Goal: Task Accomplishment & Management: Manage account settings

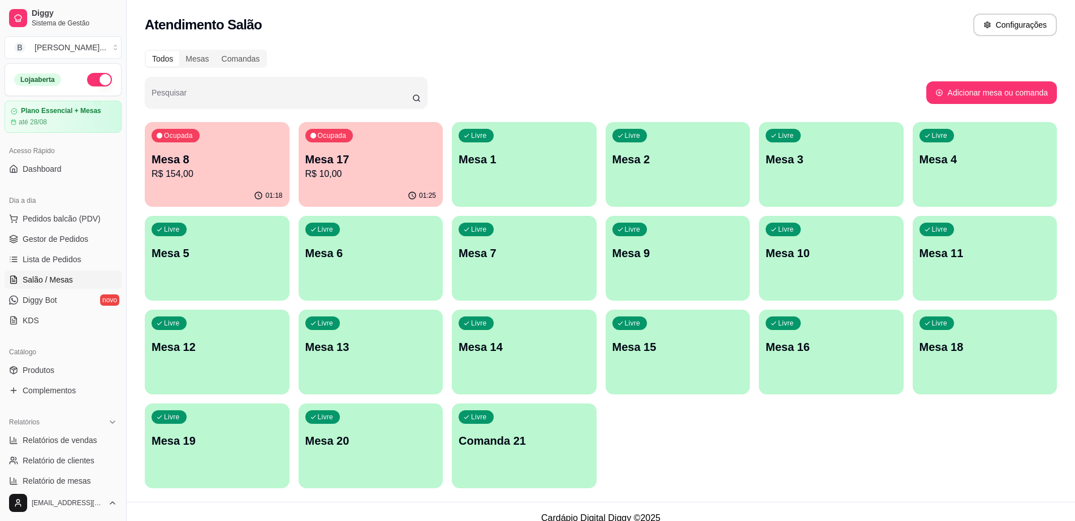
click at [377, 170] on p "R$ 10,00" at bounding box center [370, 174] width 131 height 14
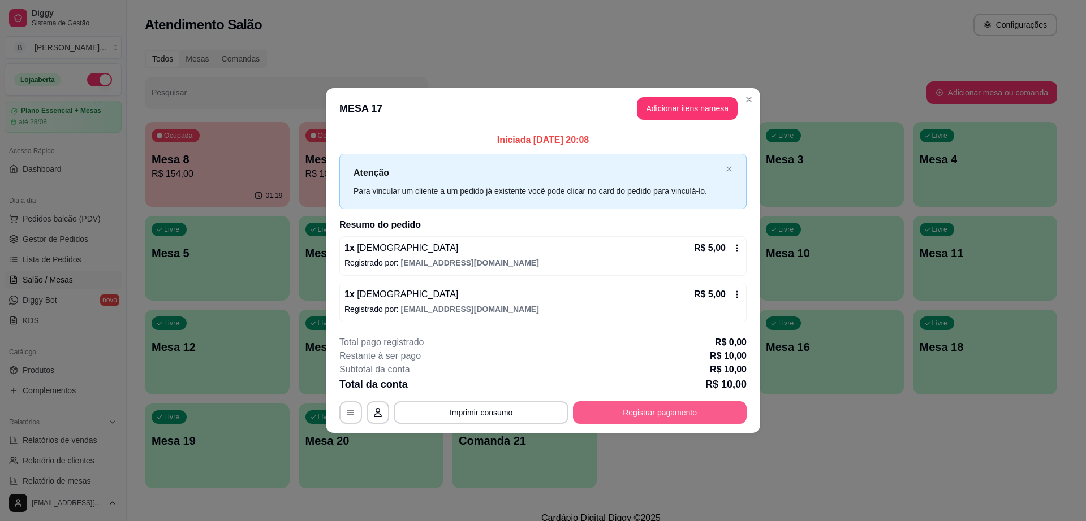
click at [663, 409] on button "Registrar pagamento" at bounding box center [660, 413] width 174 height 23
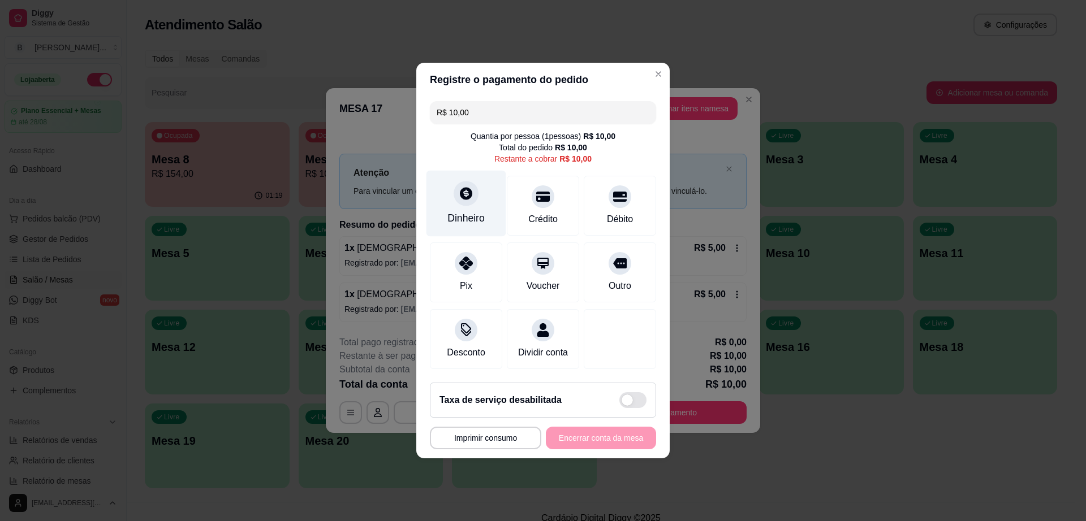
click at [459, 191] on icon at bounding box center [466, 193] width 15 height 15
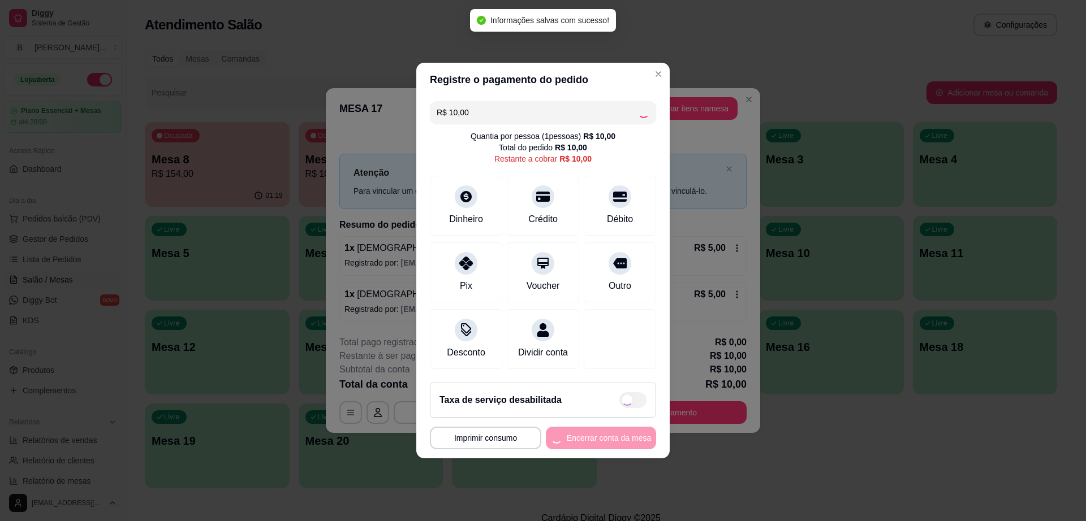
type input "R$ 0,00"
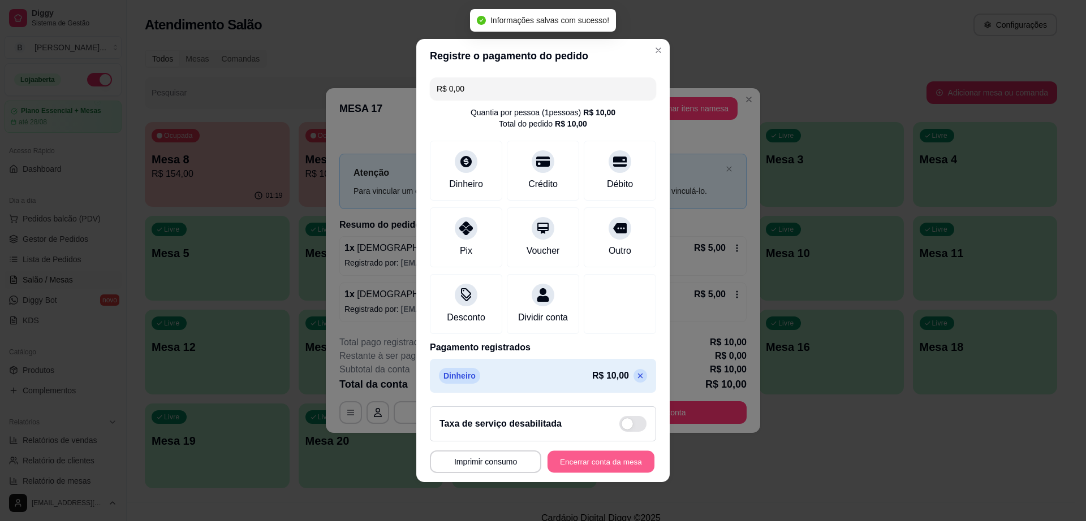
click at [605, 466] on button "Encerrar conta da mesa" at bounding box center [600, 462] width 107 height 22
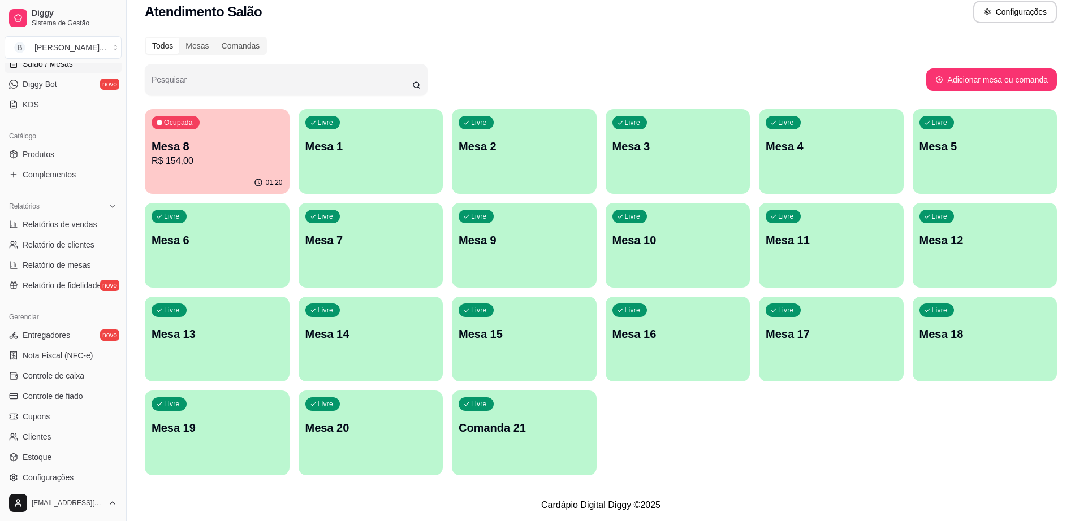
scroll to position [222, 0]
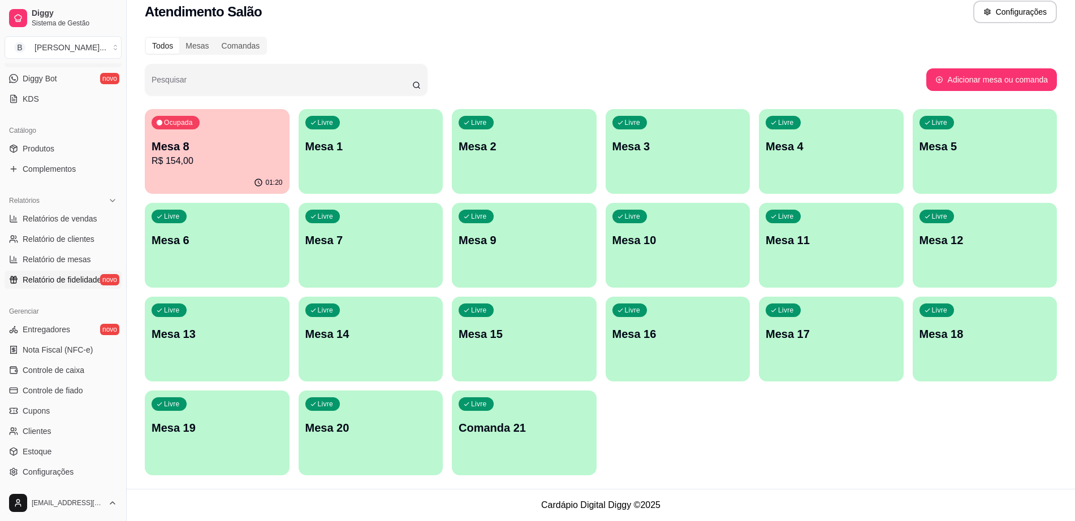
click at [81, 284] on span "Relatório de fidelidade" at bounding box center [62, 279] width 79 height 11
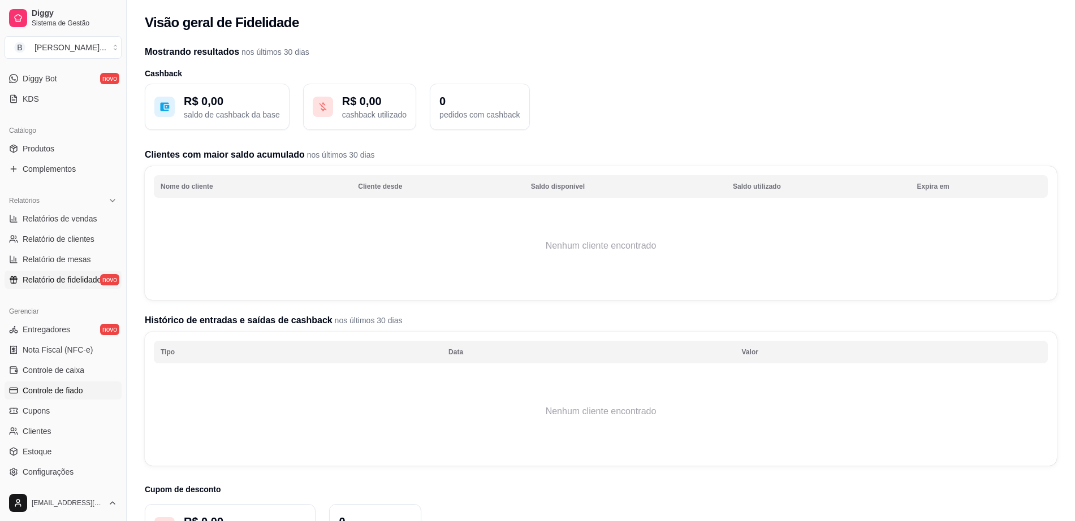
click at [90, 382] on link "Controle de fiado" at bounding box center [63, 391] width 117 height 18
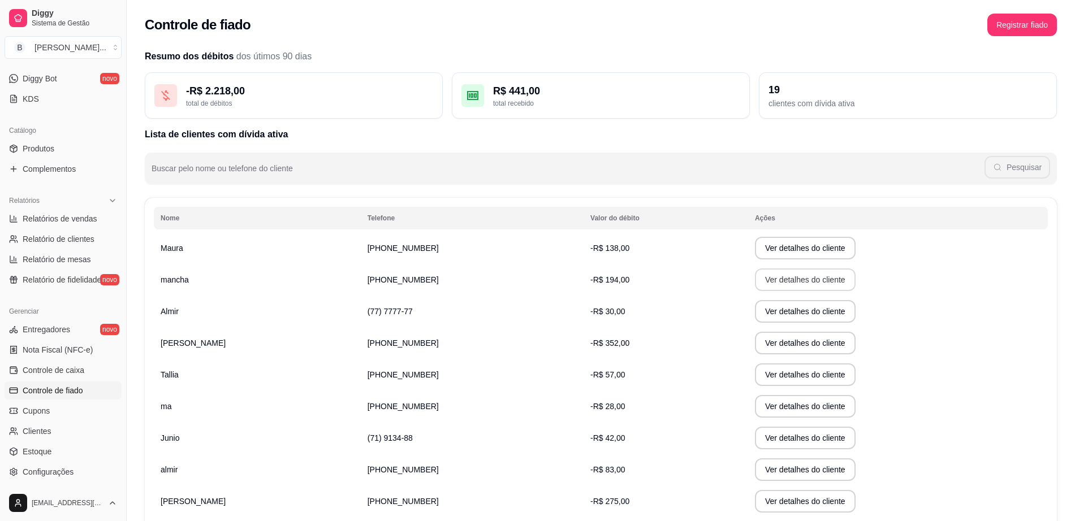
click at [785, 283] on button "Ver detalhes do cliente" at bounding box center [805, 280] width 101 height 23
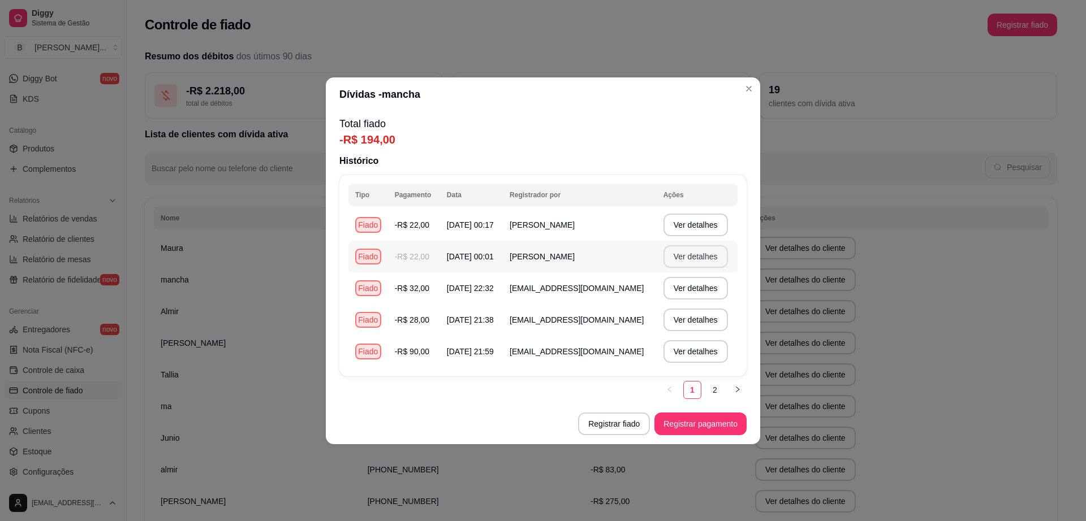
click at [705, 253] on button "Ver detalhes" at bounding box center [695, 256] width 64 height 23
click at [716, 256] on button "Ver detalhes" at bounding box center [695, 256] width 64 height 23
click at [710, 386] on link "2" at bounding box center [714, 390] width 17 height 17
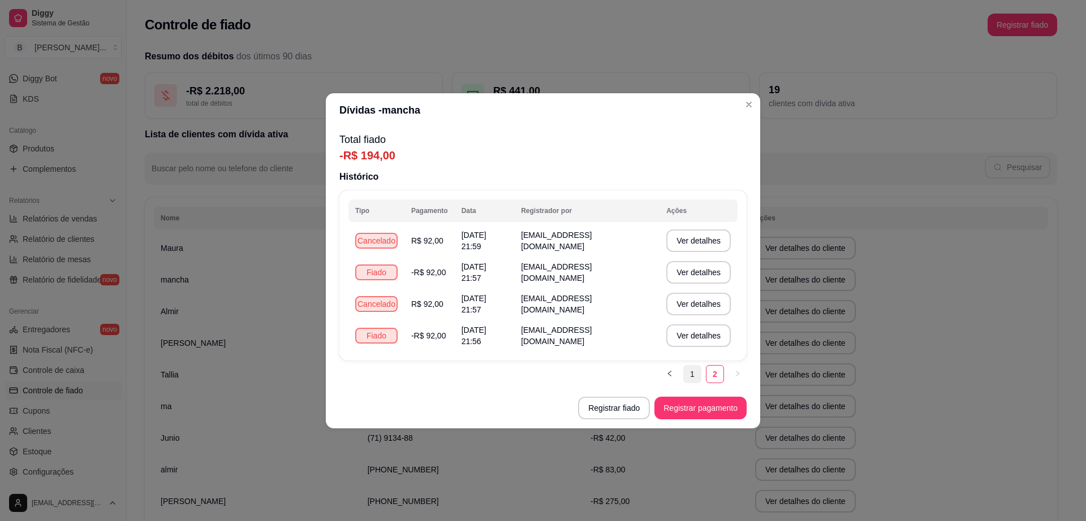
click at [694, 373] on link "1" at bounding box center [692, 374] width 17 height 17
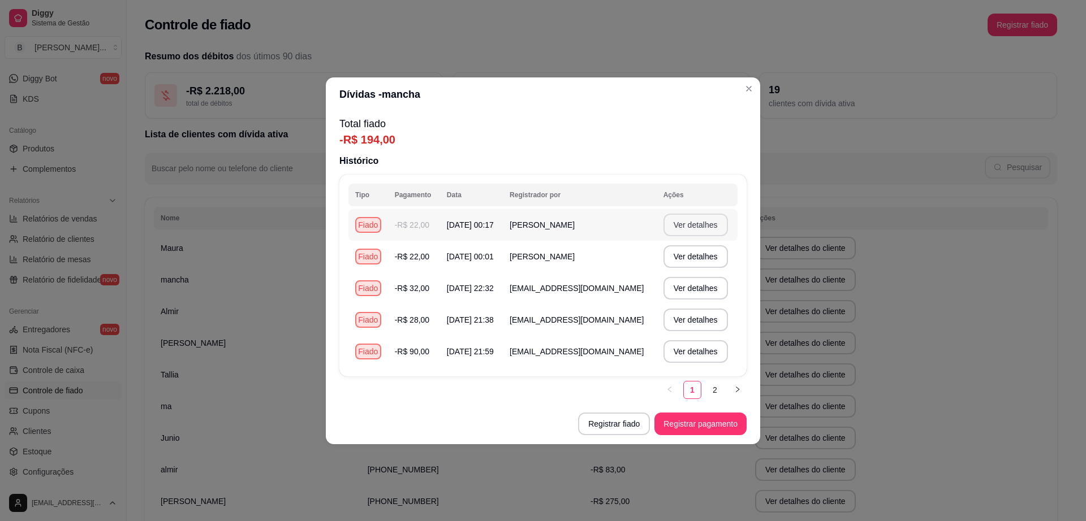
click at [684, 225] on button "Ver detalhes" at bounding box center [695, 225] width 64 height 23
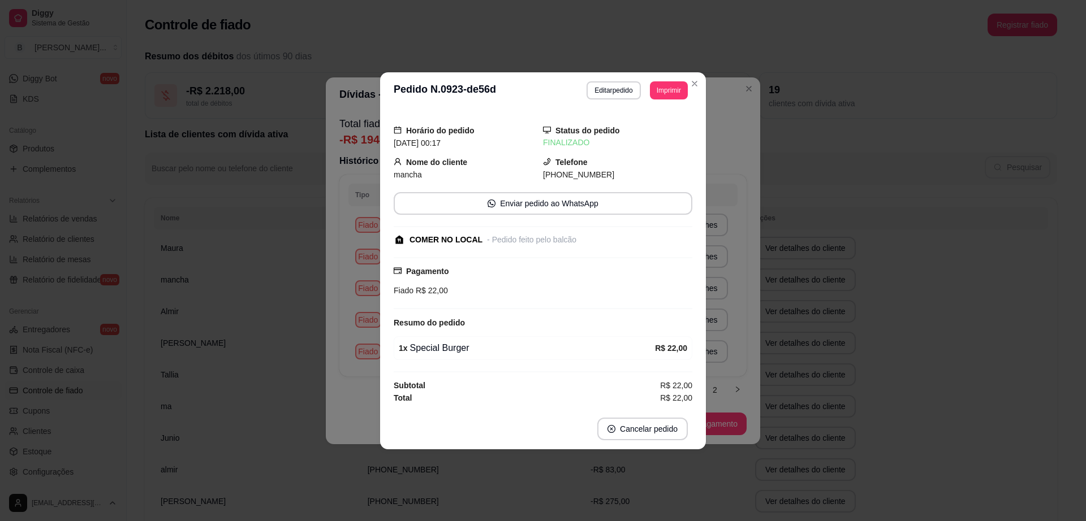
click at [796, 281] on div "**********" at bounding box center [543, 260] width 1086 height 521
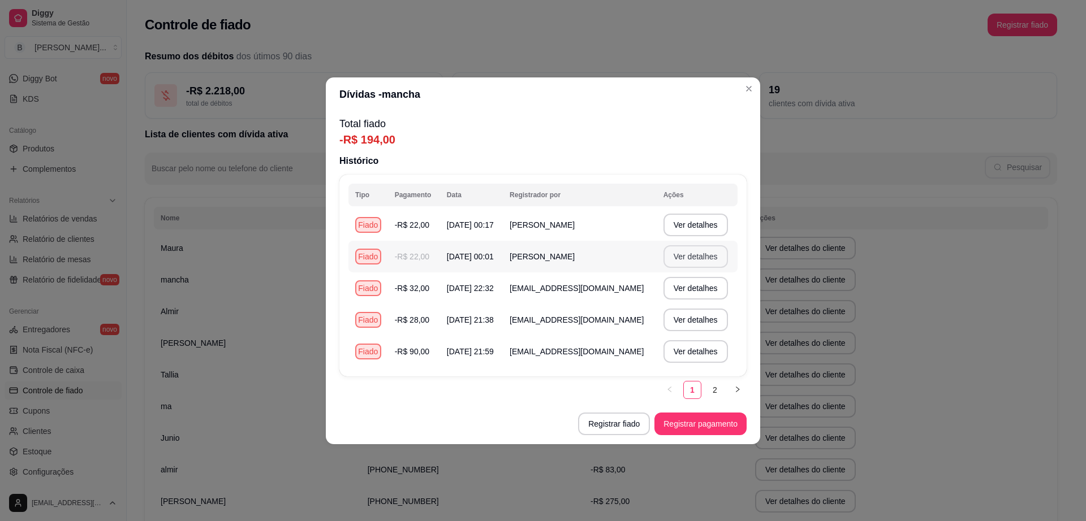
click at [702, 253] on button "Ver detalhes" at bounding box center [695, 256] width 64 height 23
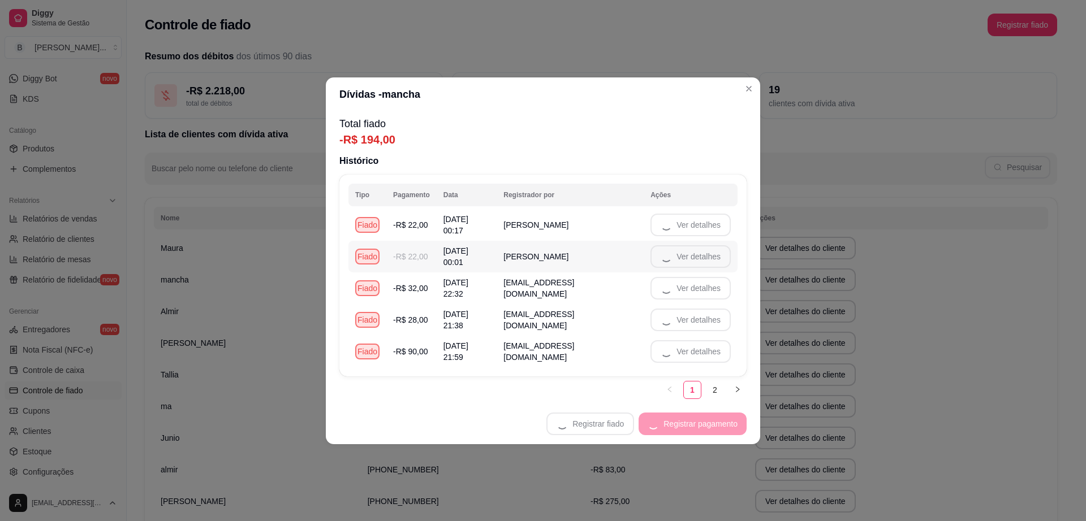
click at [702, 253] on td "Ver detalhes" at bounding box center [691, 257] width 94 height 32
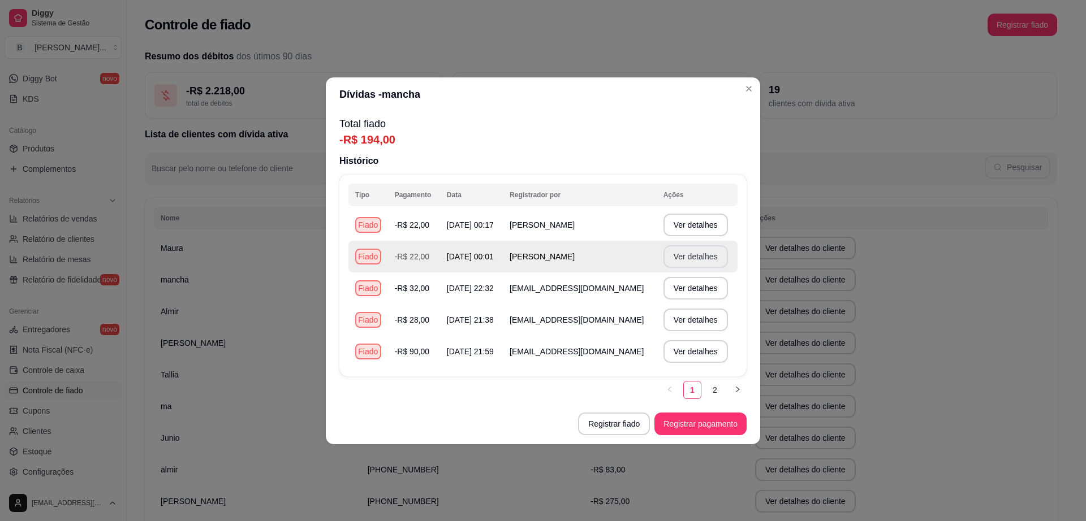
click at [702, 254] on button "Ver detalhes" at bounding box center [695, 256] width 64 height 23
click at [702, 254] on button "Ver detalhes" at bounding box center [695, 256] width 62 height 22
click at [702, 254] on td "Ver detalhes" at bounding box center [697, 257] width 81 height 32
click at [702, 254] on button "Ver detalhes" at bounding box center [695, 256] width 64 height 23
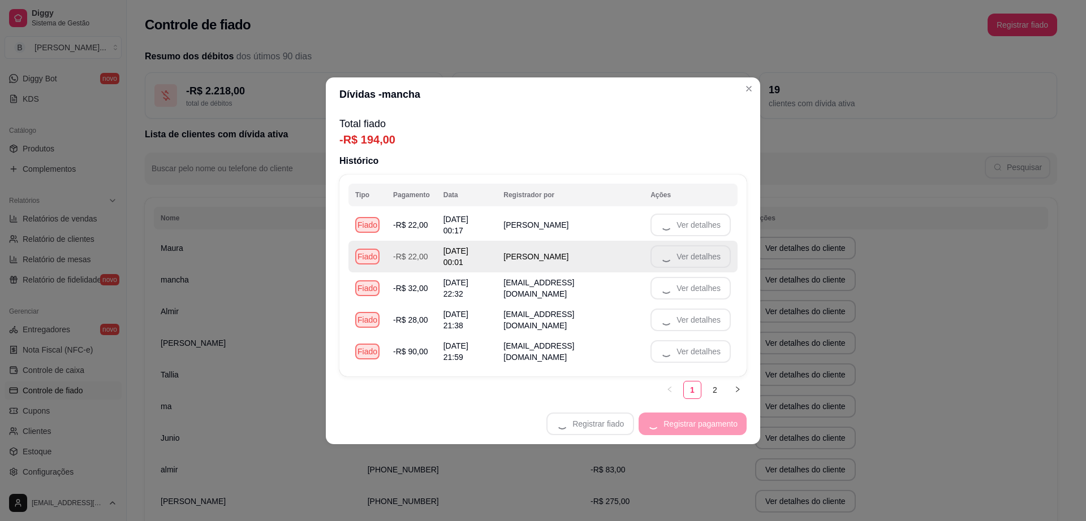
click at [702, 254] on td "Ver detalhes" at bounding box center [691, 257] width 94 height 32
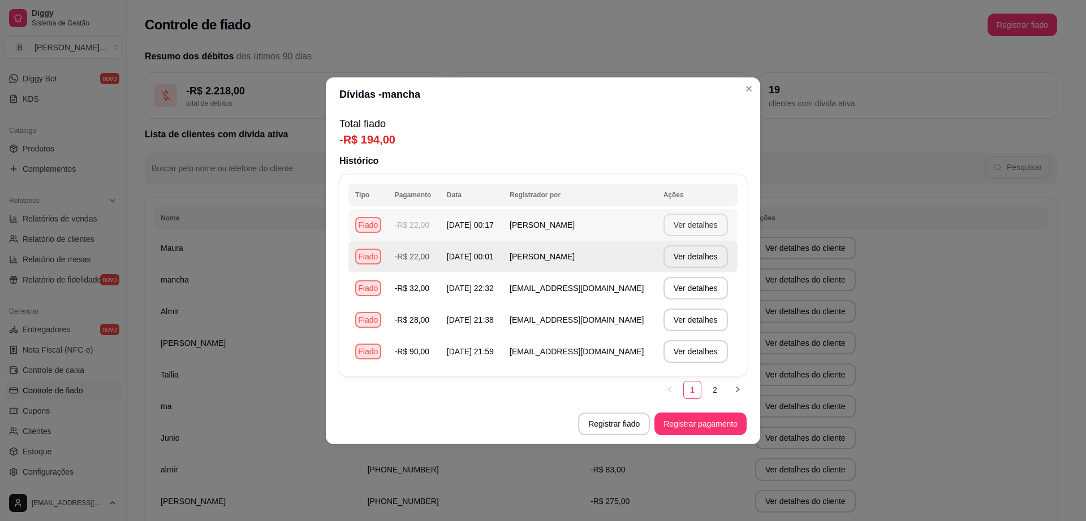
click at [712, 223] on button "Ver detalhes" at bounding box center [695, 225] width 64 height 23
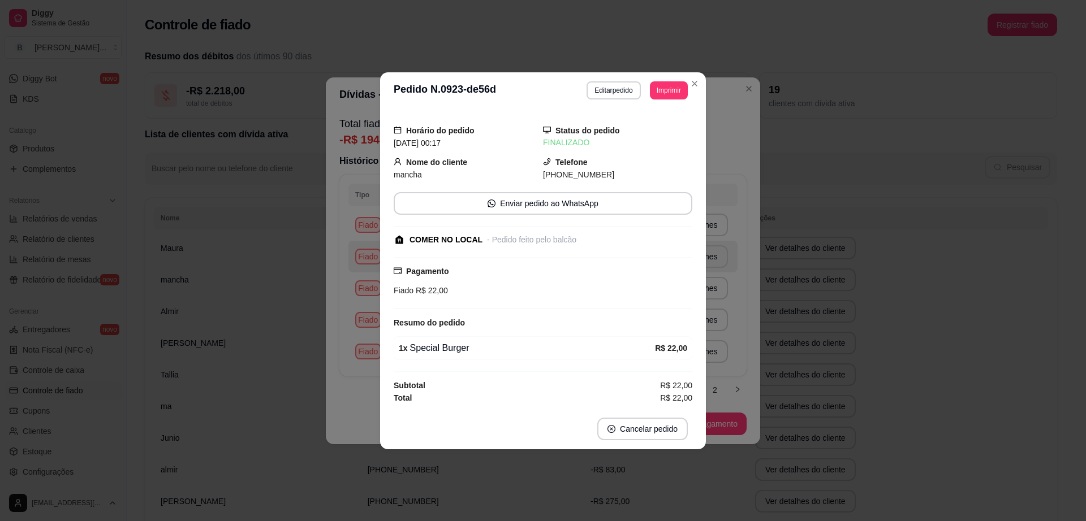
click at [753, 324] on div "**********" at bounding box center [543, 260] width 1086 height 521
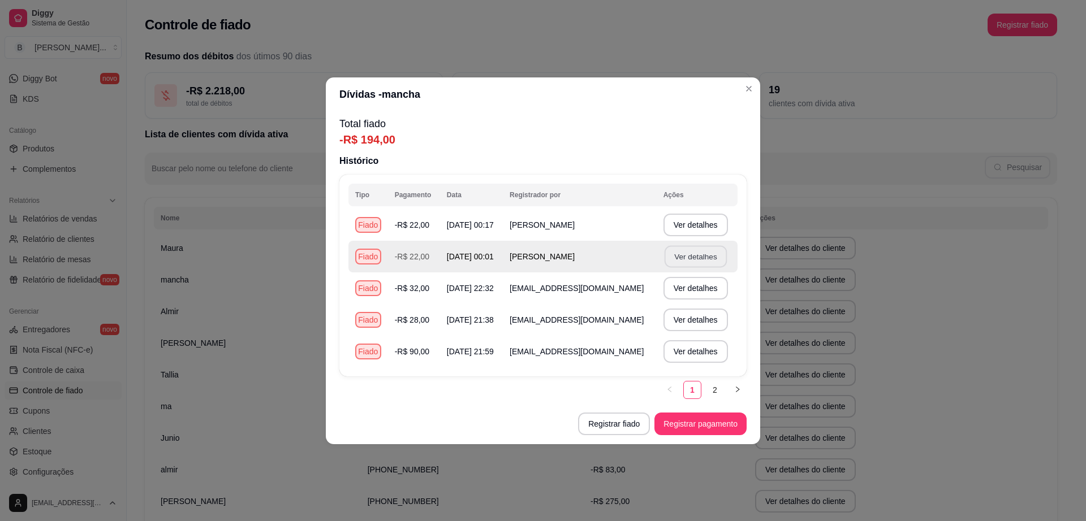
click at [708, 257] on button "Ver detalhes" at bounding box center [695, 256] width 62 height 22
click at [714, 271] on td "Ver detalhes" at bounding box center [697, 257] width 81 height 32
click at [710, 267] on button "Ver detalhes" at bounding box center [695, 256] width 64 height 23
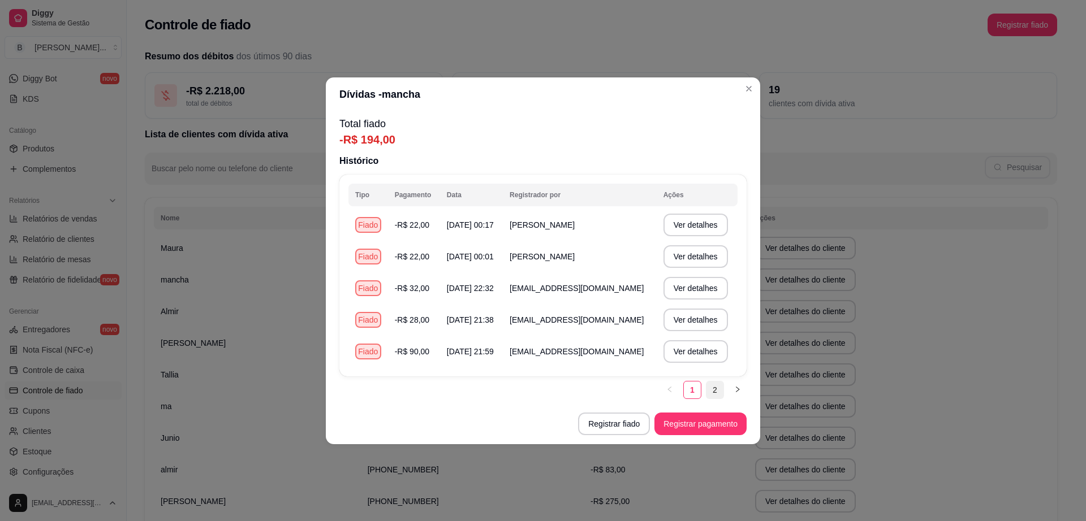
click at [720, 390] on link "2" at bounding box center [714, 390] width 17 height 17
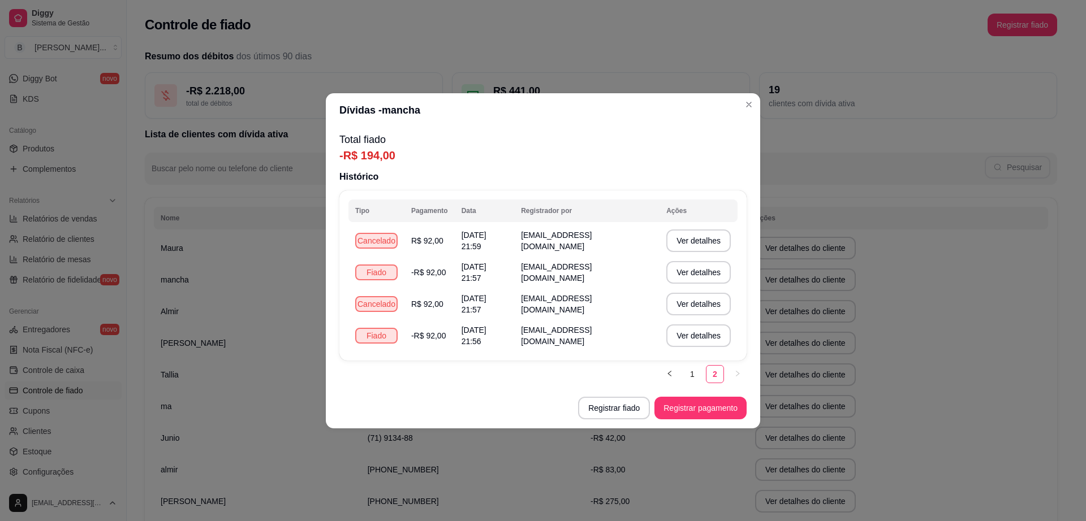
click at [684, 362] on div "Tipo Pagamento Data Registrador por Ações Cancelado R$ 92,00 [DATE] 21:59 [EMAI…" at bounding box center [542, 287] width 407 height 193
click at [698, 370] on link "1" at bounding box center [692, 374] width 17 height 17
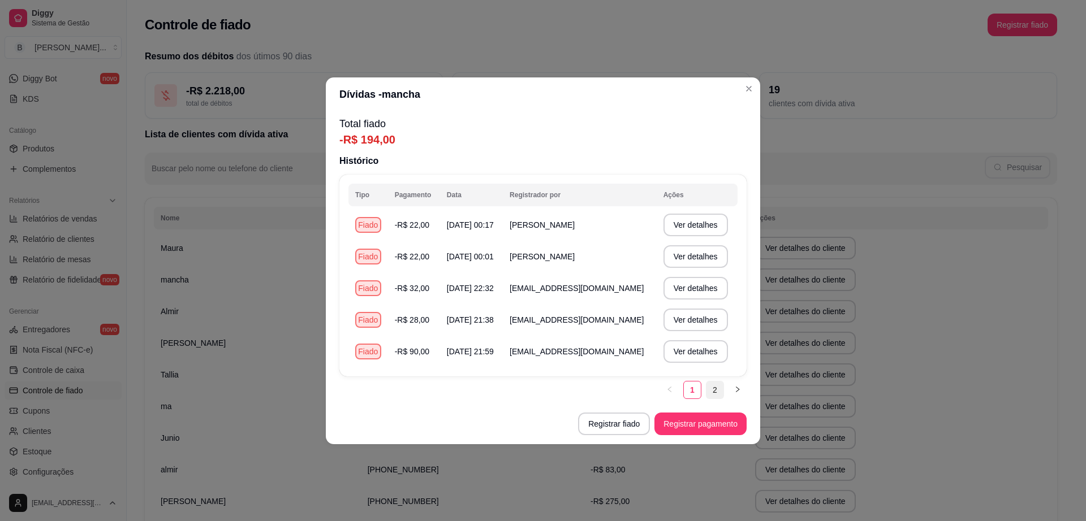
click at [722, 394] on link "2" at bounding box center [714, 390] width 17 height 17
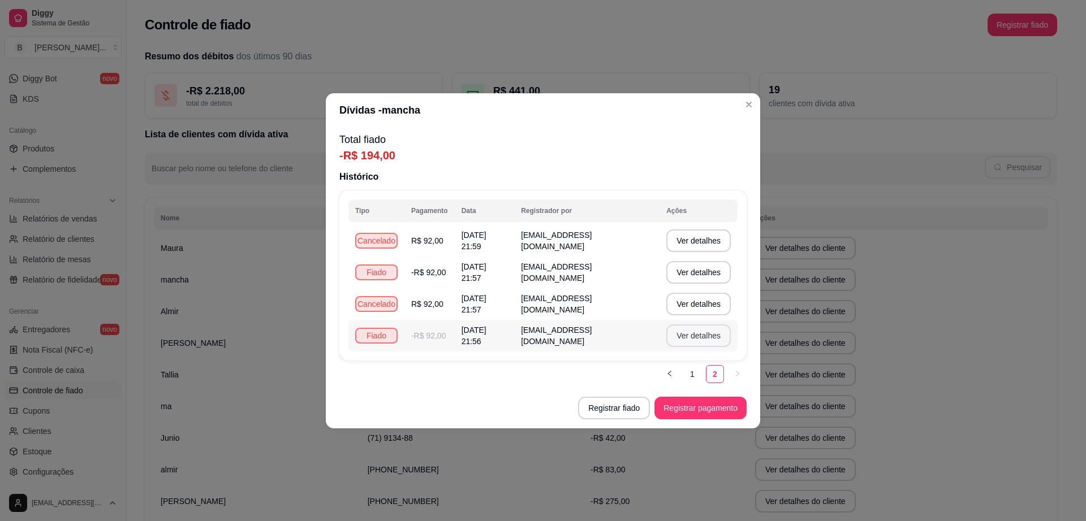
click at [713, 327] on button "Ver detalhes" at bounding box center [698, 336] width 64 height 23
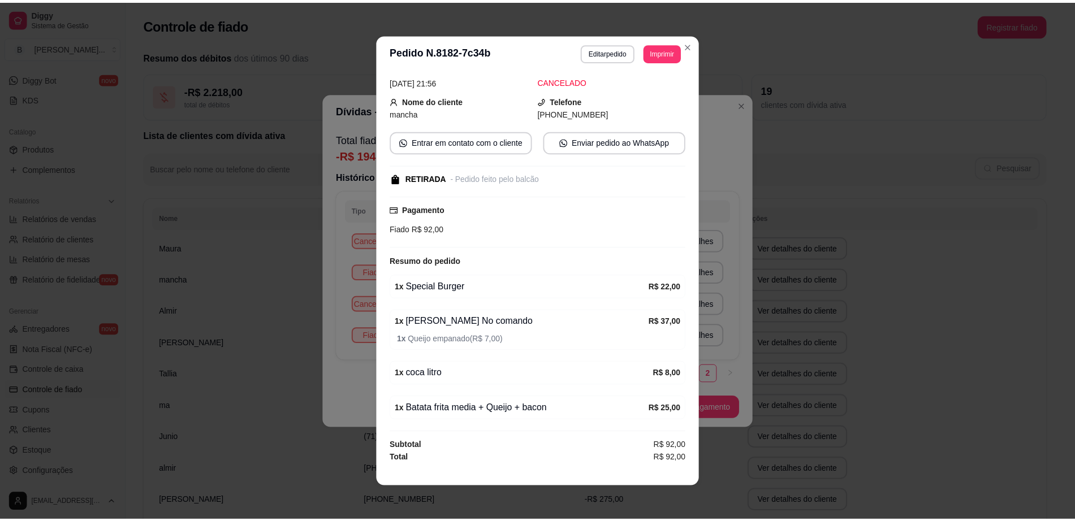
scroll to position [2, 0]
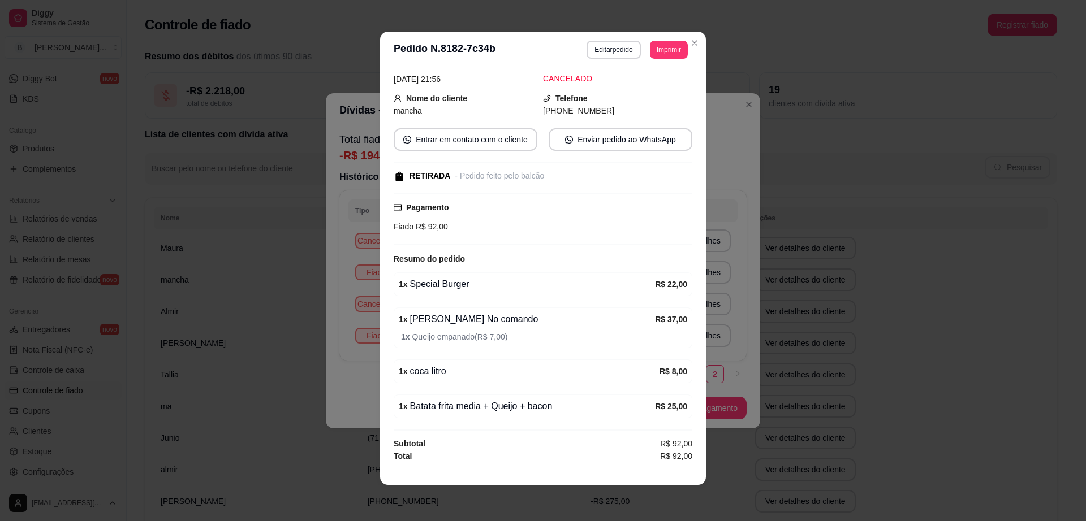
click at [817, 220] on div "**********" at bounding box center [543, 260] width 1086 height 521
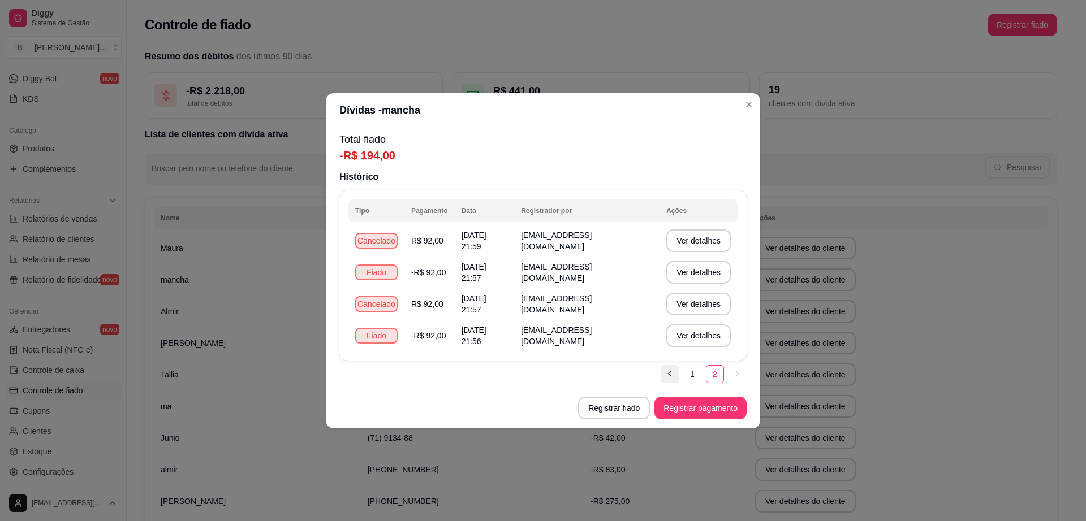
click at [674, 368] on button "button" at bounding box center [670, 374] width 18 height 18
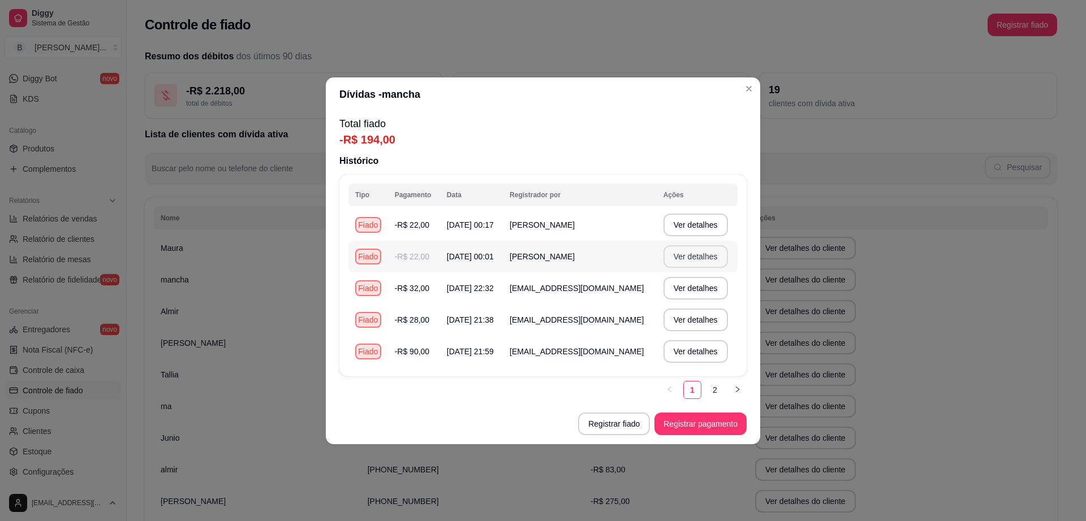
click at [698, 261] on button "Ver detalhes" at bounding box center [695, 256] width 64 height 23
click at [705, 258] on button "Ver detalhes" at bounding box center [695, 256] width 64 height 23
click at [705, 258] on button "Ver detalhes" at bounding box center [695, 256] width 62 height 22
click at [705, 258] on td "Ver detalhes" at bounding box center [697, 257] width 81 height 32
click at [705, 258] on button "Ver detalhes" at bounding box center [695, 256] width 64 height 23
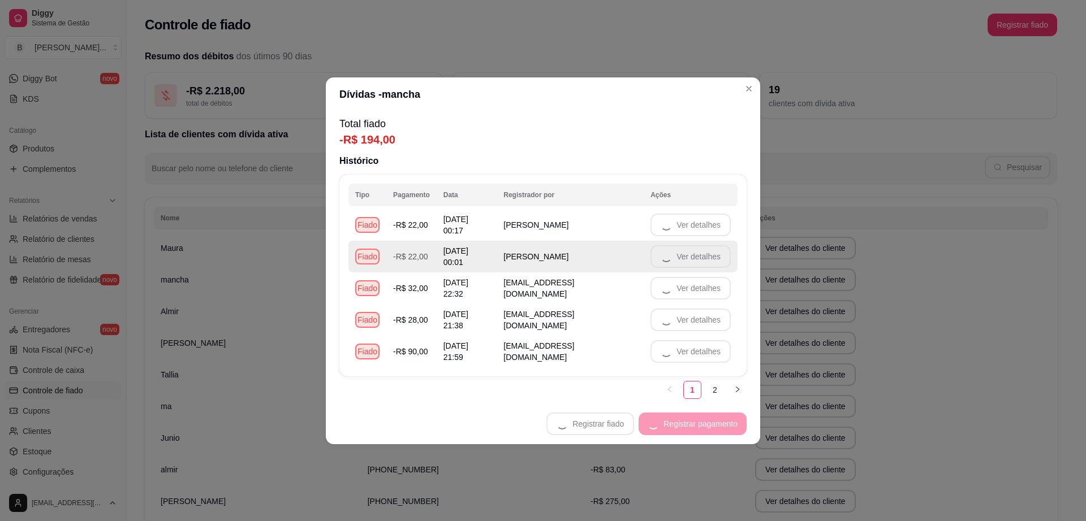
click at [457, 251] on span "[DATE] 00:01" at bounding box center [455, 257] width 25 height 20
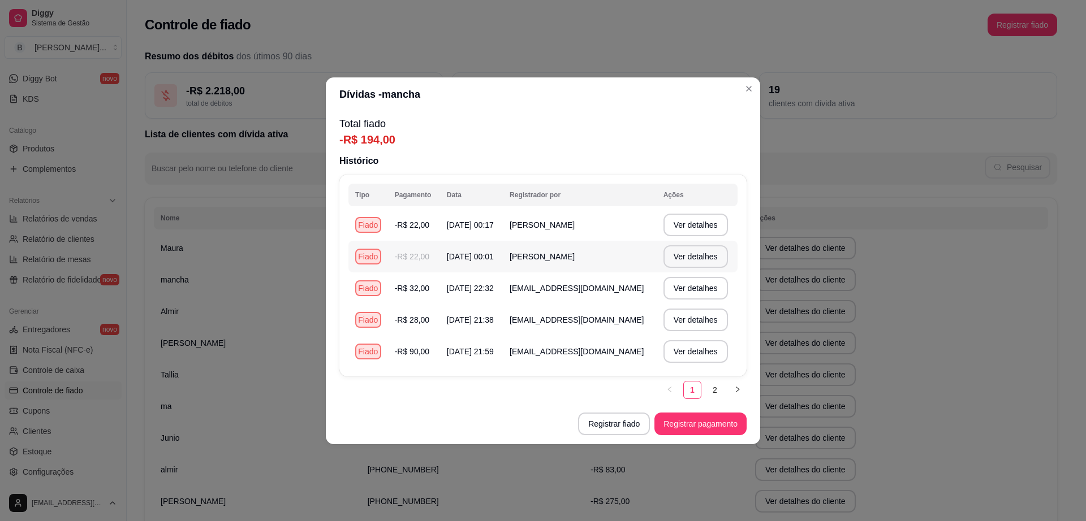
click at [396, 253] on td "-R$ 22,00" at bounding box center [414, 257] width 52 height 32
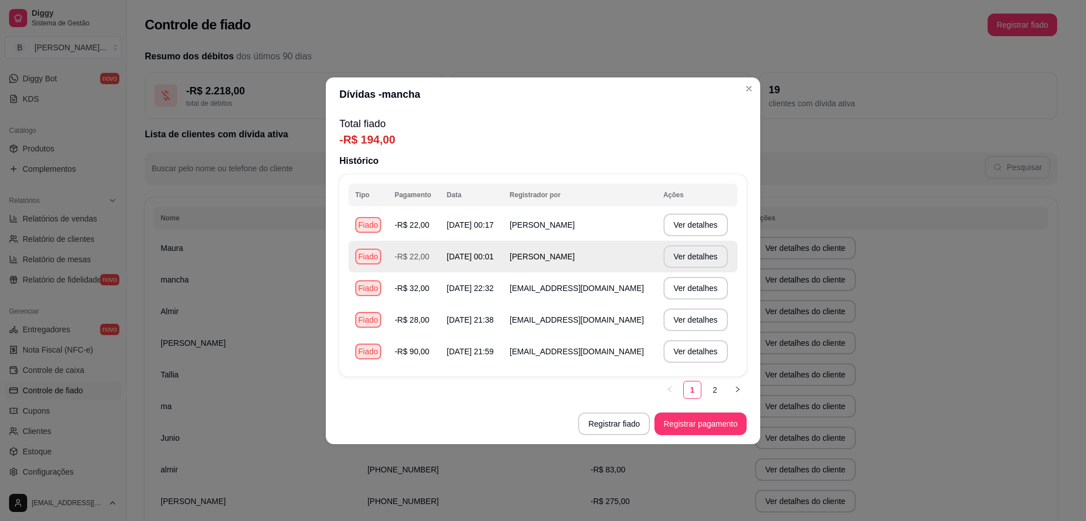
click at [683, 249] on button "Ver detalhes" at bounding box center [695, 256] width 64 height 23
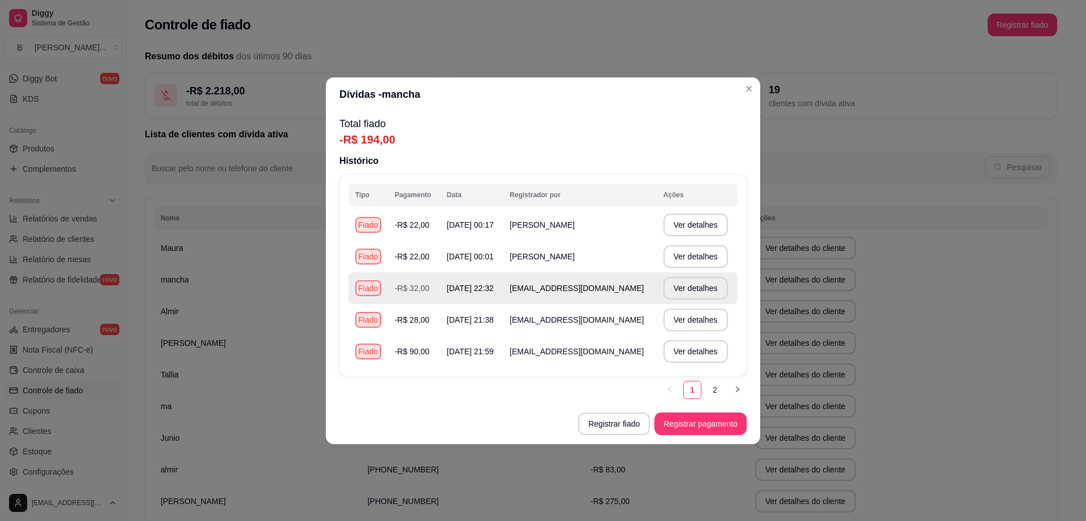
click at [562, 300] on td "[EMAIL_ADDRESS][DOMAIN_NAME]" at bounding box center [580, 289] width 154 height 32
click at [675, 292] on button "Ver detalhes" at bounding box center [695, 288] width 64 height 23
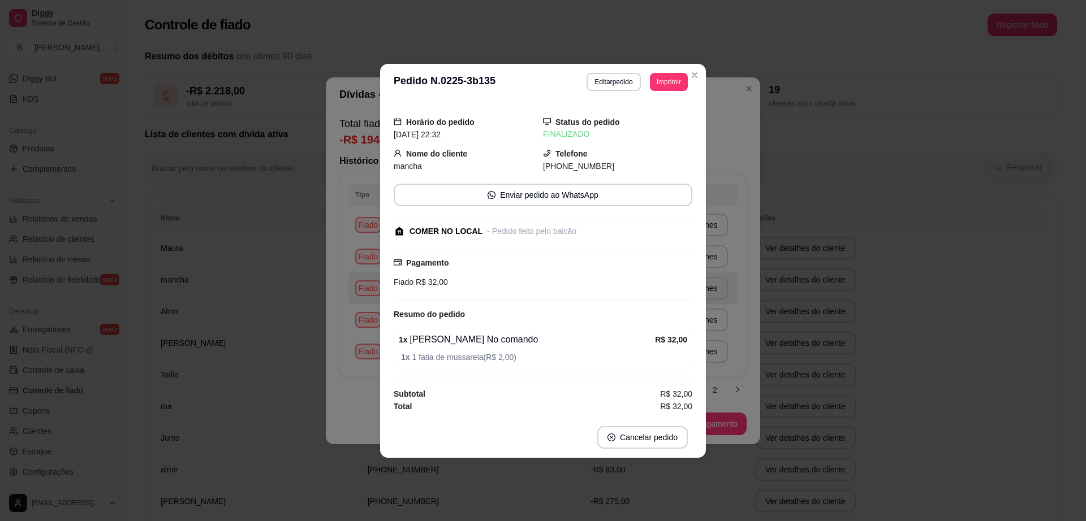
click at [783, 213] on div "**********" at bounding box center [543, 260] width 1086 height 521
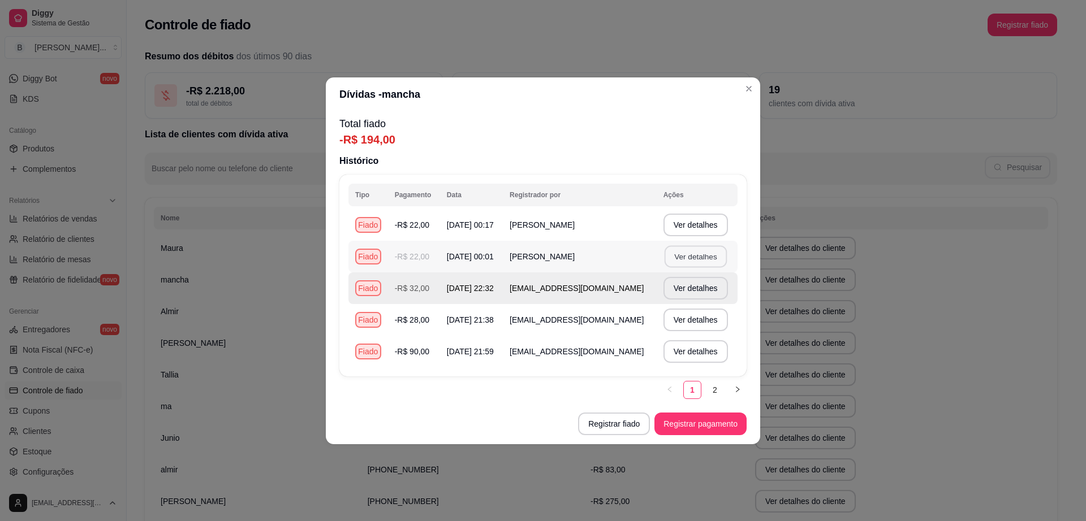
click at [688, 256] on button "Ver detalhes" at bounding box center [695, 256] width 62 height 22
click at [696, 252] on button "Ver detalhes" at bounding box center [695, 256] width 64 height 23
click at [698, 214] on button "Ver detalhes" at bounding box center [695, 225] width 64 height 23
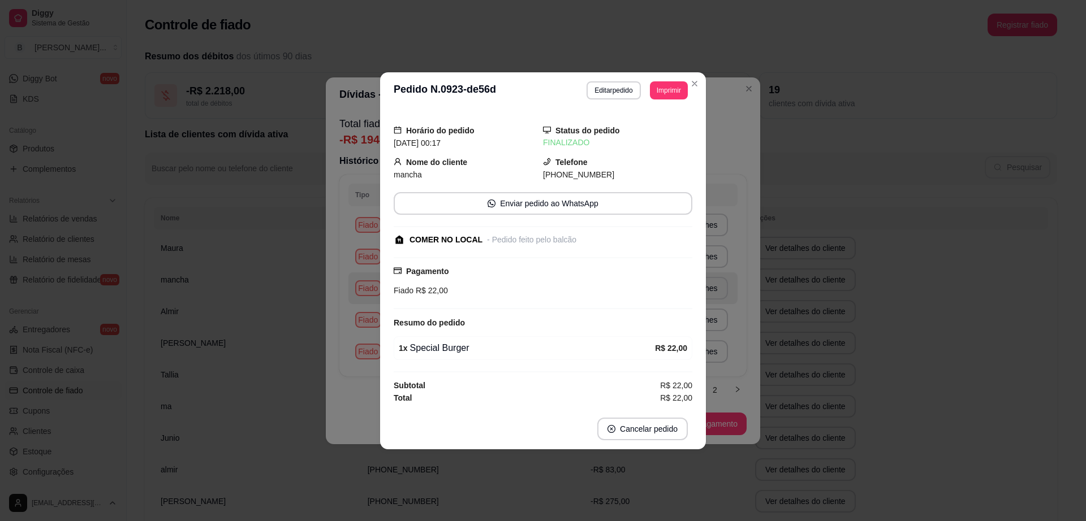
click at [785, 182] on div "**********" at bounding box center [543, 260] width 1086 height 521
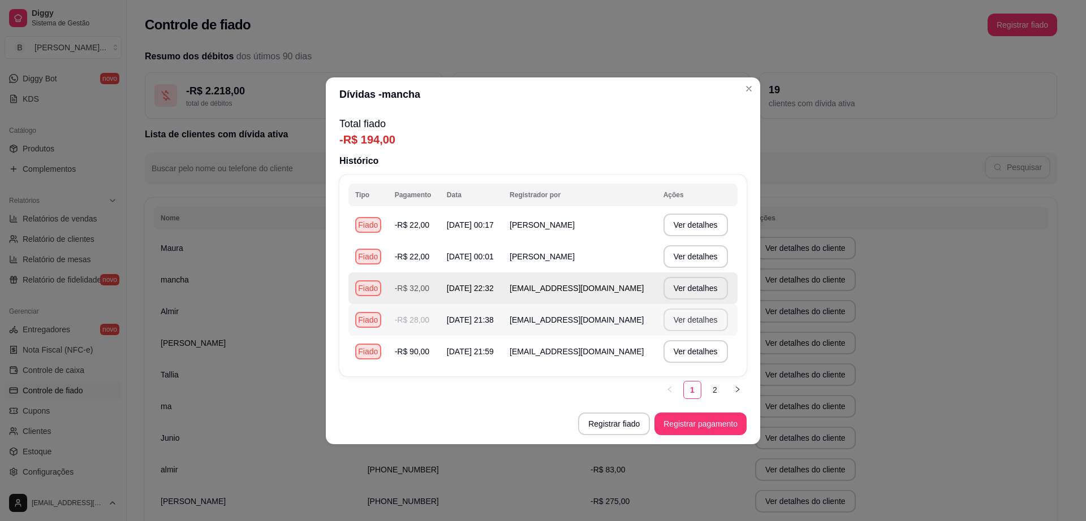
click at [709, 316] on button "Ver detalhes" at bounding box center [695, 320] width 64 height 23
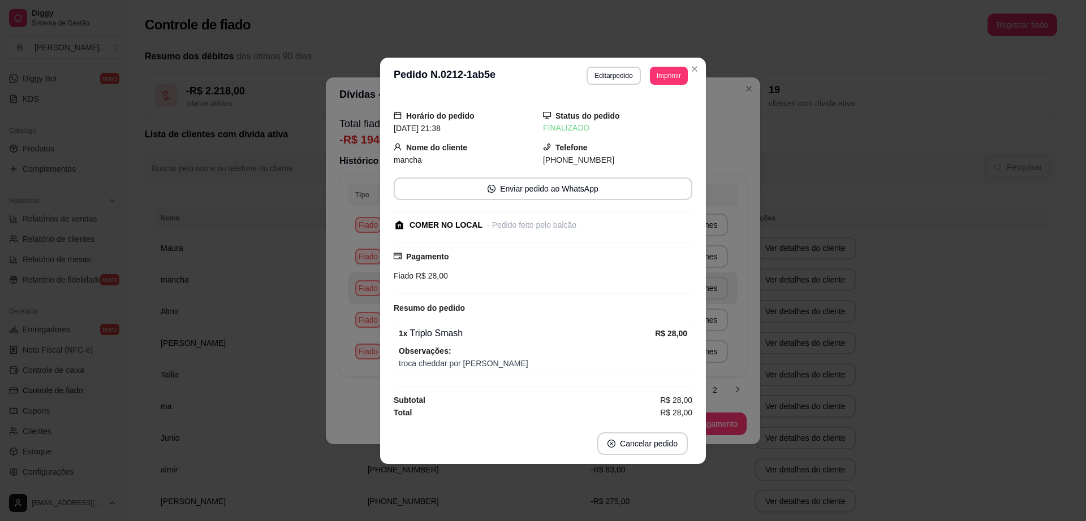
click at [813, 260] on div "**********" at bounding box center [543, 260] width 1086 height 521
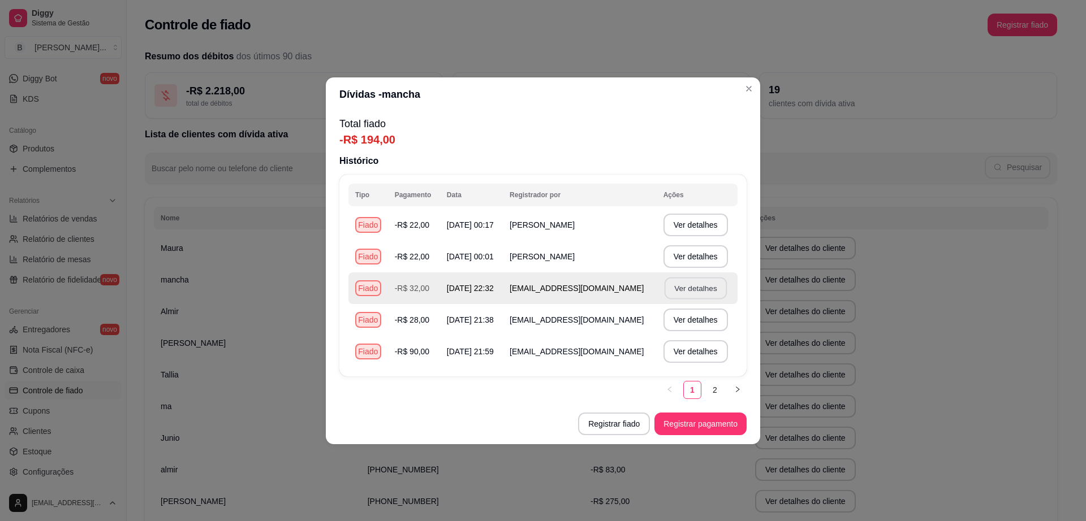
click at [709, 288] on button "Ver detalhes" at bounding box center [695, 288] width 62 height 22
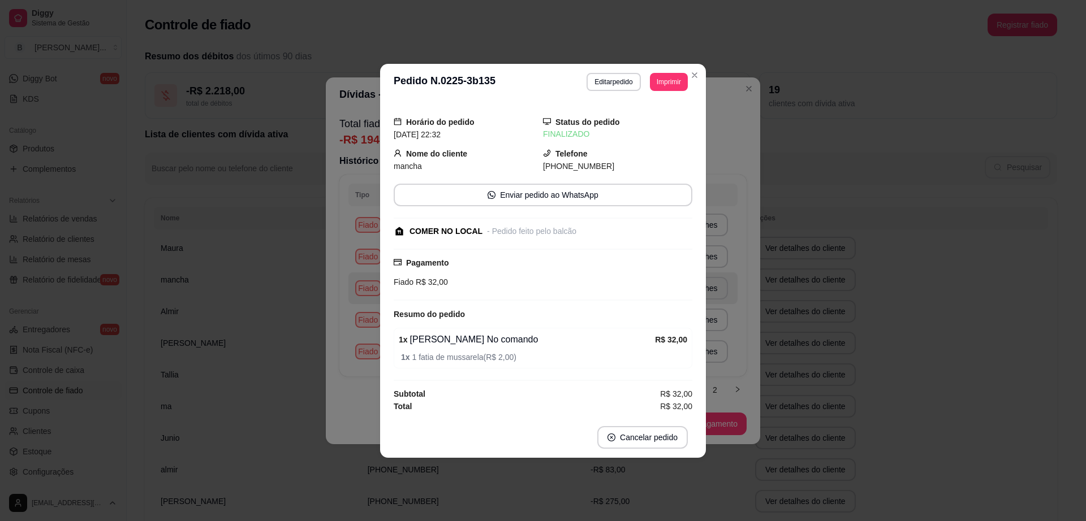
click at [895, 149] on div "**********" at bounding box center [543, 260] width 1086 height 521
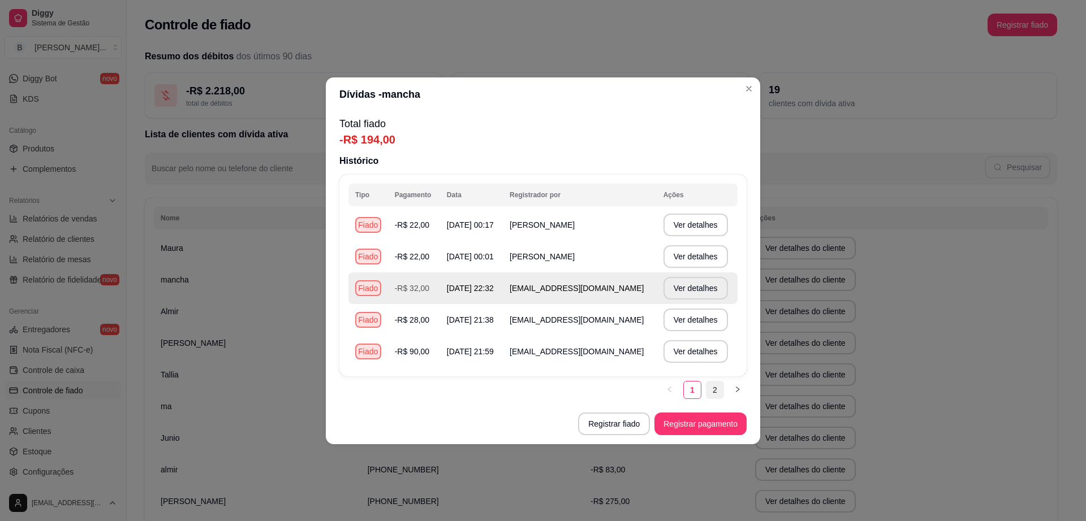
click at [710, 390] on link "2" at bounding box center [714, 390] width 17 height 17
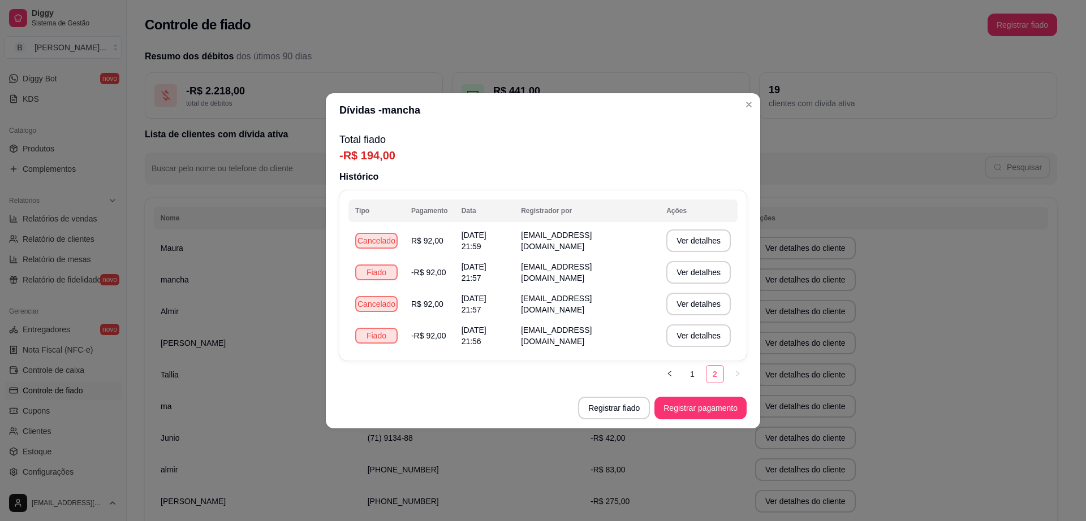
click at [714, 378] on link "2" at bounding box center [714, 374] width 17 height 17
click at [692, 369] on link "1" at bounding box center [692, 374] width 17 height 17
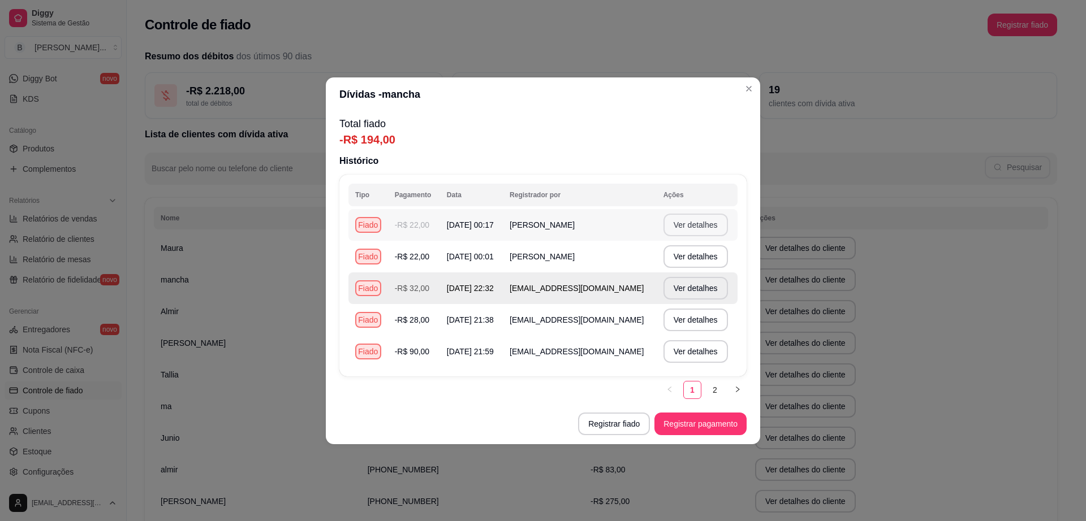
click at [698, 225] on button "Ver detalhes" at bounding box center [695, 225] width 64 height 23
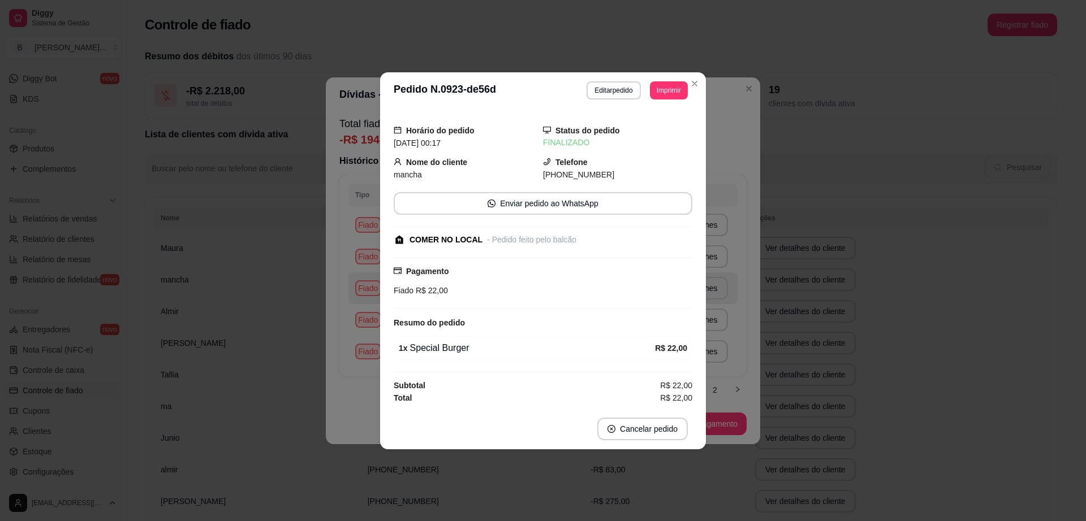
click at [826, 179] on div "**********" at bounding box center [543, 260] width 1086 height 521
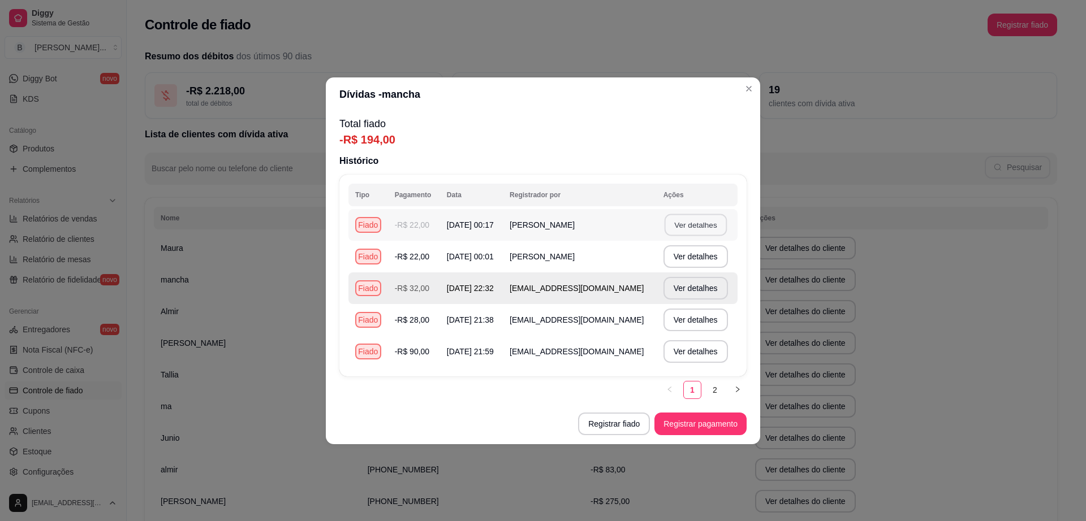
click at [688, 235] on button "Ver detalhes" at bounding box center [695, 225] width 62 height 22
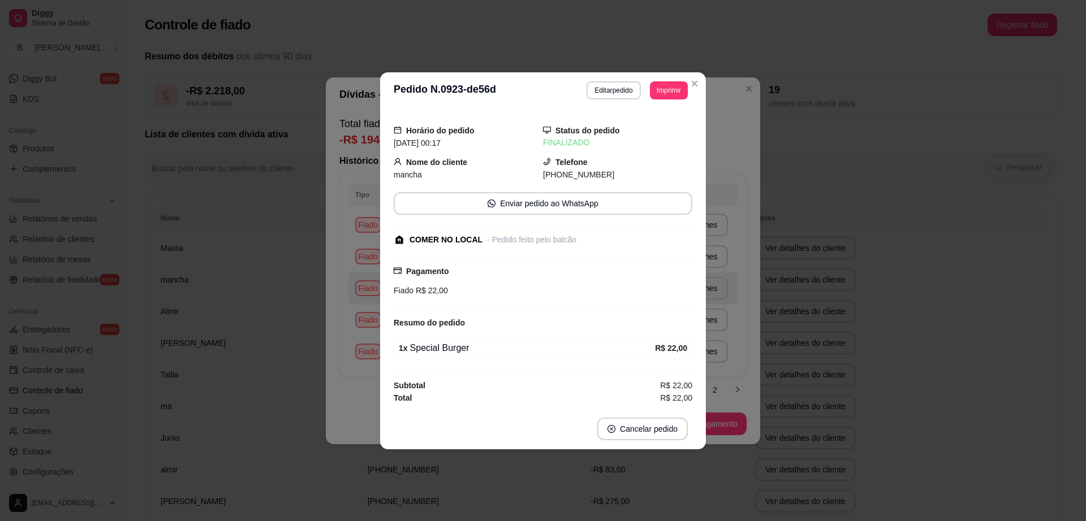
click at [791, 236] on div "**********" at bounding box center [543, 260] width 1086 height 521
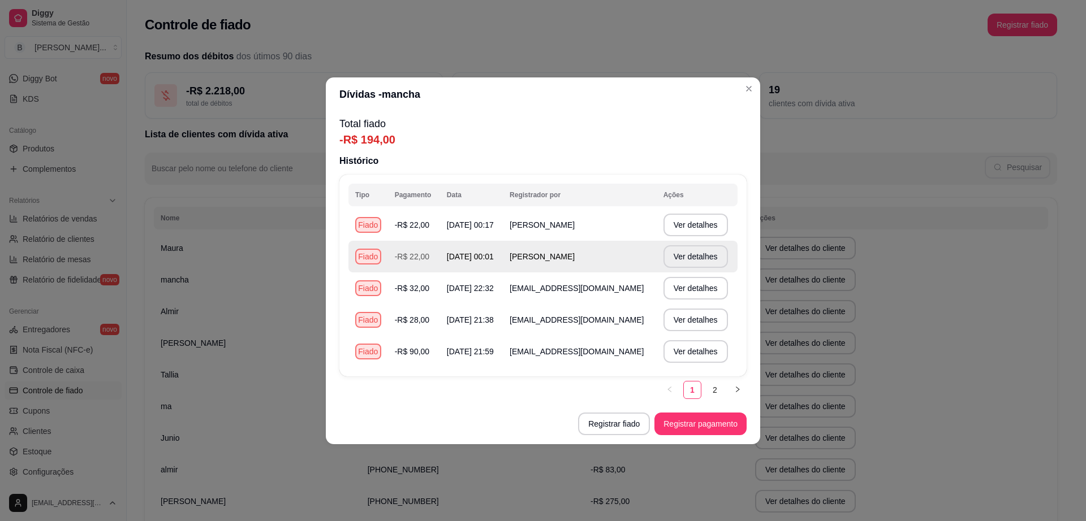
click at [365, 246] on td "Fiado" at bounding box center [368, 257] width 40 height 32
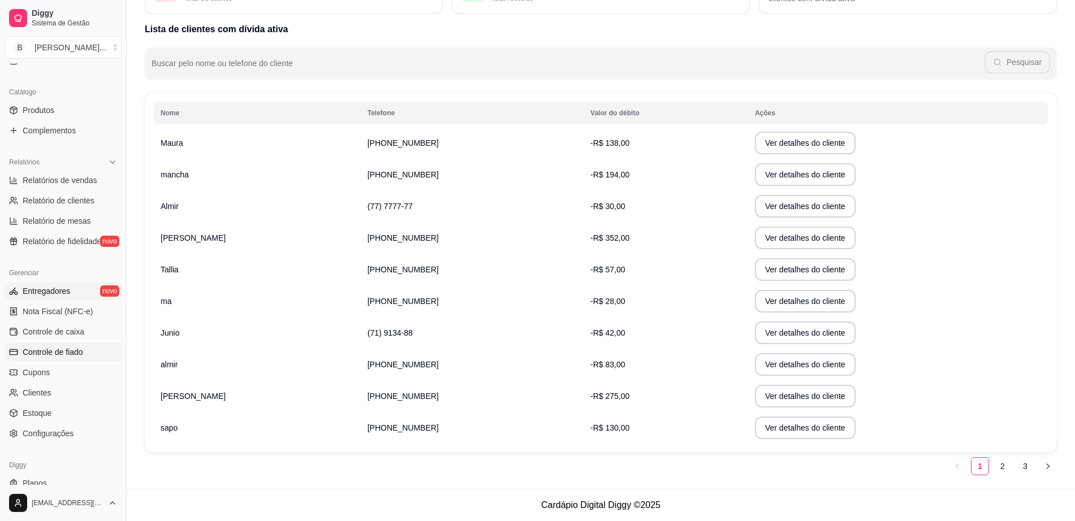
scroll to position [292, 0]
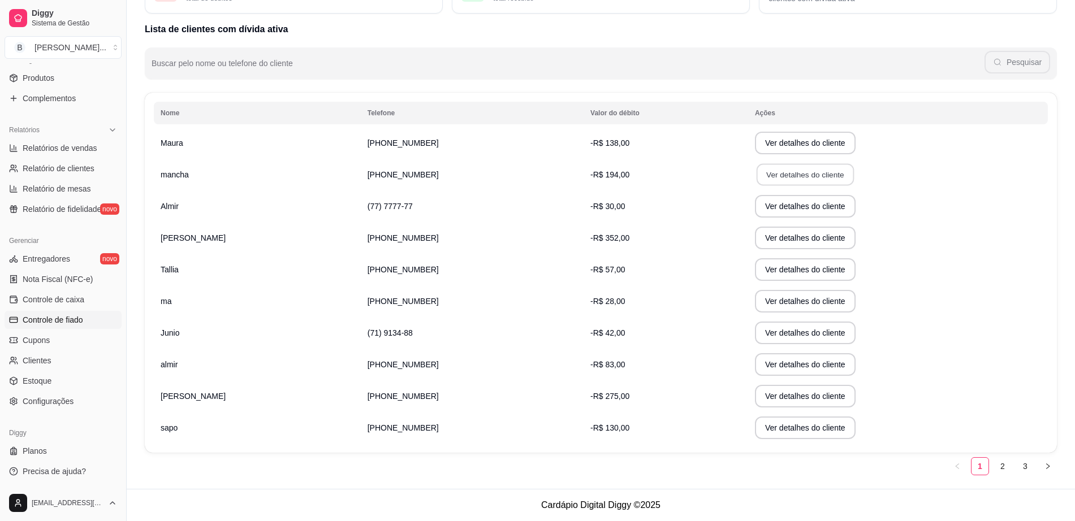
click at [779, 170] on button "Ver detalhes do cliente" at bounding box center [805, 175] width 97 height 22
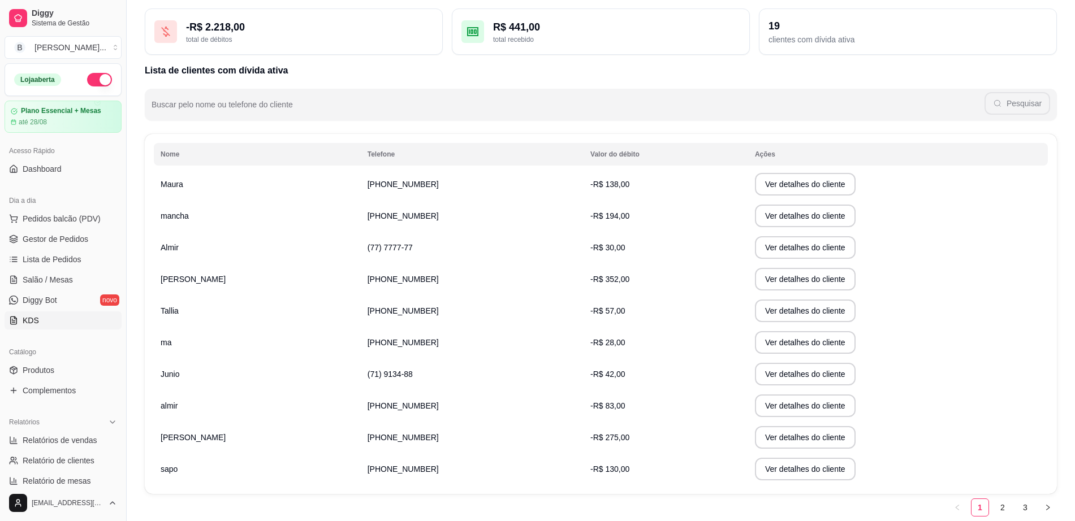
scroll to position [0, 0]
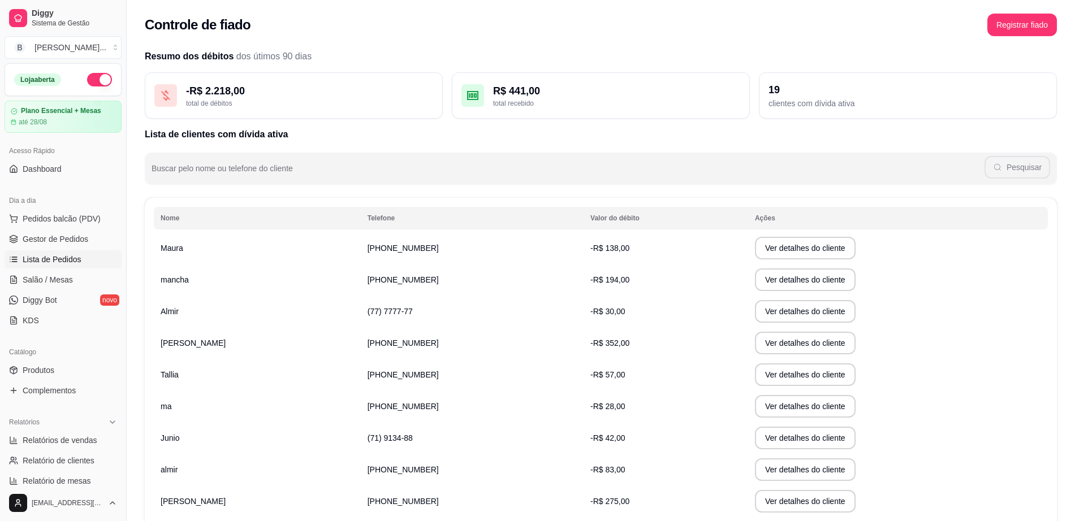
click at [72, 258] on span "Lista de Pedidos" at bounding box center [52, 259] width 59 height 11
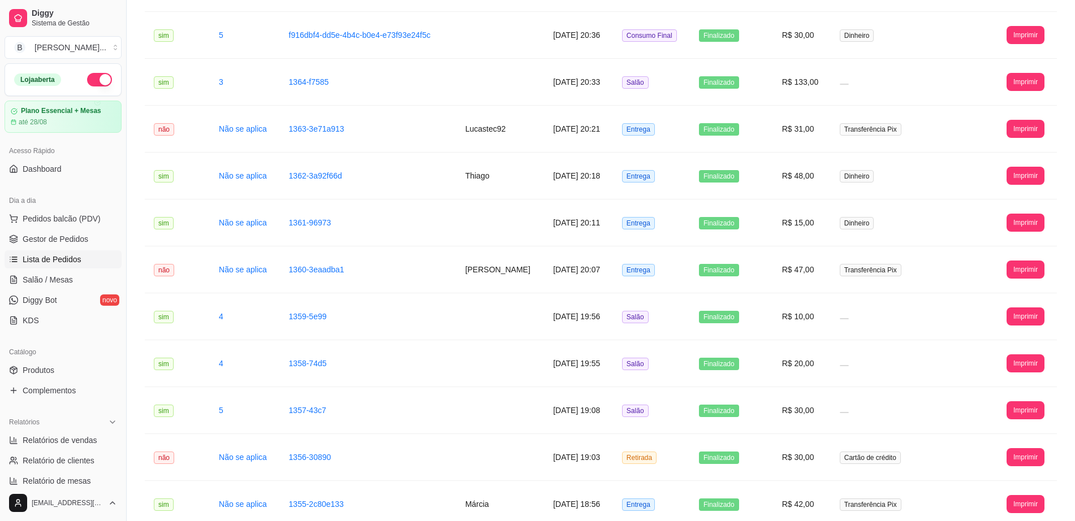
scroll to position [1102, 0]
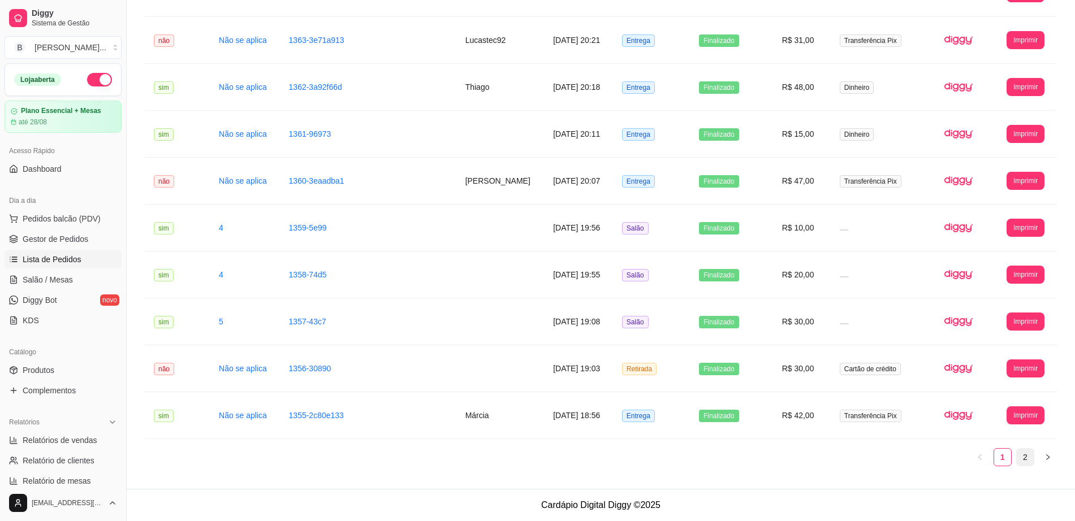
click at [1026, 460] on link "2" at bounding box center [1025, 457] width 17 height 17
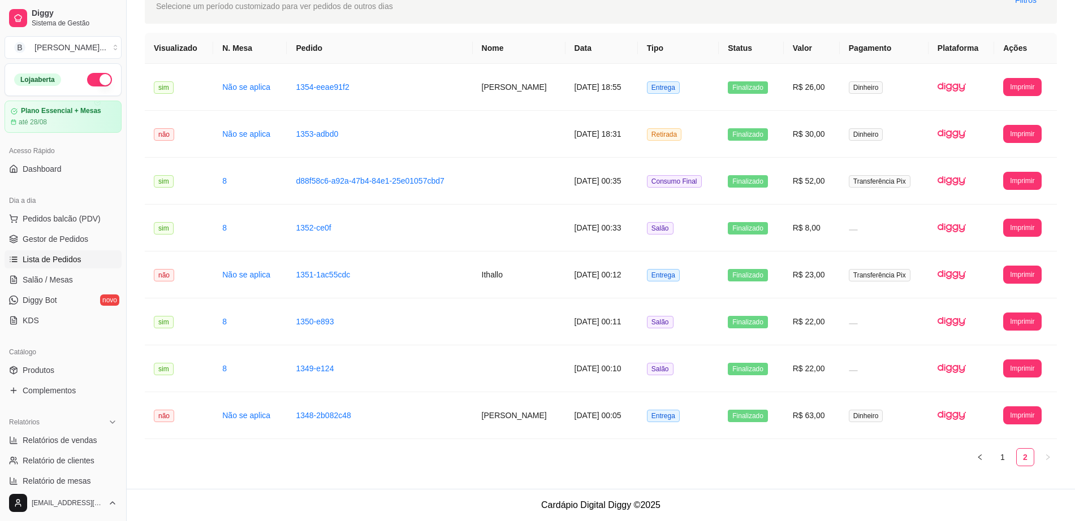
scroll to position [69, 0]
click at [1001, 460] on link "1" at bounding box center [1002, 457] width 17 height 17
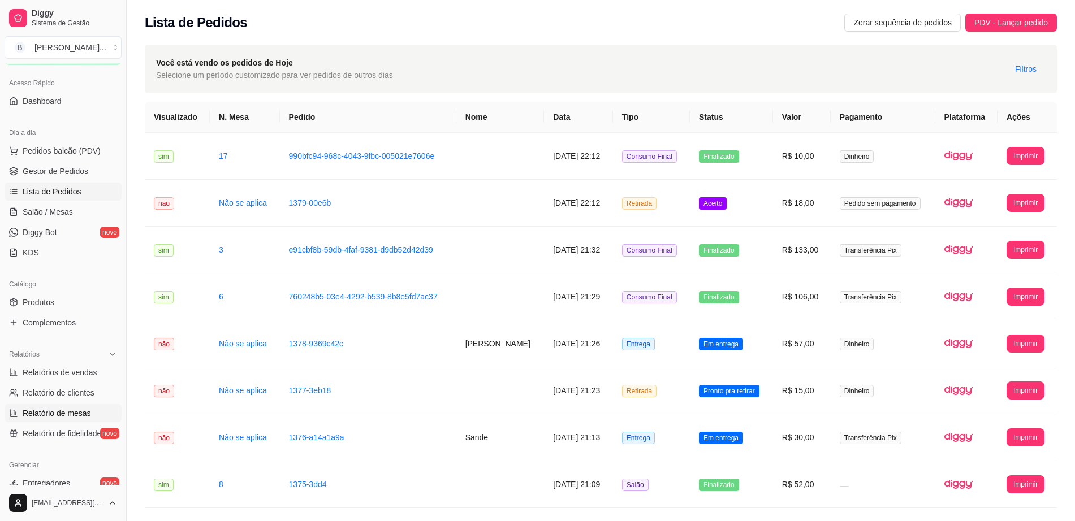
scroll to position [141, 0]
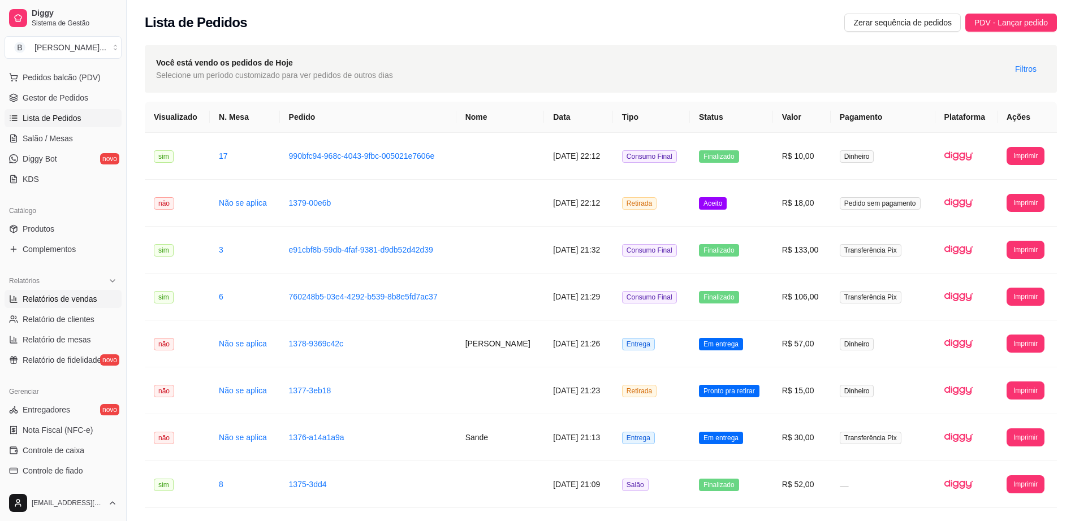
click at [87, 298] on span "Relatórios de vendas" at bounding box center [60, 298] width 75 height 11
select select "ALL"
select select "0"
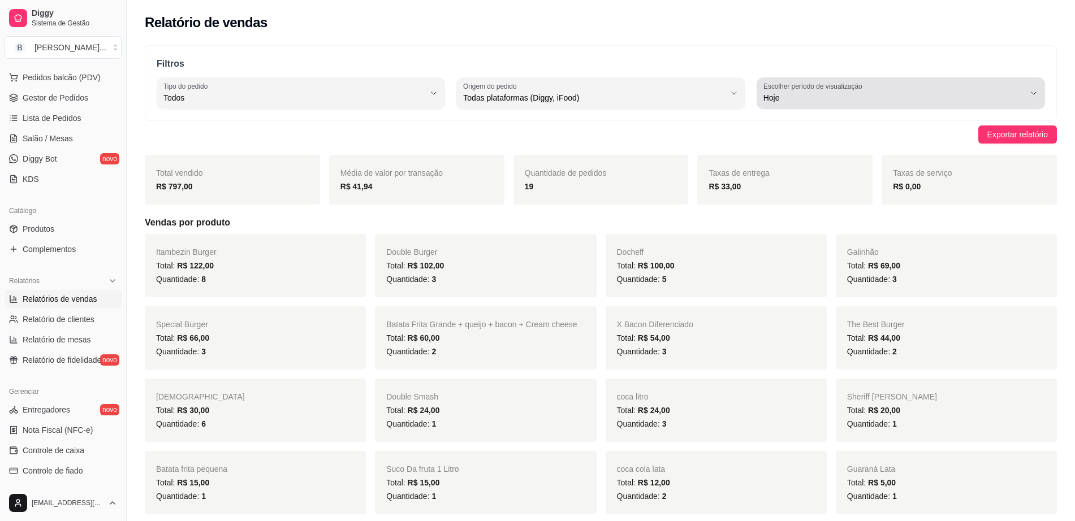
click at [783, 104] on button "Escolher período de visualização Hoje" at bounding box center [901, 93] width 288 height 32
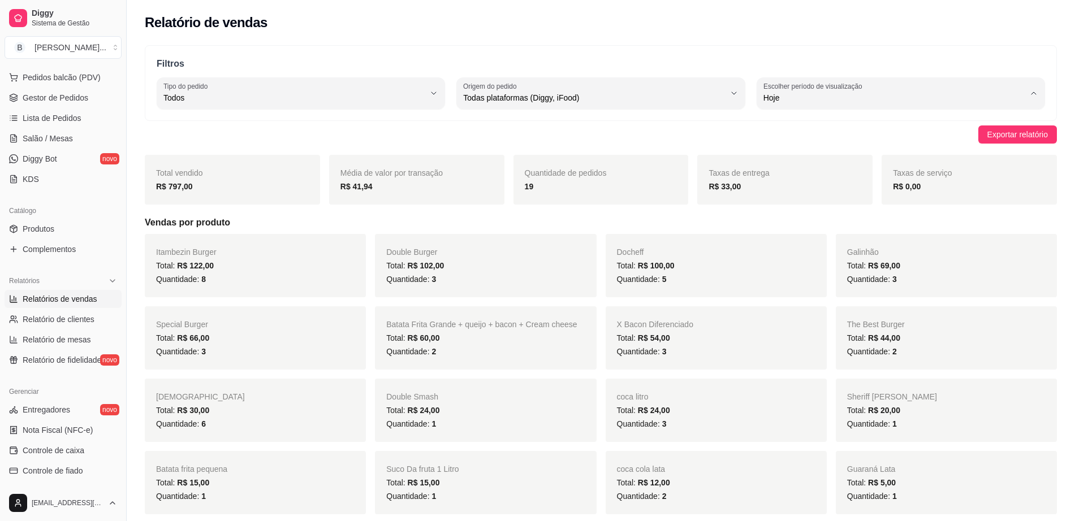
click at [811, 235] on span "Customizado" at bounding box center [895, 235] width 249 height 11
type input "-1"
select select "-1"
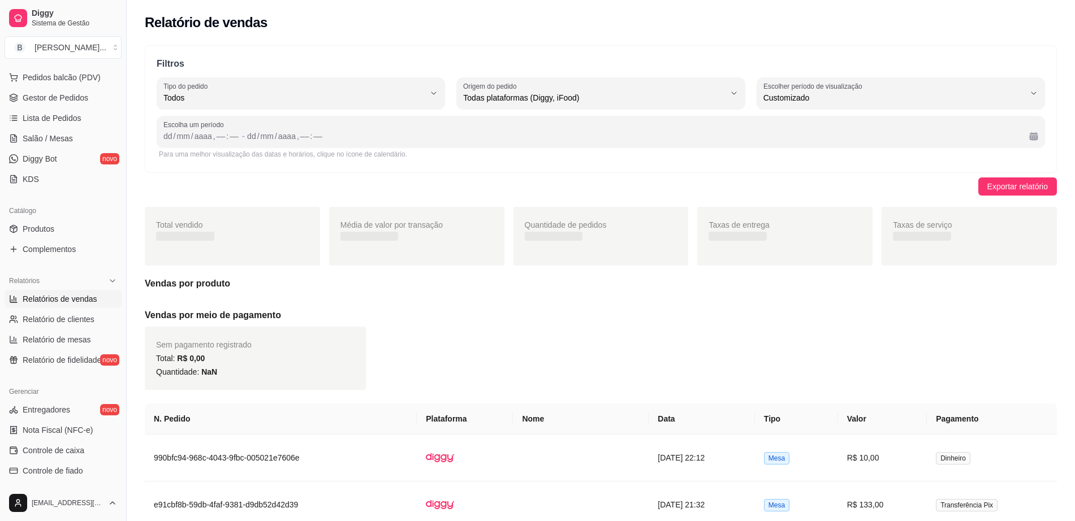
scroll to position [11, 0]
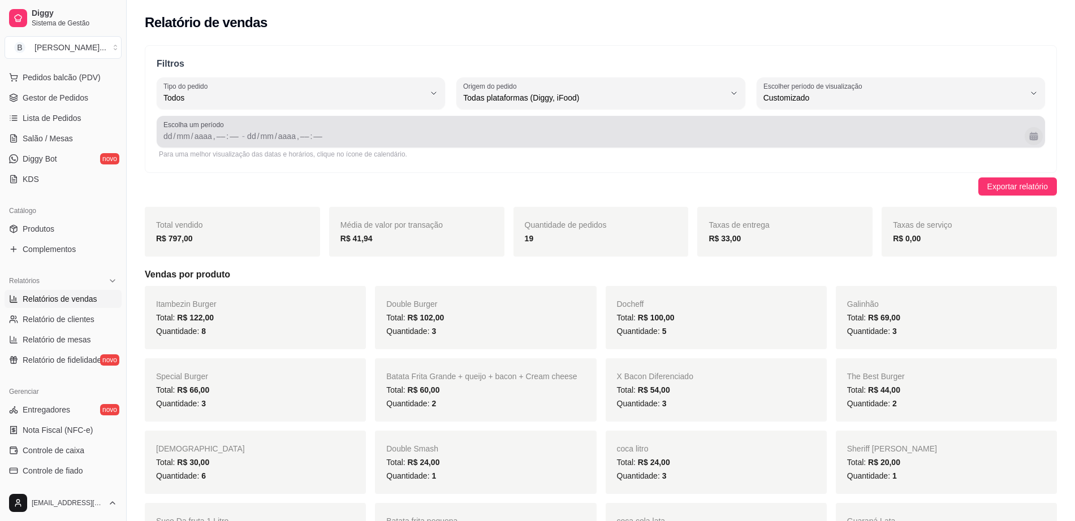
click at [1034, 136] on button "Calendário" at bounding box center [1034, 136] width 18 height 18
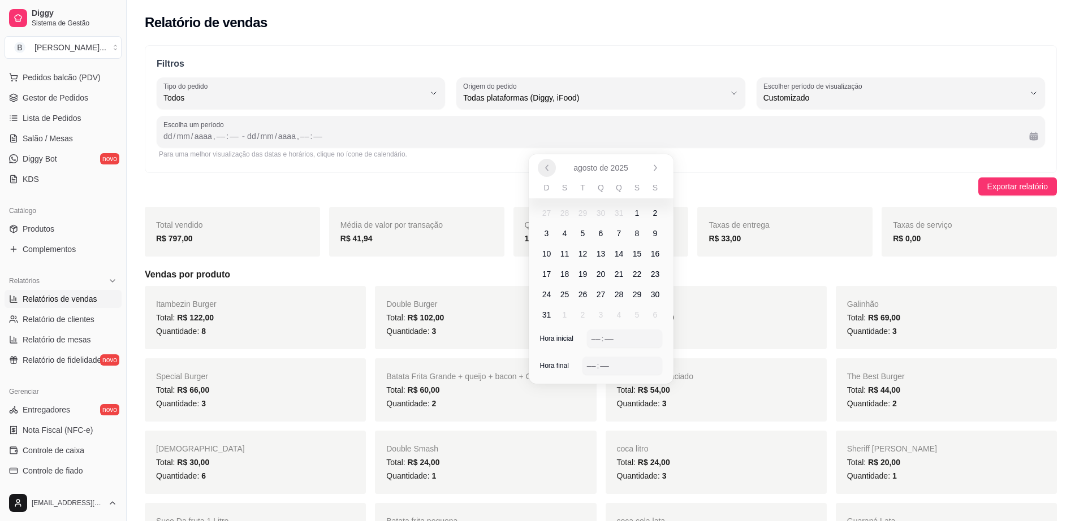
click at [554, 169] on button "Anterior" at bounding box center [547, 168] width 18 height 18
click at [584, 299] on span "29" at bounding box center [583, 294] width 9 height 11
click at [591, 296] on span "29" at bounding box center [583, 295] width 18 height 18
click at [585, 295] on span "29" at bounding box center [583, 294] width 9 height 11
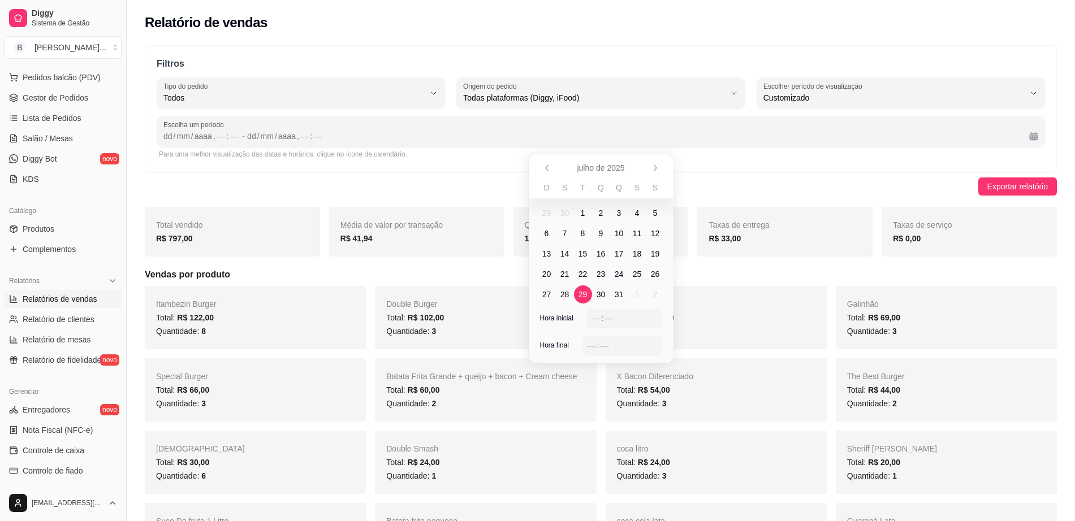
click at [585, 295] on span "29" at bounding box center [583, 294] width 9 height 11
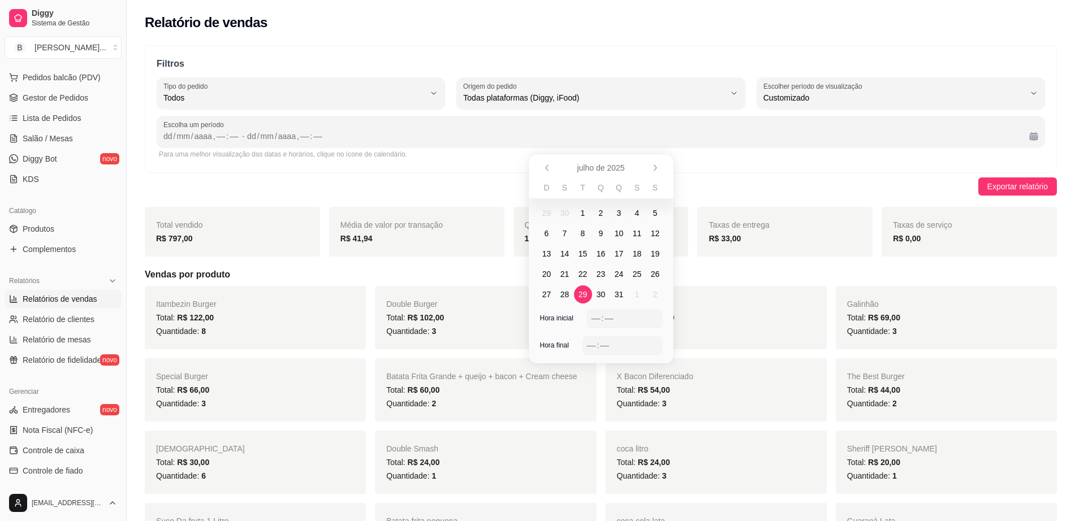
click at [585, 295] on span "29" at bounding box center [583, 294] width 9 height 11
click at [576, 299] on span "29" at bounding box center [583, 295] width 18 height 18
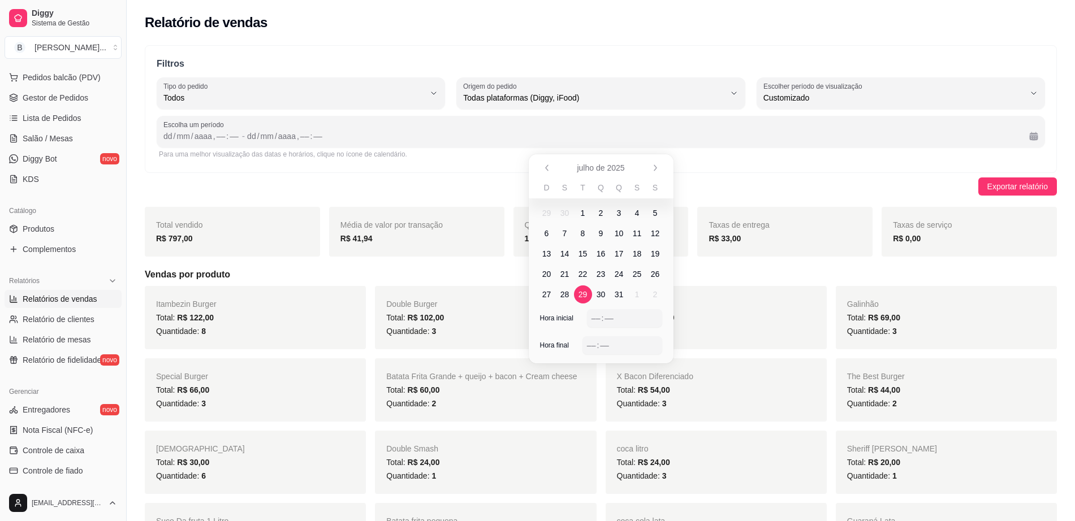
click at [580, 297] on span "29" at bounding box center [583, 294] width 9 height 11
click at [593, 323] on div "––" at bounding box center [595, 318] width 11 height 11
click at [586, 344] on div "–– : ––" at bounding box center [622, 345] width 80 height 18
click at [741, 318] on div "Total: R$ 81,00" at bounding box center [716, 318] width 198 height 14
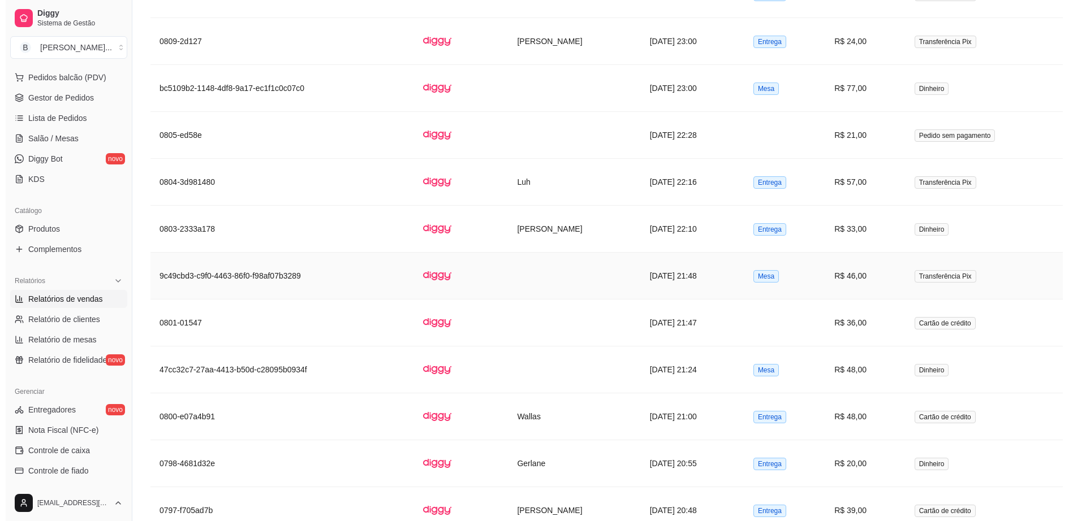
scroll to position [950, 0]
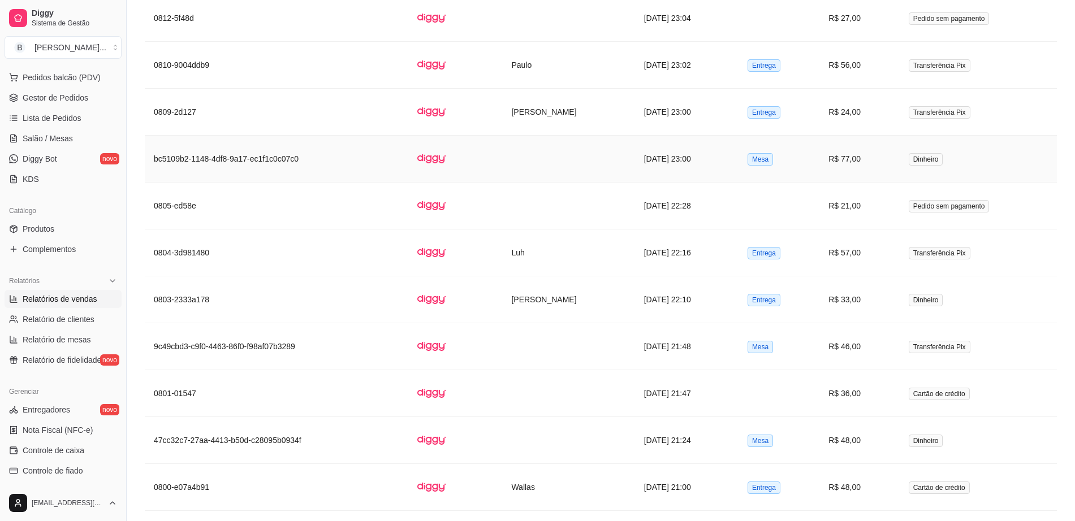
click at [819, 160] on td "Mesa" at bounding box center [779, 159] width 81 height 47
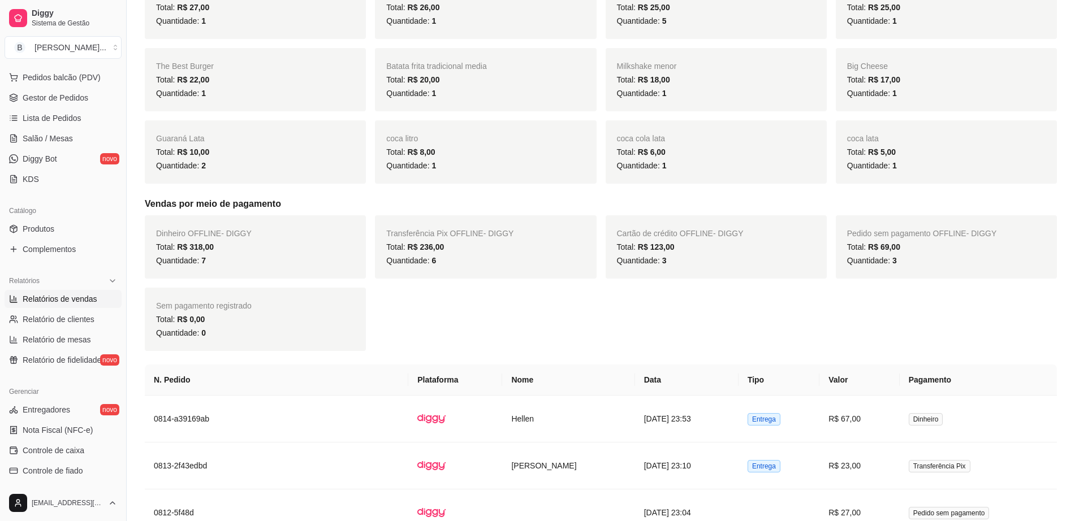
scroll to position [667, 0]
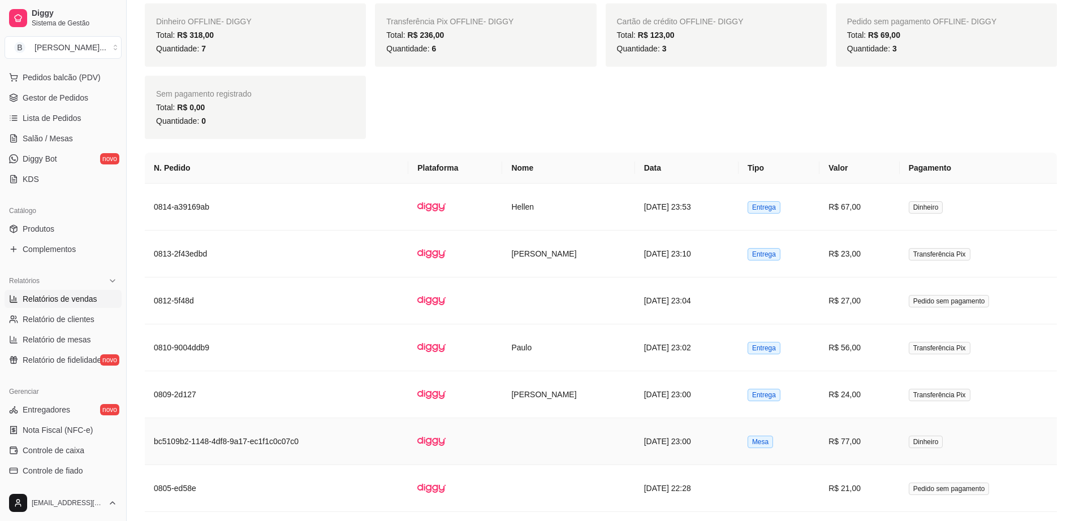
click at [819, 437] on td "Mesa" at bounding box center [779, 441] width 81 height 47
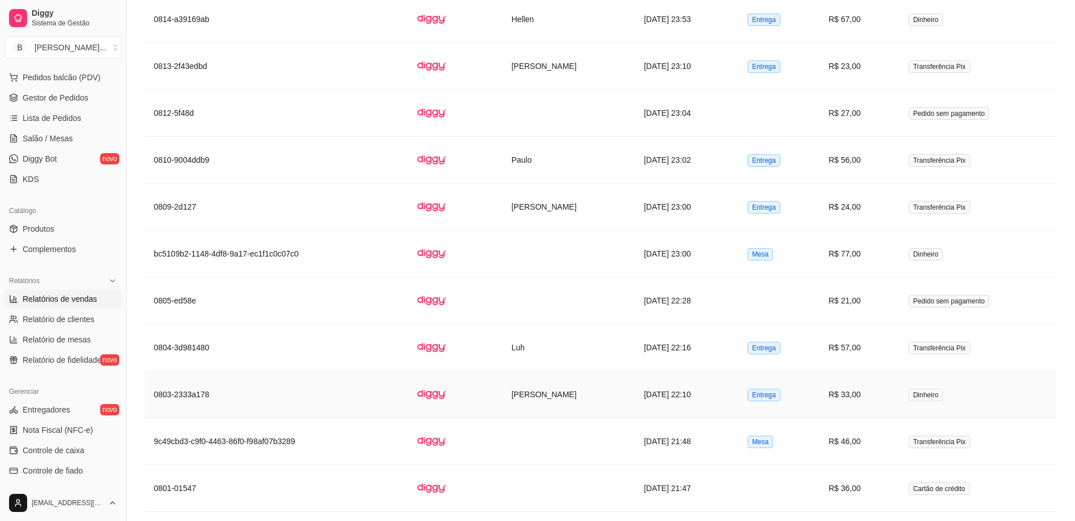
scroll to position [879, 0]
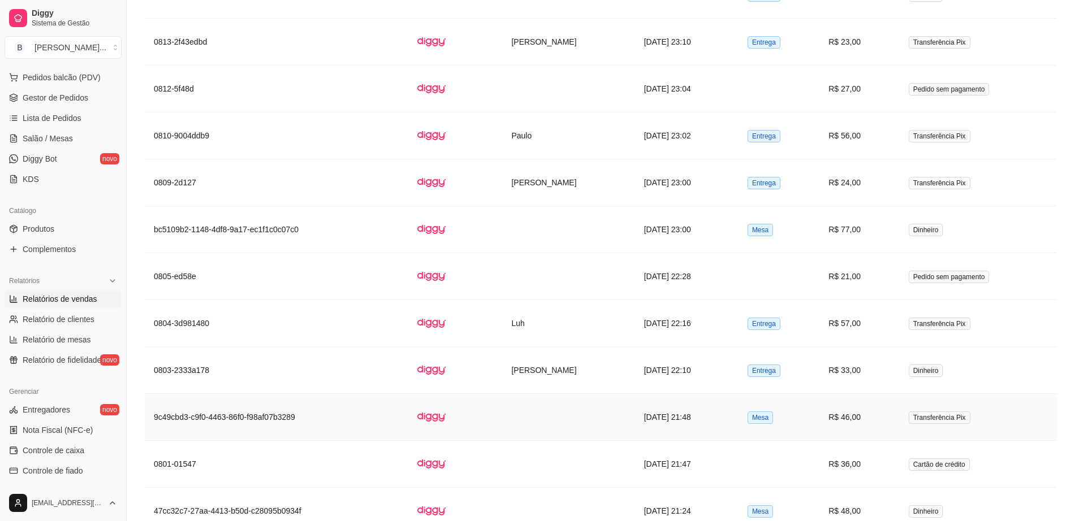
click at [819, 426] on td "Mesa" at bounding box center [779, 417] width 81 height 47
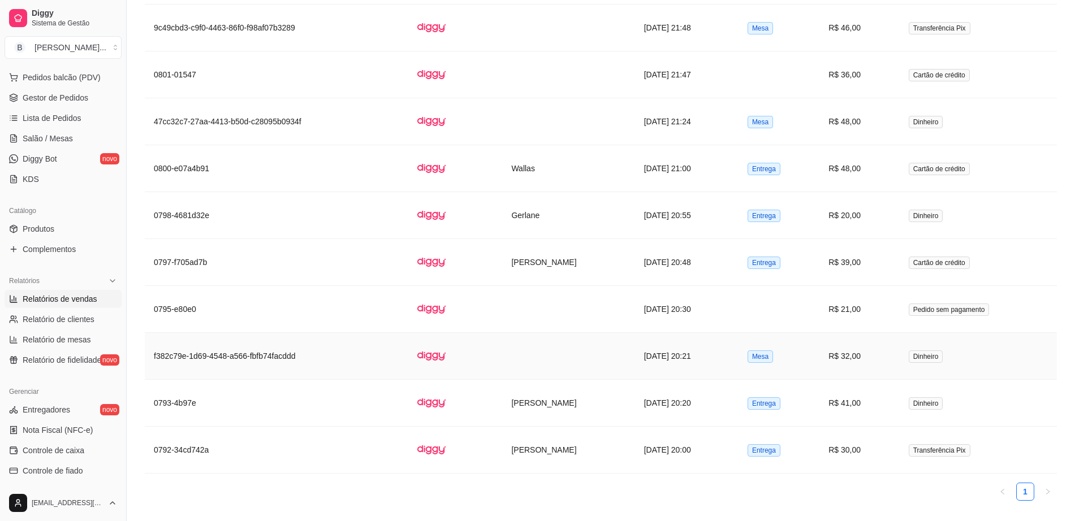
scroll to position [1303, 0]
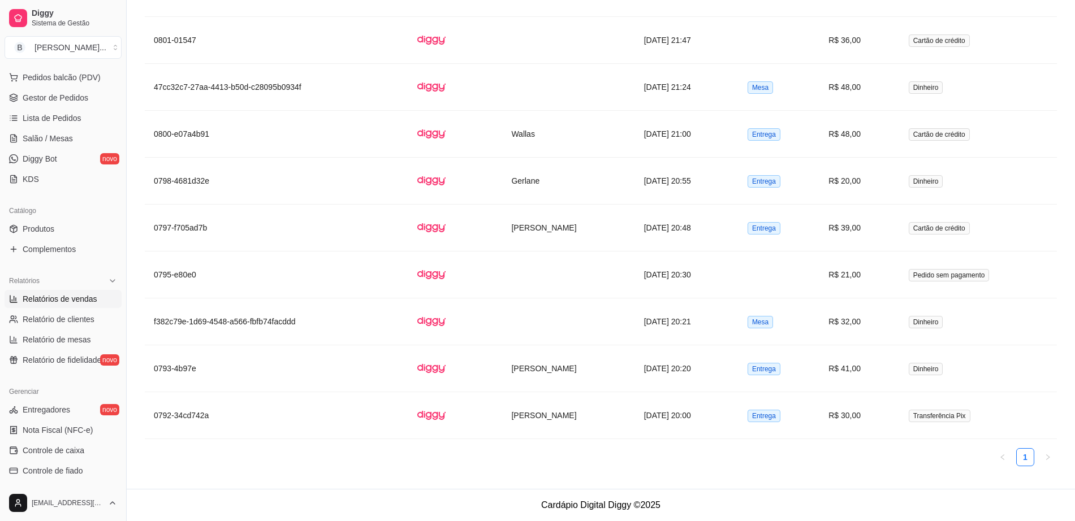
click at [966, 459] on ul "1" at bounding box center [601, 457] width 912 height 18
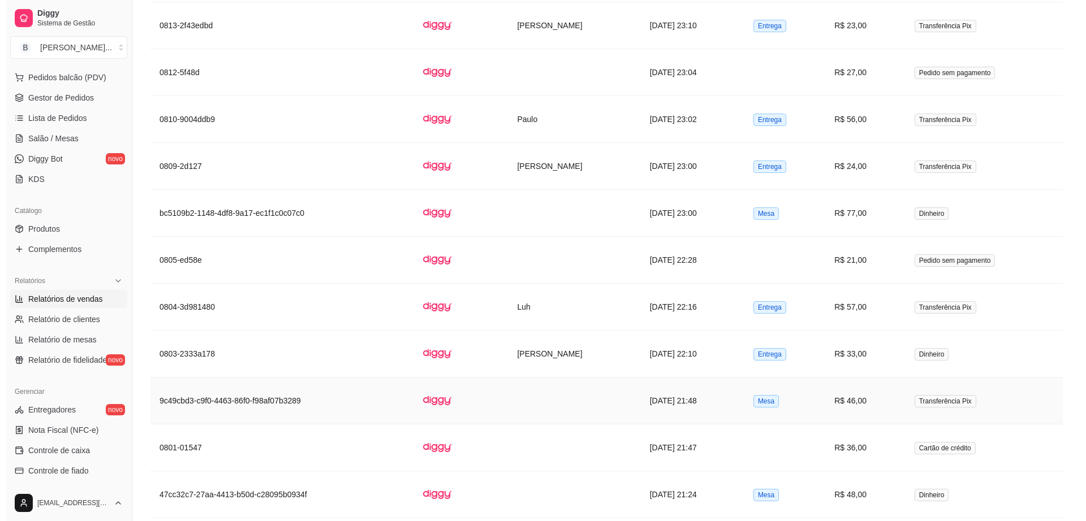
scroll to position [919, 0]
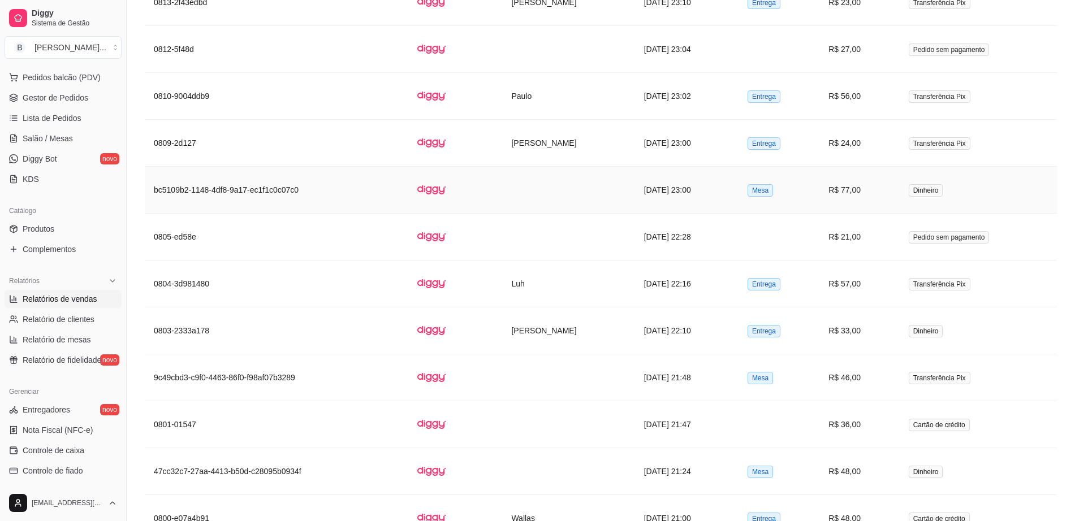
click at [819, 196] on td "Mesa" at bounding box center [779, 190] width 81 height 47
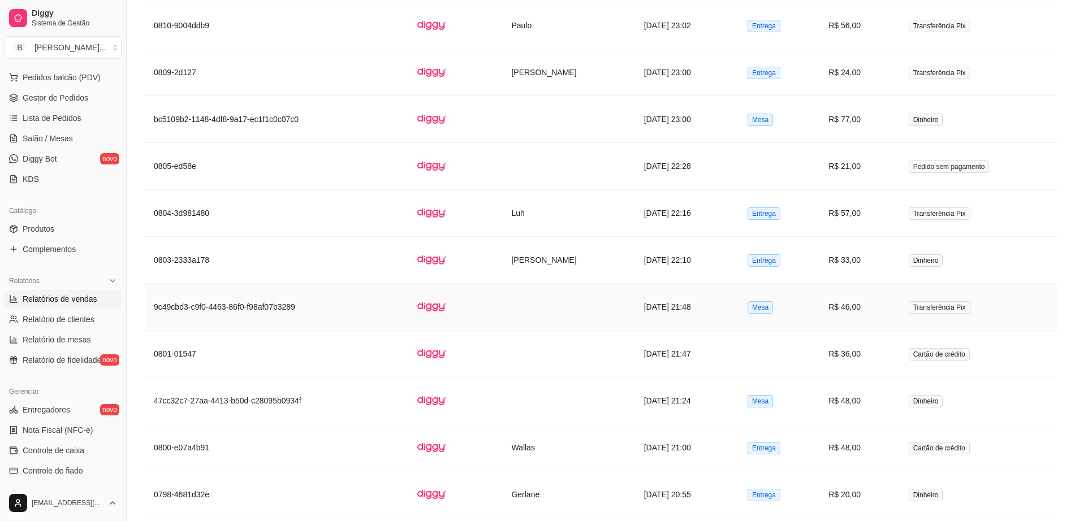
click at [779, 299] on td "Mesa" at bounding box center [779, 307] width 81 height 47
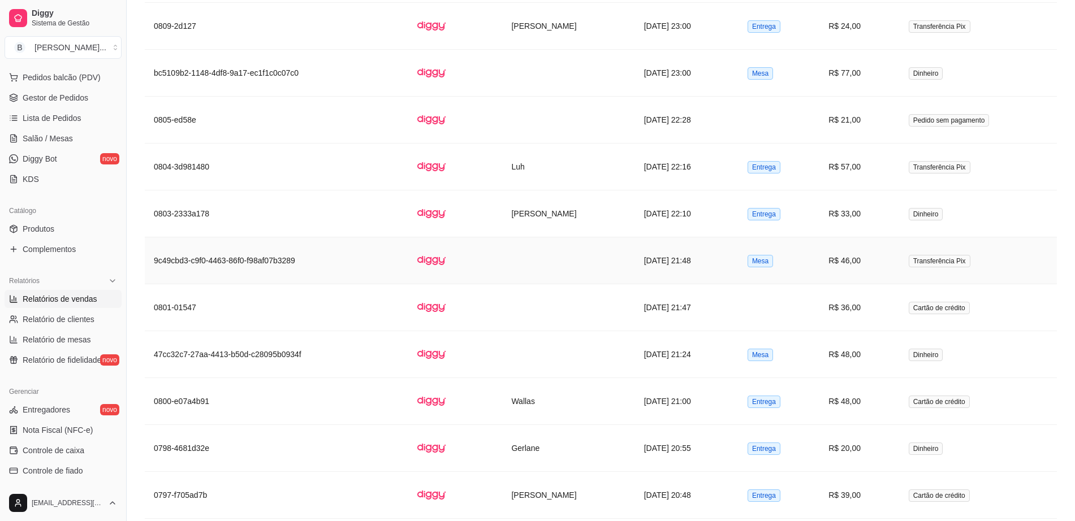
scroll to position [1060, 0]
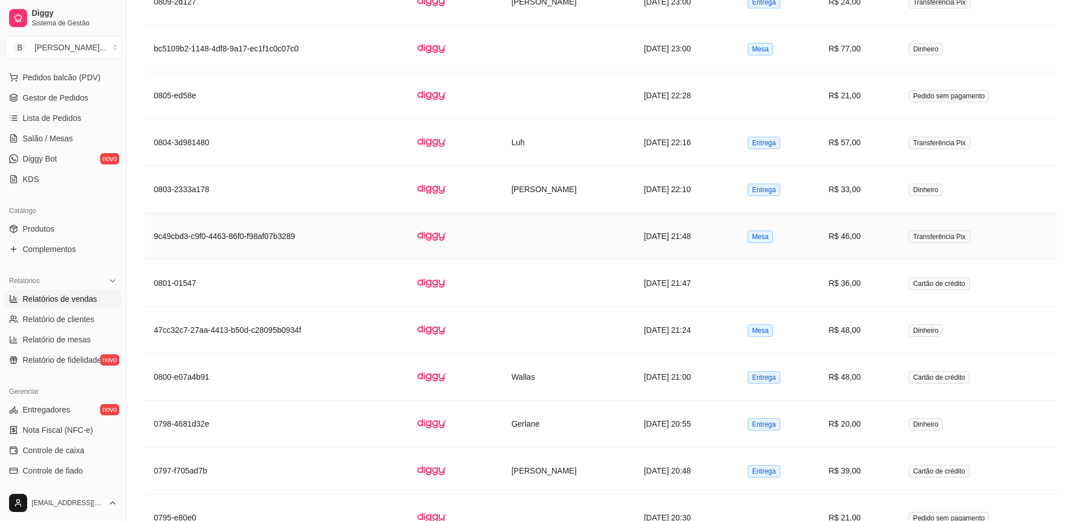
click at [783, 291] on td at bounding box center [779, 283] width 81 height 47
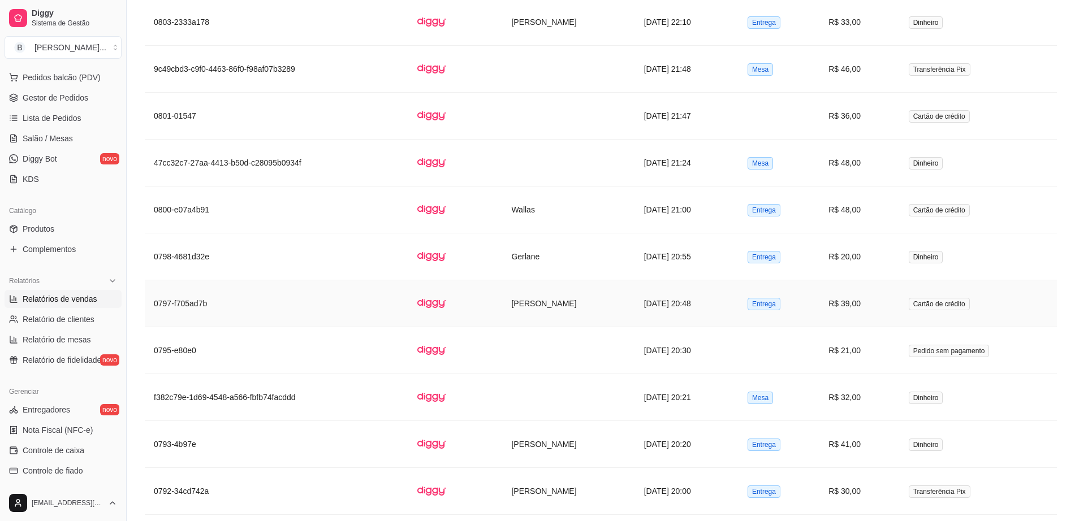
scroll to position [1272, 0]
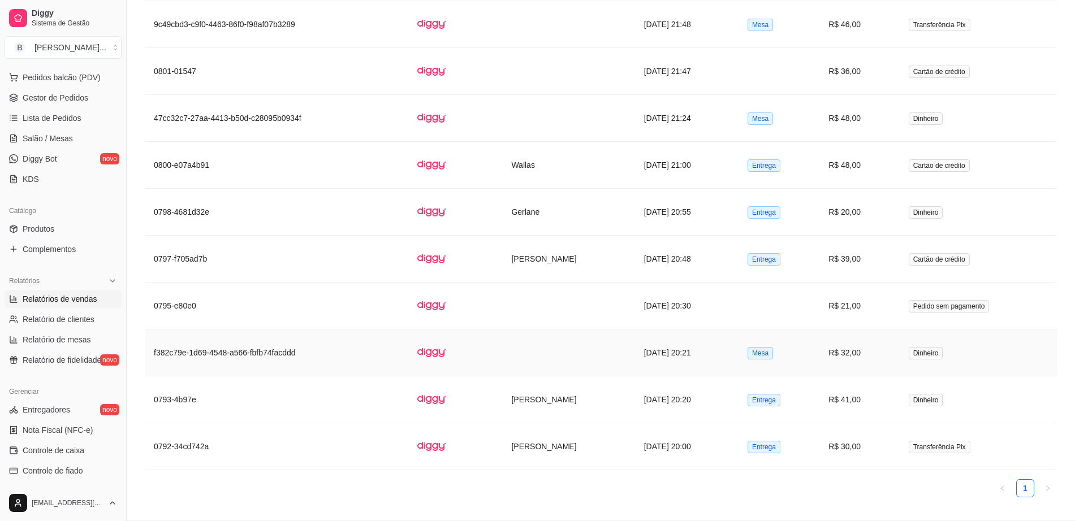
click at [739, 351] on td "[DATE] 20:21" at bounding box center [686, 353] width 103 height 47
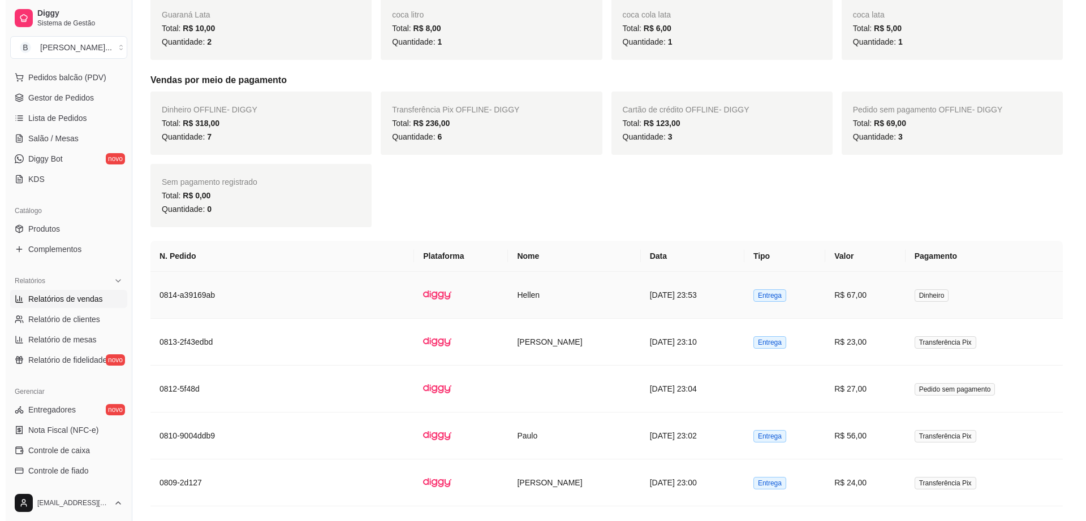
scroll to position [597, 0]
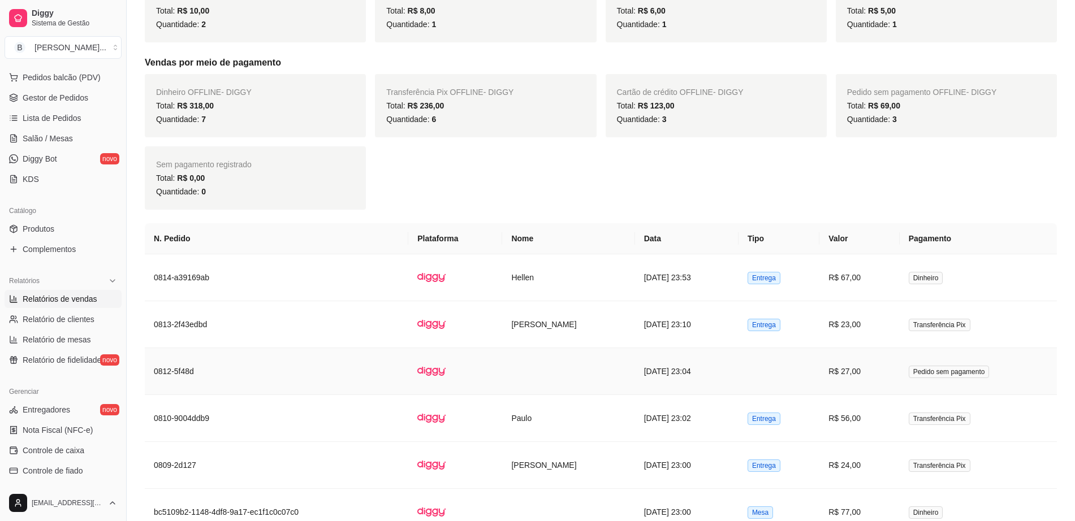
click at [899, 376] on td "R$ 27,00" at bounding box center [859, 371] width 80 height 47
click at [899, 420] on td "R$ 56,00" at bounding box center [859, 418] width 80 height 47
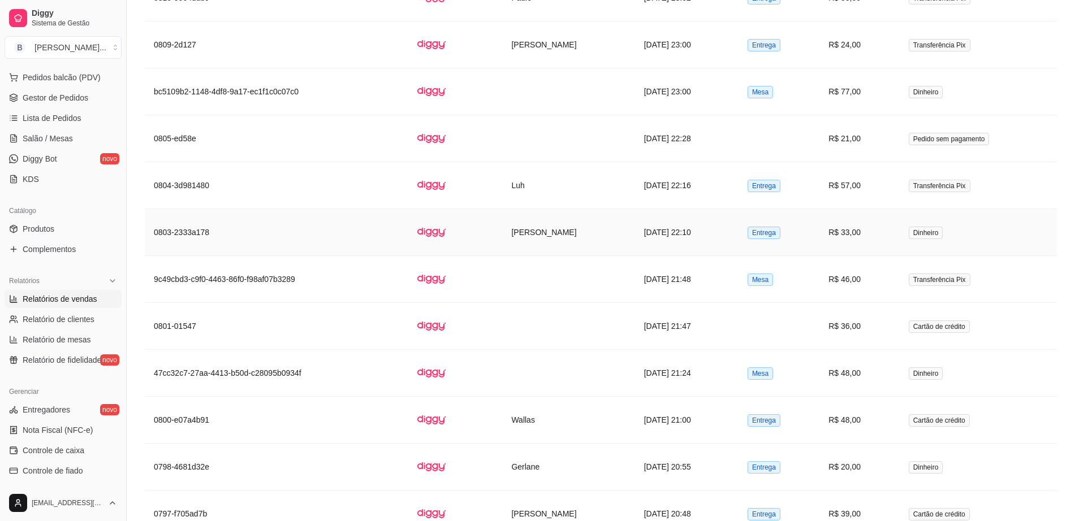
scroll to position [1021, 0]
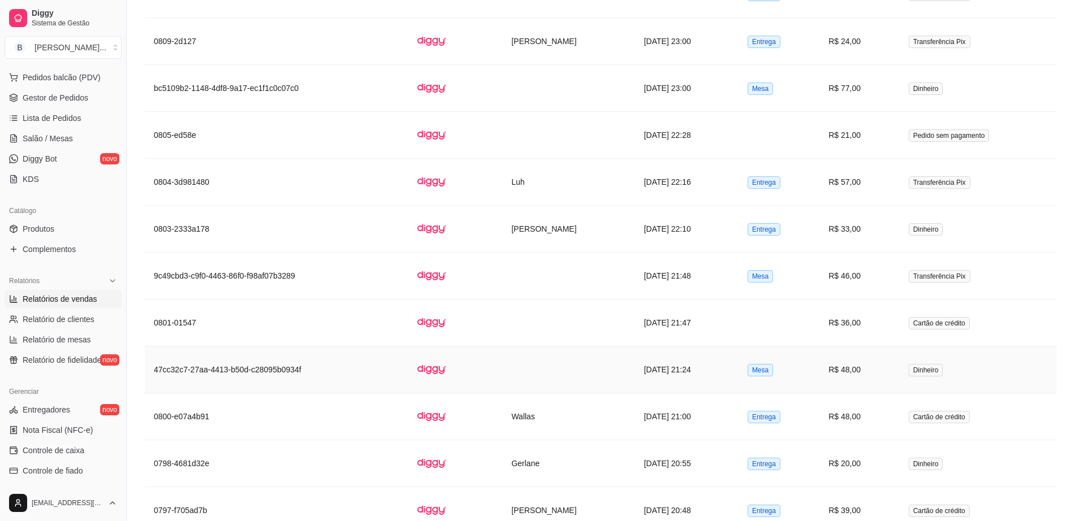
click at [865, 381] on td "R$ 48,00" at bounding box center [859, 370] width 80 height 47
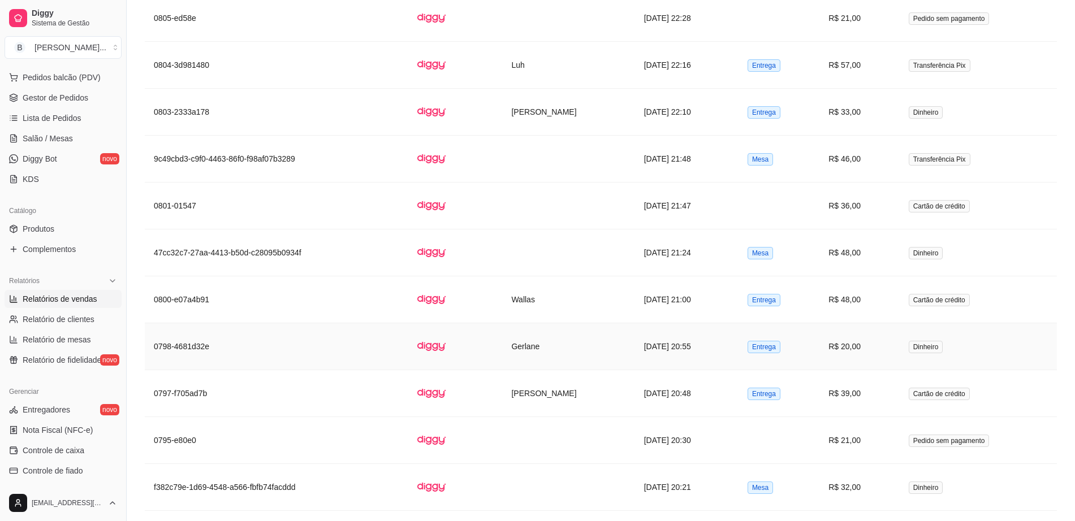
scroll to position [1162, 0]
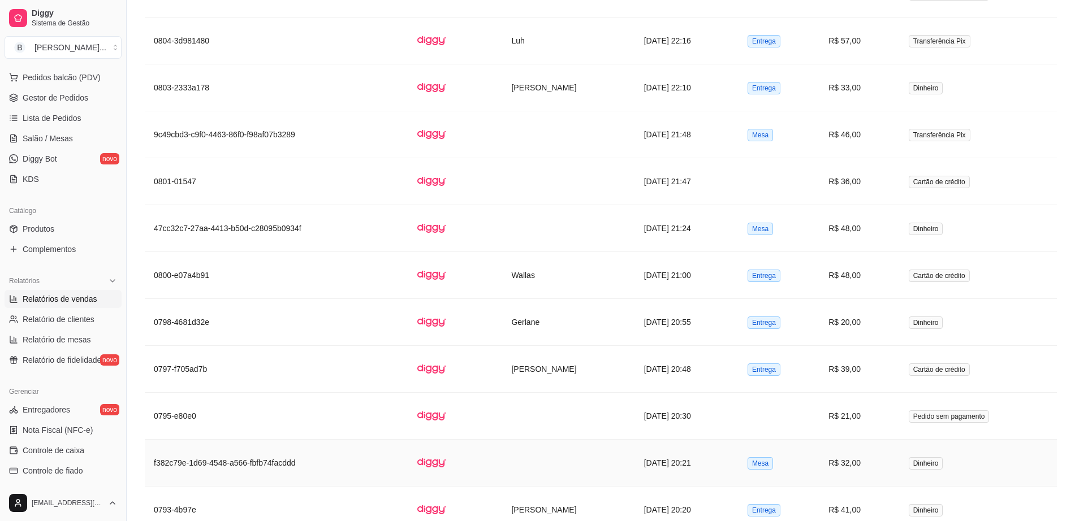
click at [730, 463] on td "[DATE] 20:21" at bounding box center [686, 463] width 103 height 47
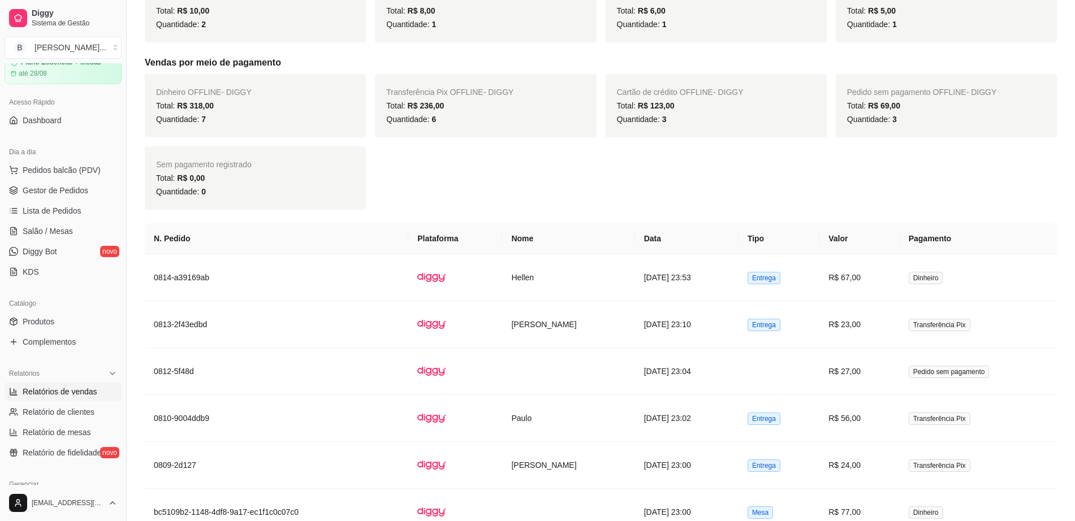
scroll to position [141, 0]
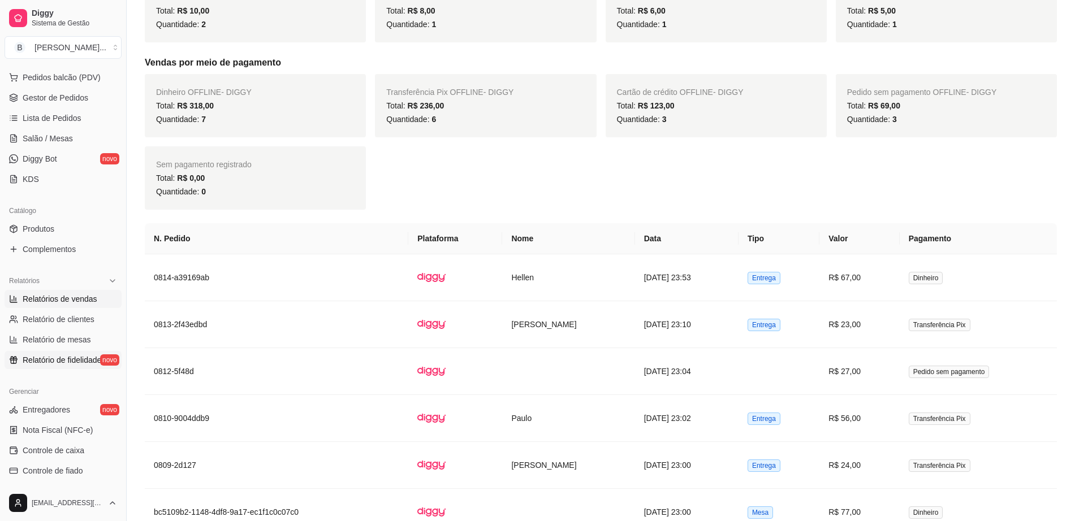
click at [86, 356] on span "Relatório de fidelidade" at bounding box center [62, 360] width 79 height 11
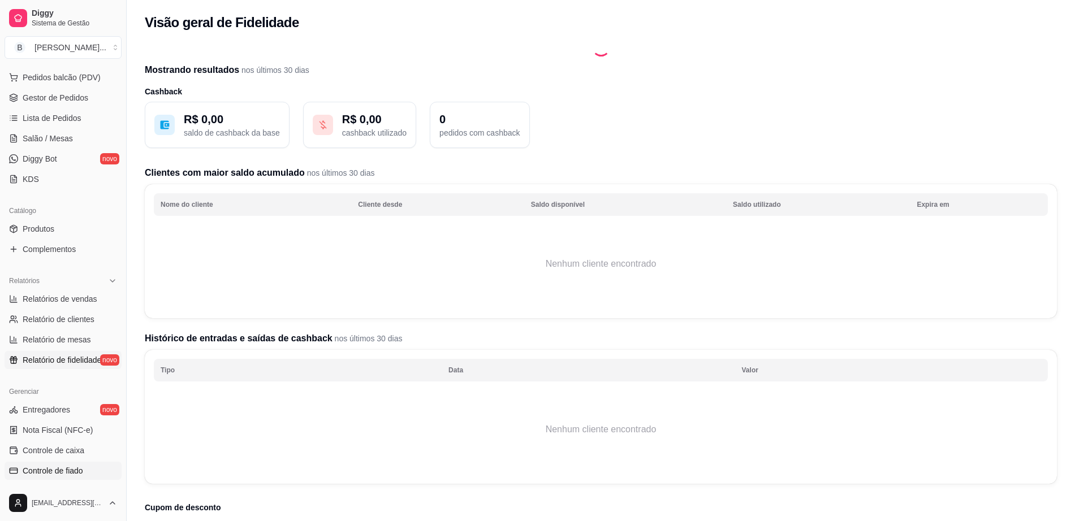
click at [88, 473] on link "Controle de fiado" at bounding box center [63, 471] width 117 height 18
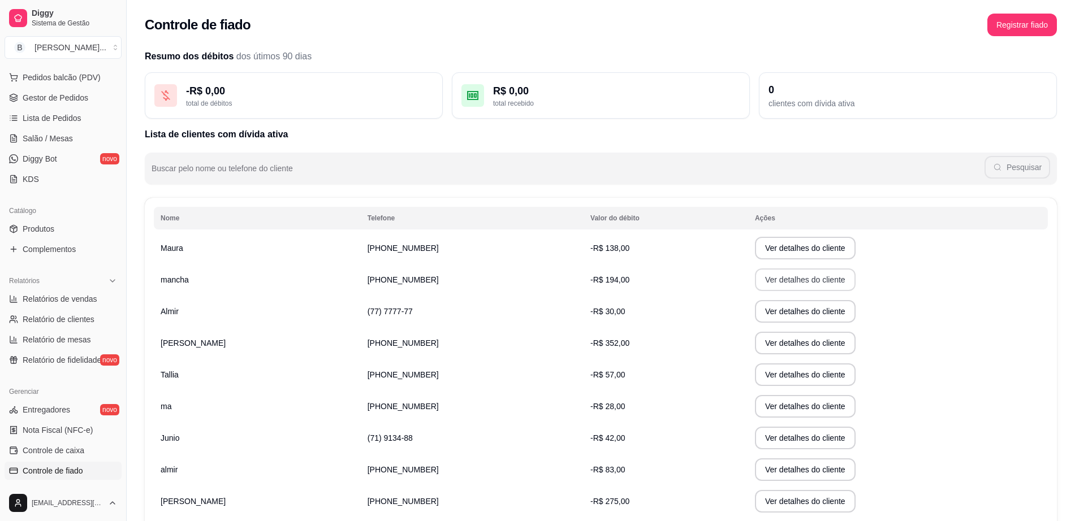
click at [782, 275] on button "Ver detalhes do cliente" at bounding box center [805, 280] width 101 height 23
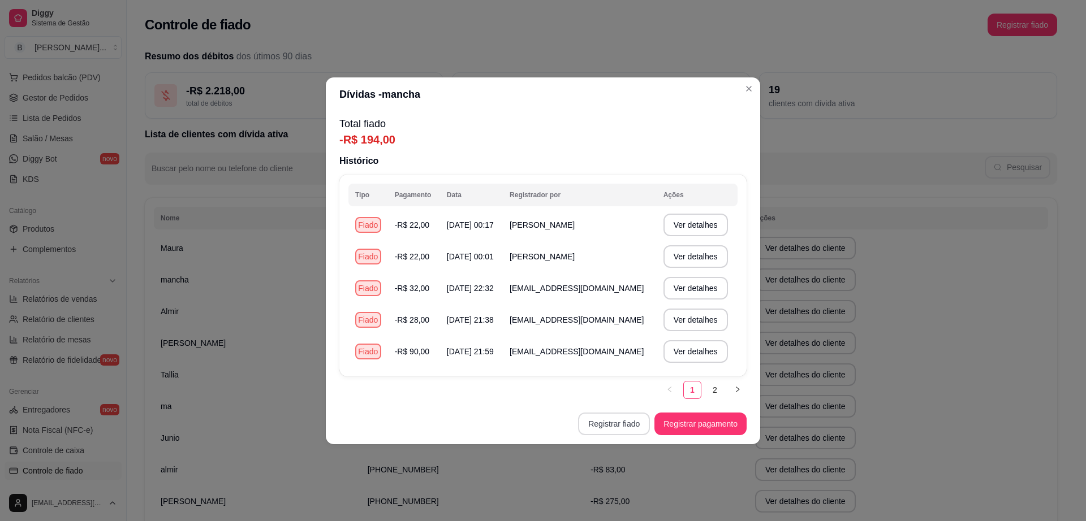
click at [618, 420] on button "Registrar fiado" at bounding box center [614, 424] width 72 height 23
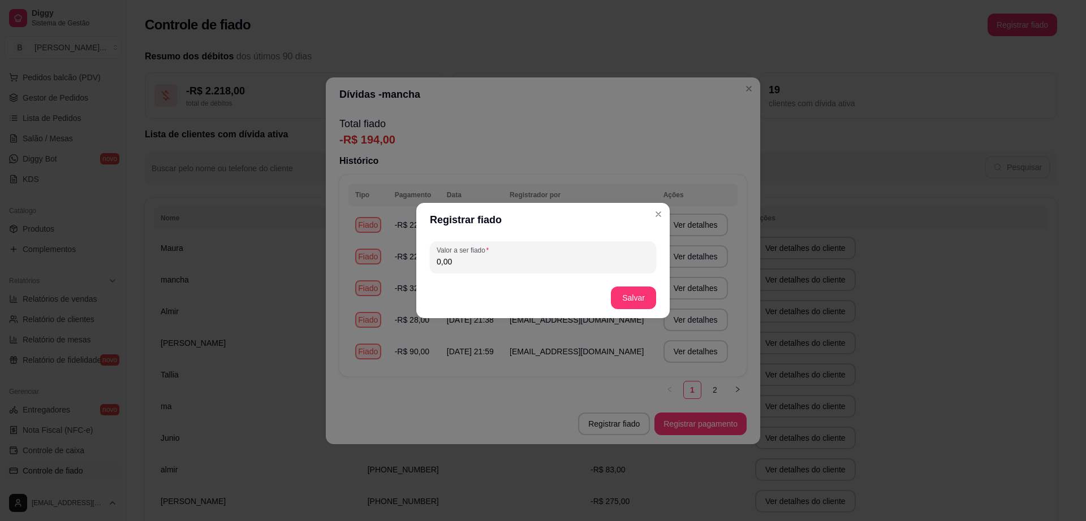
click at [654, 223] on header "Registrar fiado" at bounding box center [542, 220] width 253 height 34
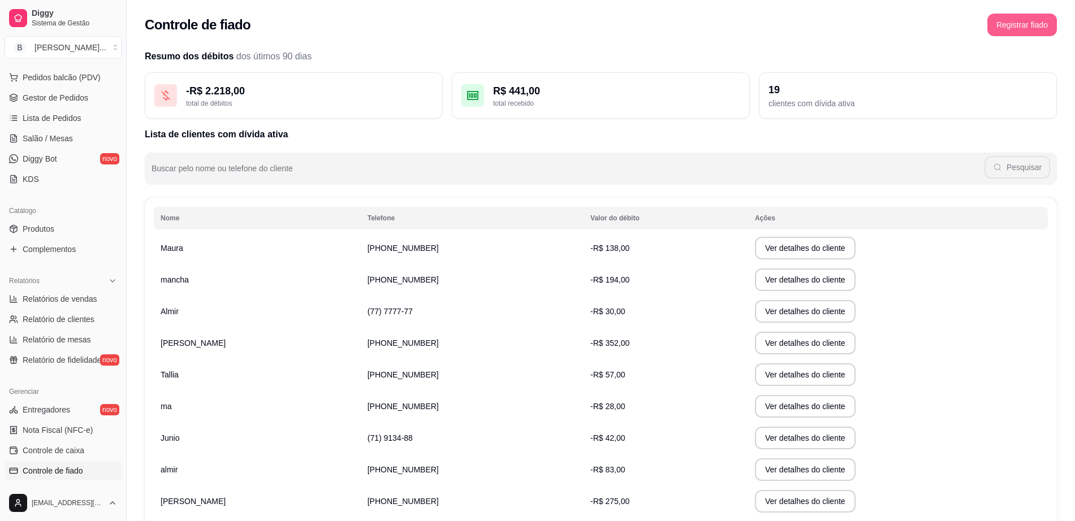
click at [1016, 20] on button "Registrar fiado" at bounding box center [1022, 25] width 70 height 23
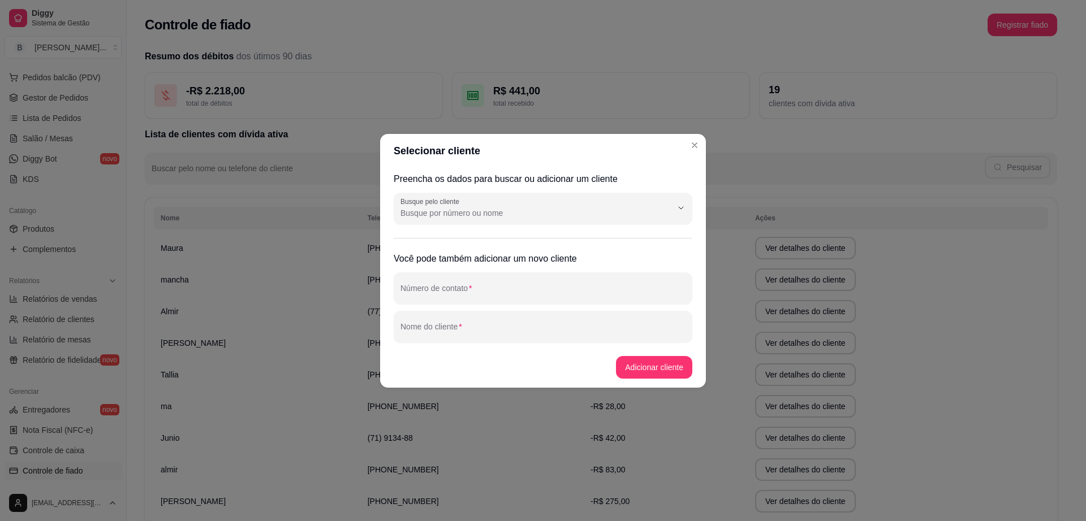
click at [637, 225] on div "Preencha os dados para buscar ou adicionar um cliente Busque pelo cliente Você …" at bounding box center [543, 257] width 326 height 179
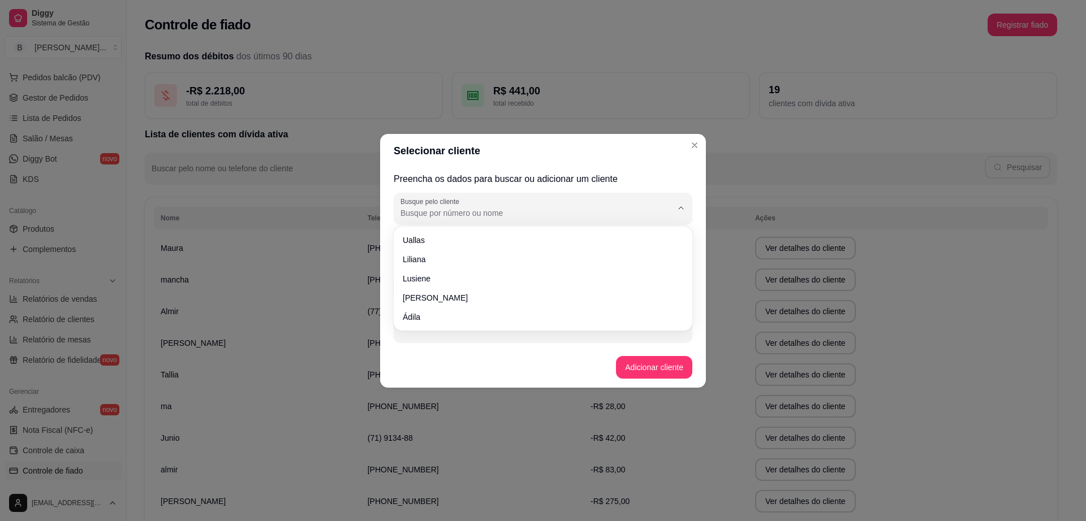
click at [637, 210] on input "Busque pelo cliente" at bounding box center [526, 213] width 253 height 11
click at [799, 239] on div "Selecionar cliente Preencha os dados para buscar ou adicionar um cliente Busque…" at bounding box center [543, 260] width 1086 height 521
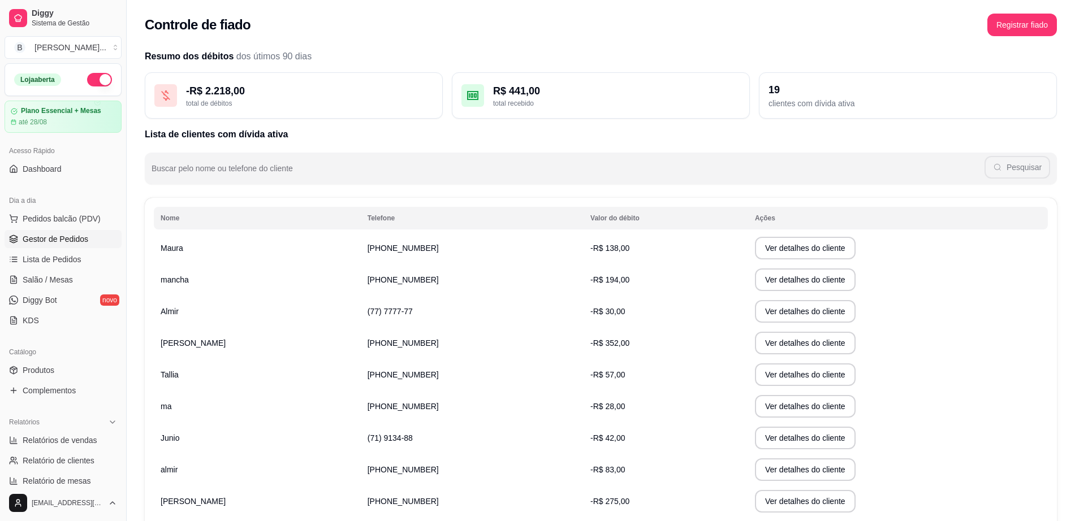
click at [69, 237] on span "Gestor de Pedidos" at bounding box center [56, 239] width 66 height 11
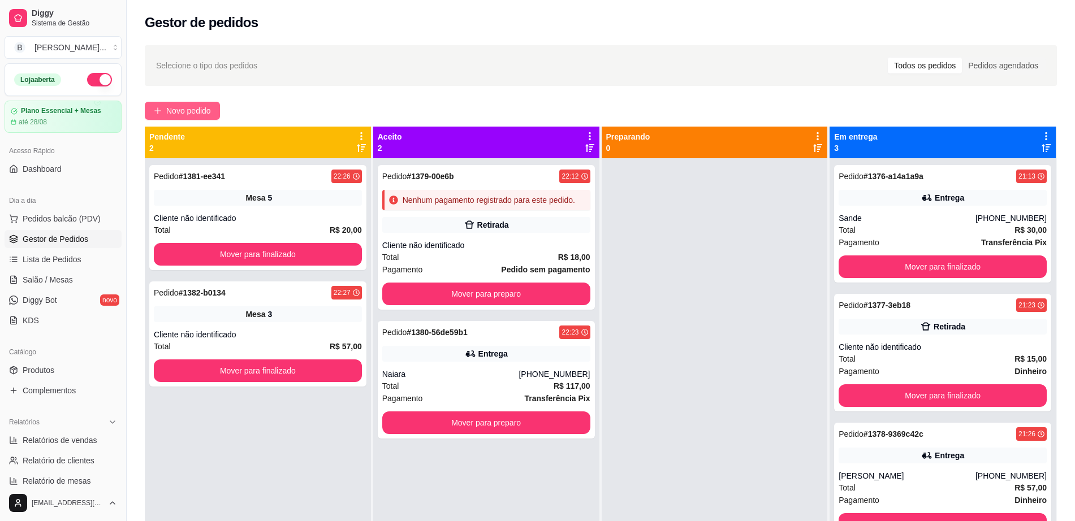
click at [209, 113] on span "Novo pedido" at bounding box center [188, 111] width 45 height 12
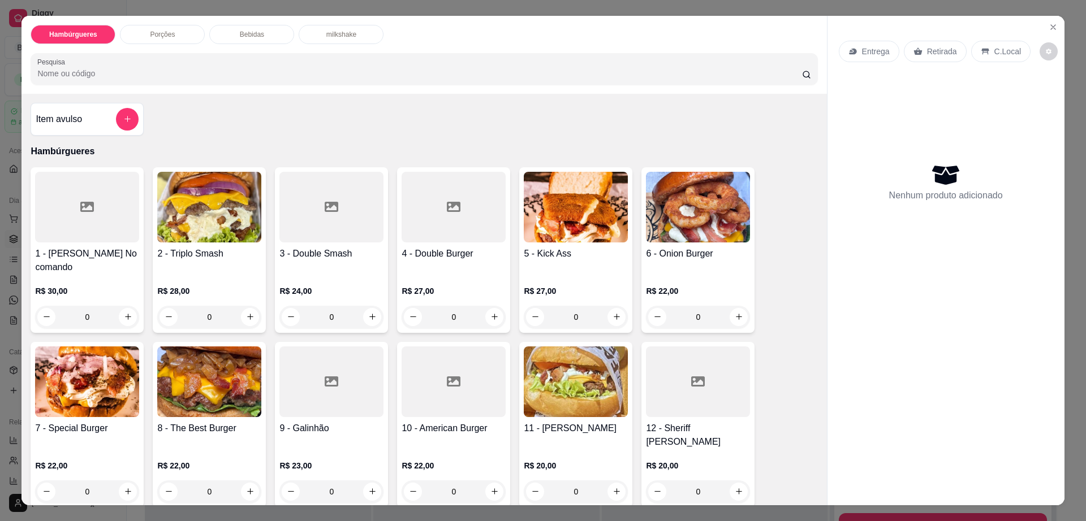
click at [244, 309] on div "0" at bounding box center [209, 317] width 104 height 23
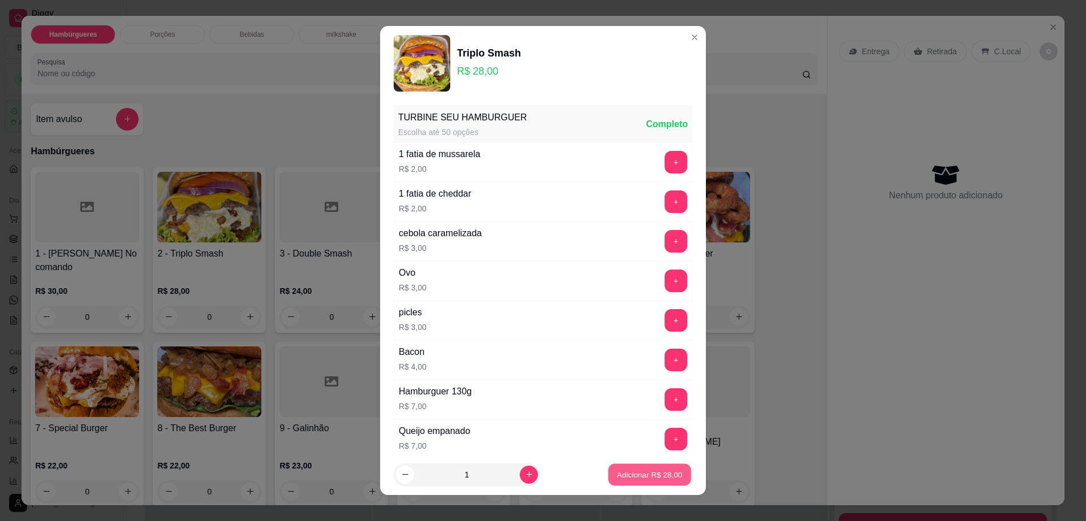
click at [633, 465] on button "Adicionar R$ 28,00" at bounding box center [649, 475] width 83 height 22
type input "1"
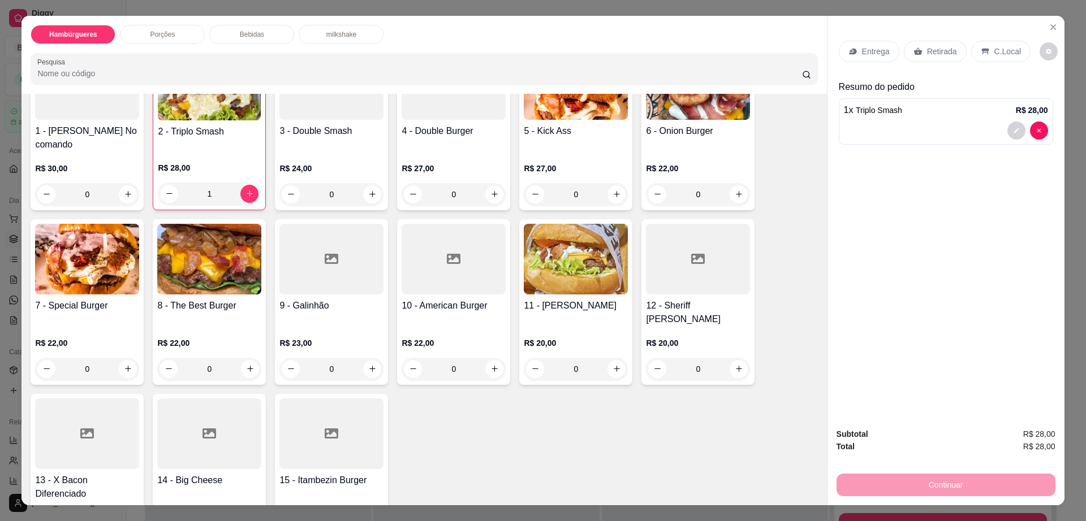
scroll to position [141, 0]
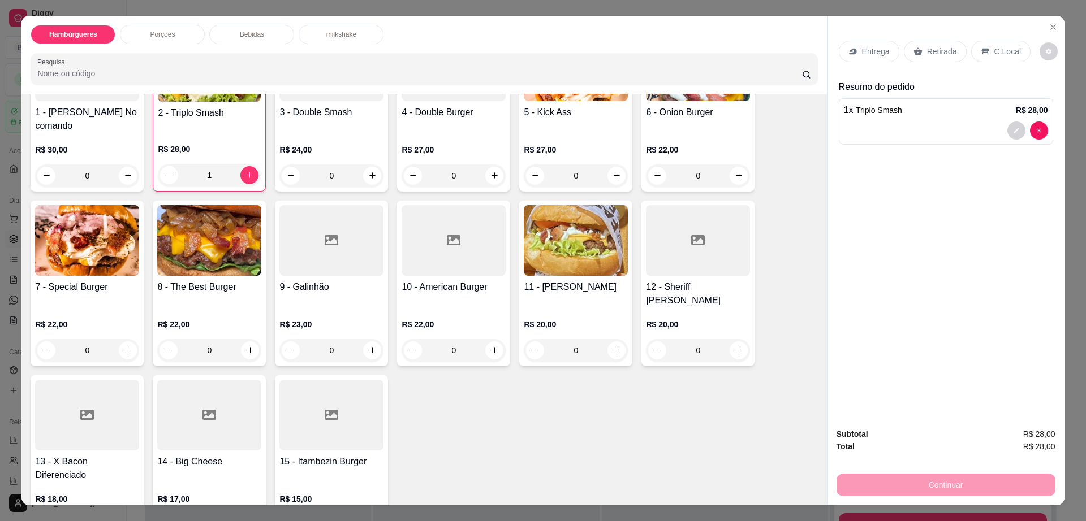
click at [125, 339] on div "0" at bounding box center [87, 350] width 104 height 23
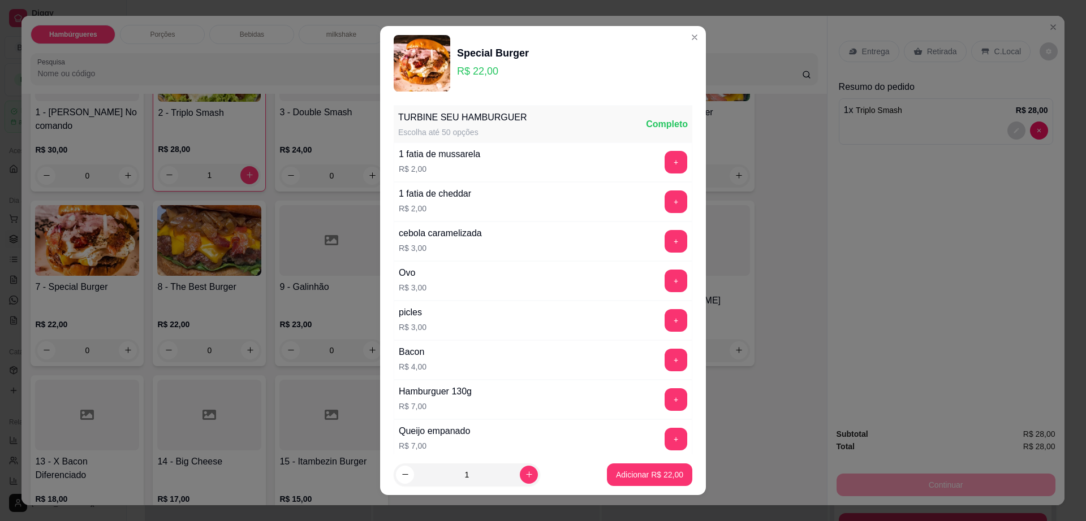
click at [632, 486] on footer "1 Adicionar R$ 22,00" at bounding box center [543, 475] width 326 height 41
click at [633, 480] on p "Adicionar R$ 22,00" at bounding box center [649, 474] width 67 height 11
type input "1"
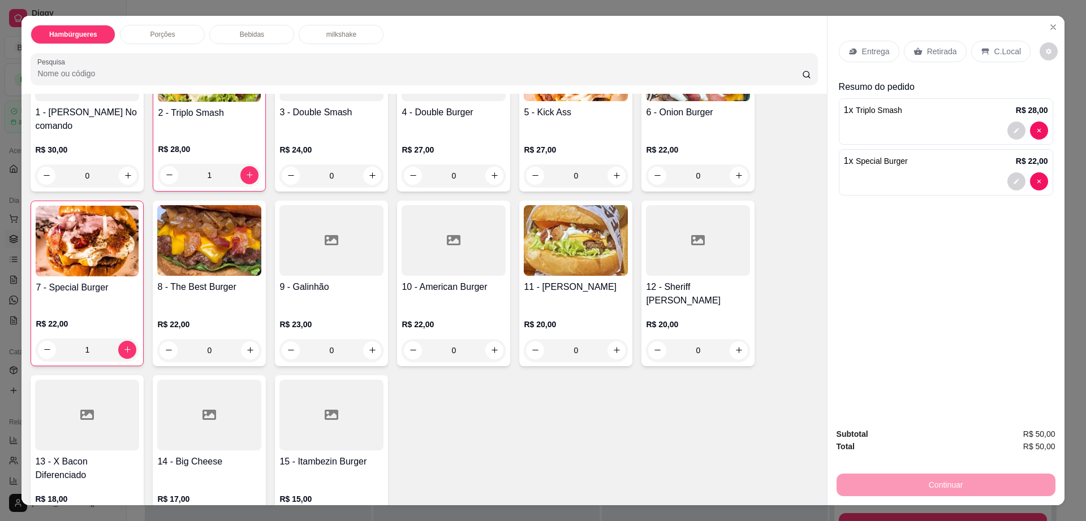
click at [252, 30] on p "Bebidas" at bounding box center [252, 34] width 24 height 9
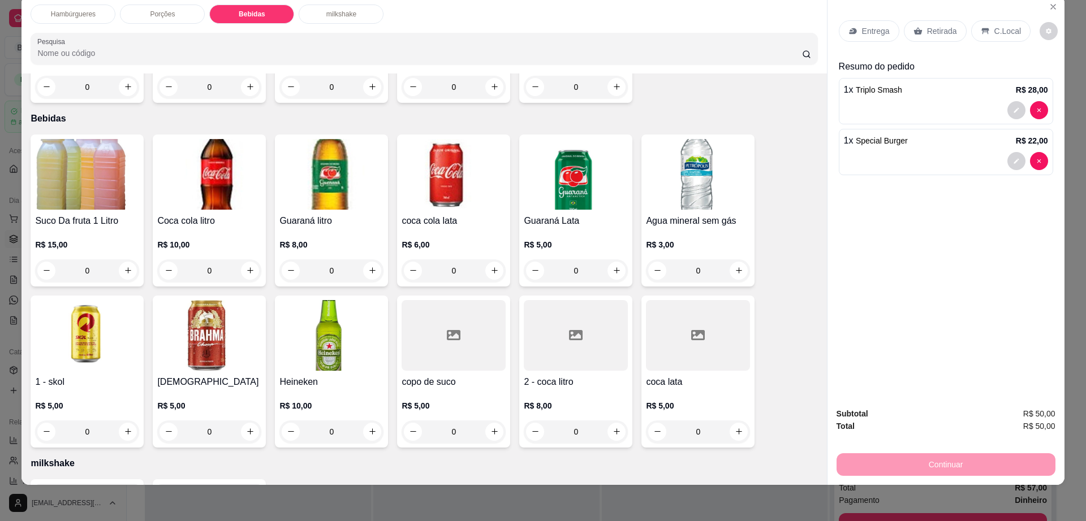
click at [221, 157] on img at bounding box center [209, 174] width 104 height 71
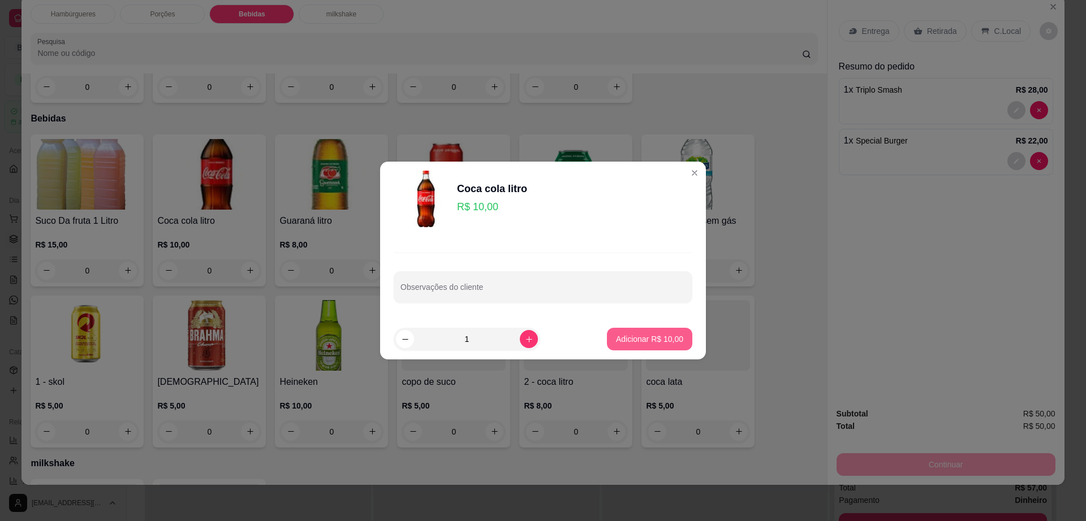
click at [651, 339] on p "Adicionar R$ 10,00" at bounding box center [649, 339] width 67 height 11
type input "1"
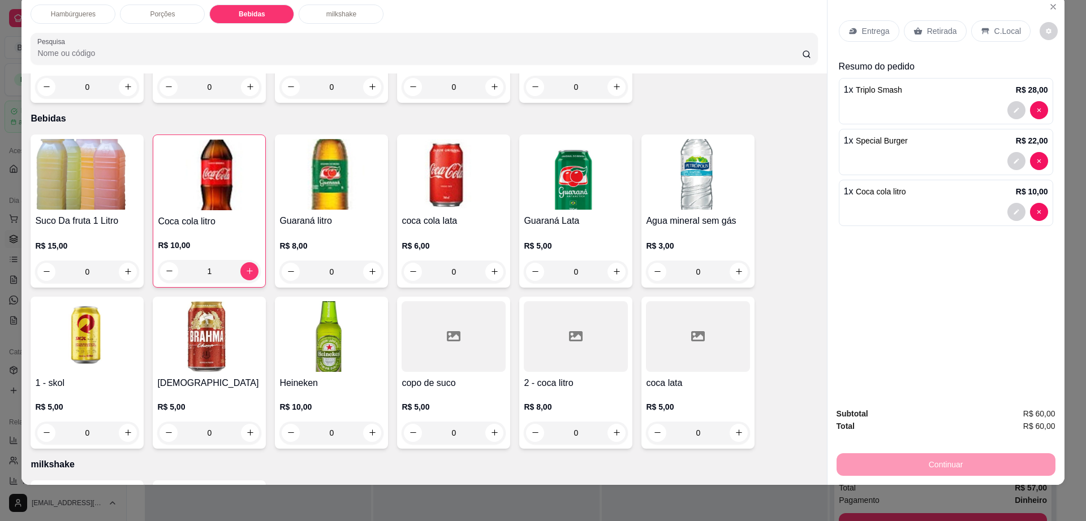
click at [1001, 34] on p "C.Local" at bounding box center [1007, 30] width 27 height 11
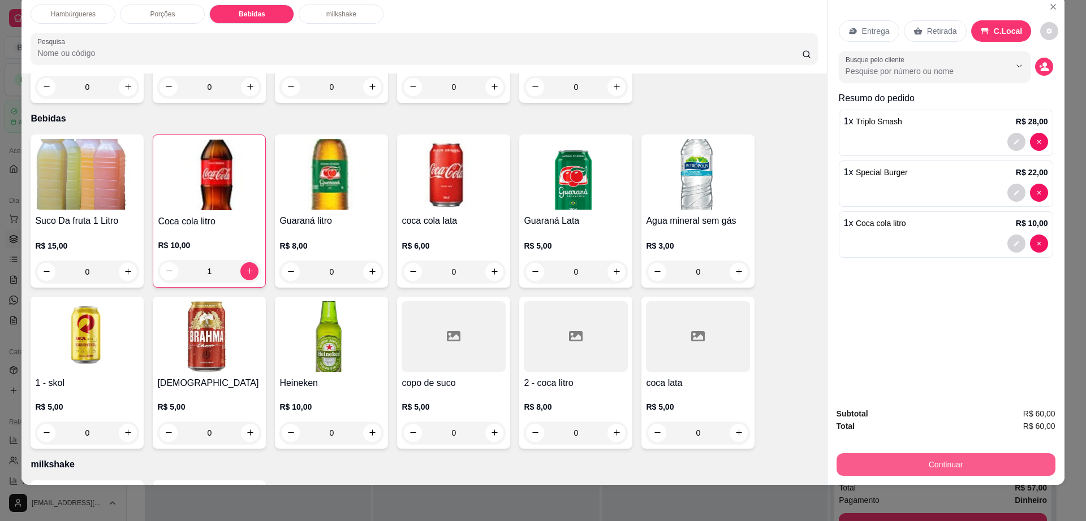
click at [966, 464] on button "Continuar" at bounding box center [945, 465] width 219 height 23
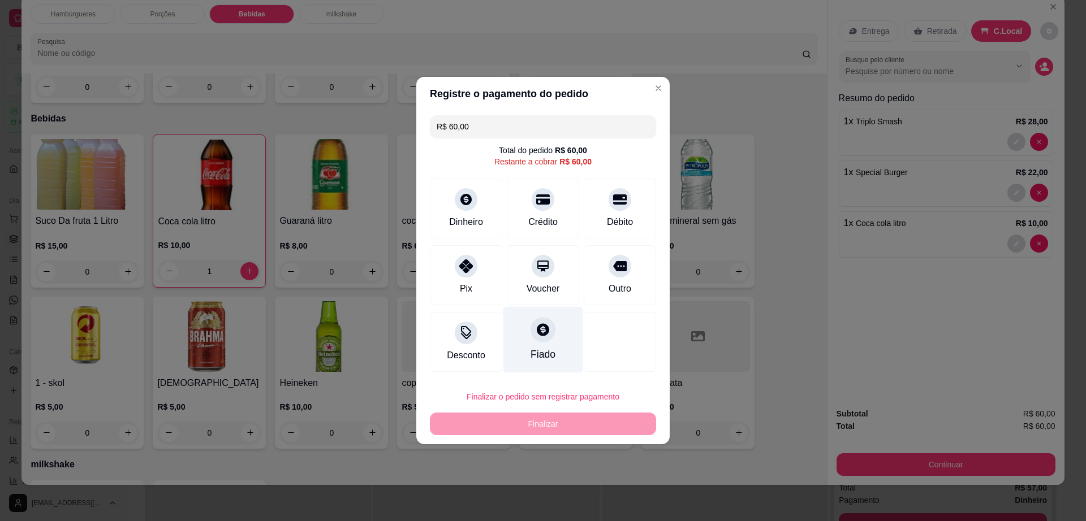
click at [543, 357] on div "Fiado" at bounding box center [542, 354] width 25 height 15
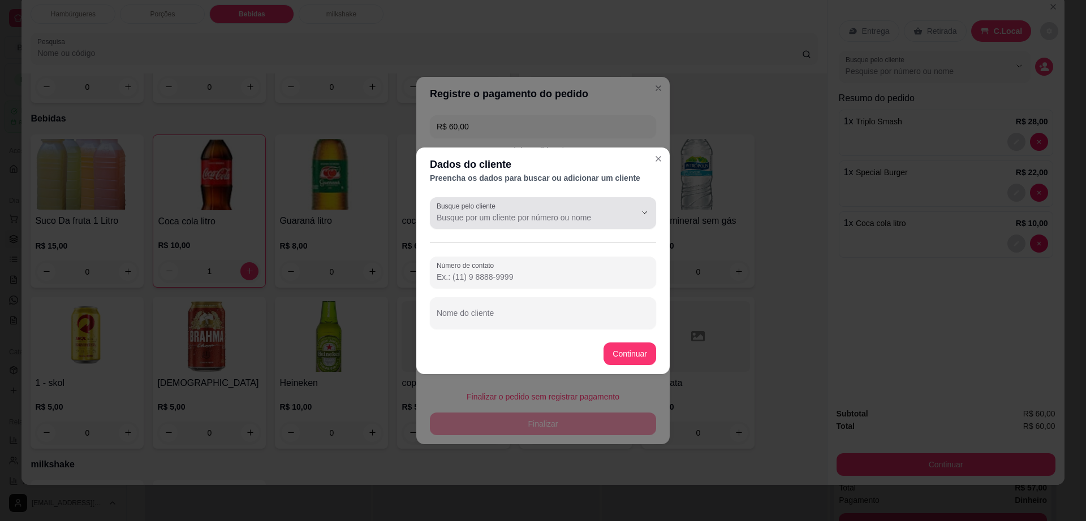
click at [534, 197] on div "Busque pelo cliente" at bounding box center [543, 213] width 226 height 32
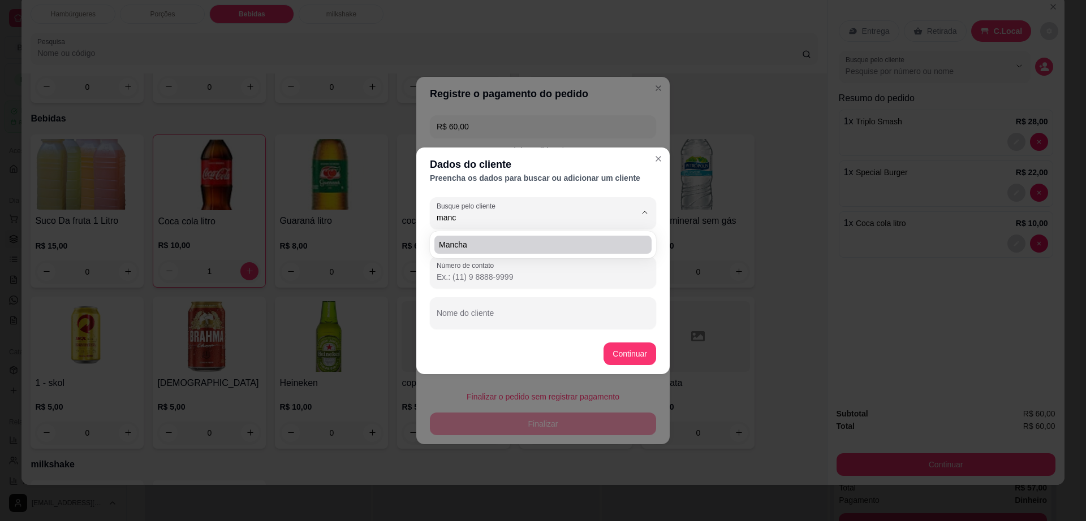
click at [540, 249] on span "mancha" at bounding box center [537, 244] width 197 height 11
type input "mancha"
type input "[PHONE_NUMBER]"
type input "mancha"
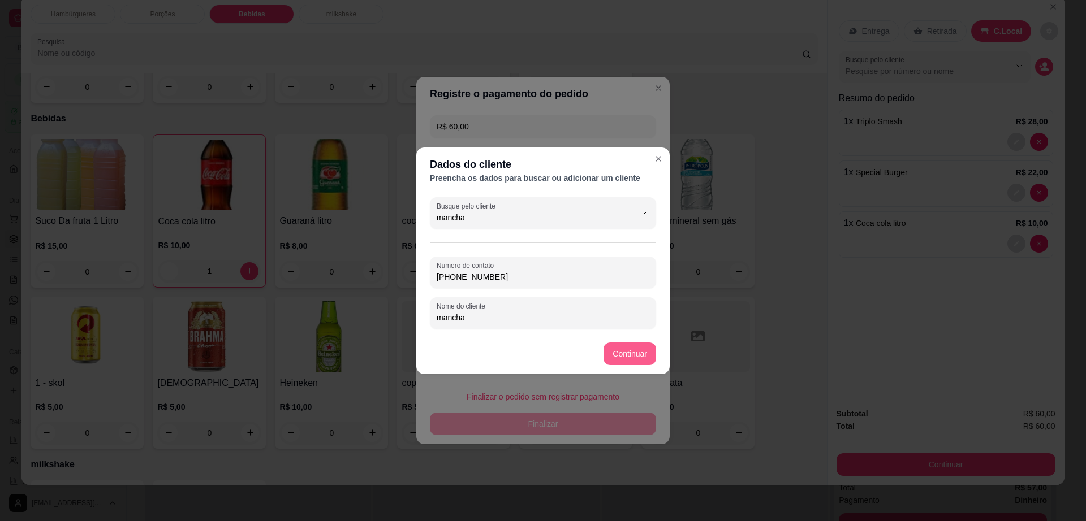
type input "mancha"
type input "R$ 0,00"
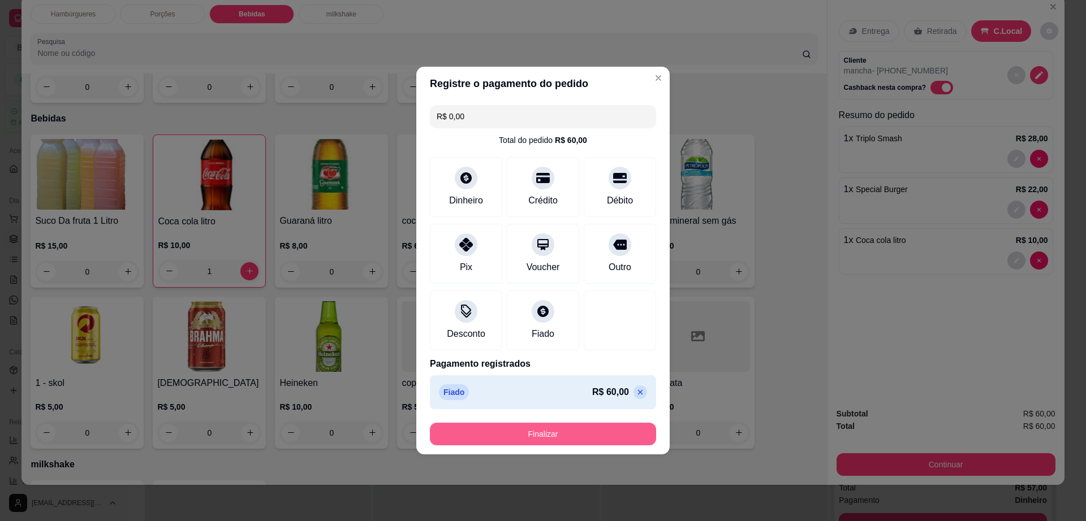
click at [612, 428] on button "Finalizar" at bounding box center [543, 434] width 226 height 23
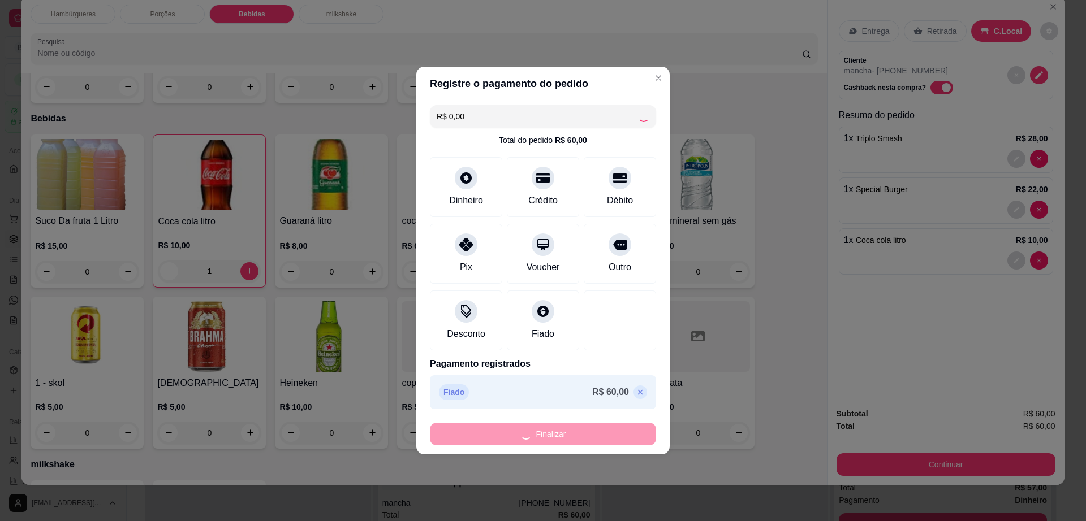
type input "0"
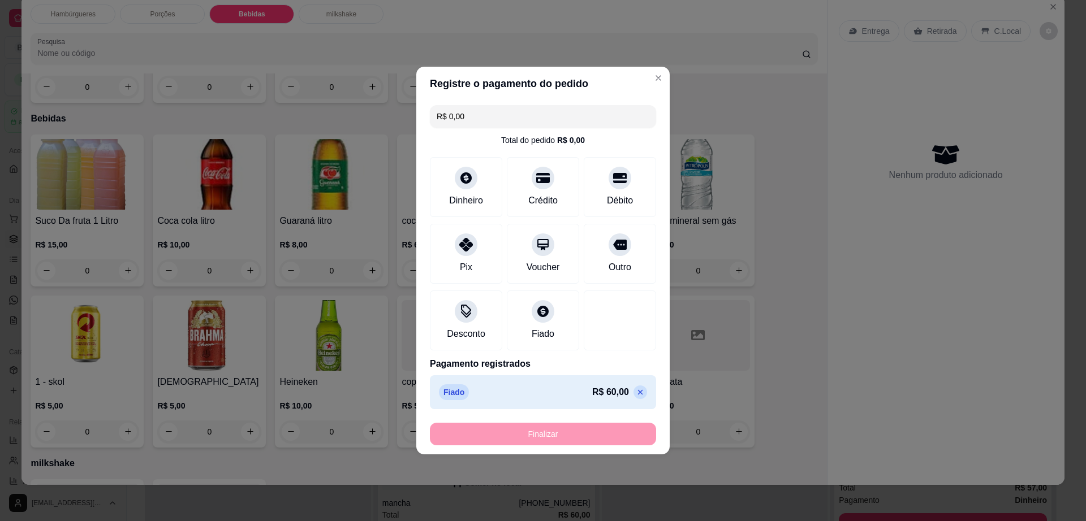
type input "-R$ 60,00"
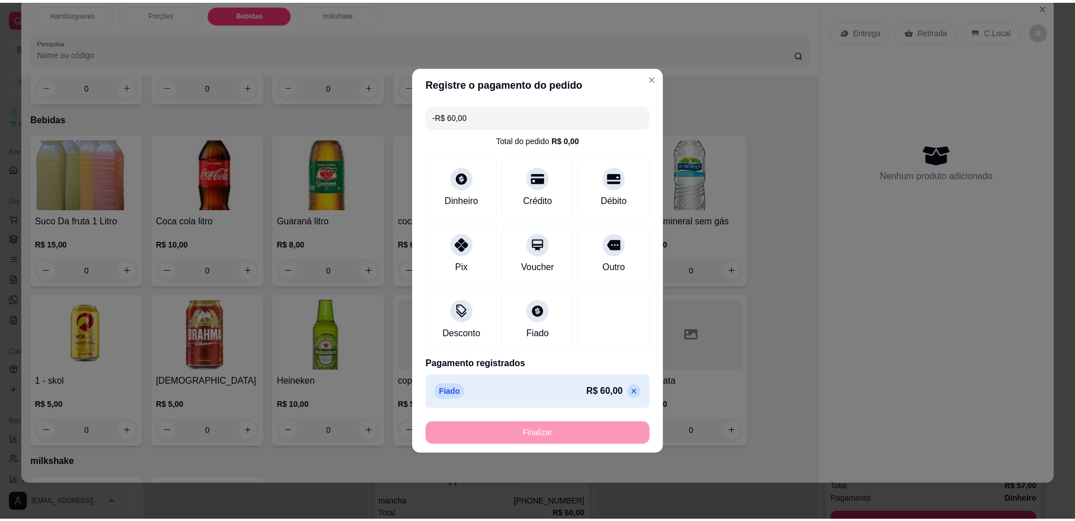
scroll to position [754, 0]
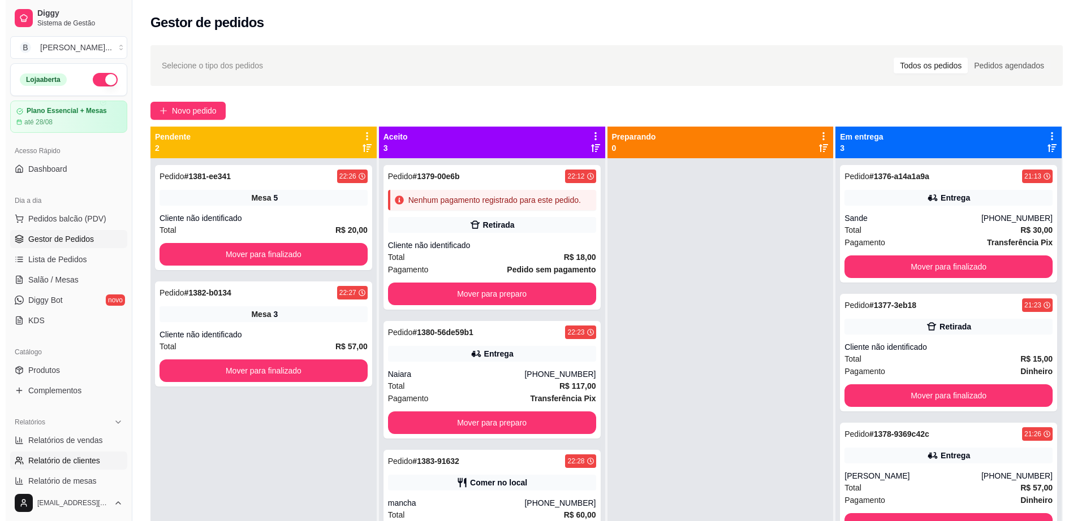
scroll to position [141, 0]
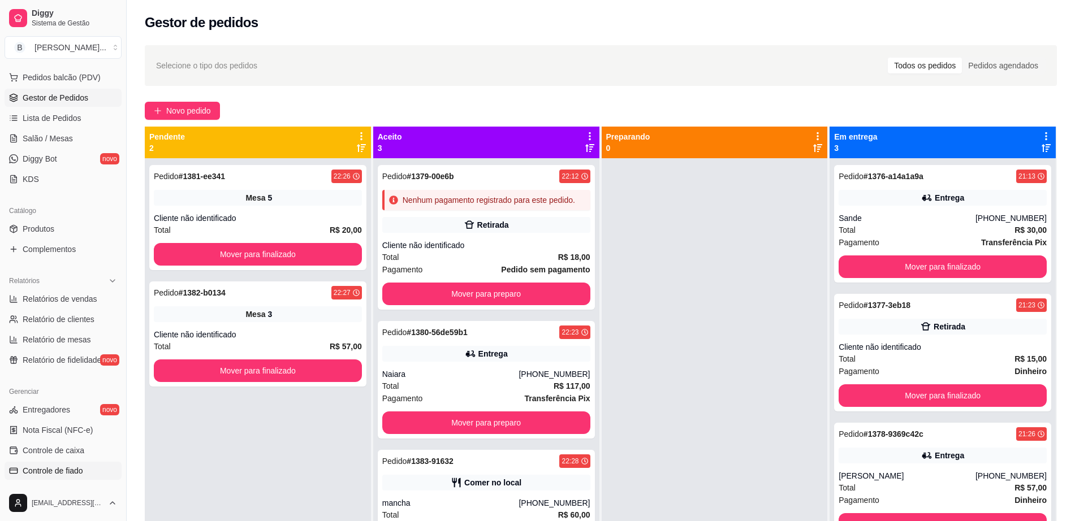
click at [57, 478] on link "Controle de fiado" at bounding box center [63, 471] width 117 height 18
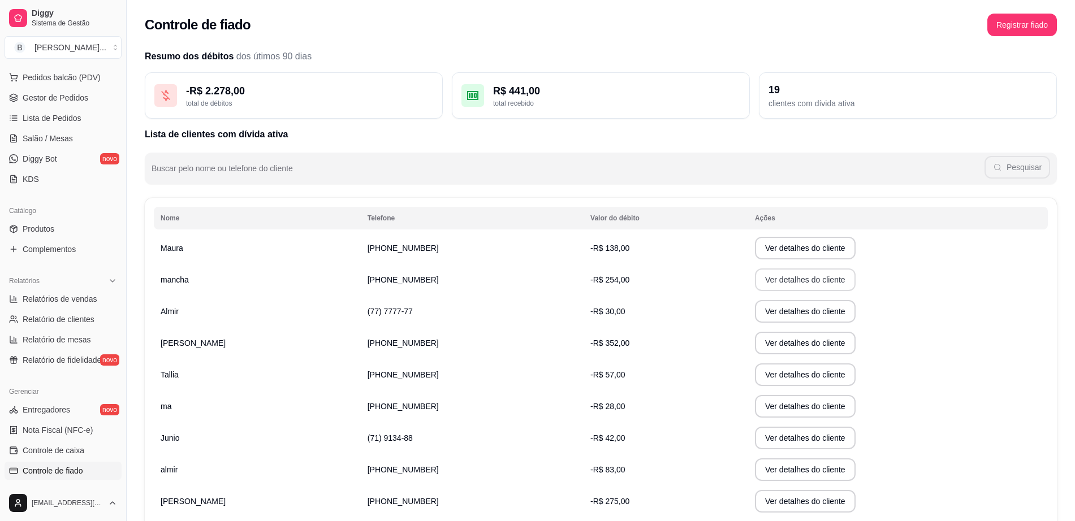
click at [755, 288] on button "Ver detalhes do cliente" at bounding box center [805, 280] width 101 height 23
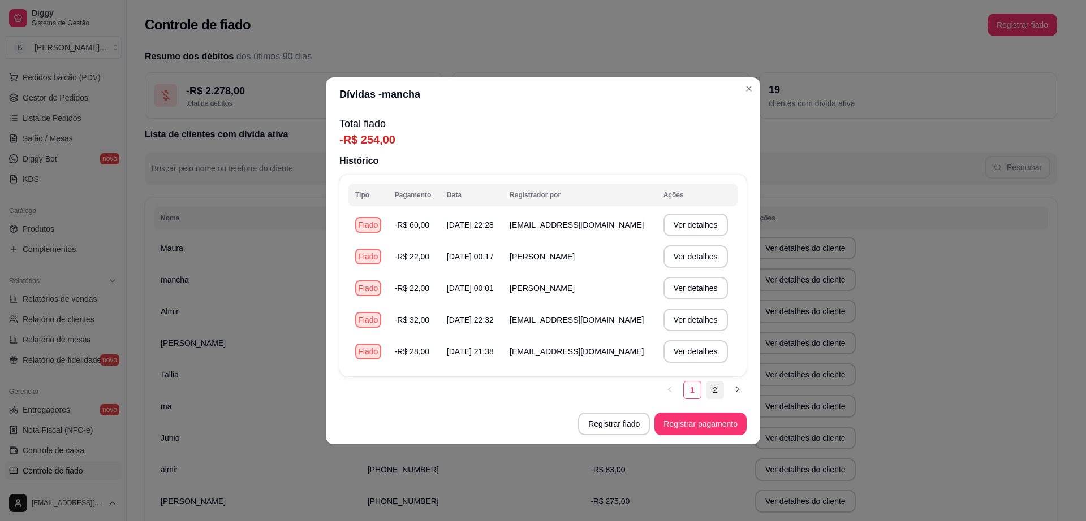
click at [720, 390] on link "2" at bounding box center [714, 390] width 17 height 17
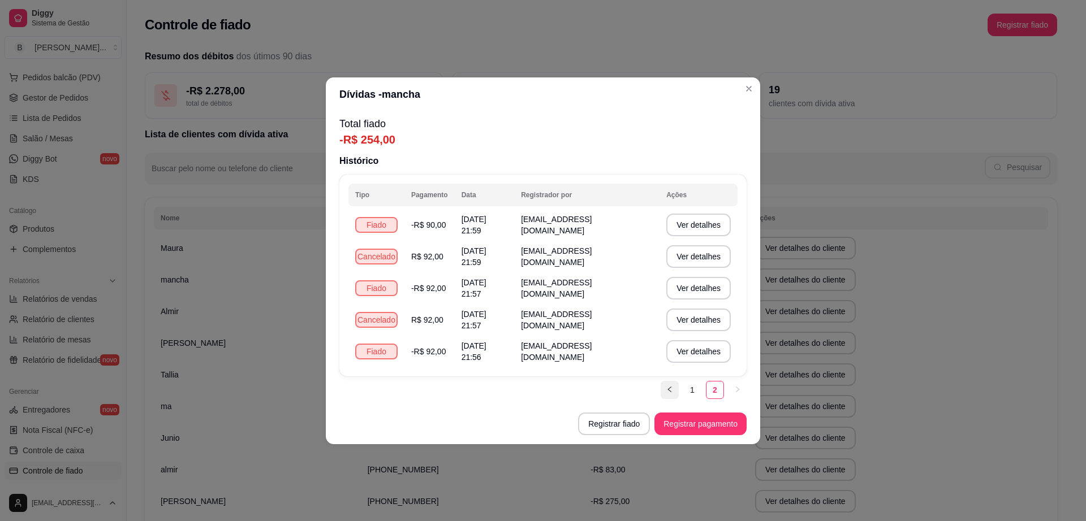
click at [670, 385] on button "button" at bounding box center [670, 390] width 18 height 18
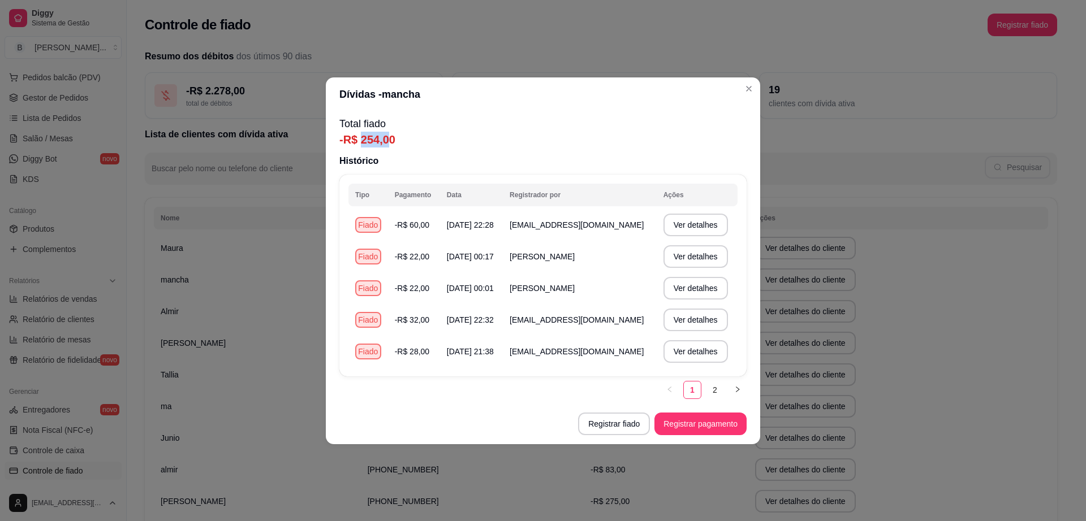
drag, startPoint x: 390, startPoint y: 141, endPoint x: 360, endPoint y: 144, distance: 30.7
click at [360, 144] on p "-R$ 254,00" at bounding box center [542, 140] width 407 height 16
click at [689, 313] on button "Ver detalhes" at bounding box center [695, 320] width 64 height 23
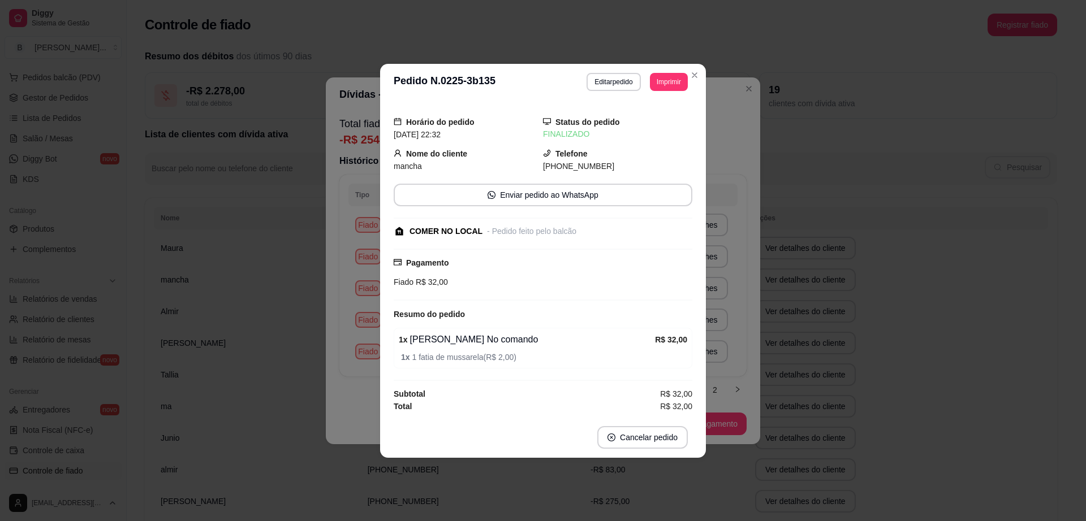
click at [399, 132] on span "[DATE] 22:32" at bounding box center [417, 134] width 47 height 9
click at [399, 131] on span "[DATE] 22:32" at bounding box center [417, 134] width 47 height 9
click at [849, 299] on div "**********" at bounding box center [543, 260] width 1086 height 521
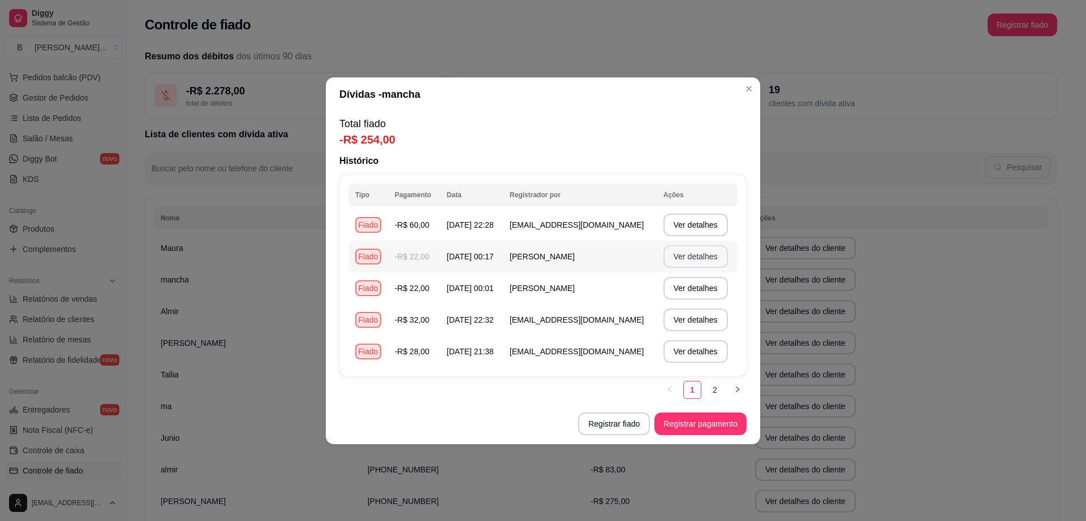
click at [690, 257] on button "Ver detalhes" at bounding box center [695, 256] width 64 height 23
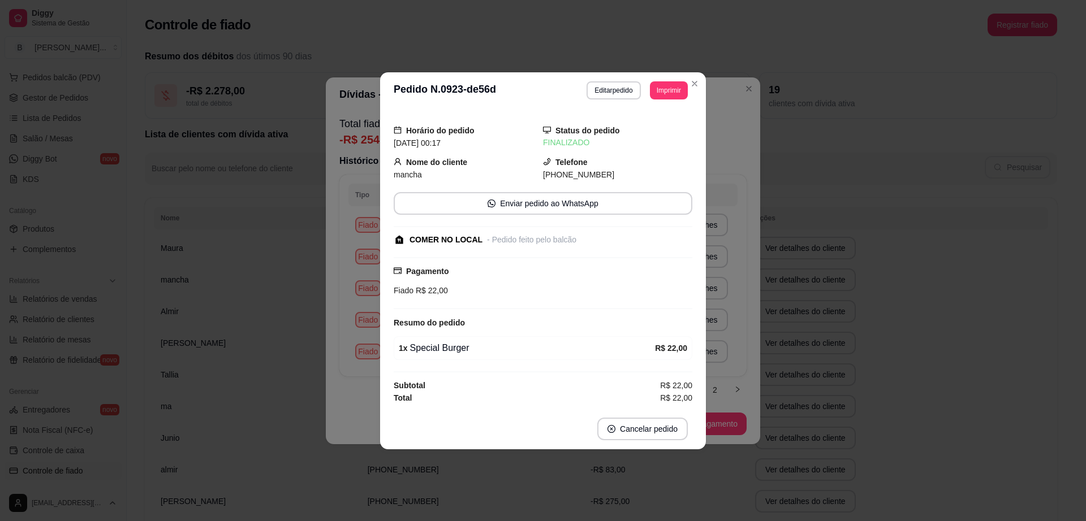
click at [991, 333] on div "**********" at bounding box center [543, 260] width 1086 height 521
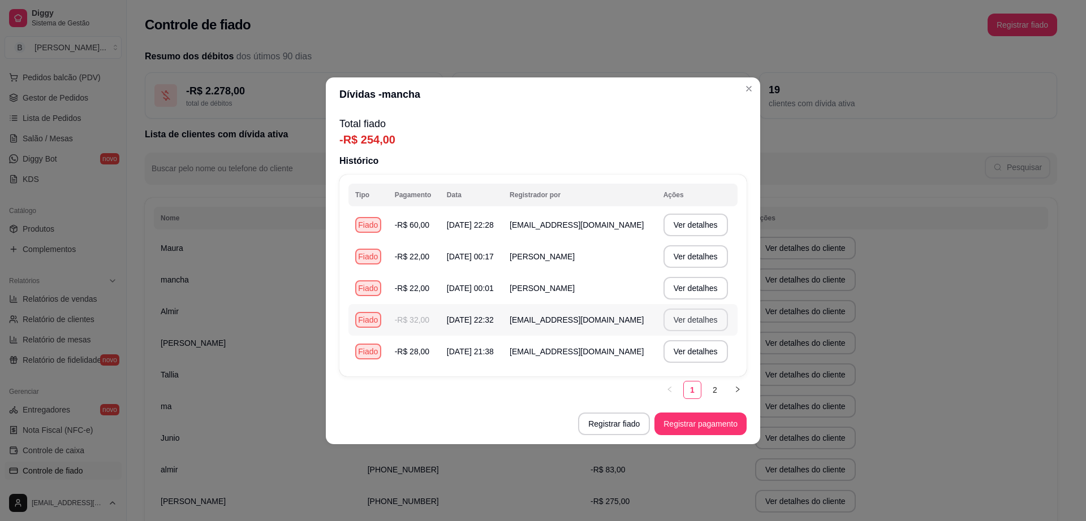
click at [698, 314] on button "Ver detalhes" at bounding box center [695, 320] width 64 height 23
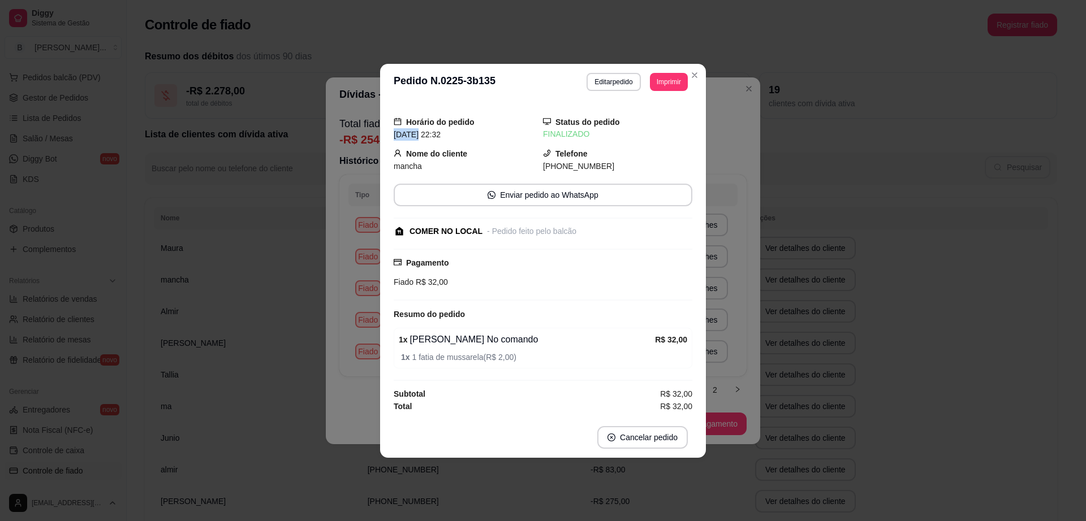
drag, startPoint x: 394, startPoint y: 136, endPoint x: 418, endPoint y: 133, distance: 25.0
click at [418, 133] on span "[DATE] 22:32" at bounding box center [417, 134] width 47 height 9
click at [546, 36] on div "**********" at bounding box center [543, 260] width 1086 height 521
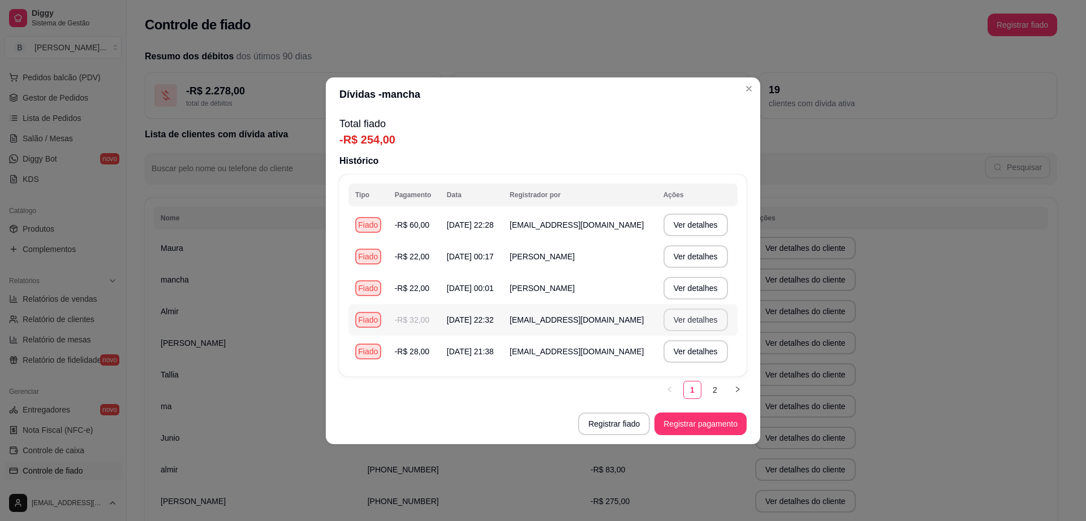
click at [692, 316] on button "Ver detalhes" at bounding box center [695, 320] width 64 height 23
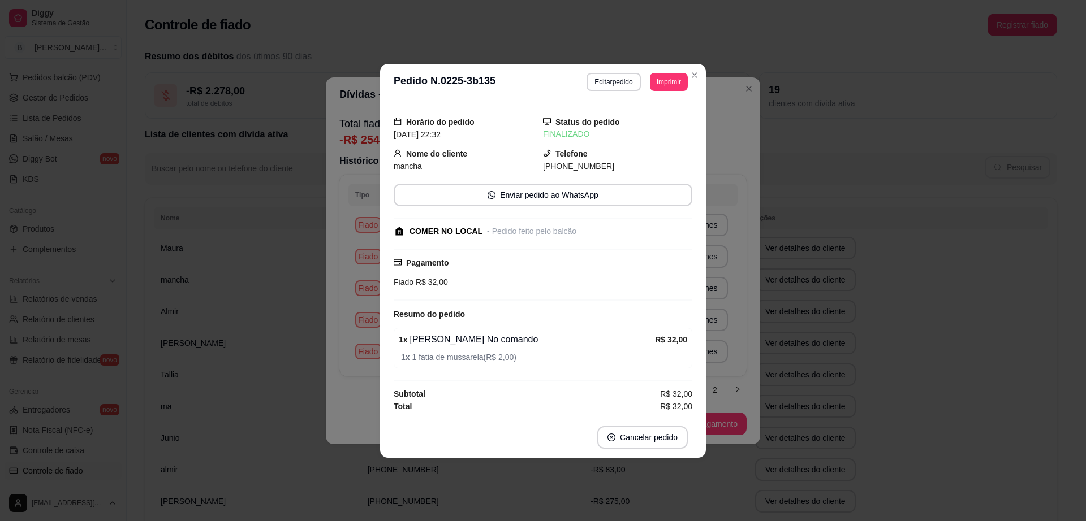
click at [863, 183] on div "**********" at bounding box center [543, 260] width 1086 height 521
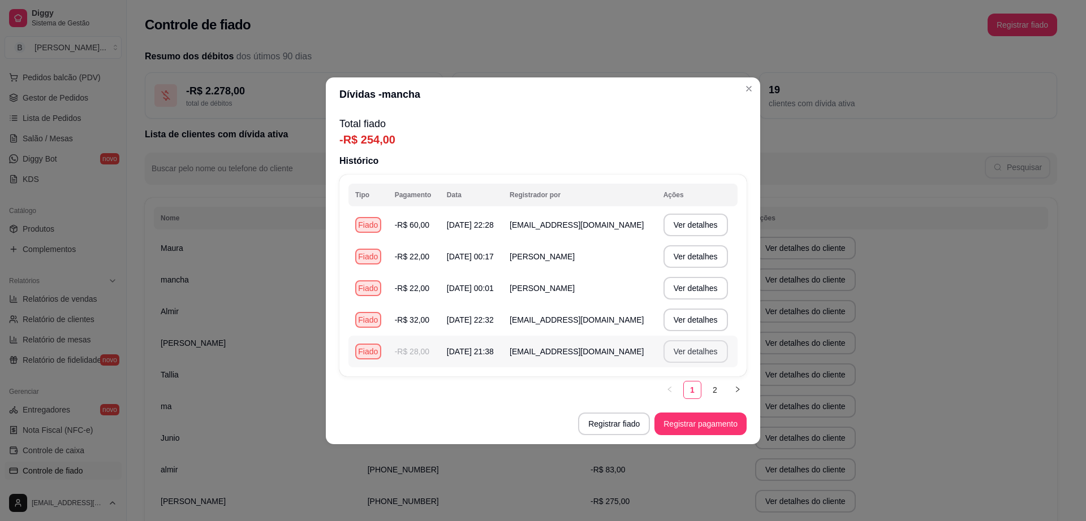
click at [692, 348] on button "Ver detalhes" at bounding box center [695, 351] width 64 height 23
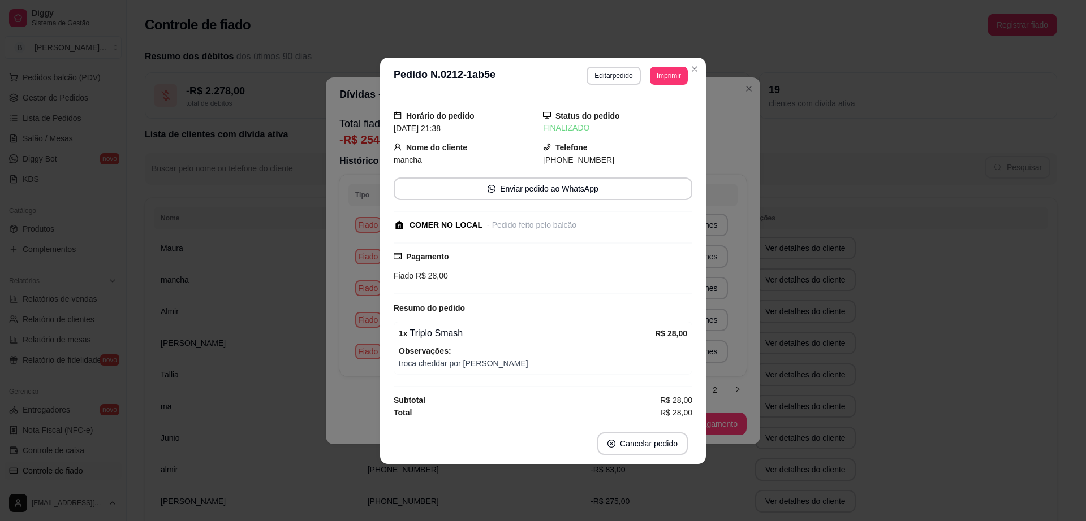
click at [988, 297] on div "**********" at bounding box center [543, 260] width 1086 height 521
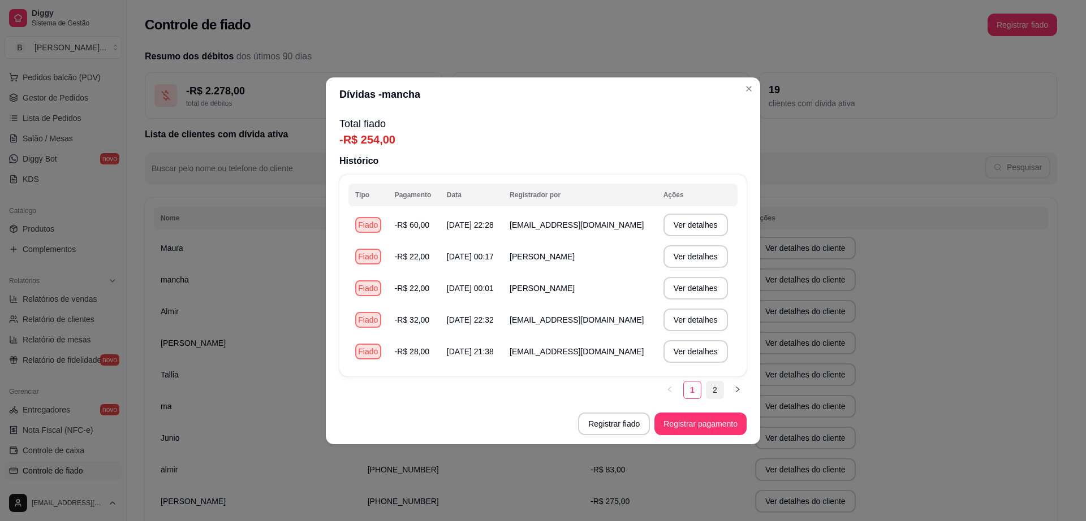
click at [714, 386] on link "2" at bounding box center [714, 390] width 17 height 17
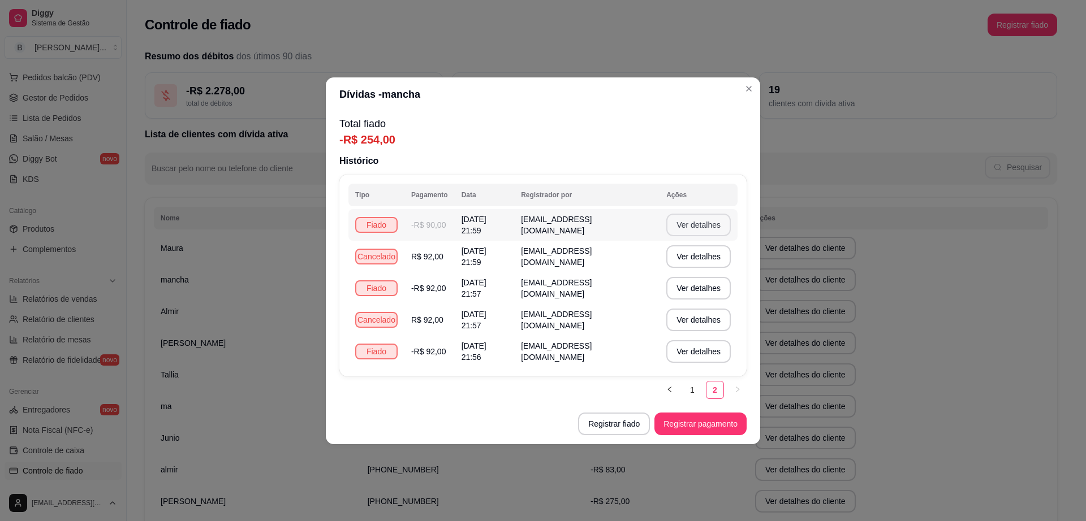
click at [686, 214] on button "Ver detalhes" at bounding box center [698, 225] width 64 height 23
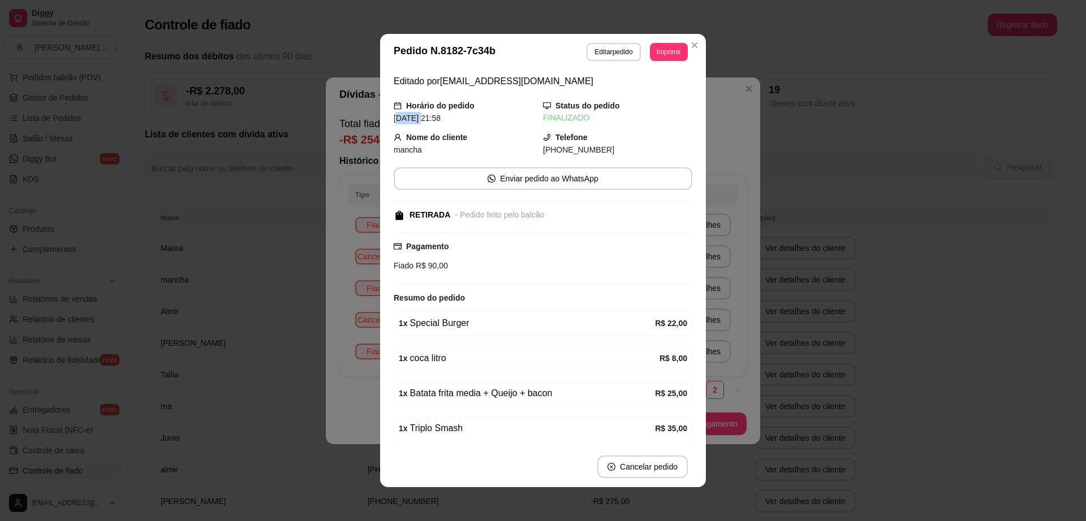
drag, startPoint x: 392, startPoint y: 116, endPoint x: 417, endPoint y: 121, distance: 26.0
click at [417, 121] on span "[DATE] 21:58" at bounding box center [417, 118] width 47 height 9
click at [840, 256] on div "**********" at bounding box center [543, 260] width 1086 height 521
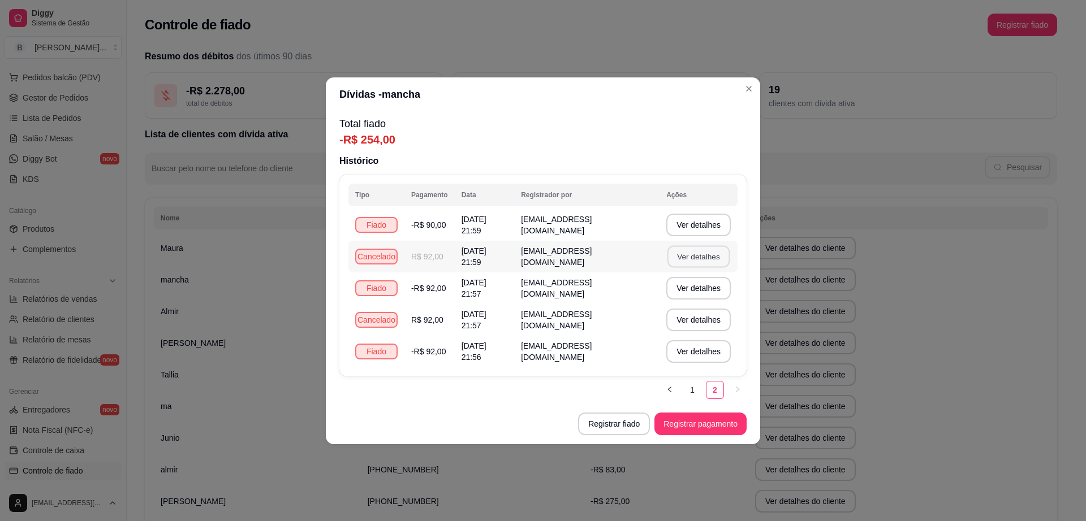
click at [701, 255] on button "Ver detalhes" at bounding box center [698, 256] width 62 height 22
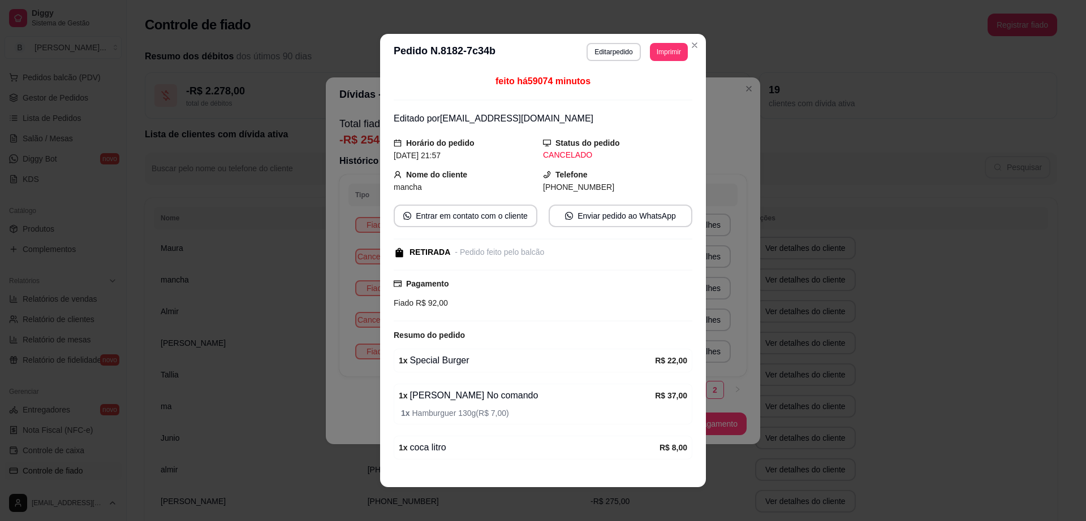
click at [925, 278] on div "**********" at bounding box center [543, 260] width 1086 height 521
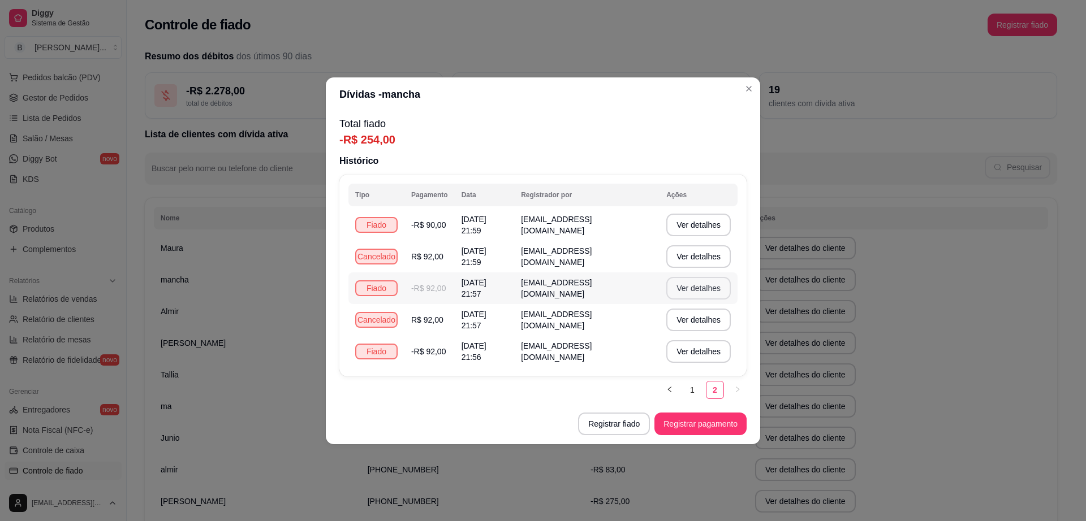
click at [720, 284] on button "Ver detalhes" at bounding box center [698, 288] width 64 height 23
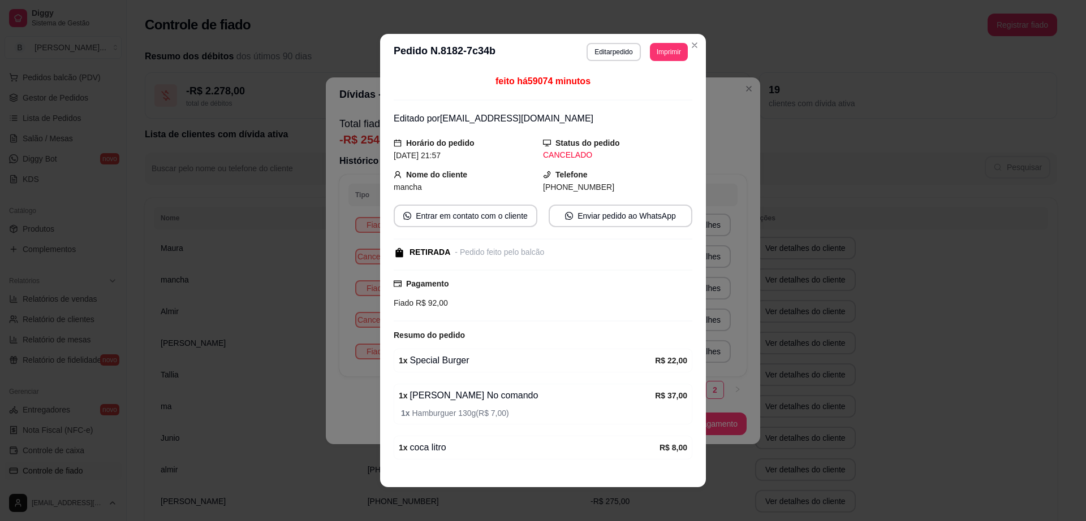
click at [926, 328] on div "**********" at bounding box center [543, 260] width 1086 height 521
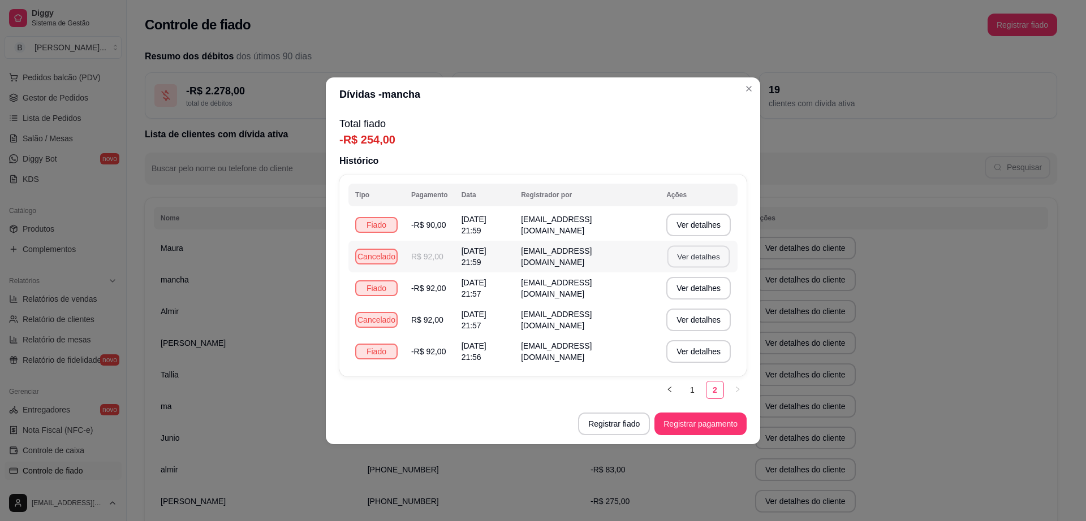
click at [694, 258] on button "Ver detalhes" at bounding box center [698, 256] width 62 height 22
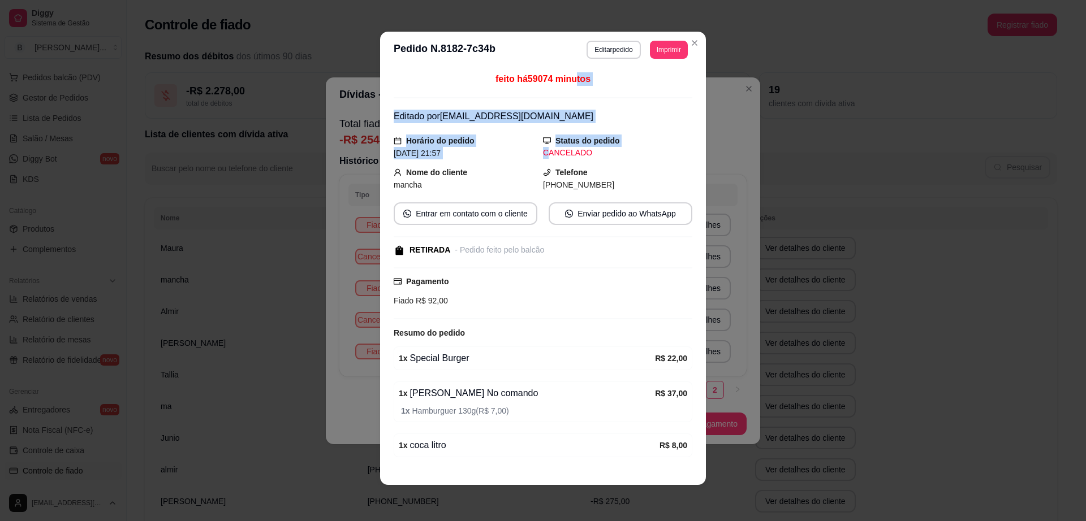
drag, startPoint x: 535, startPoint y: 73, endPoint x: 570, endPoint y: 78, distance: 35.4
click at [570, 78] on div "feito há 59074 minutos Editado por [EMAIL_ADDRESS][DOMAIN_NAME] Horário do pedi…" at bounding box center [543, 267] width 299 height 390
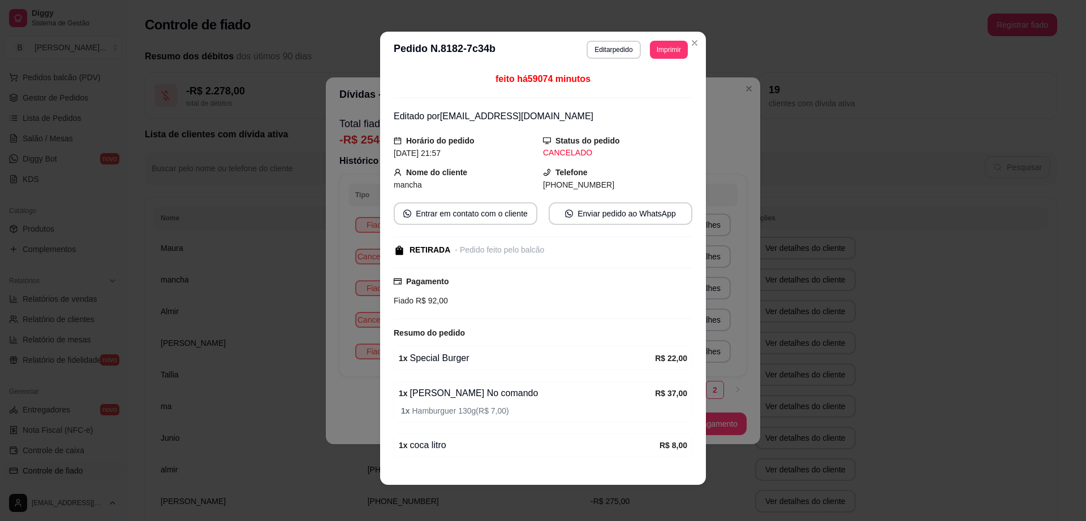
drag, startPoint x: 618, startPoint y: 156, endPoint x: 611, endPoint y: 160, distance: 7.9
click at [619, 156] on div "CANCELADO" at bounding box center [617, 153] width 149 height 12
drag, startPoint x: 584, startPoint y: 146, endPoint x: 547, endPoint y: 148, distance: 36.3
click at [547, 148] on div "Status do pedido CANCELADO" at bounding box center [617, 147] width 149 height 25
click at [623, 173] on div "Telefone [PHONE_NUMBER]" at bounding box center [617, 178] width 149 height 25
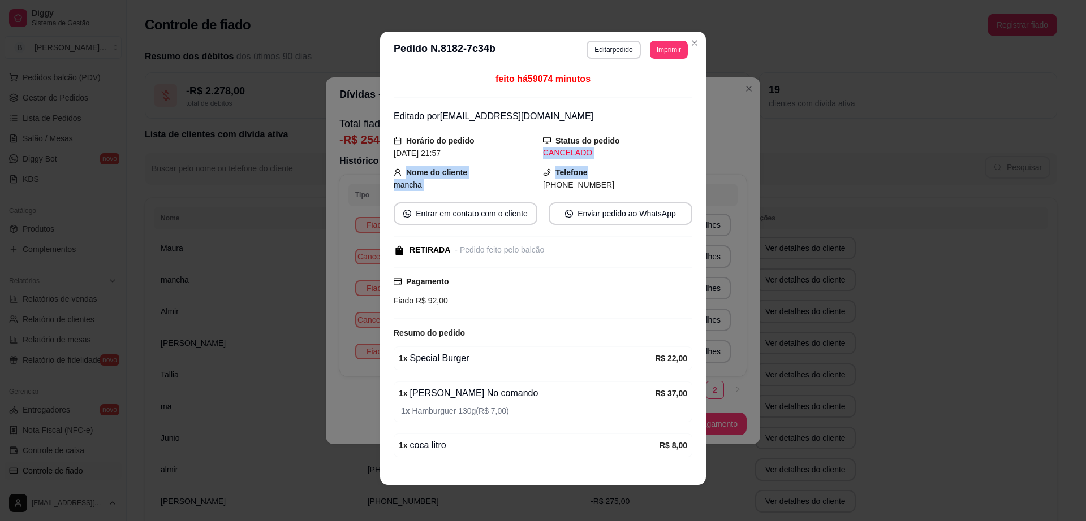
drag, startPoint x: 533, startPoint y: 154, endPoint x: 577, endPoint y: 164, distance: 44.7
click at [577, 164] on div "feito há 59074 minutos Editado por [EMAIL_ADDRESS][DOMAIN_NAME] Horário do pedi…" at bounding box center [543, 267] width 299 height 390
click at [623, 150] on div "CANCELADO" at bounding box center [617, 153] width 149 height 12
click at [939, 223] on div "**********" at bounding box center [543, 260] width 1086 height 521
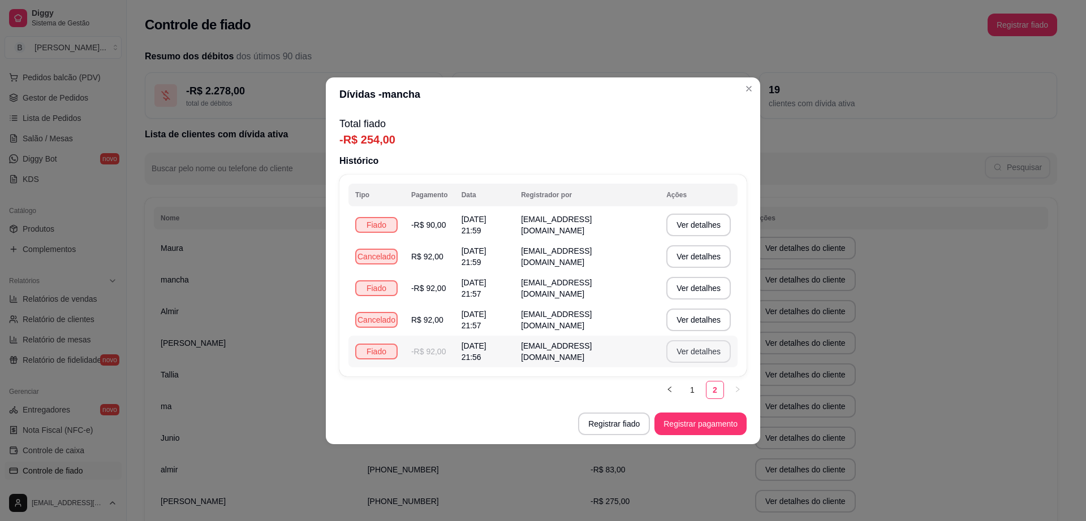
click at [708, 349] on button "Ver detalhes" at bounding box center [698, 351] width 64 height 23
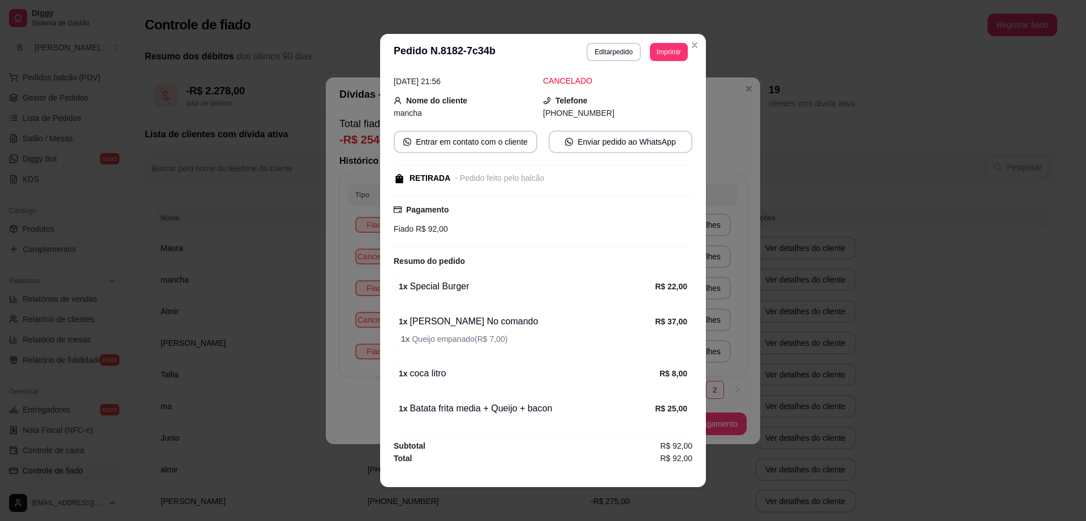
scroll to position [2, 0]
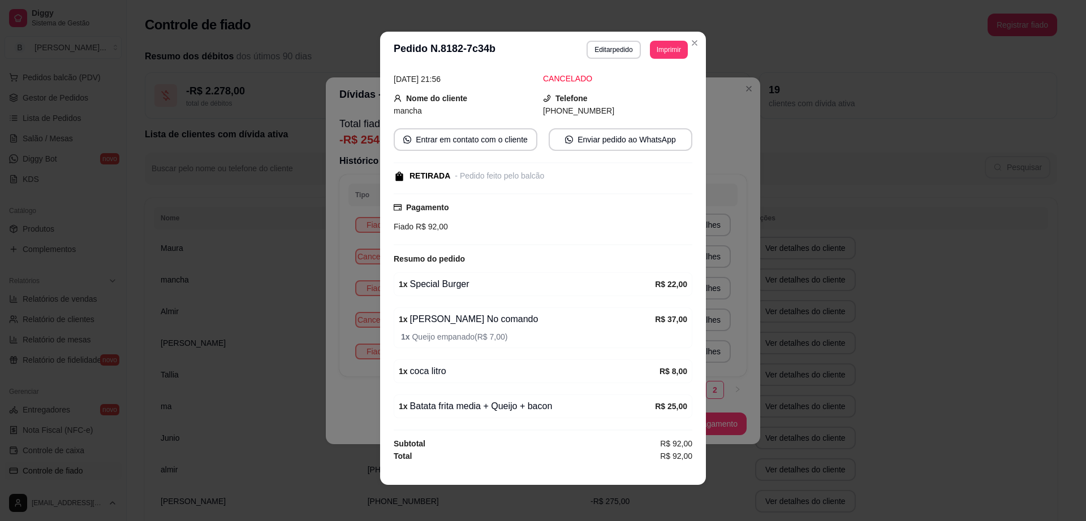
click at [1032, 320] on div "**********" at bounding box center [543, 260] width 1086 height 521
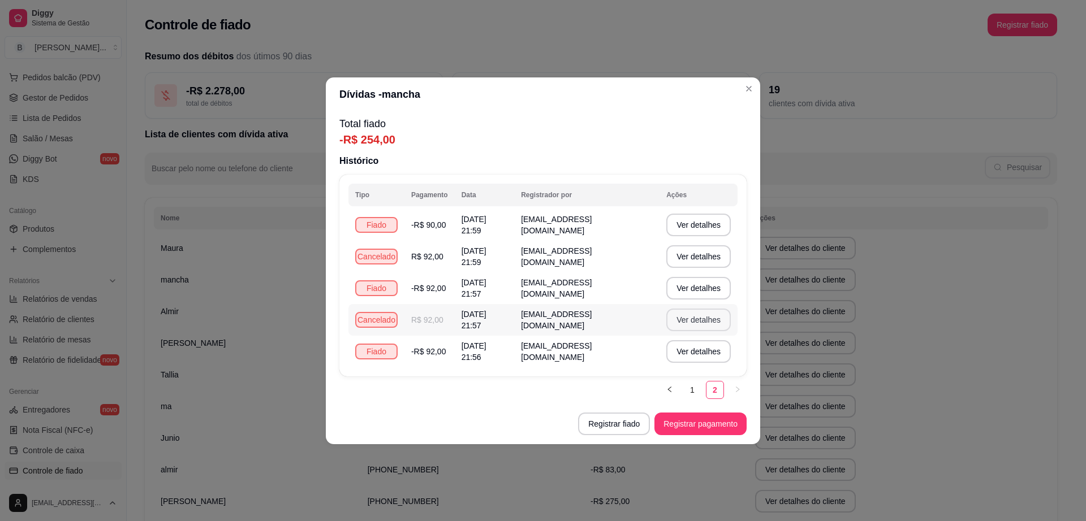
click at [697, 320] on button "Ver detalhes" at bounding box center [698, 320] width 64 height 23
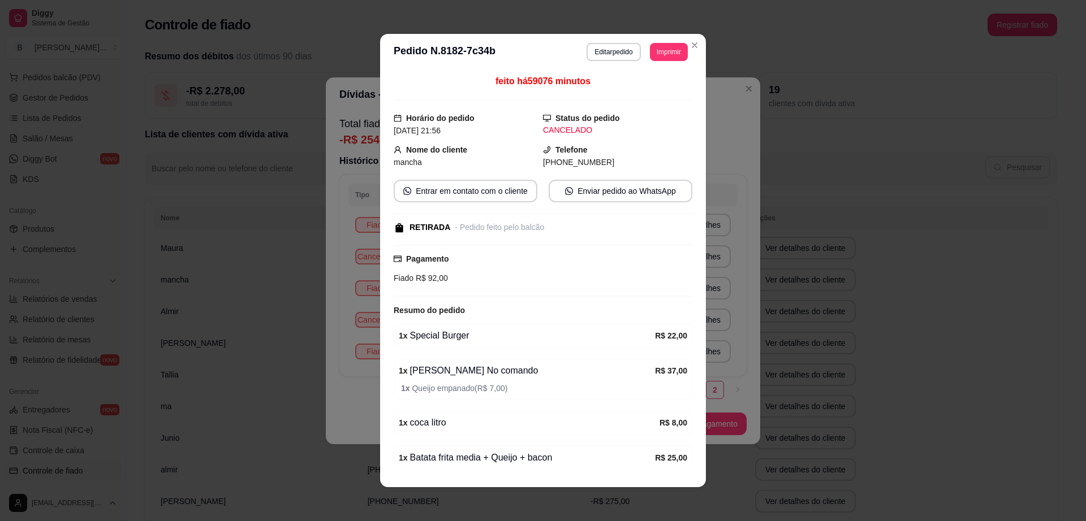
click at [847, 251] on div "**********" at bounding box center [543, 260] width 1086 height 521
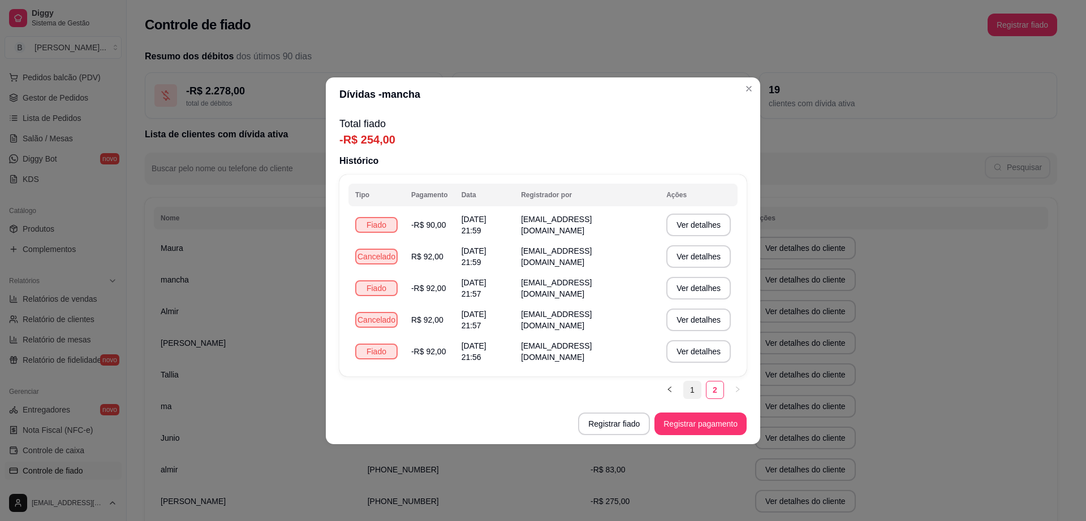
click at [691, 390] on link "1" at bounding box center [692, 390] width 17 height 17
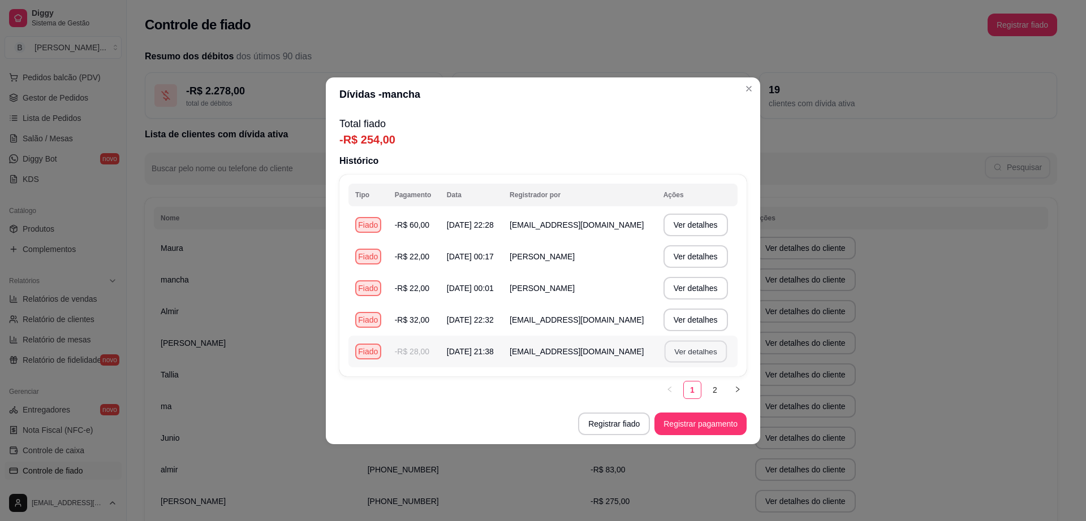
click at [705, 349] on button "Ver detalhes" at bounding box center [695, 351] width 62 height 22
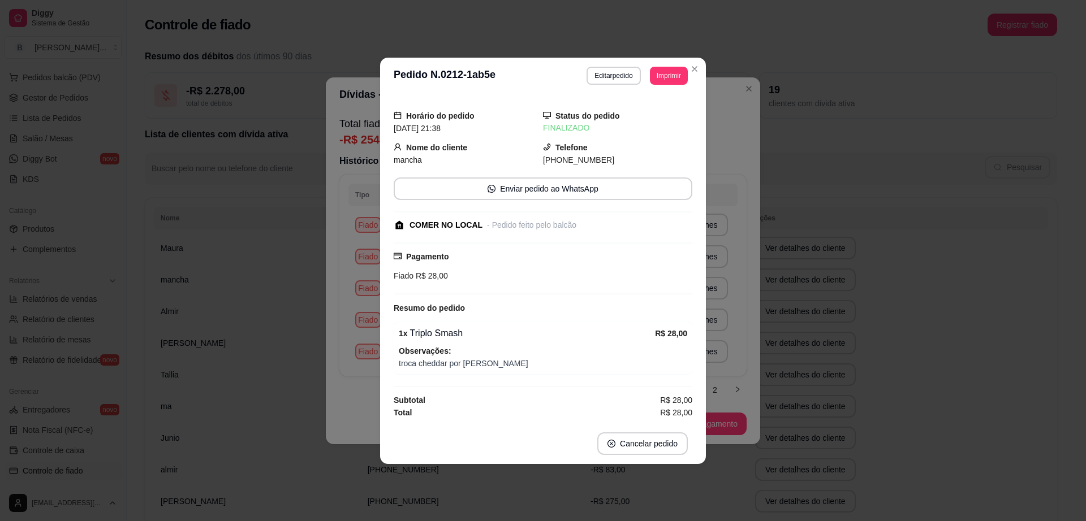
click at [797, 298] on div "**********" at bounding box center [543, 260] width 1086 height 521
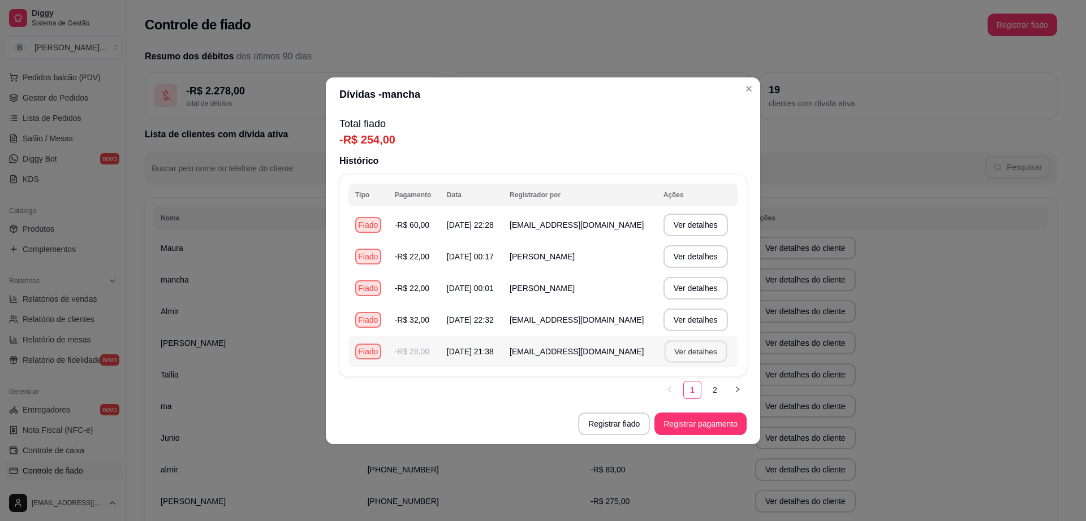
click at [708, 353] on button "Ver detalhes" at bounding box center [695, 351] width 62 height 22
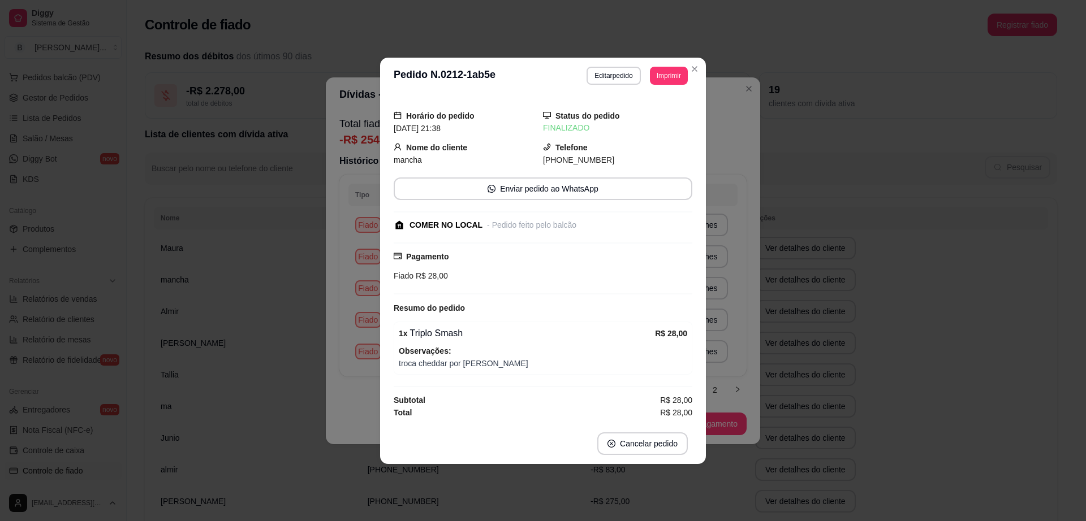
click at [827, 296] on div "**********" at bounding box center [543, 260] width 1086 height 521
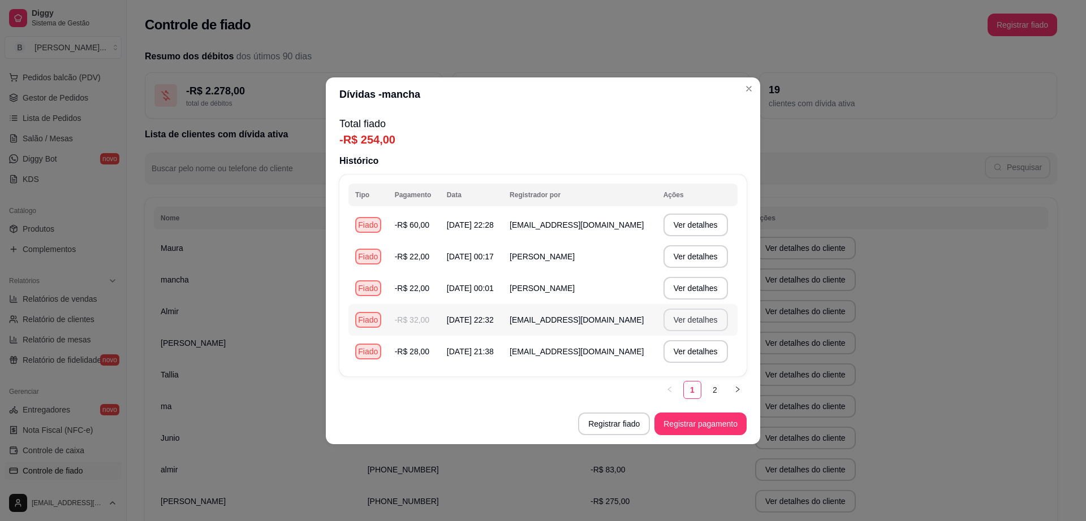
click at [715, 321] on button "Ver detalhes" at bounding box center [695, 320] width 64 height 23
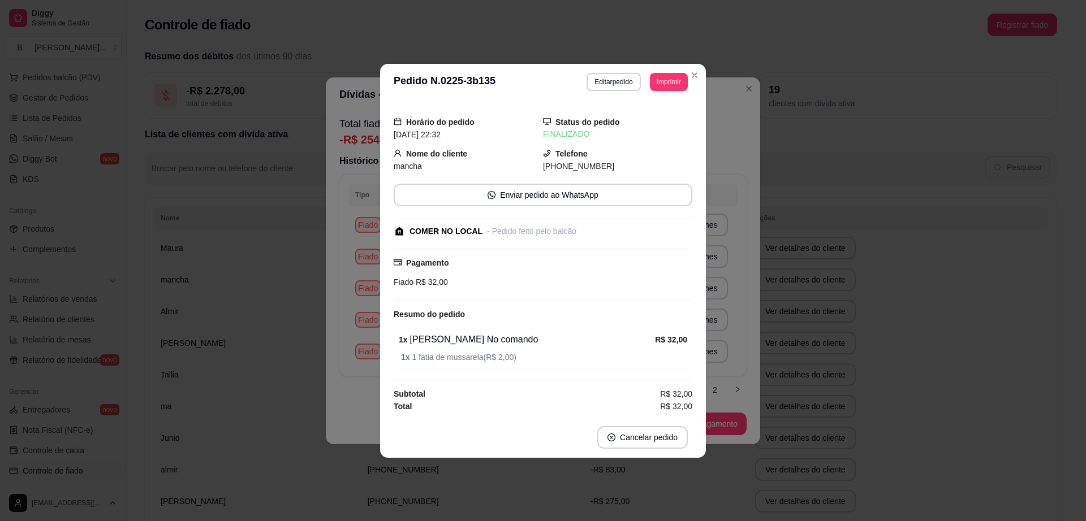
click at [857, 291] on div "**********" at bounding box center [543, 260] width 1086 height 521
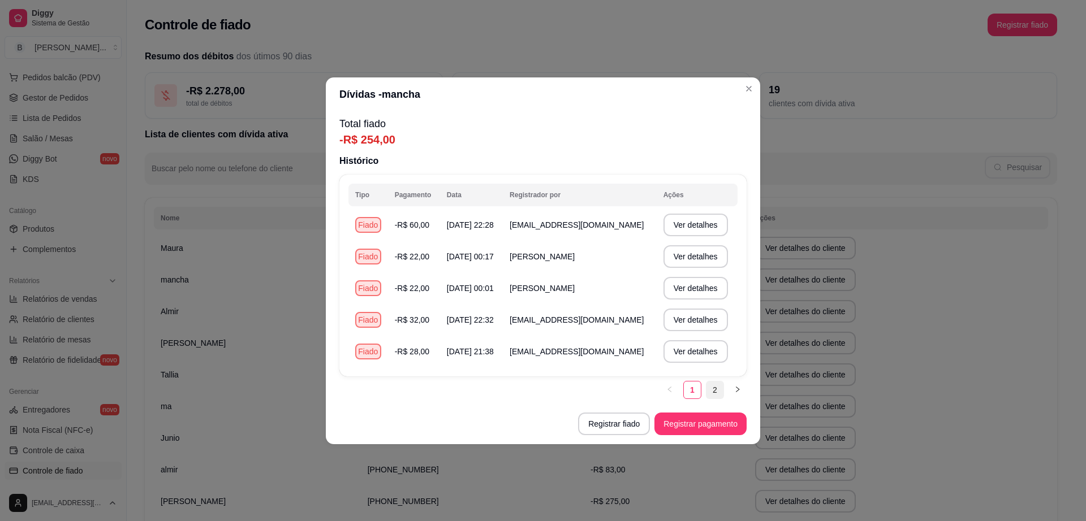
click at [714, 383] on link "2" at bounding box center [714, 390] width 17 height 17
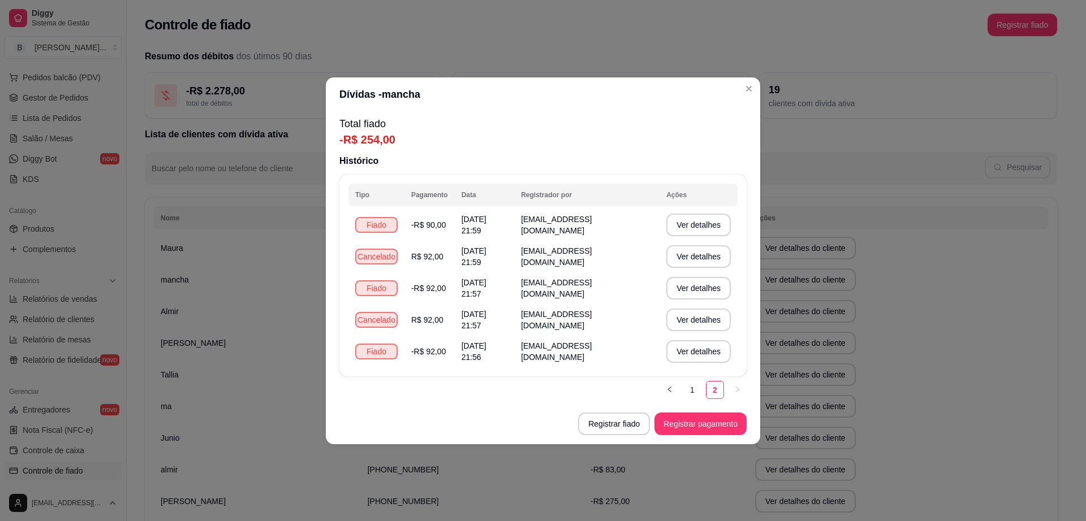
drag, startPoint x: 694, startPoint y: 385, endPoint x: 702, endPoint y: 375, distance: 12.9
click at [706, 376] on div "Tipo Pagamento Data Registrador por Ações Fiado -R$ 90,00 [DATE] 21:59 [EMAIL_A…" at bounding box center [542, 287] width 407 height 225
click at [698, 396] on link "1" at bounding box center [692, 390] width 17 height 17
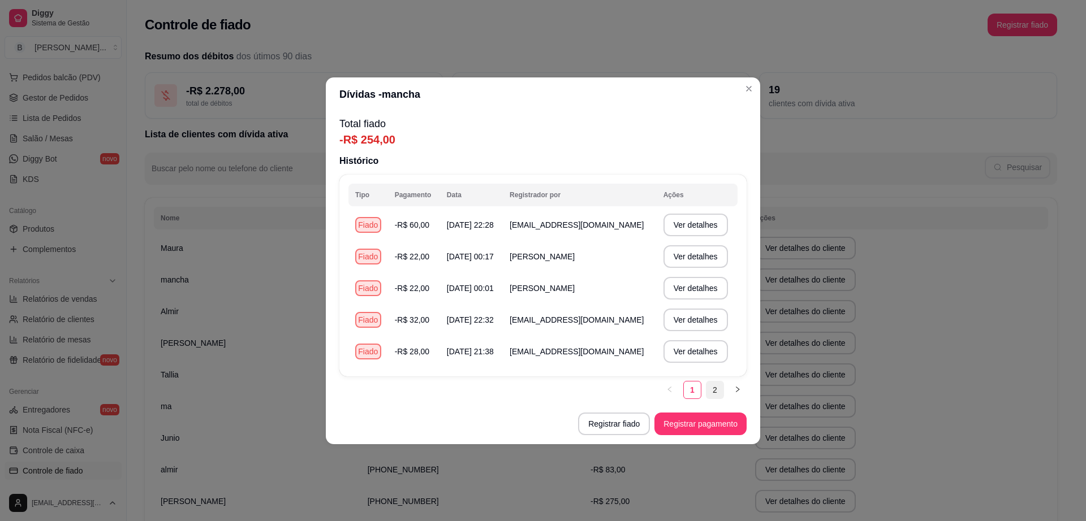
click at [713, 395] on link "2" at bounding box center [714, 390] width 17 height 17
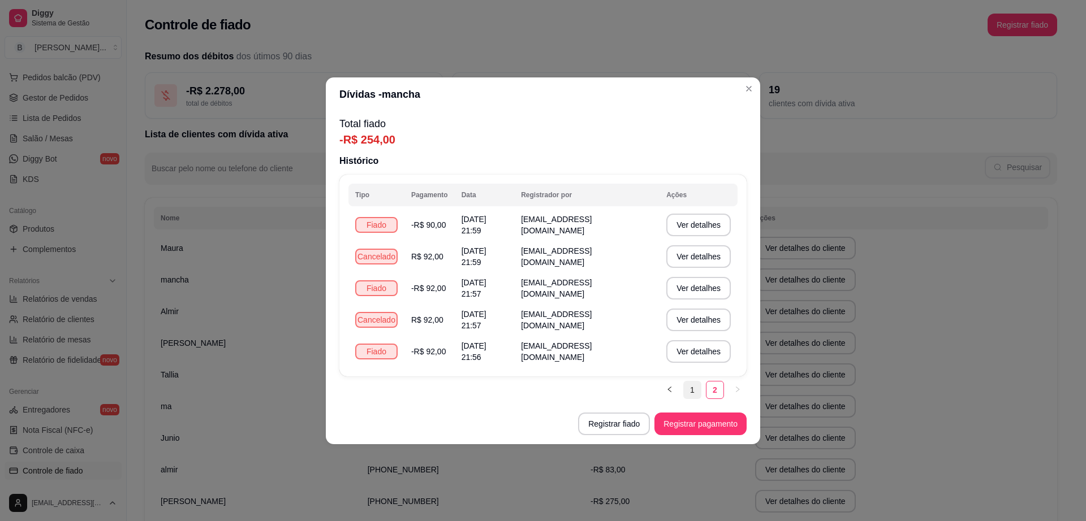
click at [689, 391] on link "1" at bounding box center [692, 390] width 17 height 17
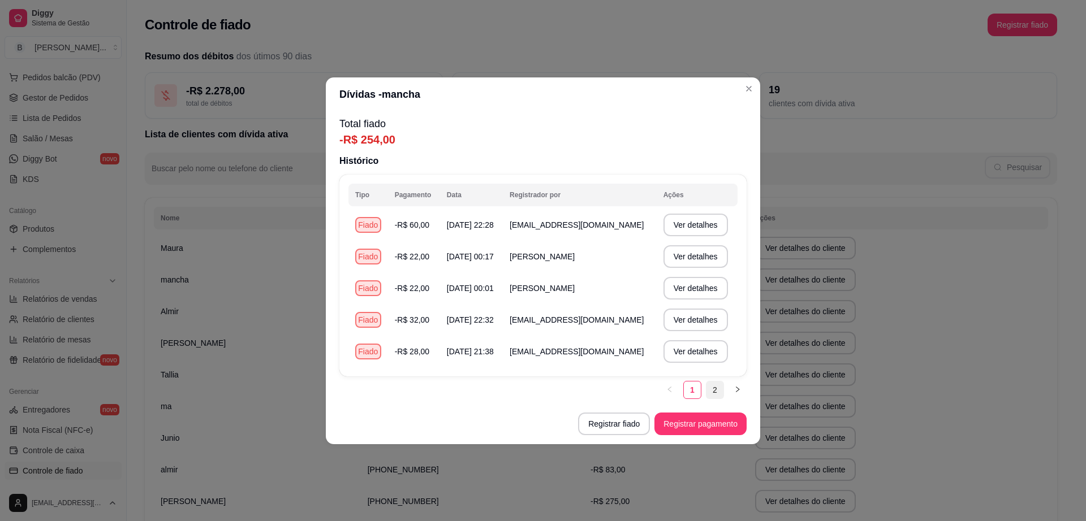
click at [713, 389] on link "2" at bounding box center [714, 390] width 17 height 17
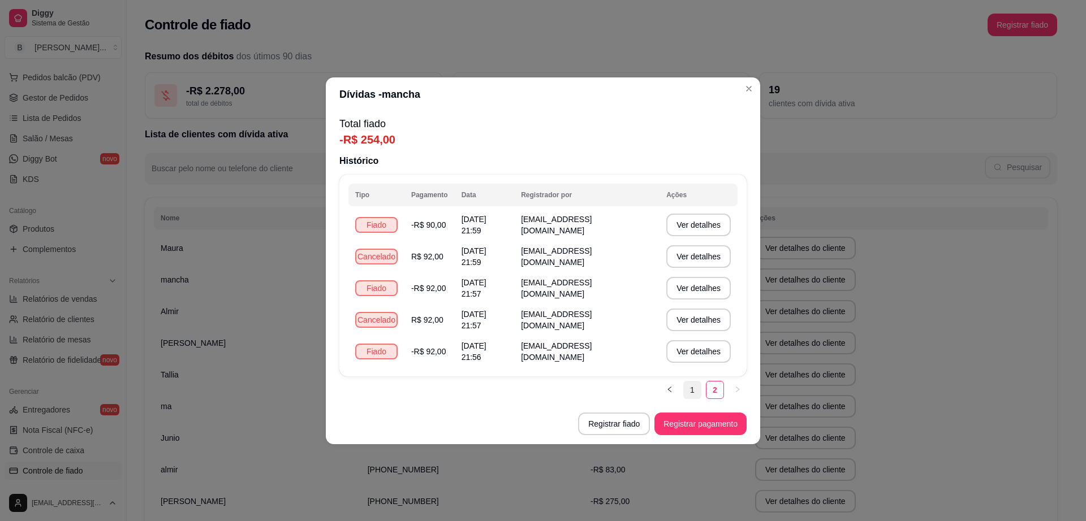
click at [689, 388] on link "1" at bounding box center [692, 390] width 17 height 17
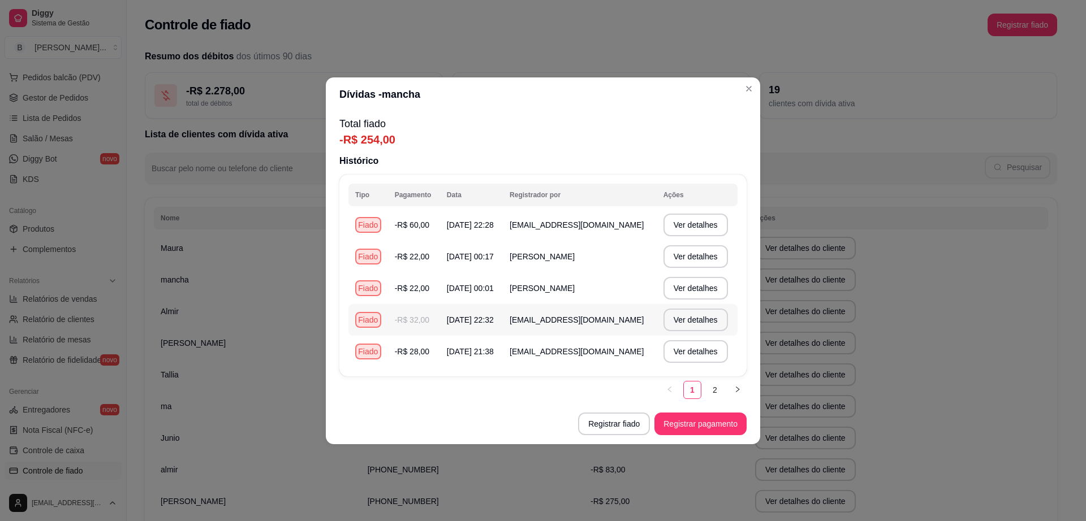
click at [694, 325] on button "Ver detalhes" at bounding box center [695, 320] width 64 height 23
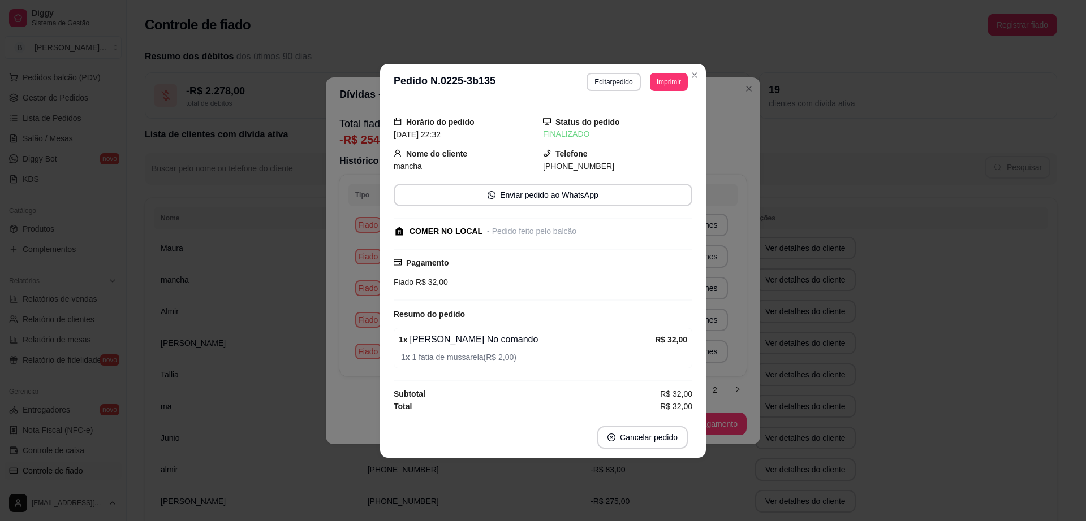
click at [869, 235] on div "**********" at bounding box center [543, 260] width 1086 height 521
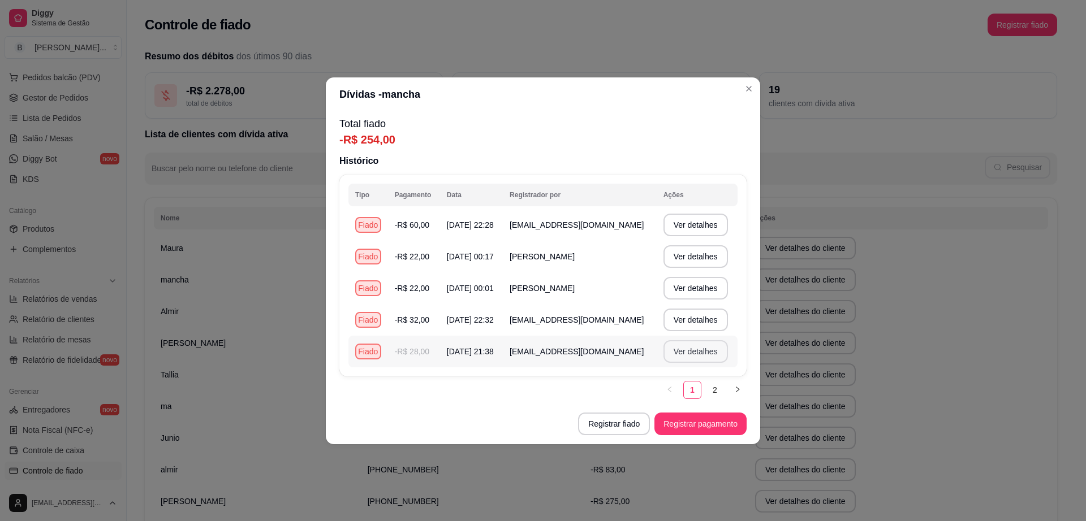
click at [712, 353] on button "Ver detalhes" at bounding box center [695, 351] width 64 height 23
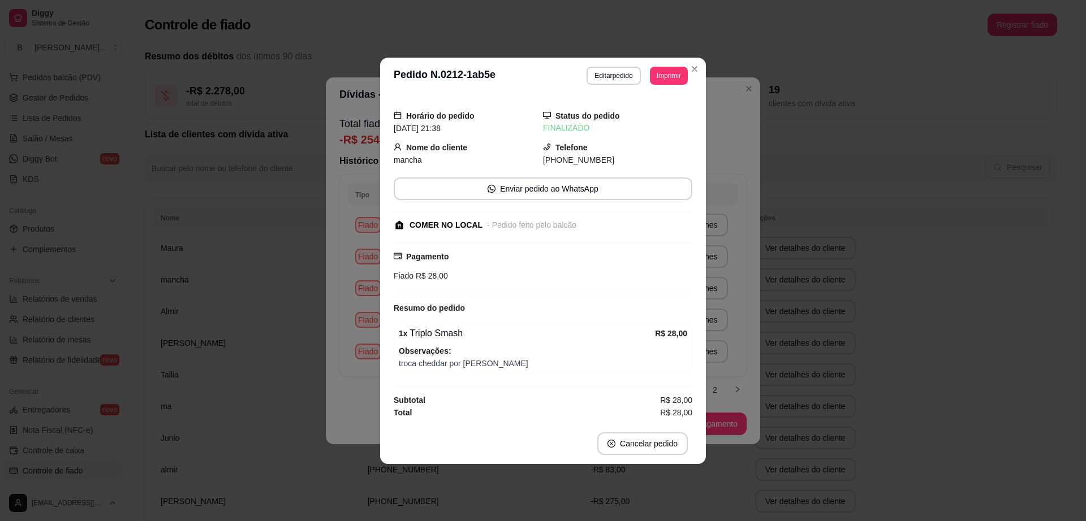
click at [840, 293] on div "**********" at bounding box center [543, 260] width 1086 height 521
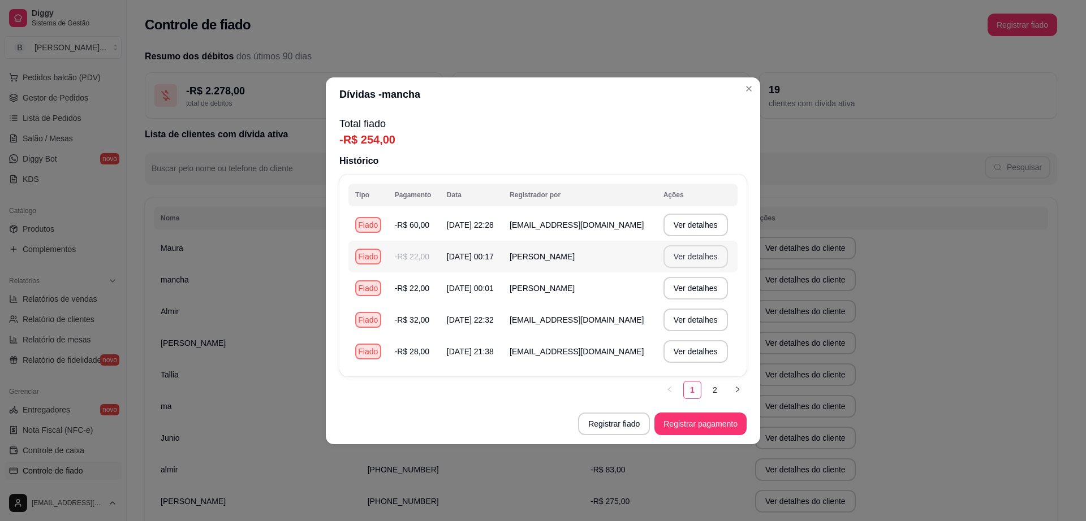
click at [698, 257] on button "Ver detalhes" at bounding box center [695, 256] width 64 height 23
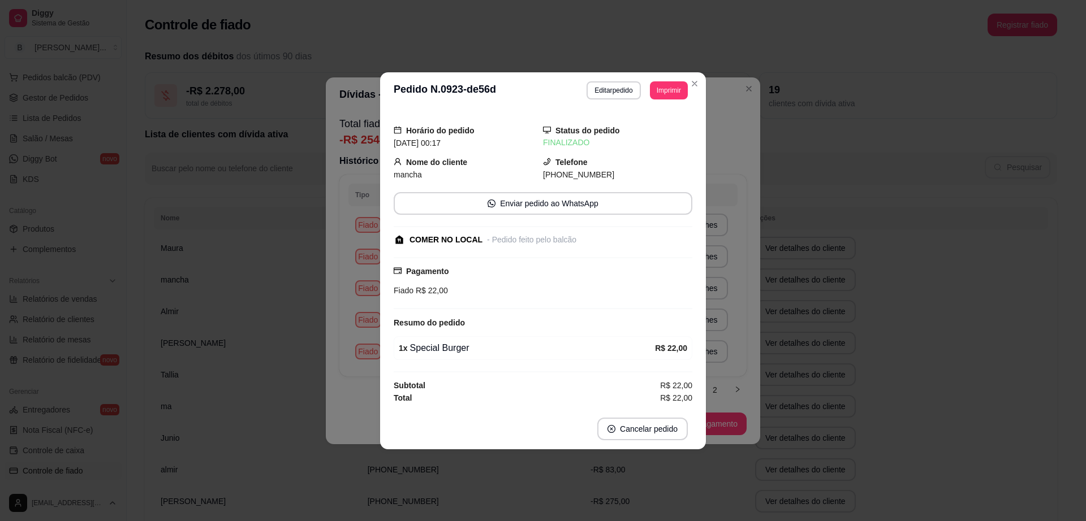
click at [827, 204] on div "**********" at bounding box center [543, 260] width 1086 height 521
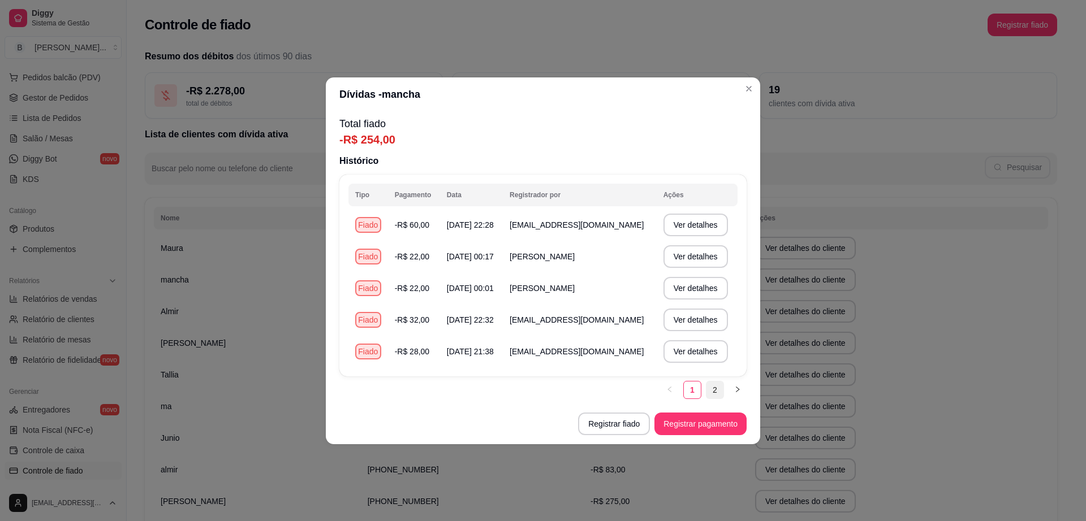
click at [714, 398] on link "2" at bounding box center [714, 390] width 17 height 17
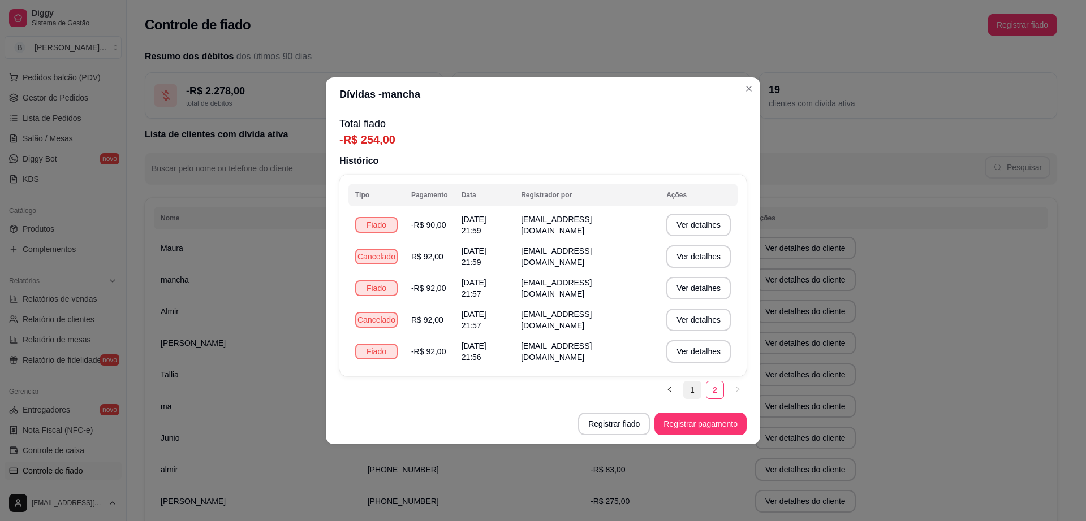
click at [694, 394] on link "1" at bounding box center [692, 390] width 17 height 17
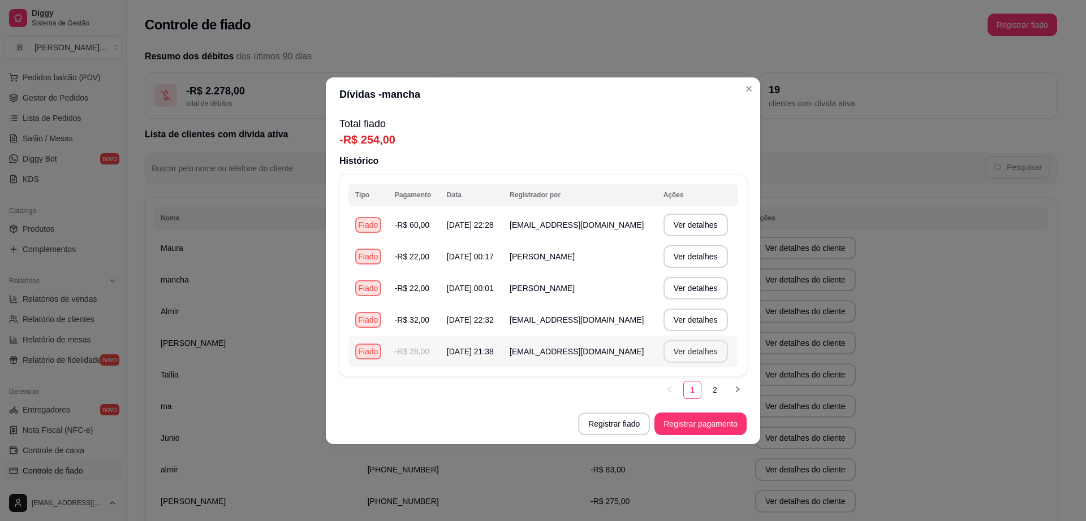
click at [690, 359] on button "Ver detalhes" at bounding box center [695, 351] width 64 height 23
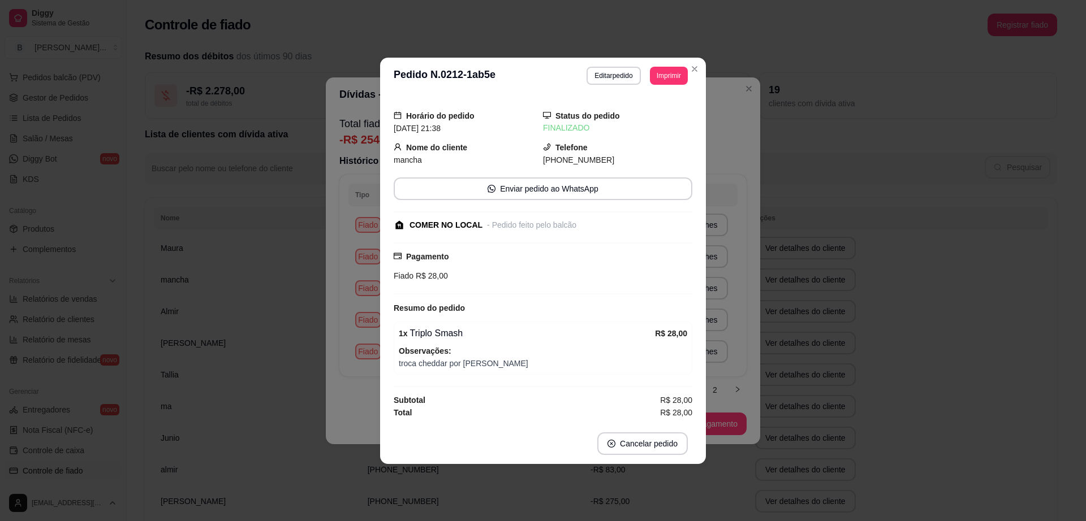
click at [815, 303] on div "**********" at bounding box center [543, 260] width 1086 height 521
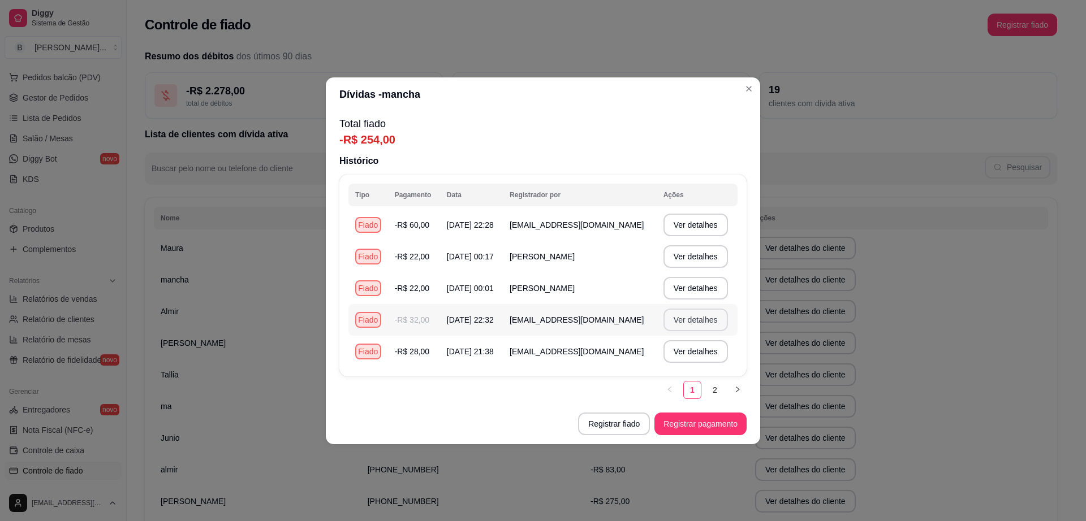
click at [711, 321] on button "Ver detalhes" at bounding box center [695, 320] width 64 height 23
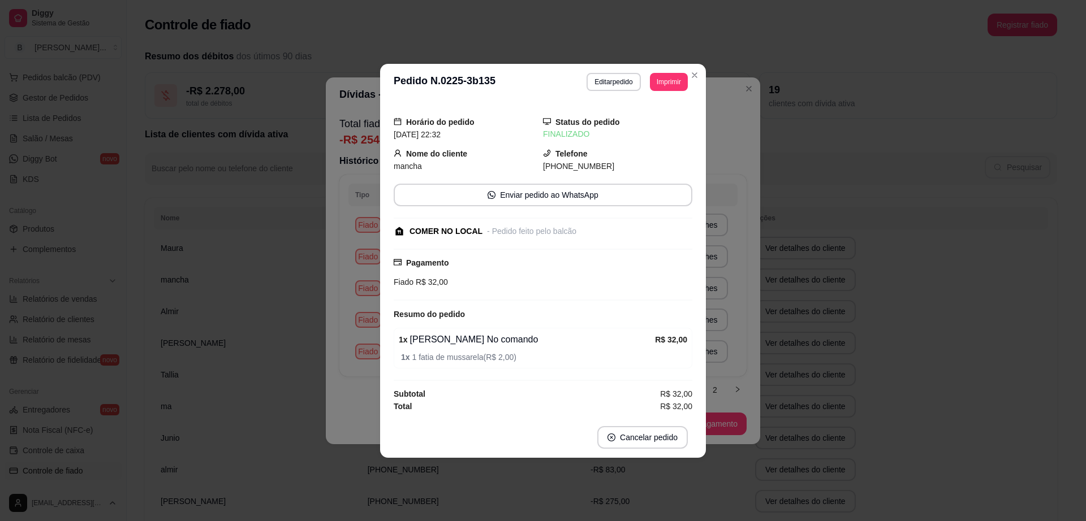
click at [780, 299] on div "**********" at bounding box center [543, 260] width 1086 height 521
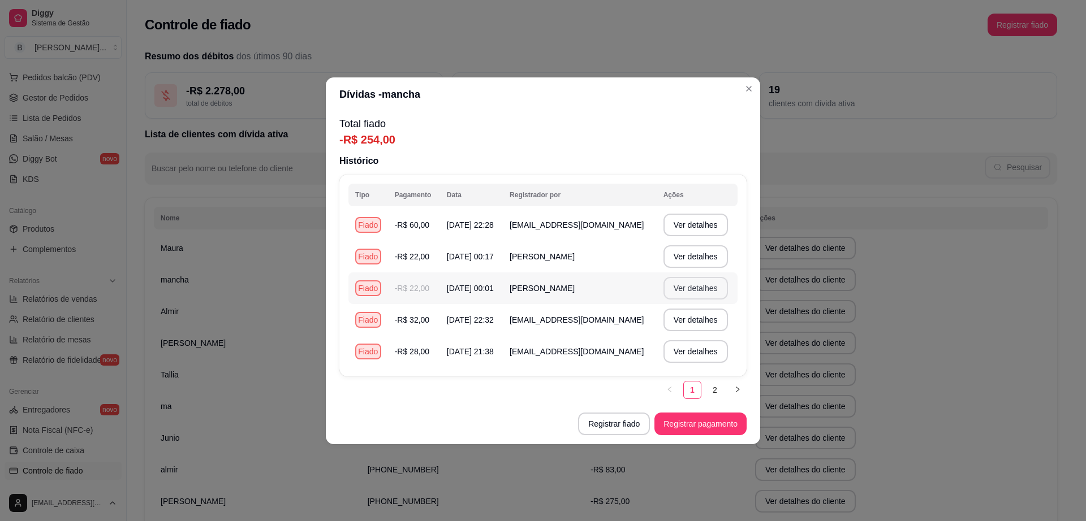
click at [722, 288] on button "Ver detalhes" at bounding box center [695, 288] width 64 height 23
click at [706, 292] on button "Ver detalhes" at bounding box center [695, 288] width 64 height 23
click at [720, 386] on link "2" at bounding box center [714, 390] width 17 height 17
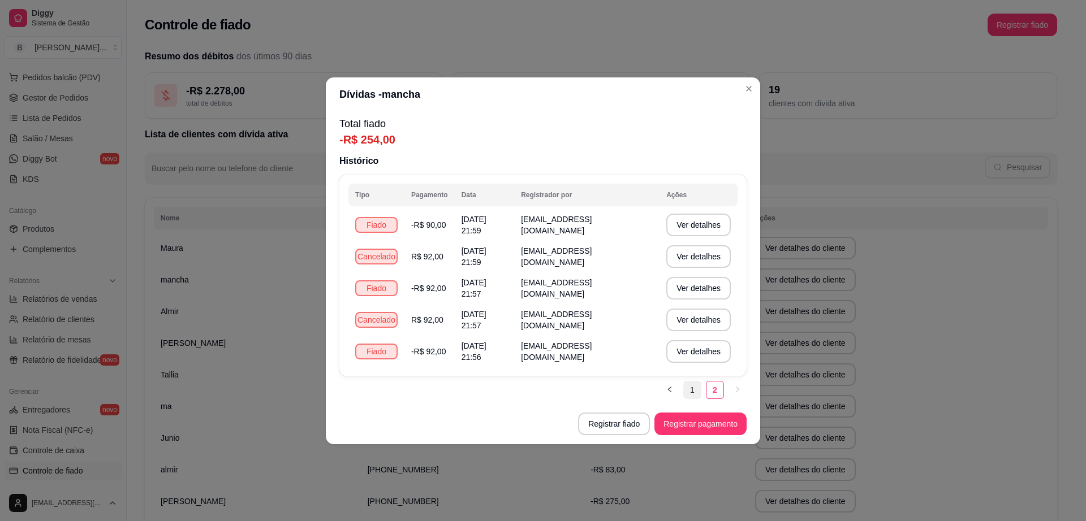
click at [692, 388] on link "1" at bounding box center [692, 390] width 17 height 17
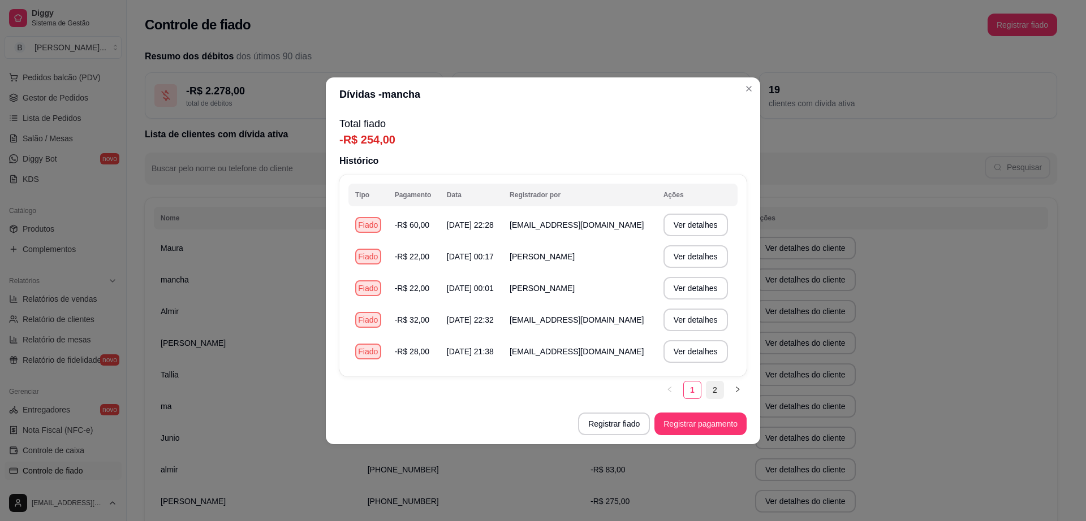
click at [720, 391] on link "2" at bounding box center [714, 390] width 17 height 17
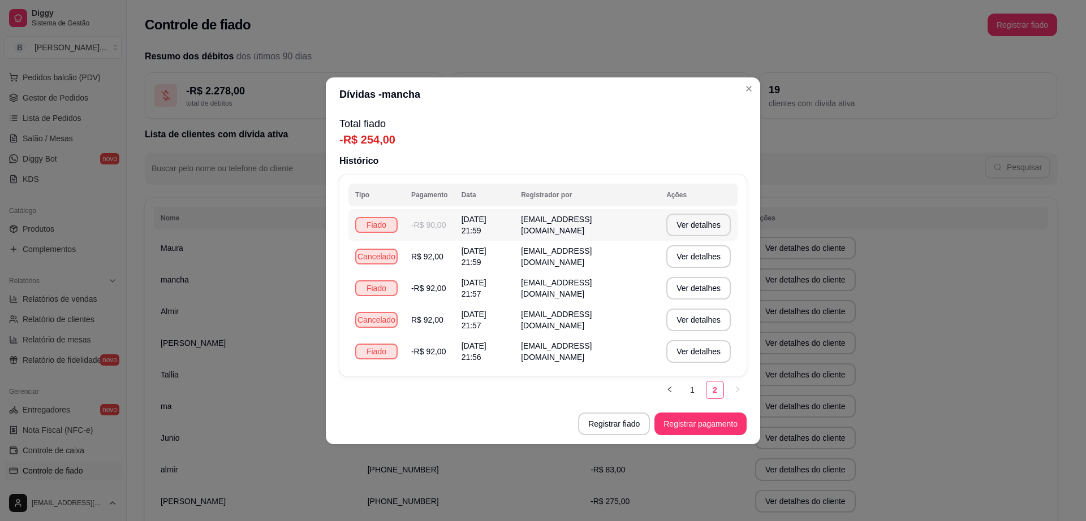
click at [486, 228] on span "[DATE] 21:59" at bounding box center [473, 225] width 25 height 20
click at [686, 230] on button "Ver detalhes" at bounding box center [698, 225] width 62 height 22
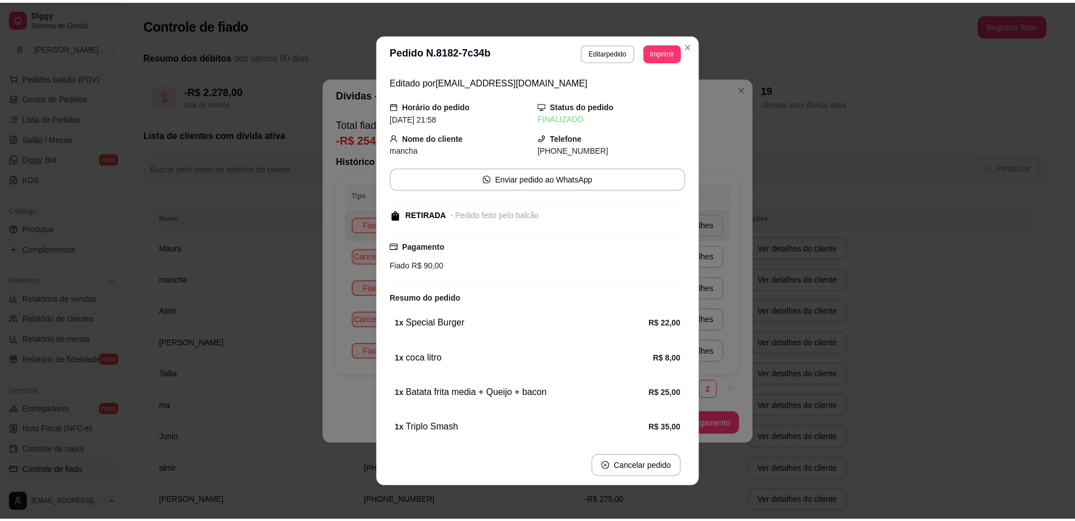
scroll to position [59, 0]
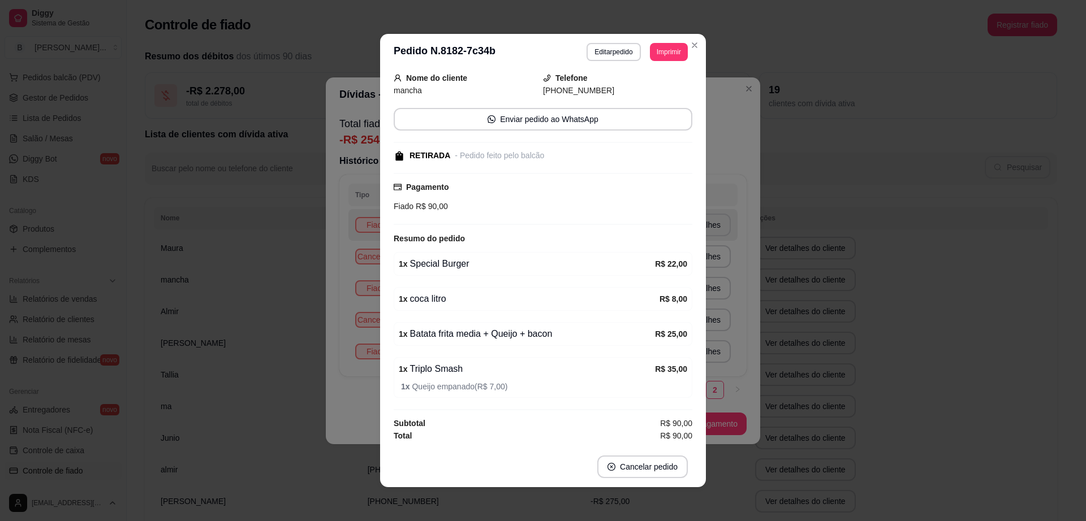
click at [823, 279] on div "**********" at bounding box center [543, 260] width 1086 height 521
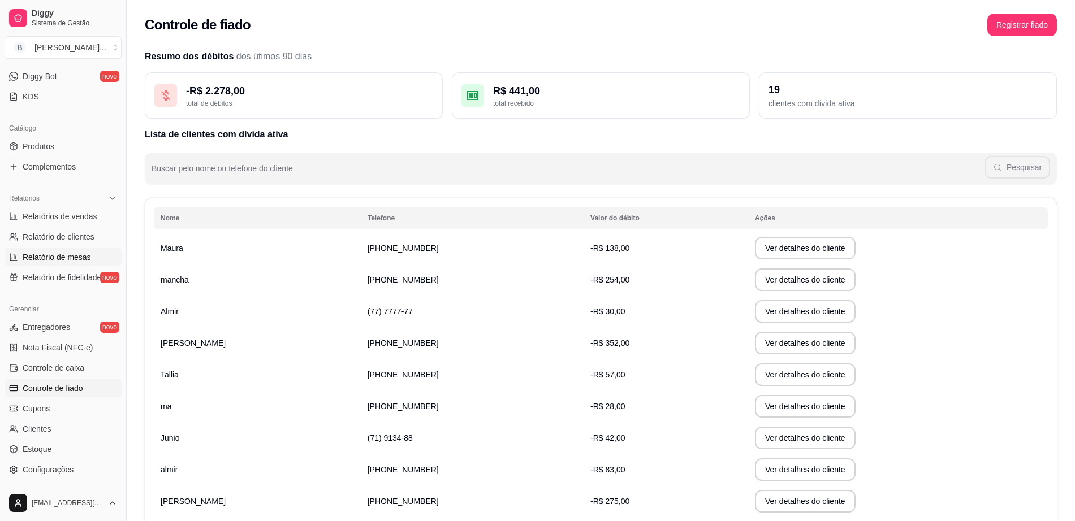
scroll to position [283, 0]
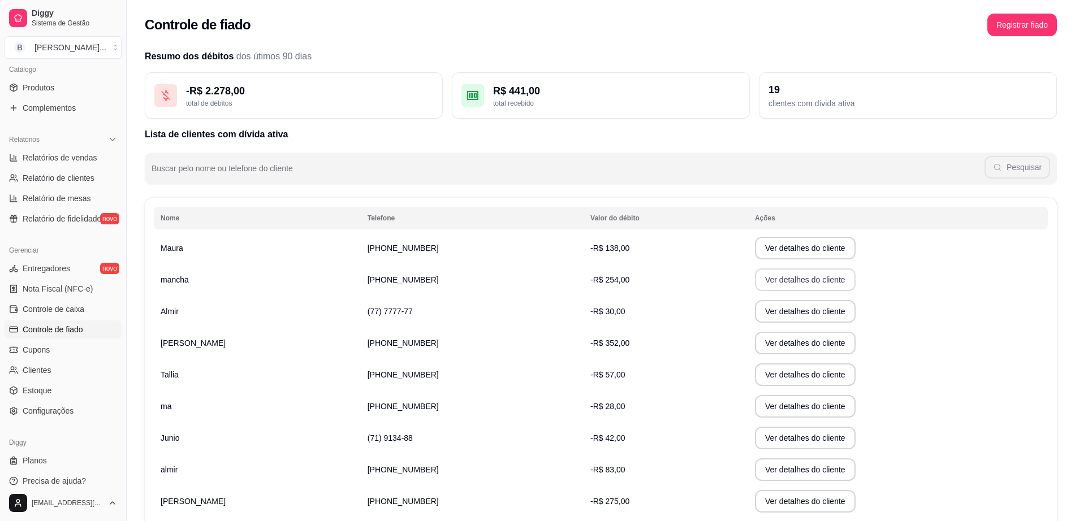
click at [755, 277] on button "Ver detalhes do cliente" at bounding box center [805, 280] width 101 height 23
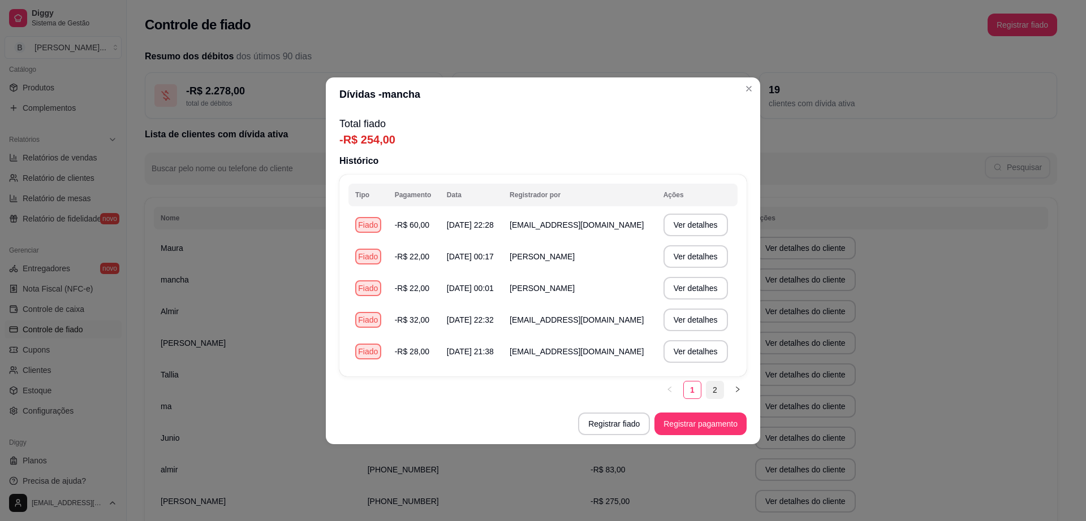
click at [708, 387] on link "2" at bounding box center [714, 390] width 17 height 17
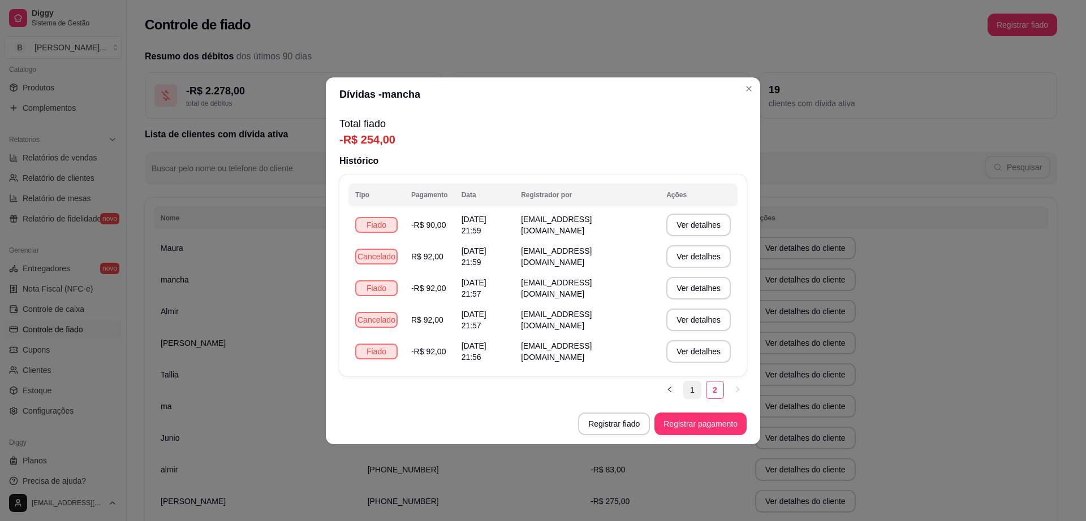
click at [696, 388] on link "1" at bounding box center [692, 390] width 17 height 17
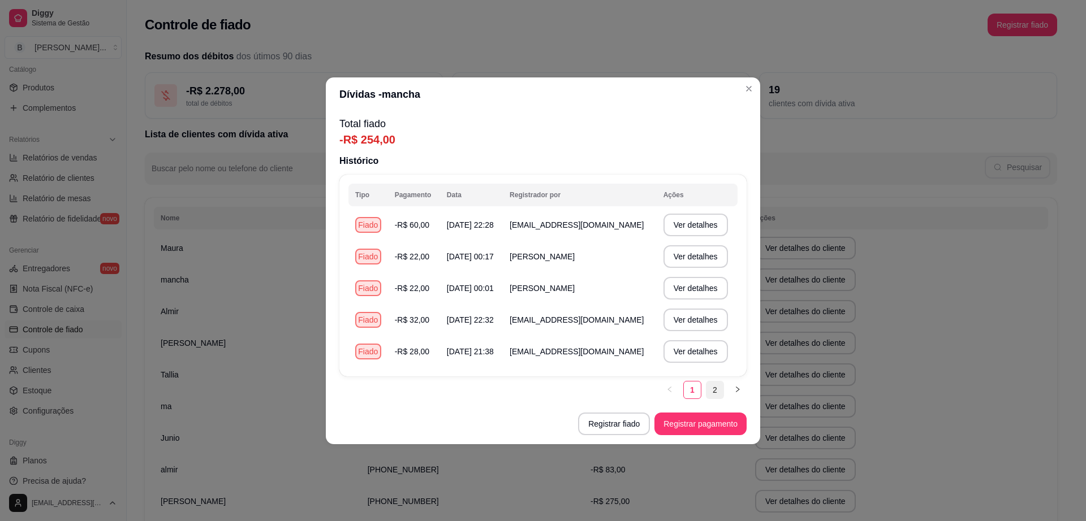
click at [716, 388] on link "2" at bounding box center [714, 390] width 17 height 17
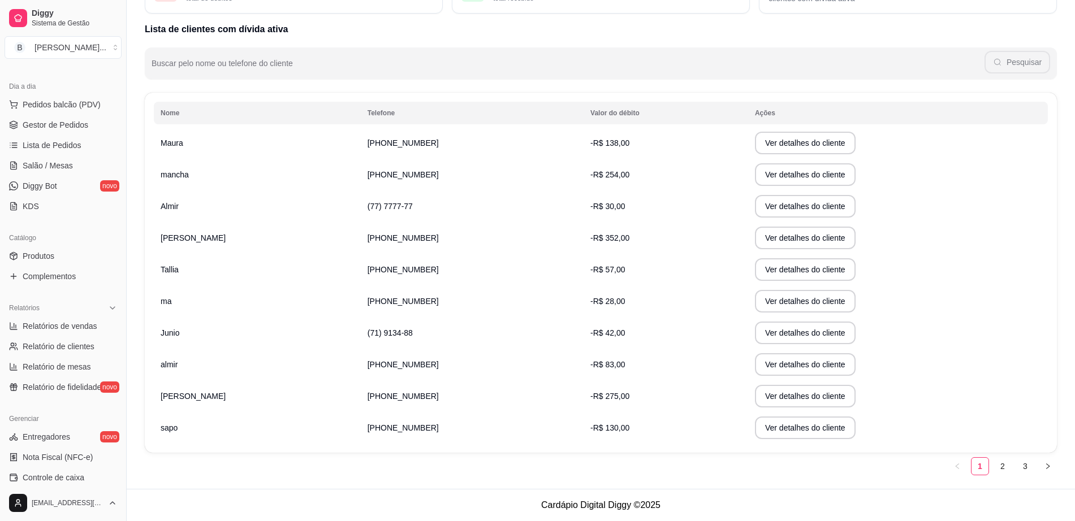
scroll to position [0, 0]
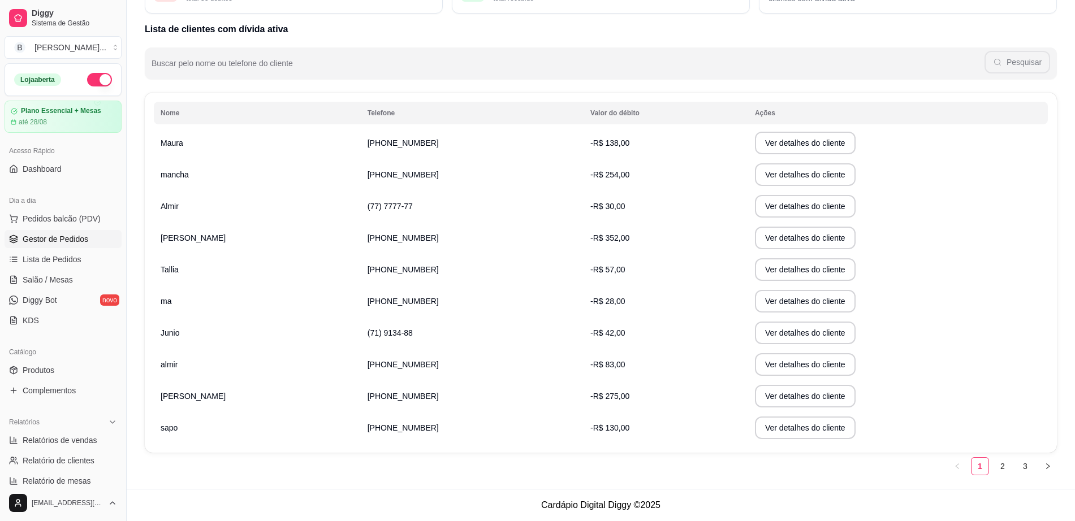
click at [63, 238] on span "Gestor de Pedidos" at bounding box center [56, 239] width 66 height 11
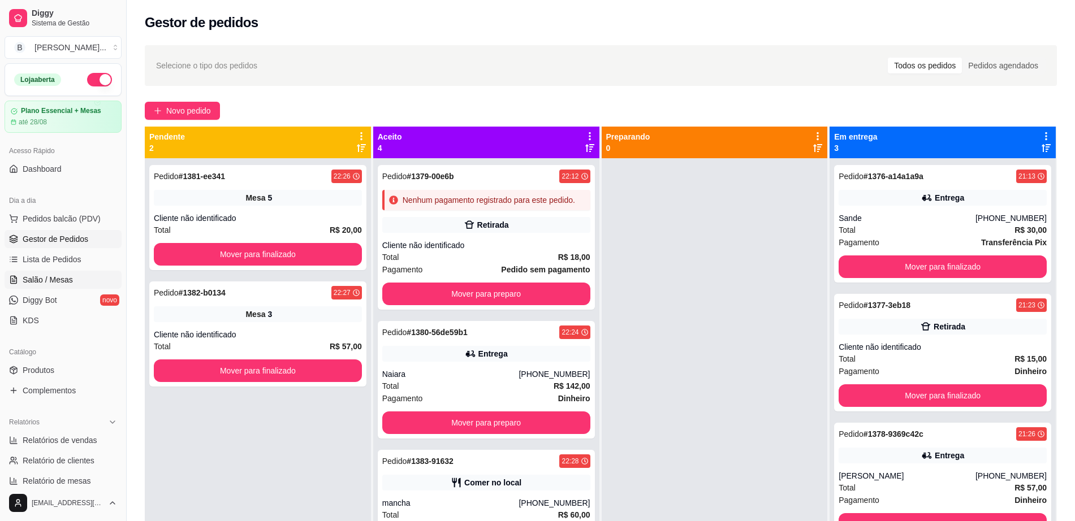
click at [62, 277] on span "Salão / Mesas" at bounding box center [48, 279] width 50 height 11
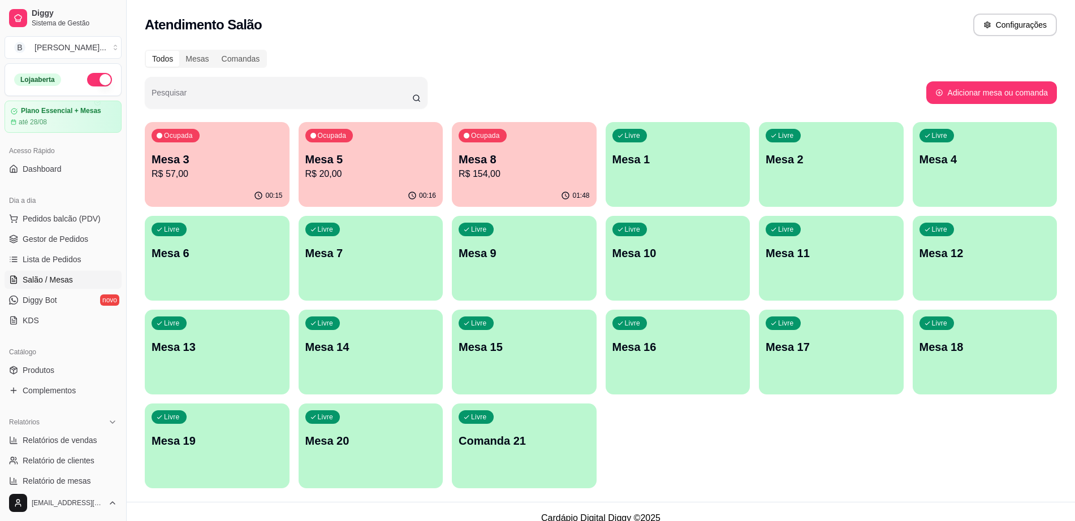
click at [375, 177] on p "R$ 20,00" at bounding box center [370, 174] width 131 height 14
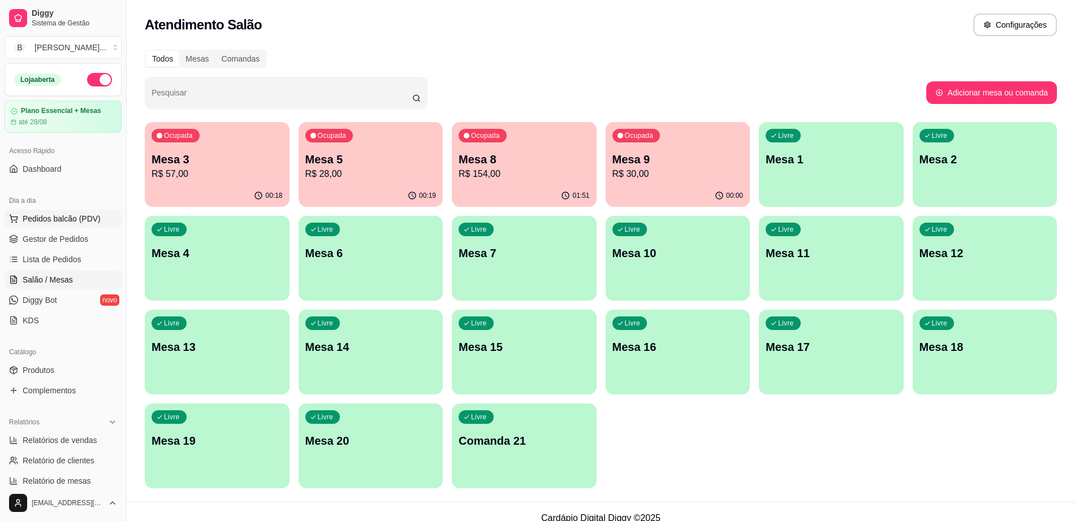
click at [49, 213] on span "Pedidos balcão (PDV)" at bounding box center [62, 218] width 78 height 11
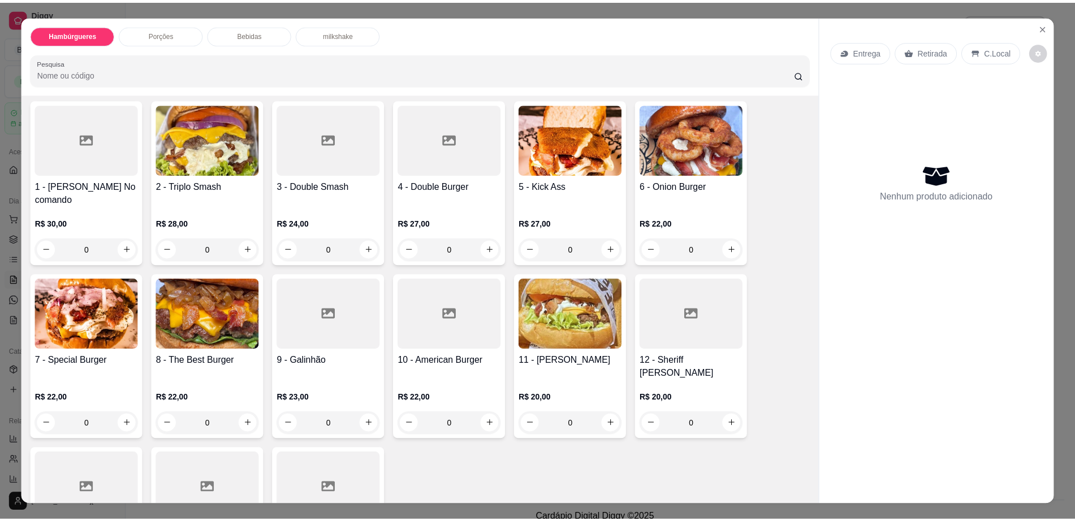
scroll to position [141, 0]
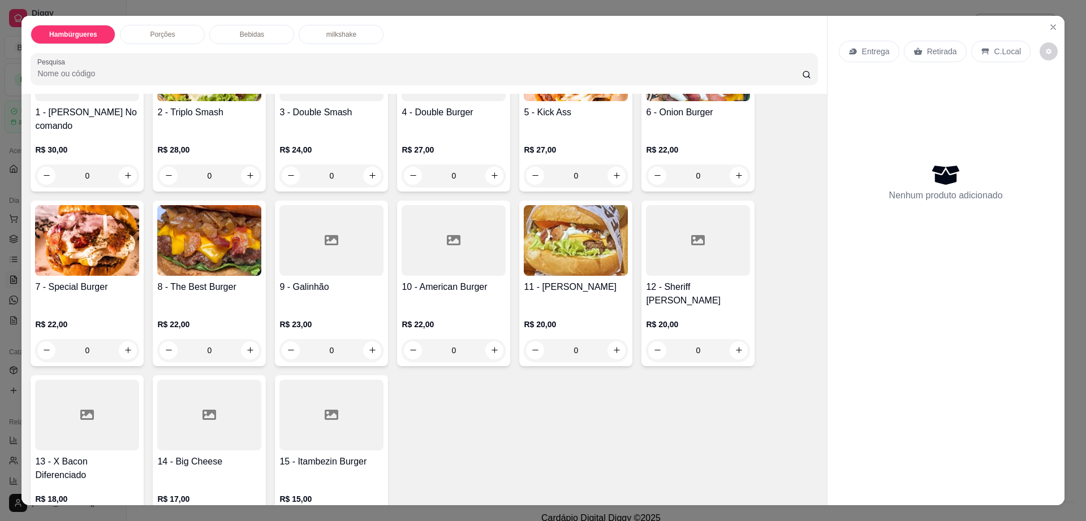
click at [49, 382] on div at bounding box center [87, 415] width 104 height 71
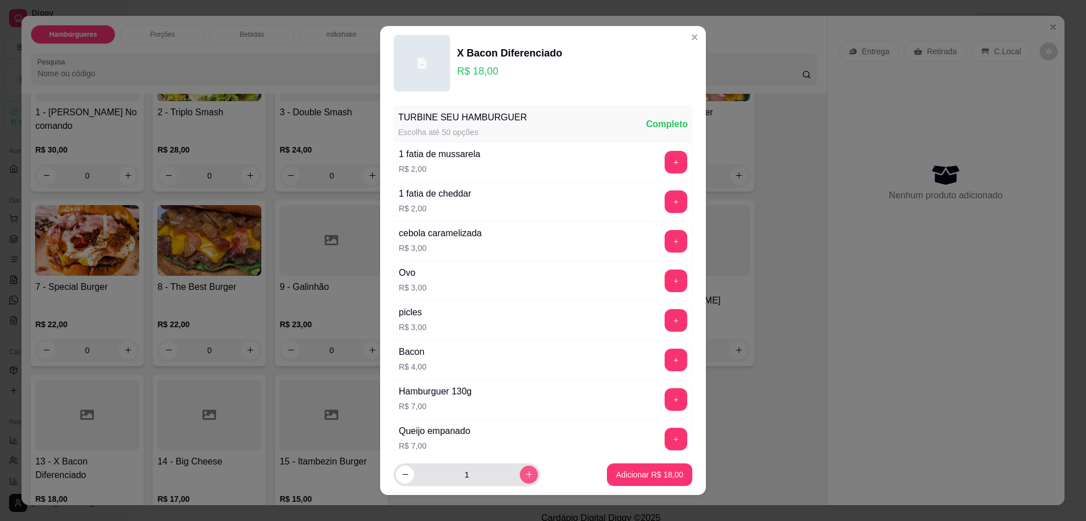
click at [525, 478] on icon "increase-product-quantity" at bounding box center [529, 474] width 8 height 8
type input "2"
click at [628, 480] on p "Adicionar R$ 36,00" at bounding box center [650, 474] width 66 height 11
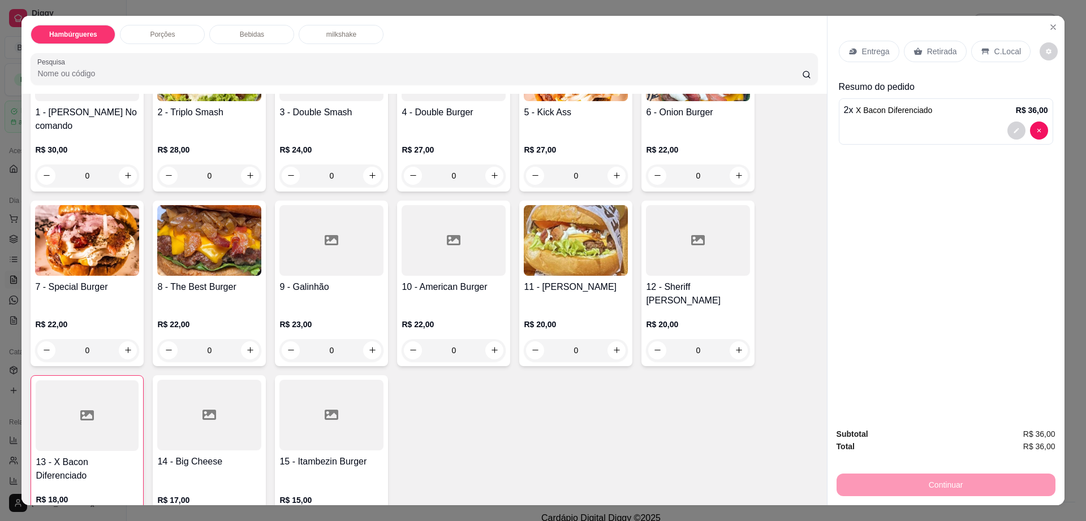
click at [932, 61] on div "Retirada" at bounding box center [935, 51] width 63 height 21
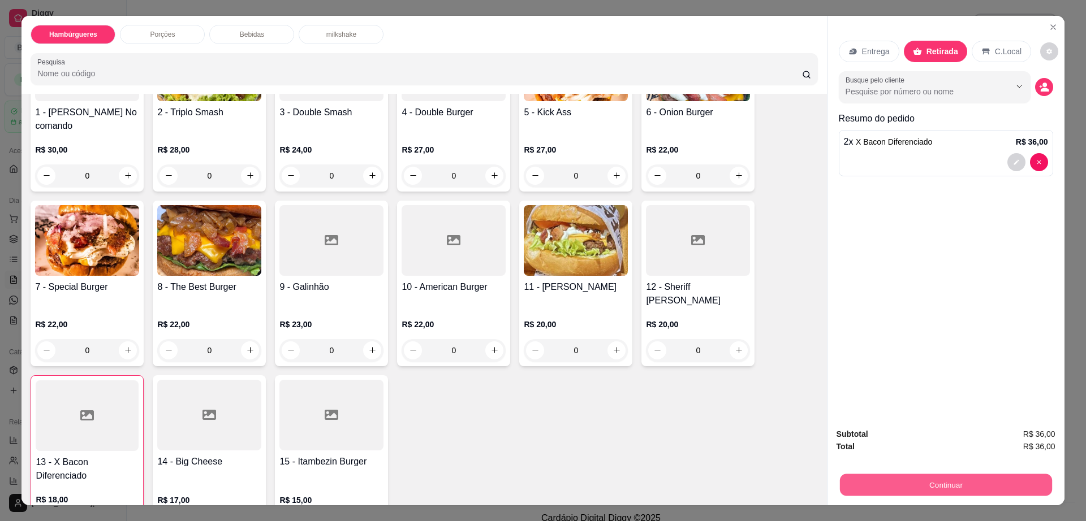
click at [944, 485] on button "Continuar" at bounding box center [945, 485] width 212 height 22
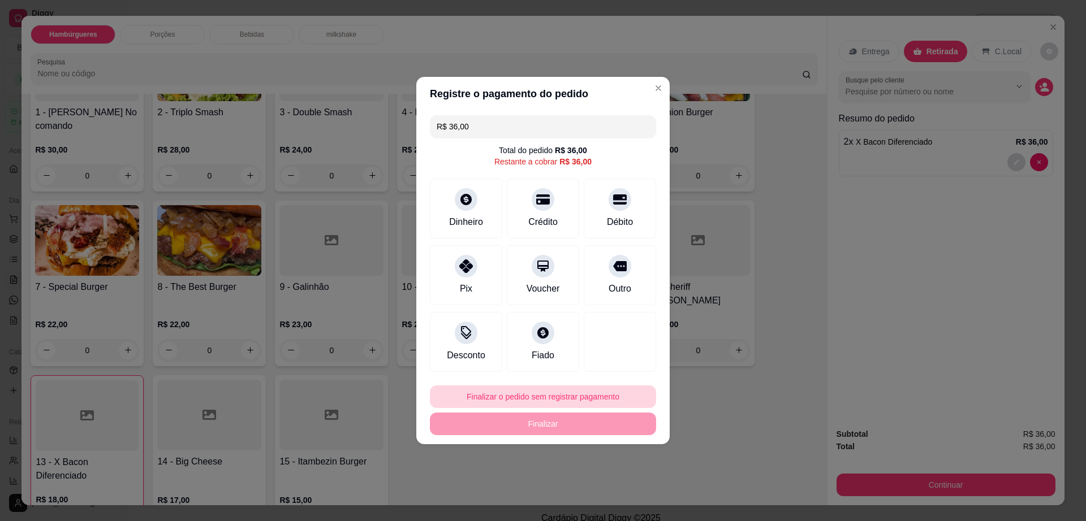
click at [598, 400] on button "Finalizar o pedido sem registrar pagamento" at bounding box center [543, 397] width 226 height 23
click at [616, 498] on button "Confirmar" at bounding box center [614, 490] width 42 height 18
type input "0"
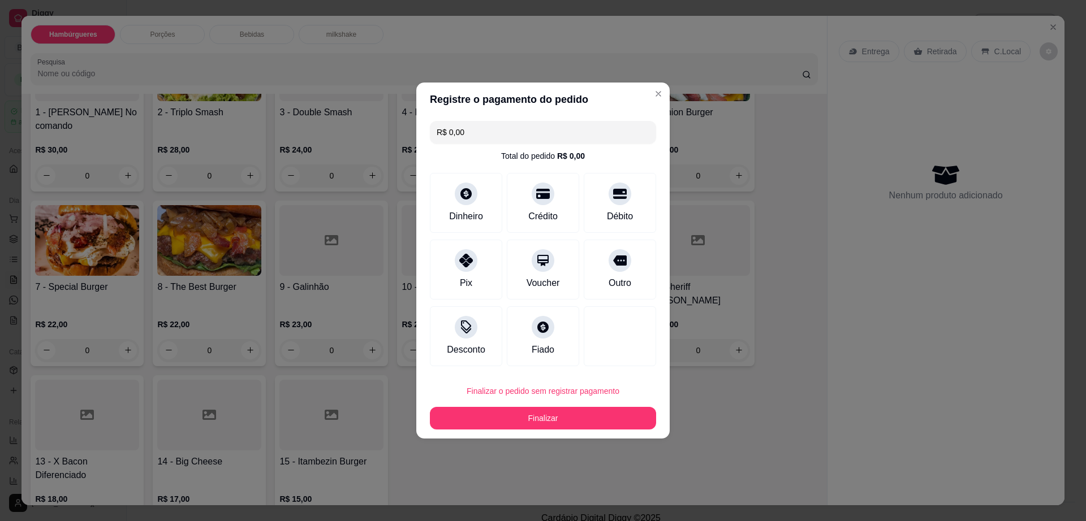
type input "R$ 0,00"
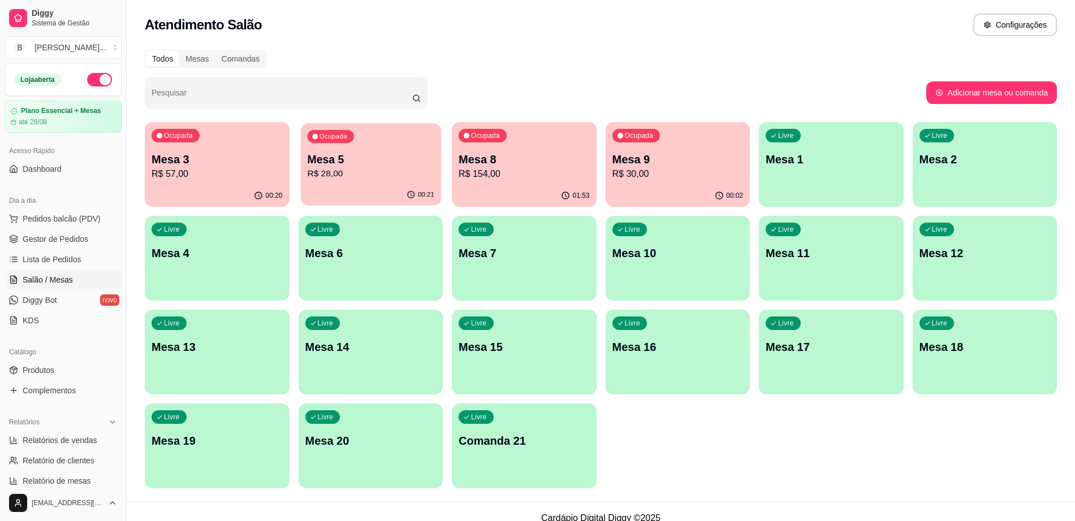
click at [374, 170] on p "R$ 28,00" at bounding box center [370, 173] width 127 height 13
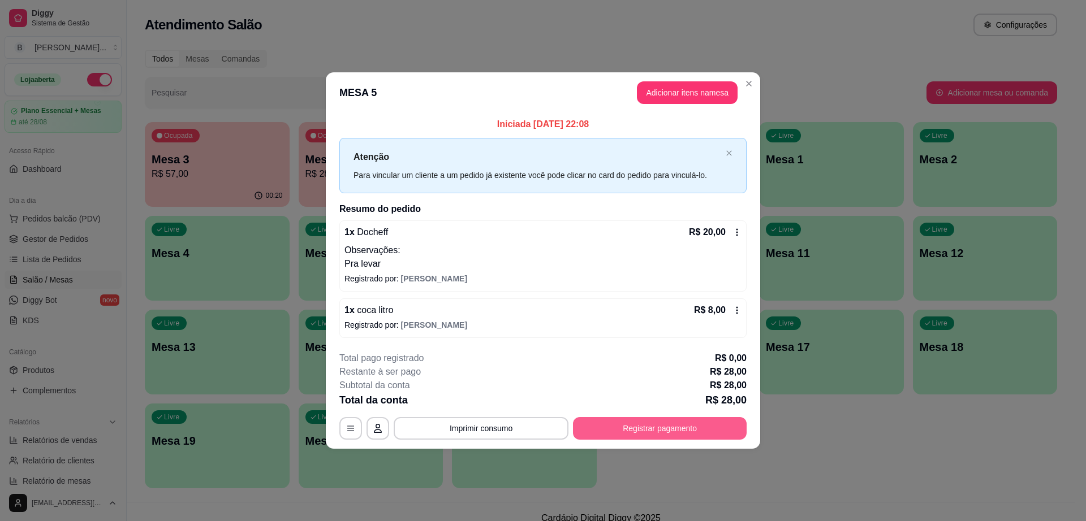
click at [668, 429] on button "Registrar pagamento" at bounding box center [660, 428] width 174 height 23
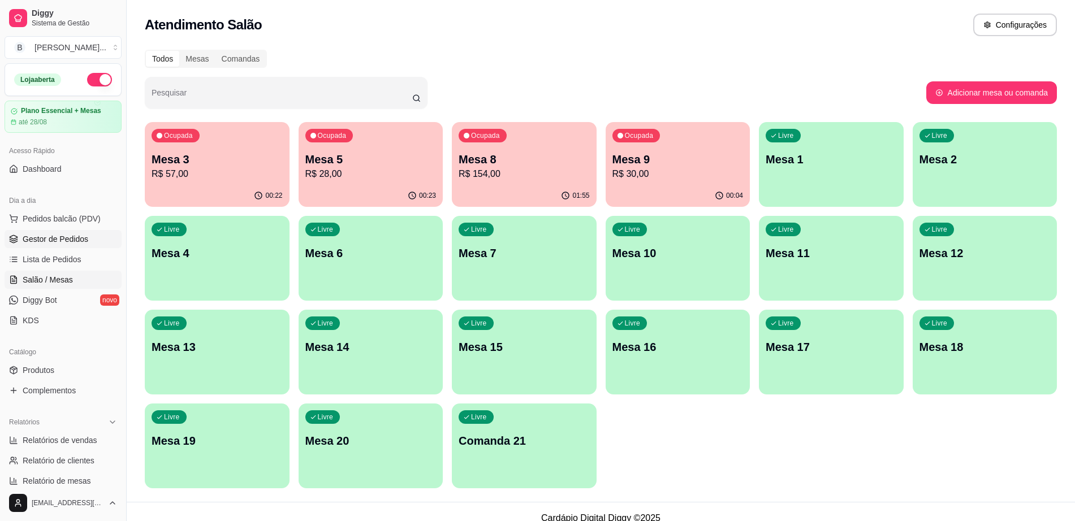
click at [90, 235] on link "Gestor de Pedidos" at bounding box center [63, 239] width 117 height 18
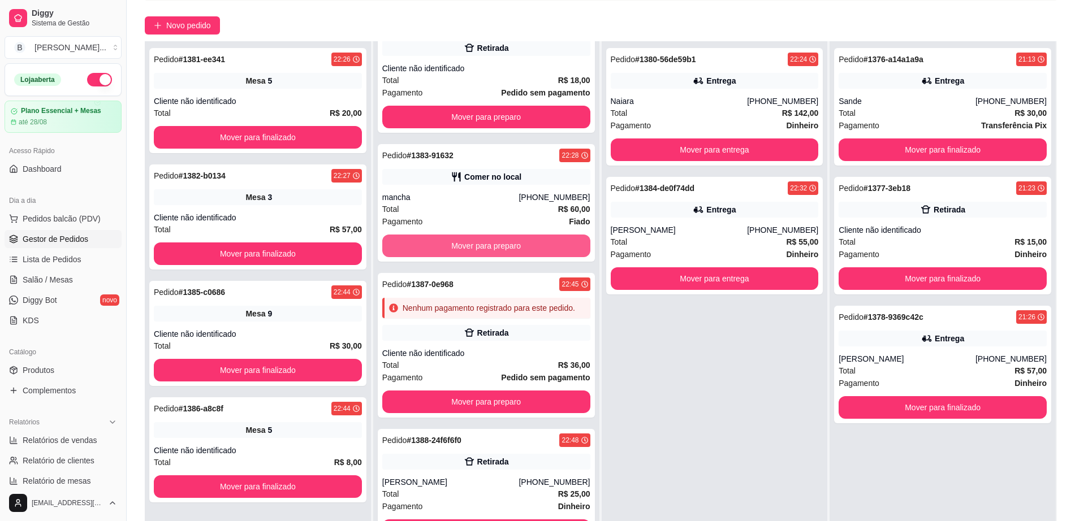
scroll to position [172, 0]
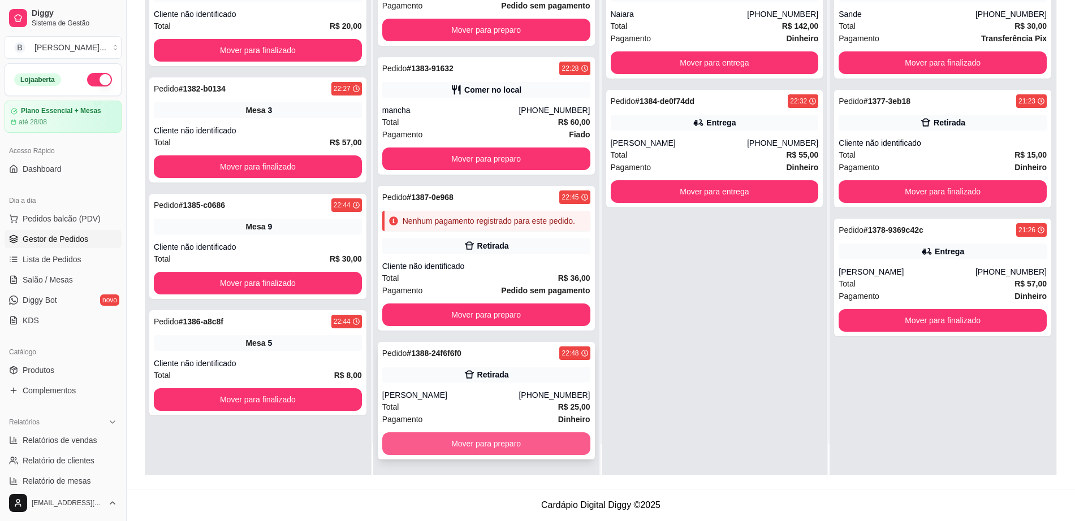
click at [484, 447] on button "Mover para preparo" at bounding box center [486, 444] width 208 height 23
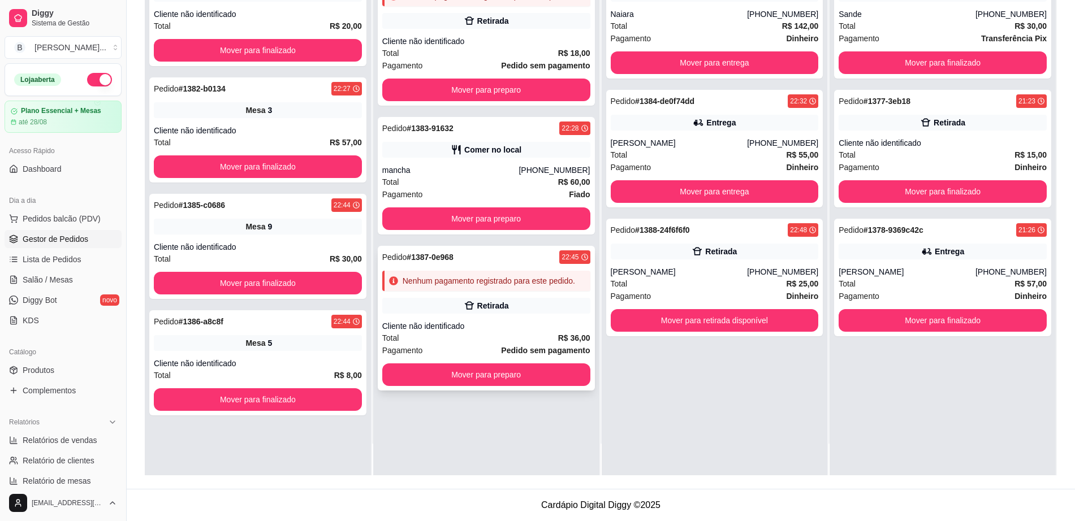
click at [560, 265] on div "Pedido # 1387-0e968 22:45 Nenhum pagamento registrado para este pedido. Retirad…" at bounding box center [486, 318] width 217 height 145
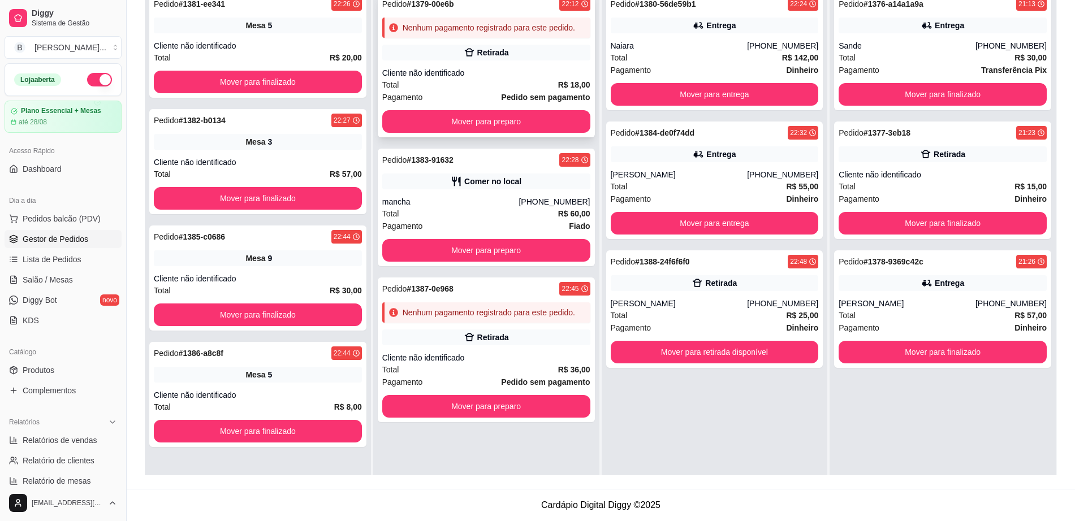
scroll to position [31, 0]
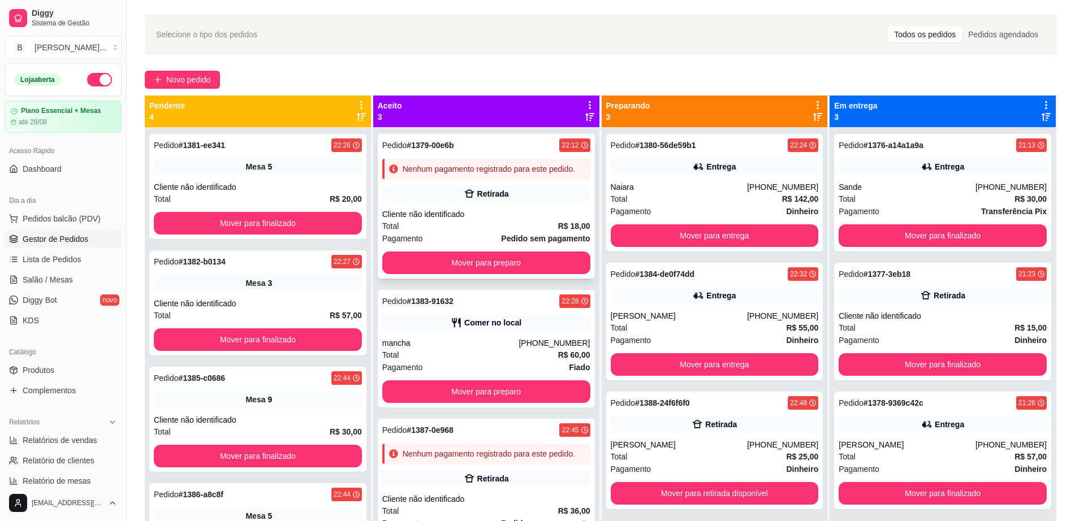
click at [559, 150] on div "22:12" at bounding box center [574, 146] width 31 height 14
click at [495, 259] on button "Mover para preparo" at bounding box center [486, 263] width 202 height 22
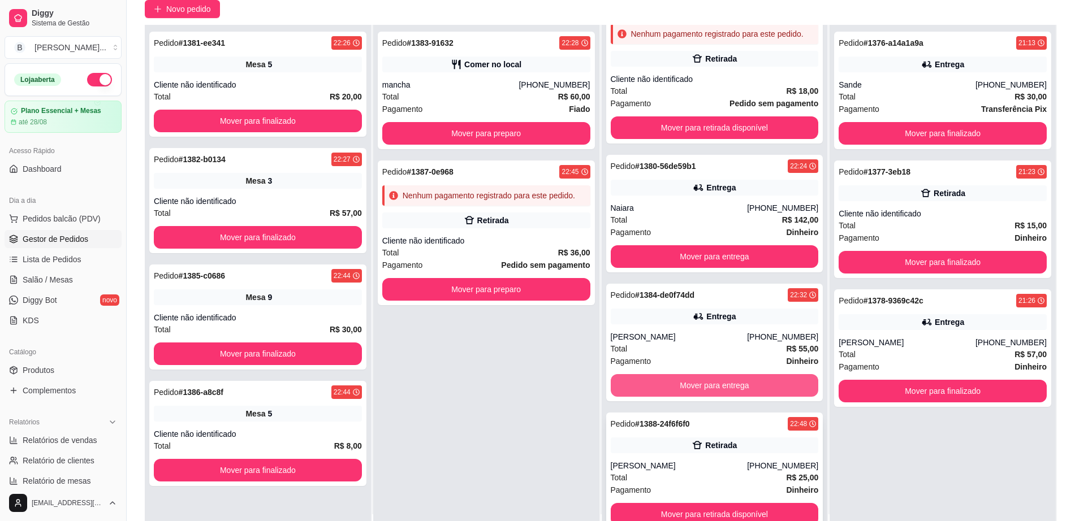
scroll to position [172, 0]
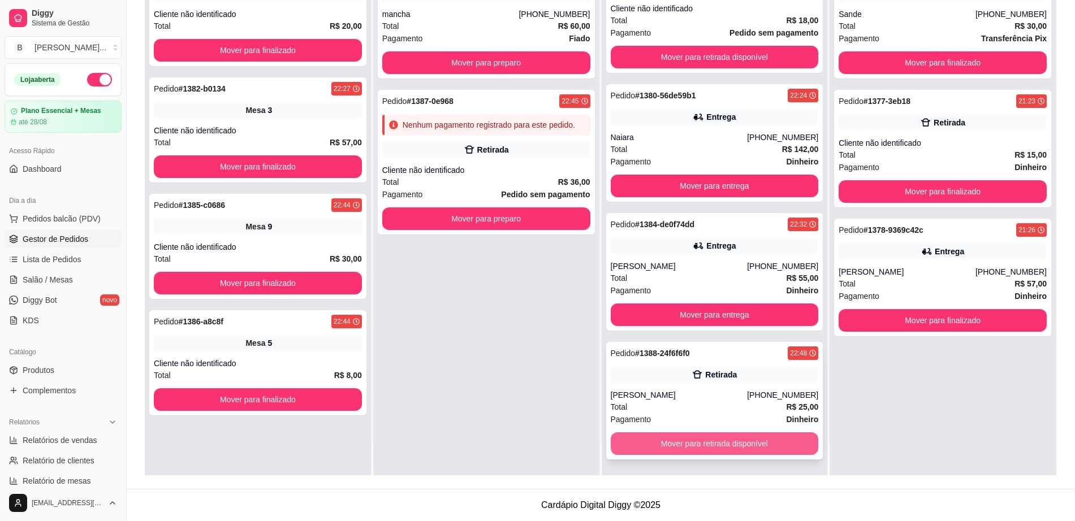
click at [676, 441] on button "Mover para retirada disponível" at bounding box center [715, 444] width 208 height 23
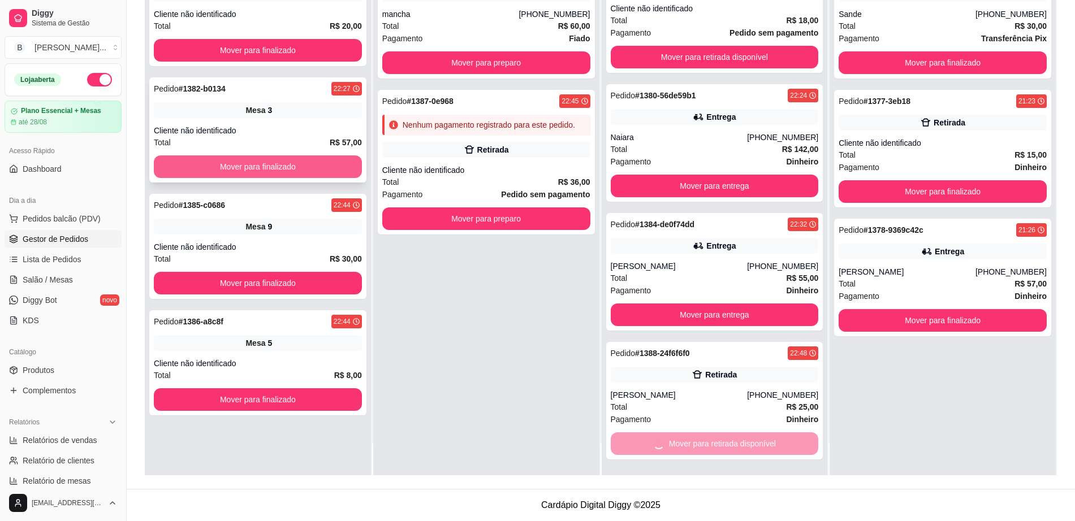
click at [247, 177] on button "Mover para finalizado" at bounding box center [258, 167] width 208 height 23
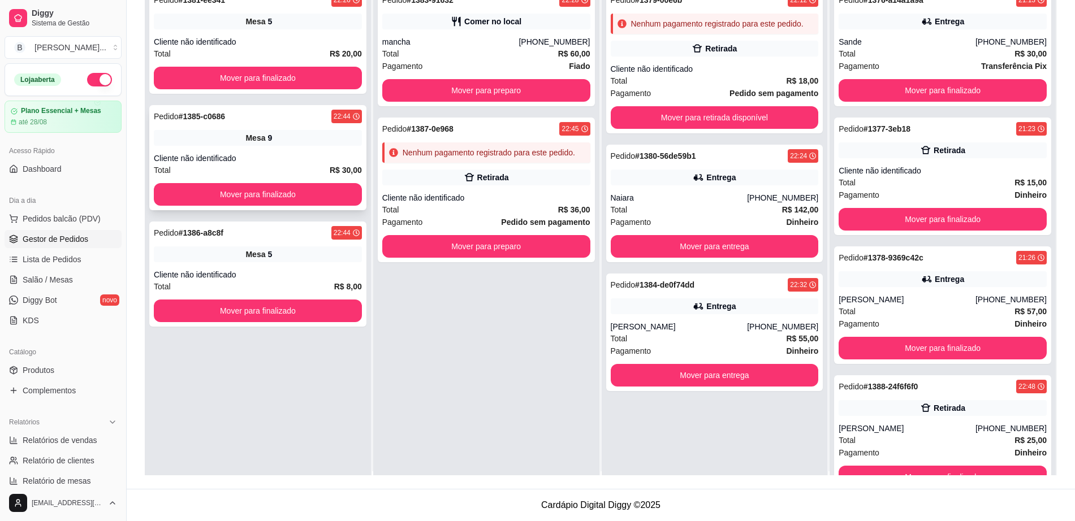
scroll to position [0, 0]
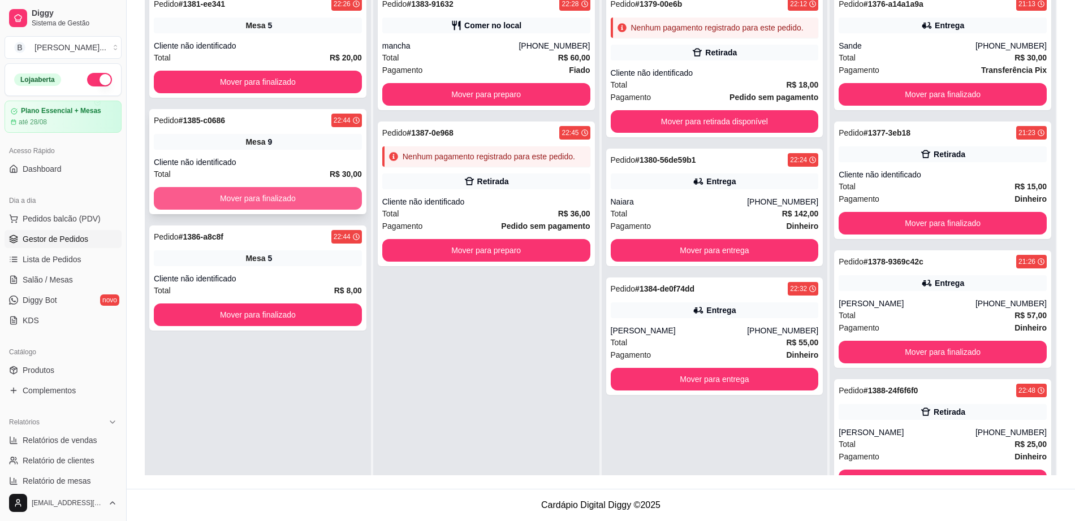
click at [299, 191] on button "Mover para finalizado" at bounding box center [258, 198] width 208 height 23
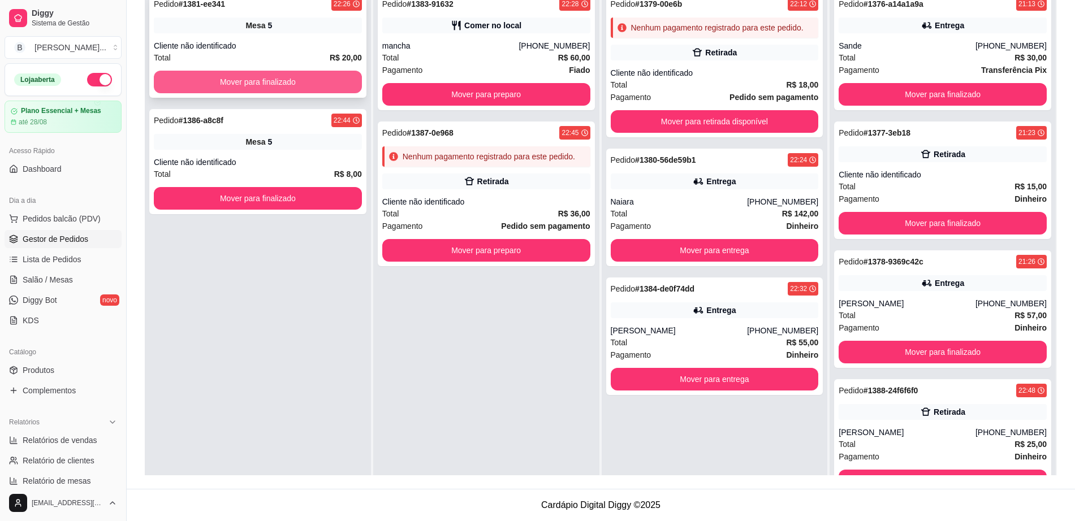
click at [313, 84] on button "Mover para finalizado" at bounding box center [258, 82] width 208 height 23
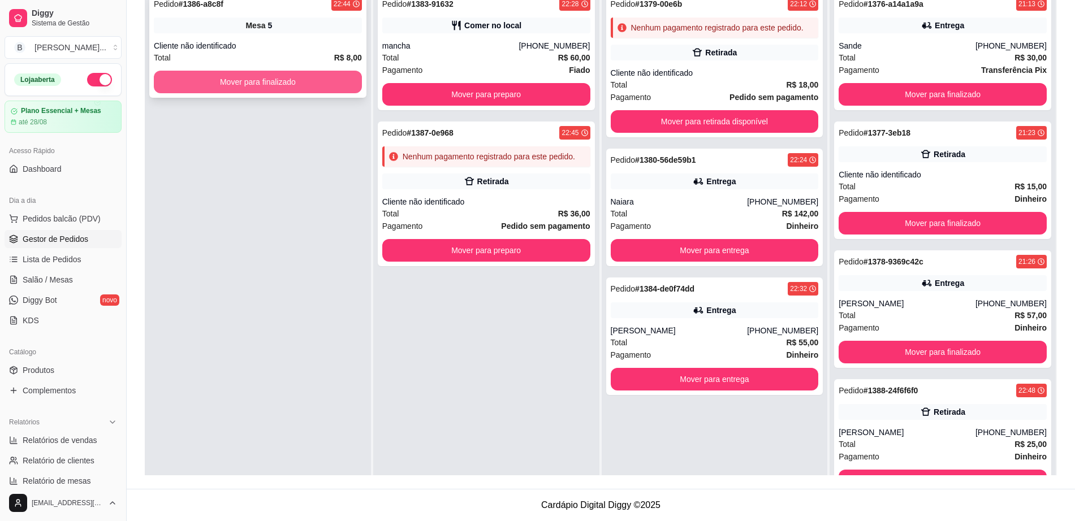
click at [316, 82] on button "Mover para finalizado" at bounding box center [258, 82] width 208 height 23
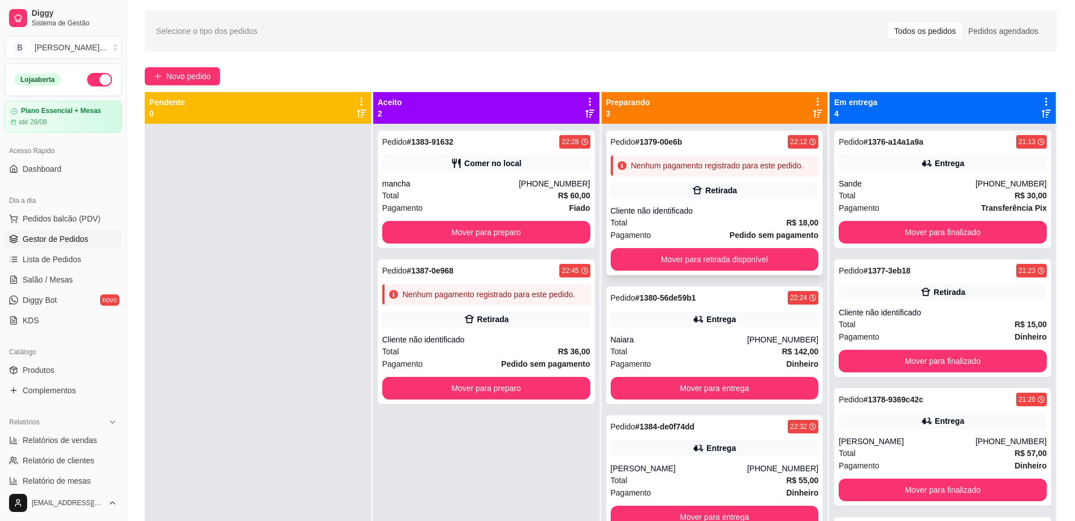
scroll to position [31, 0]
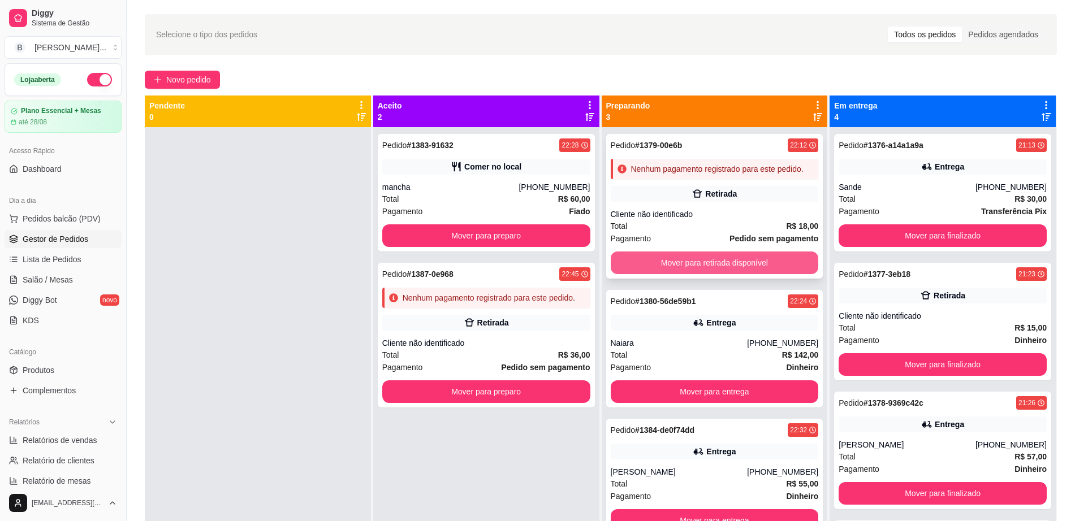
click at [741, 269] on button "Mover para retirada disponível" at bounding box center [715, 263] width 208 height 23
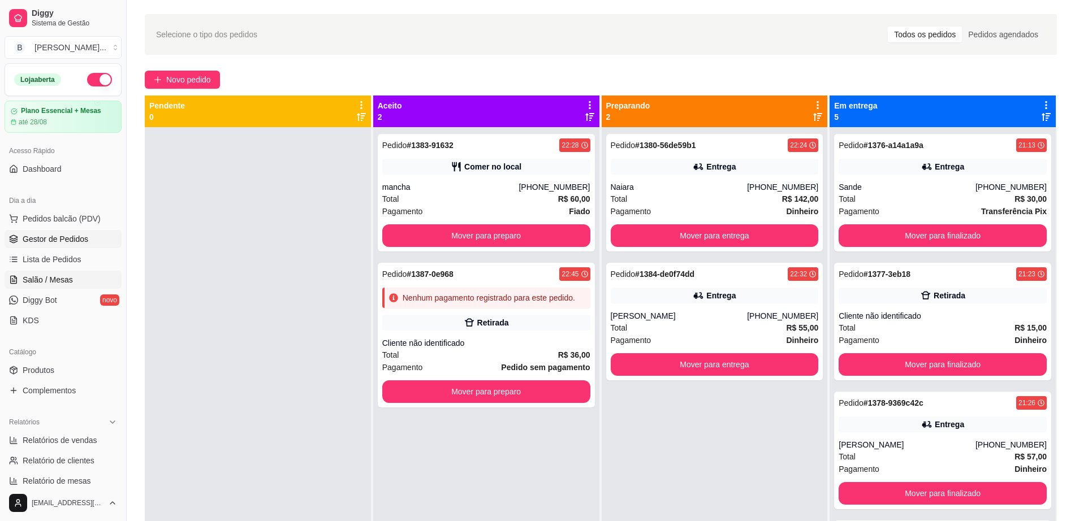
click at [83, 271] on link "Salão / Mesas" at bounding box center [63, 280] width 117 height 18
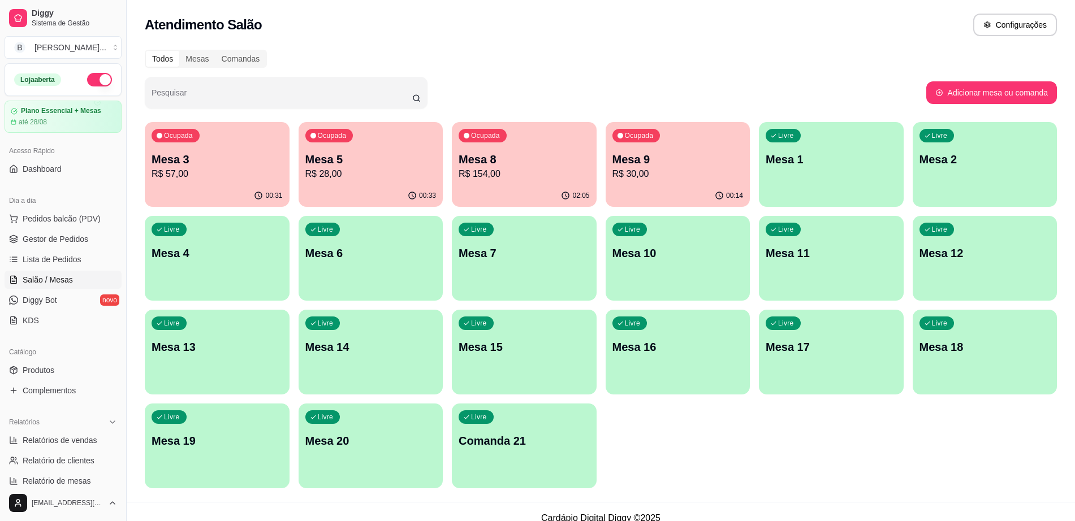
click at [191, 163] on p "Mesa 3" at bounding box center [217, 160] width 131 height 16
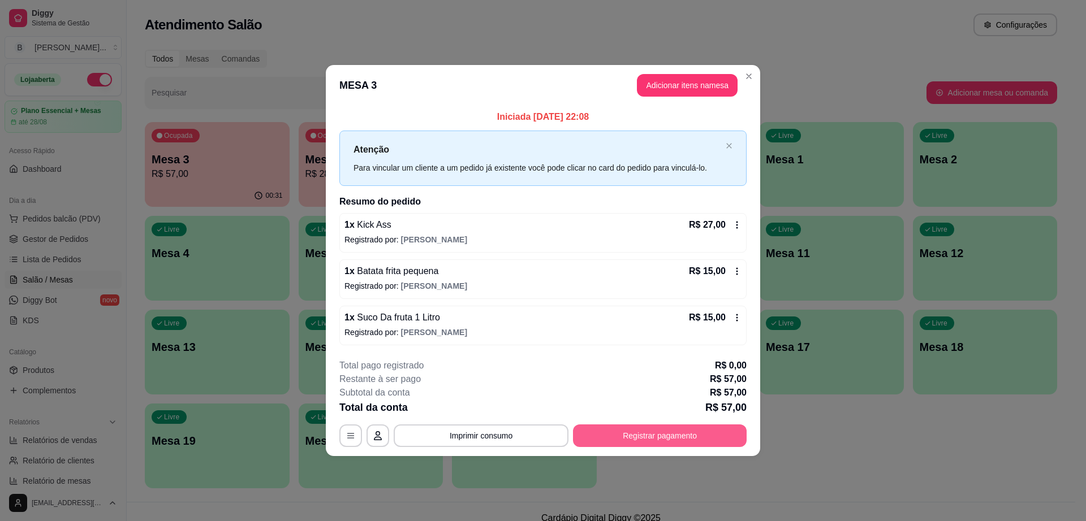
click at [665, 441] on button "Registrar pagamento" at bounding box center [660, 436] width 174 height 23
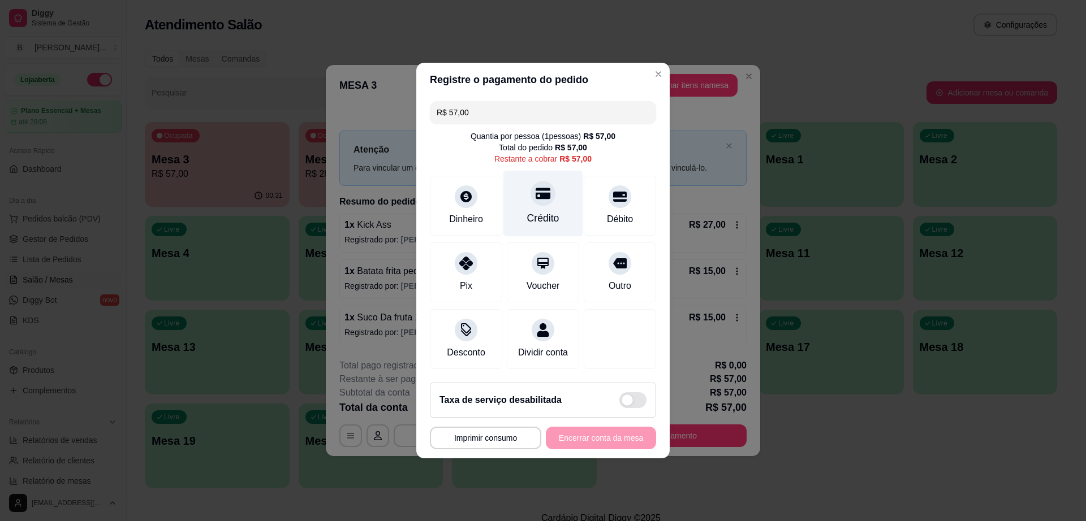
click at [532, 199] on div "Crédito" at bounding box center [543, 204] width 80 height 66
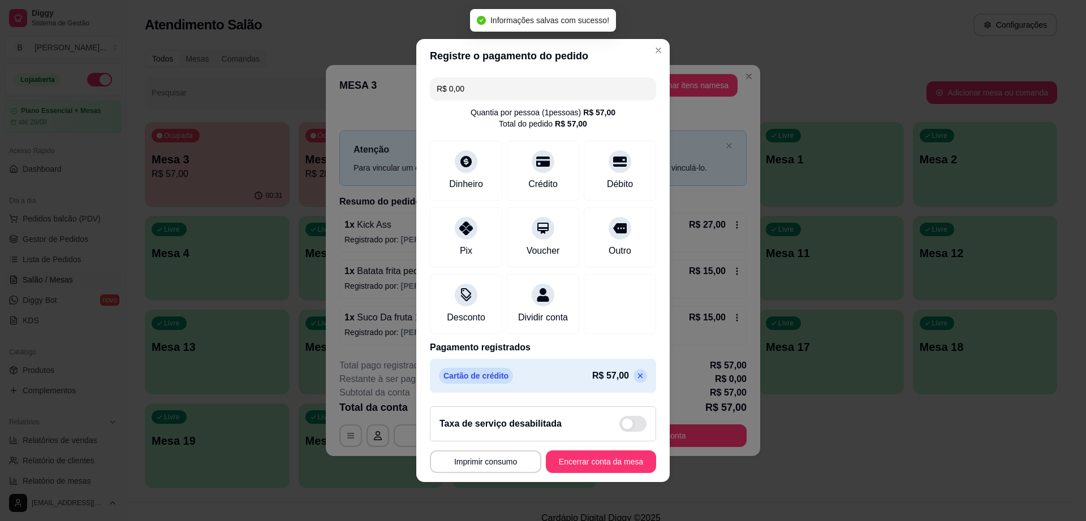
type input "R$ 0,00"
click at [623, 473] on button "Encerrar conta da mesa" at bounding box center [601, 462] width 110 height 23
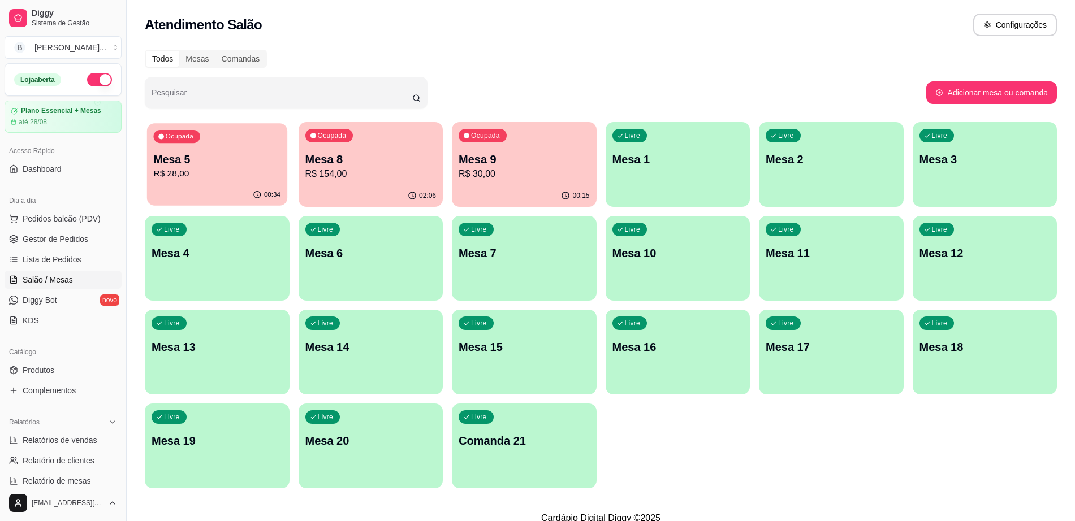
click at [247, 175] on p "R$ 28,00" at bounding box center [216, 173] width 127 height 13
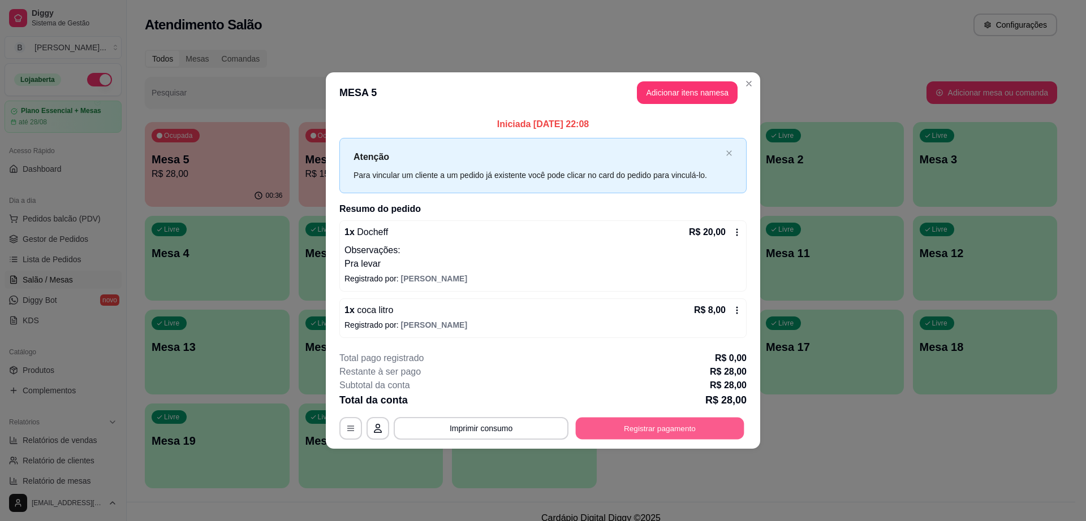
click at [710, 418] on button "Registrar pagamento" at bounding box center [660, 428] width 169 height 22
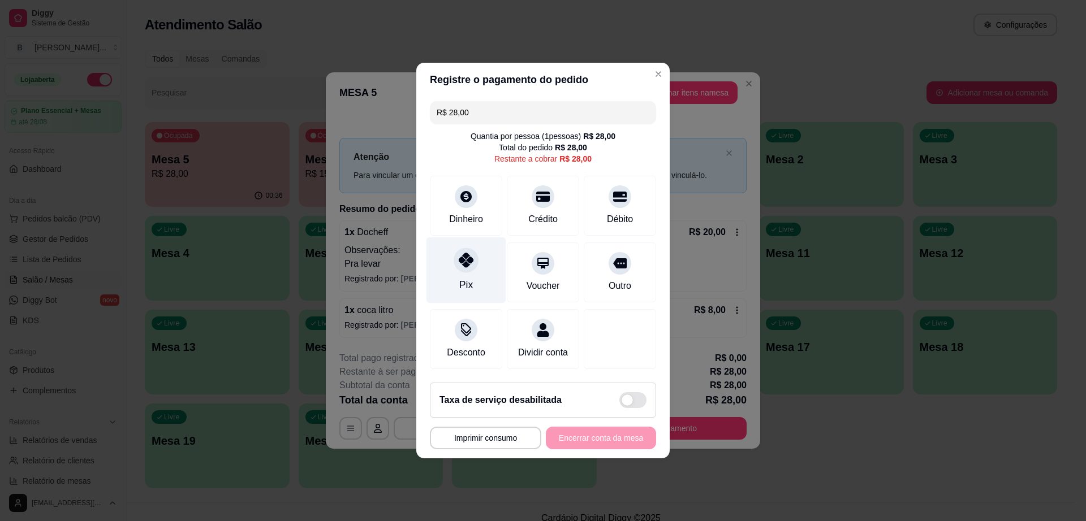
click at [465, 278] on div "Pix" at bounding box center [466, 285] width 14 height 15
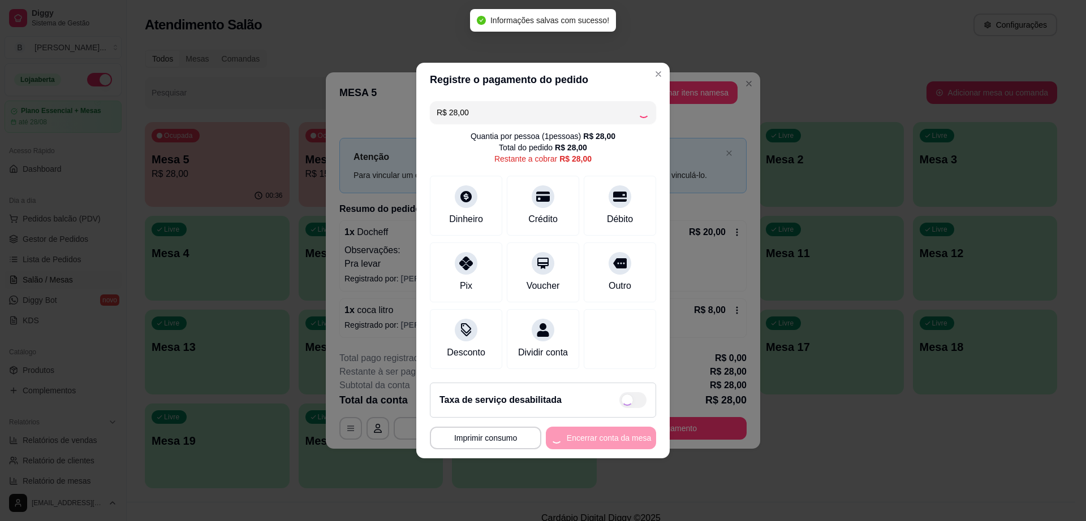
type input "R$ 0,00"
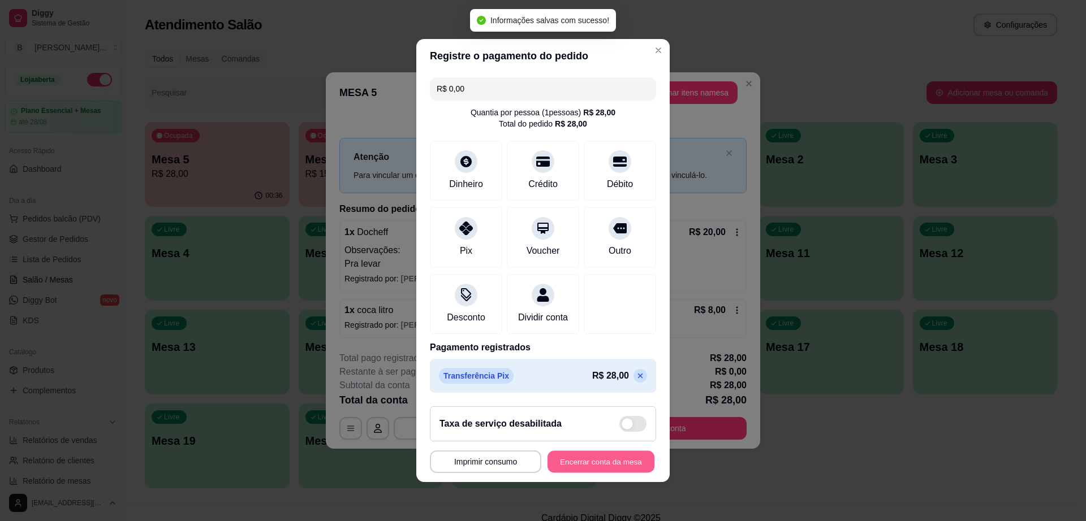
click at [599, 460] on button "Encerrar conta da mesa" at bounding box center [600, 462] width 107 height 22
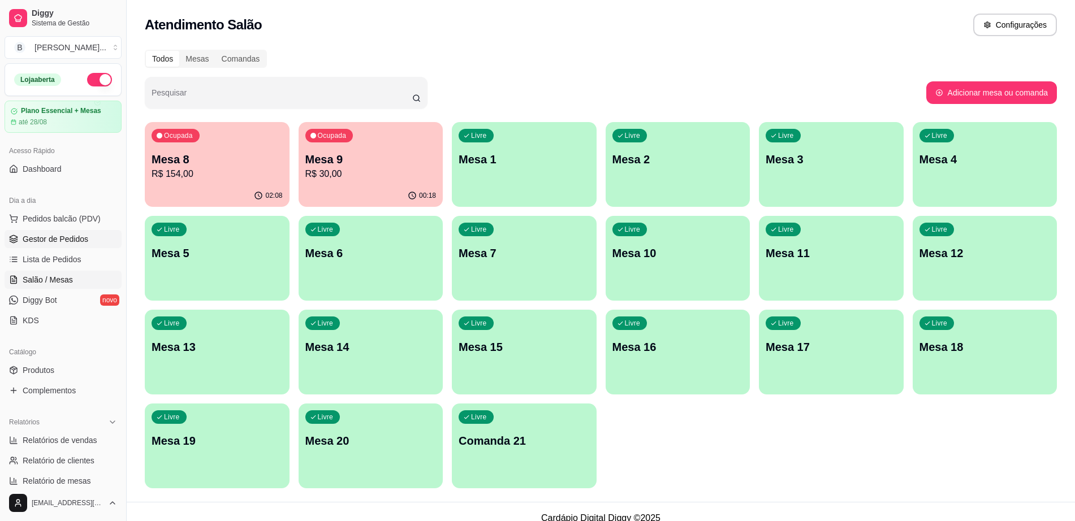
click at [86, 242] on span "Gestor de Pedidos" at bounding box center [56, 239] width 66 height 11
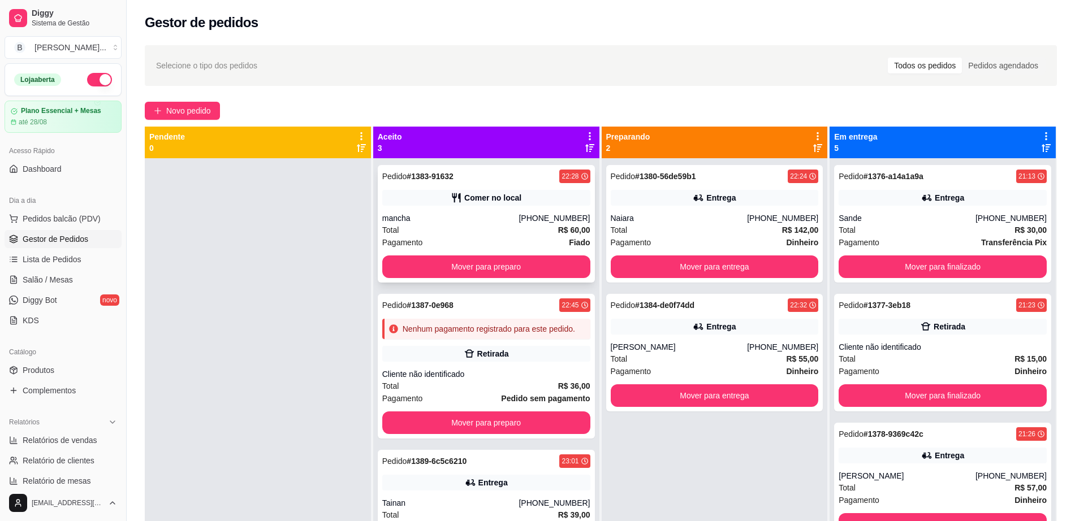
click at [534, 226] on div "Total R$ 60,00" at bounding box center [486, 230] width 208 height 12
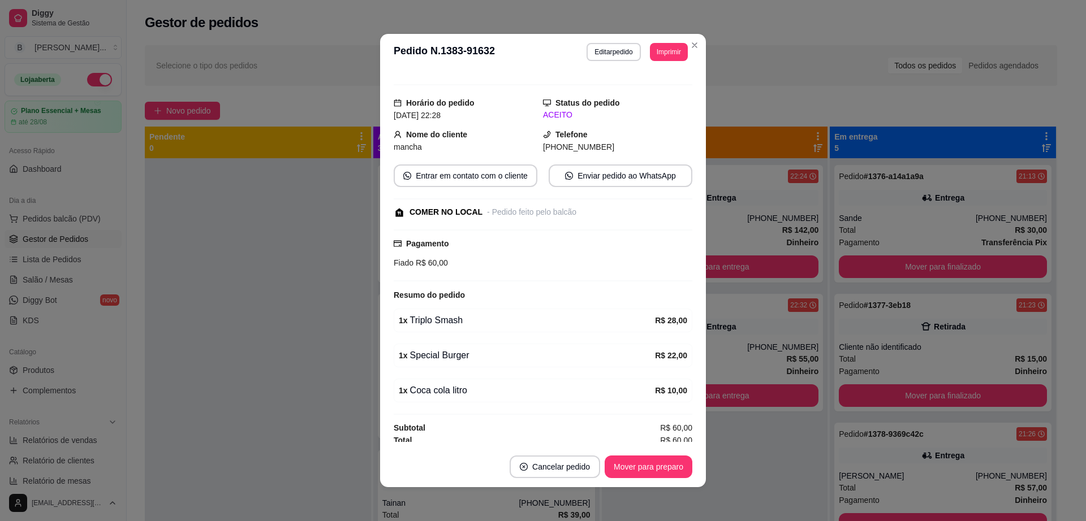
scroll to position [20, 0]
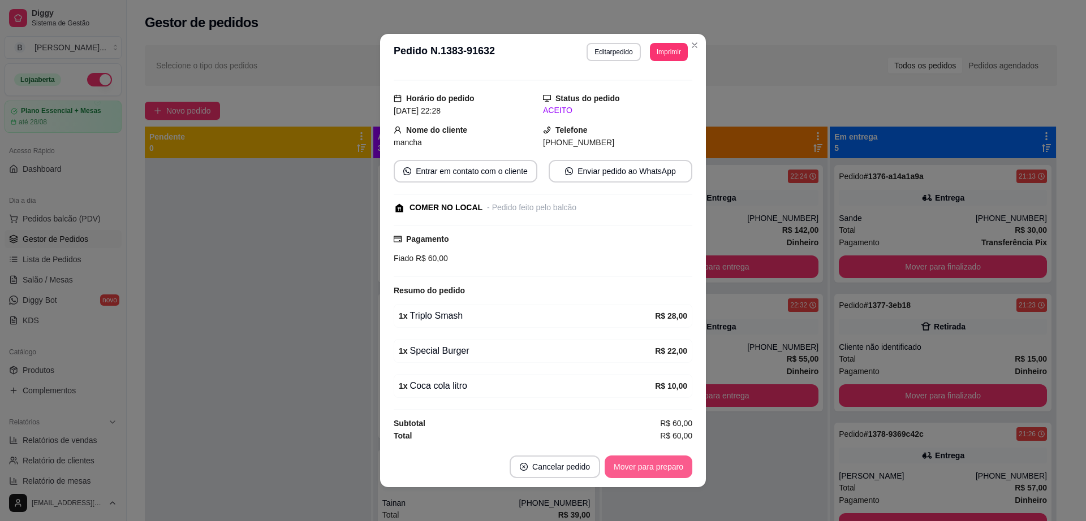
click at [642, 461] on button "Mover para preparo" at bounding box center [649, 467] width 88 height 23
click at [642, 461] on div "Mover para preparo" at bounding box center [640, 467] width 103 height 23
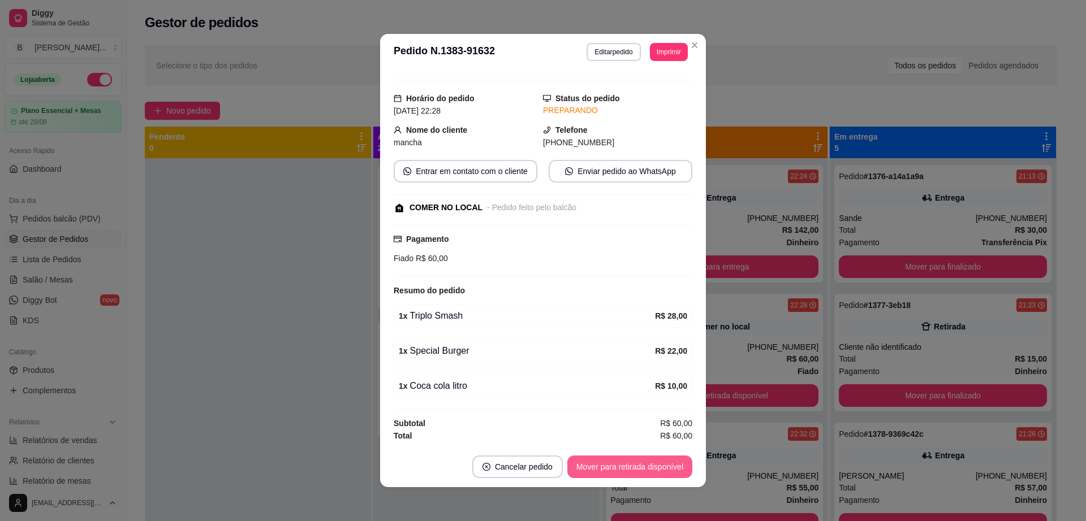
click at [644, 468] on button "Mover para retirada disponível" at bounding box center [629, 467] width 125 height 23
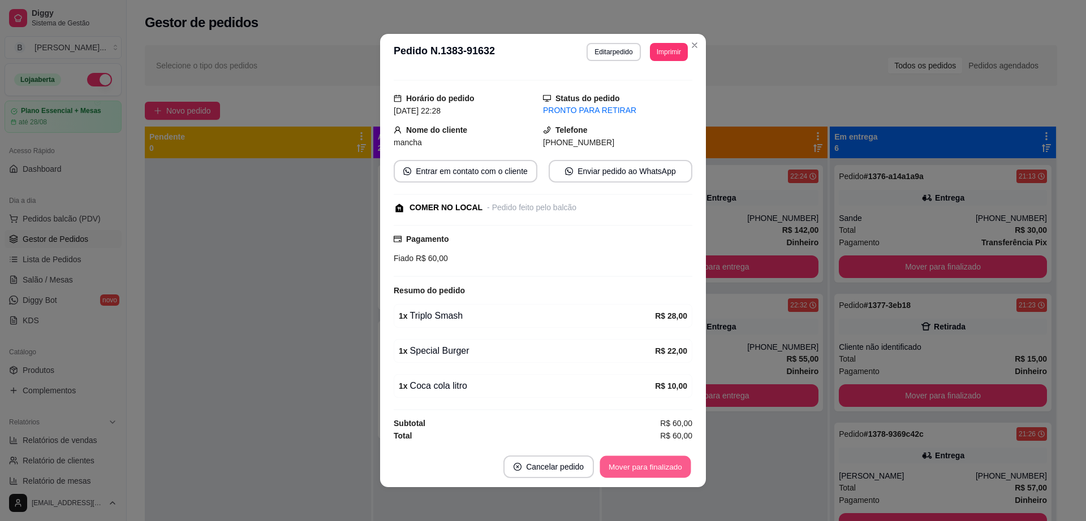
click at [639, 466] on button "Mover para finalizado" at bounding box center [645, 467] width 91 height 22
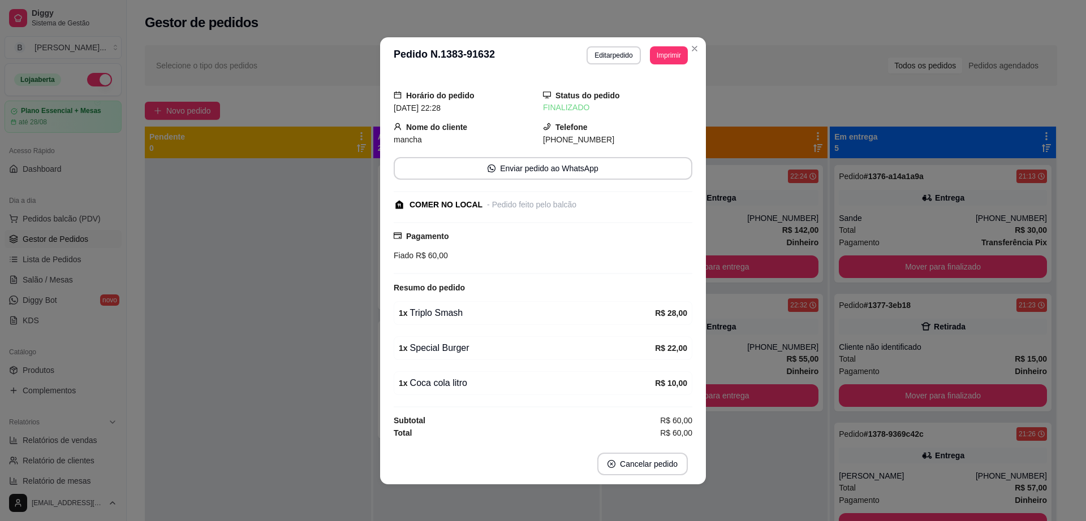
scroll to position [0, 0]
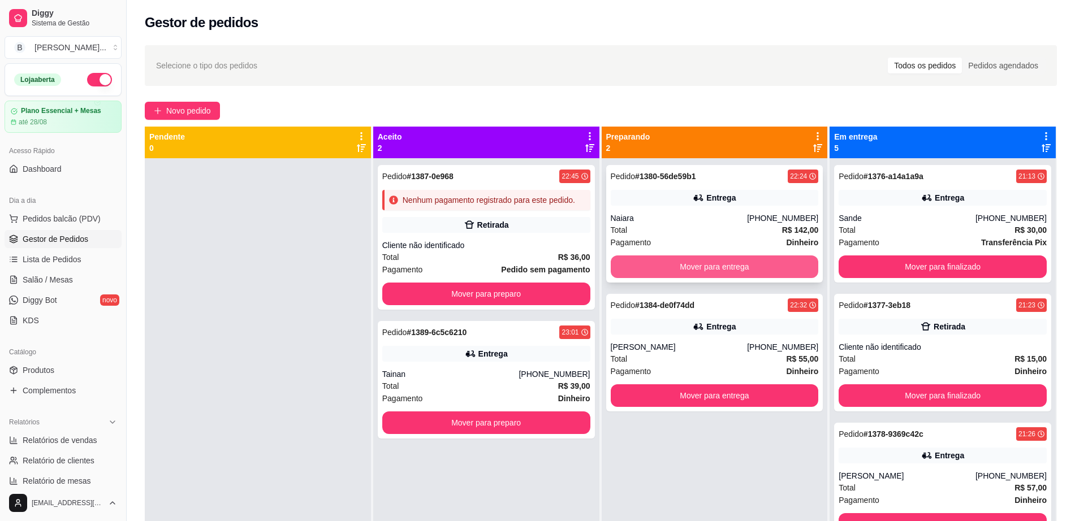
click at [697, 265] on button "Mover para entrega" at bounding box center [715, 267] width 208 height 23
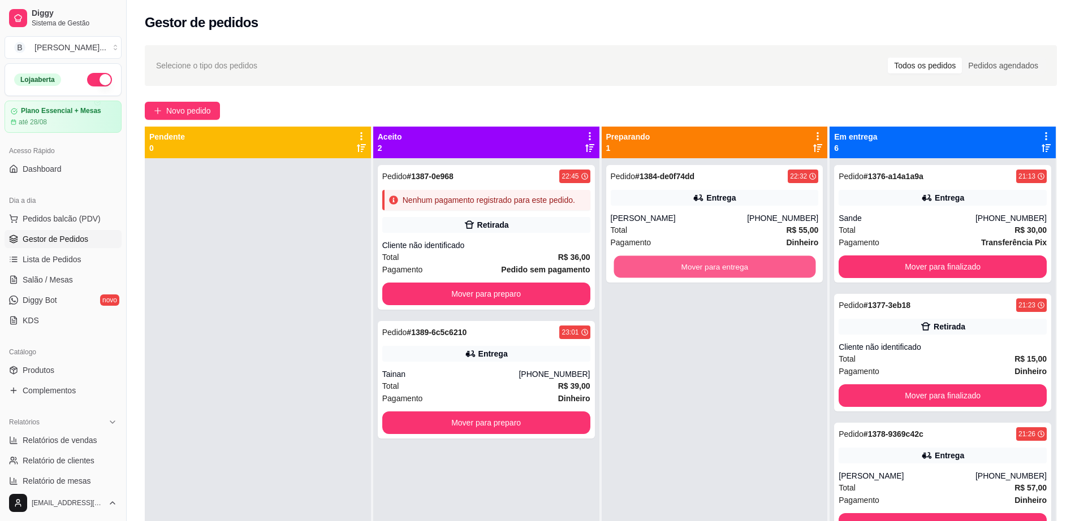
click at [697, 265] on button "Mover para entrega" at bounding box center [715, 267] width 202 height 22
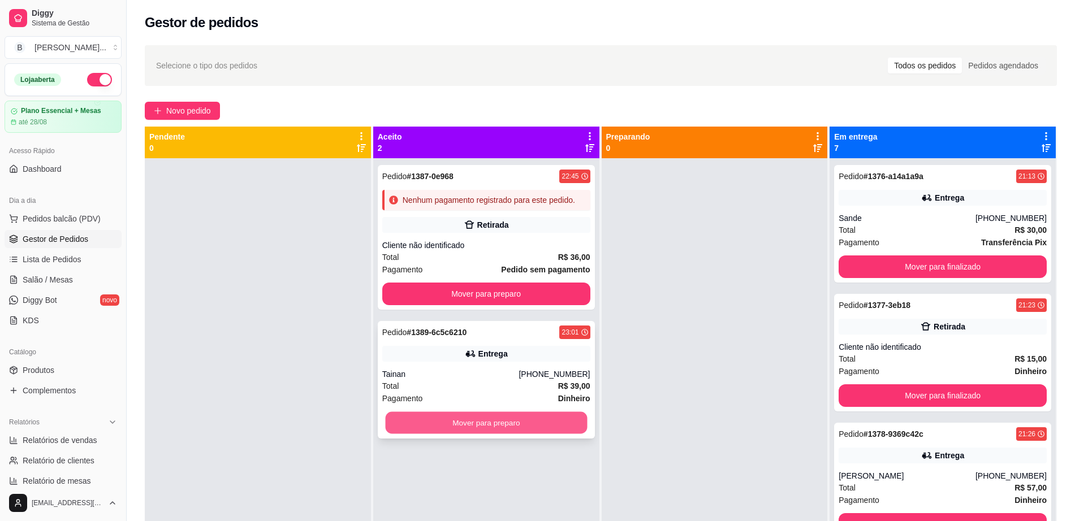
click at [503, 422] on button "Mover para preparo" at bounding box center [486, 423] width 202 height 22
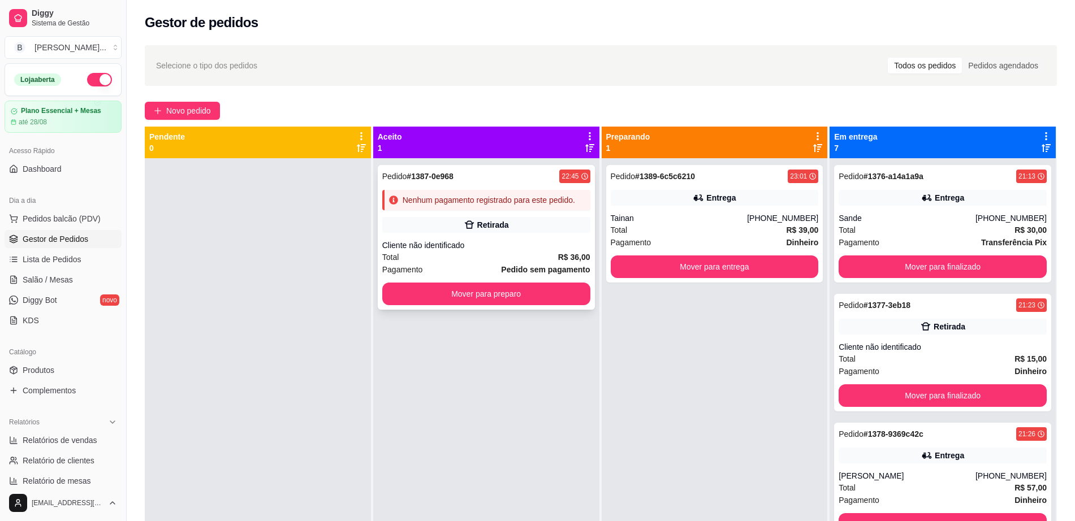
click at [495, 240] on div "Cliente não identificado" at bounding box center [486, 245] width 208 height 11
click at [405, 294] on button "Mover para preparo" at bounding box center [486, 294] width 208 height 23
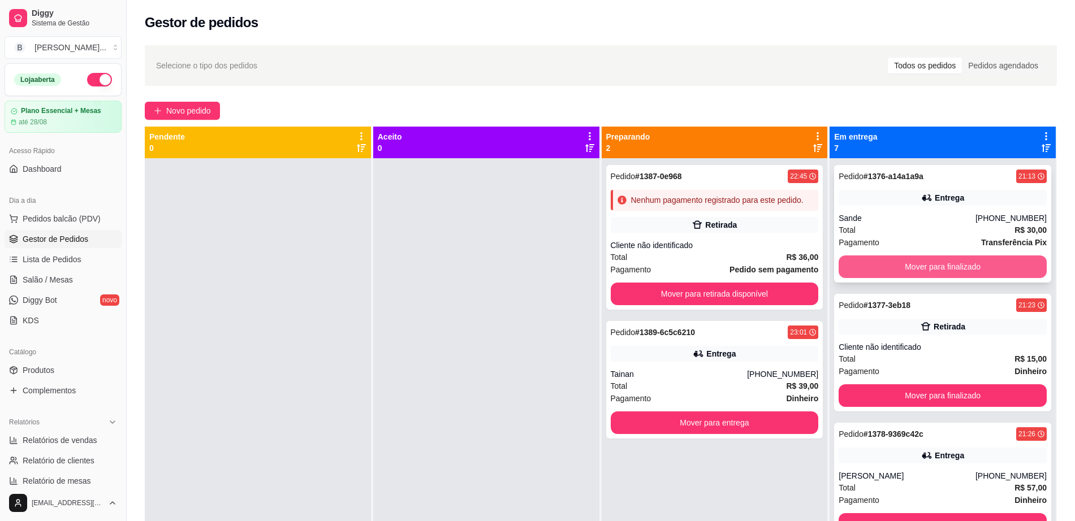
click at [962, 270] on button "Mover para finalizado" at bounding box center [943, 267] width 208 height 23
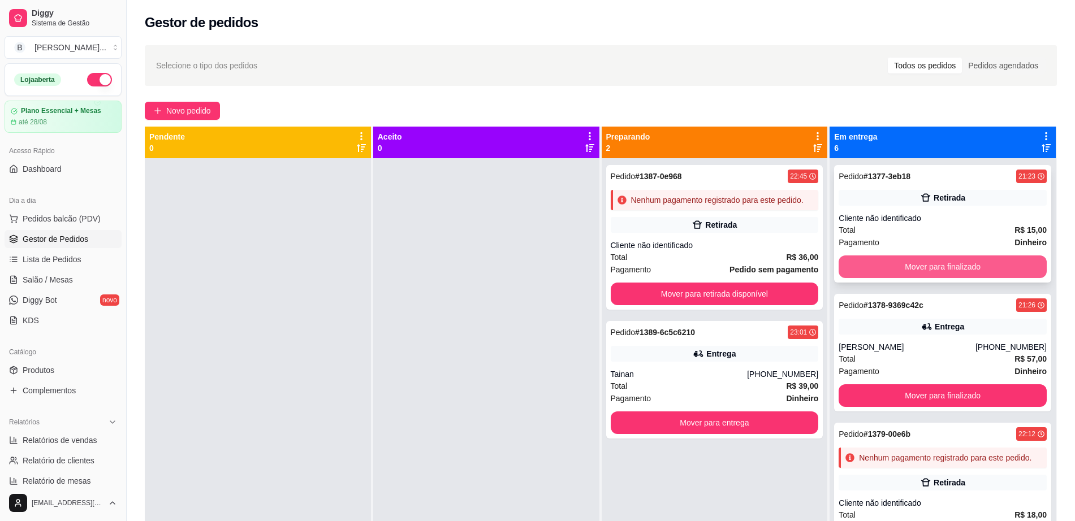
click at [975, 262] on button "Mover para finalizado" at bounding box center [943, 267] width 208 height 23
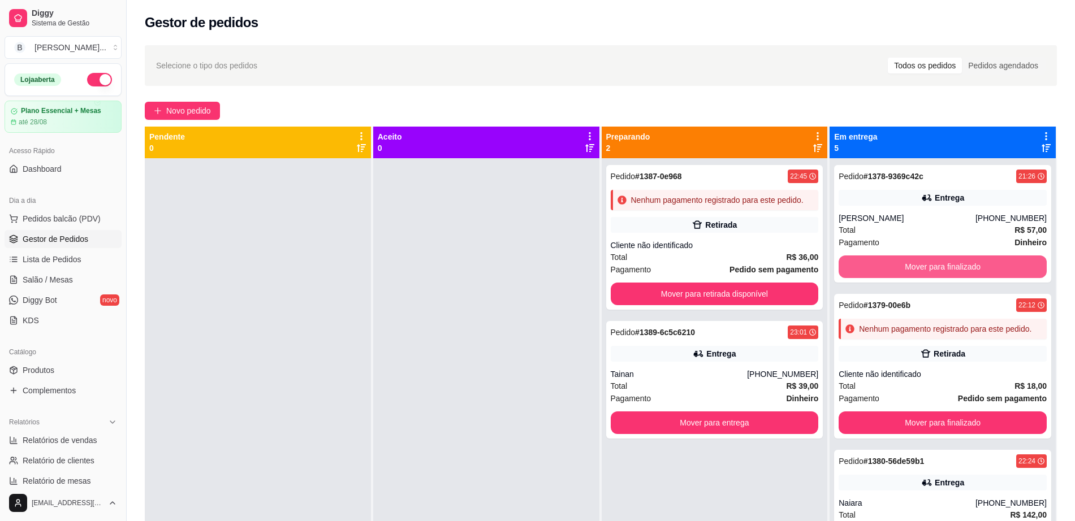
click at [975, 262] on button "Mover para finalizado" at bounding box center [943, 267] width 208 height 23
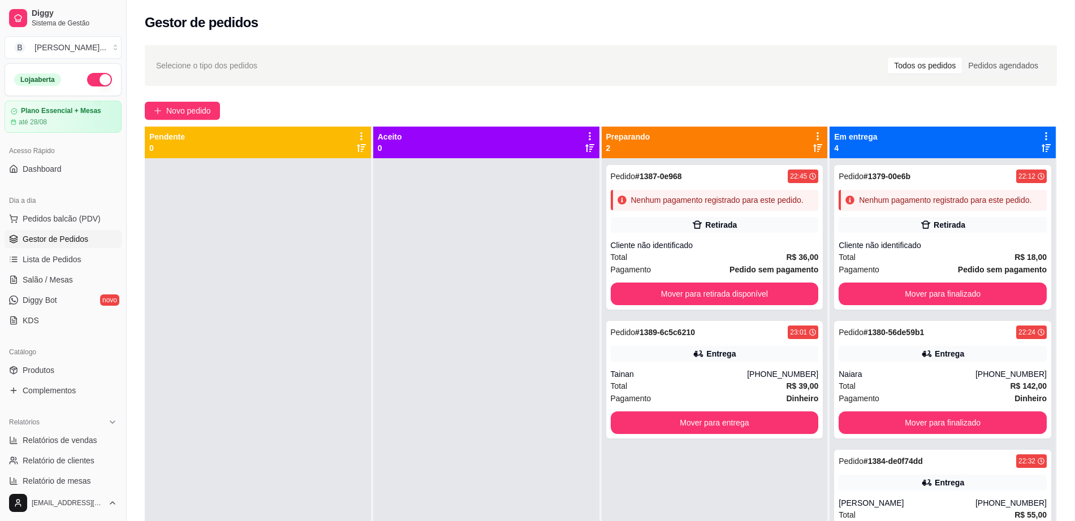
click at [975, 251] on div "Cliente não identificado" at bounding box center [943, 245] width 208 height 11
click at [979, 299] on button "Mover para finalizado" at bounding box center [943, 294] width 202 height 22
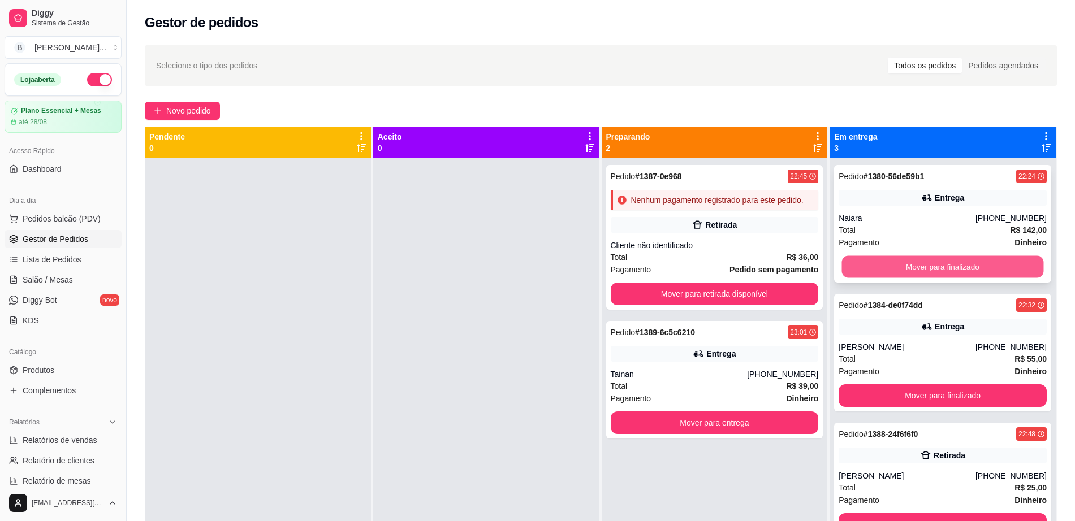
click at [980, 268] on button "Mover para finalizado" at bounding box center [943, 267] width 202 height 22
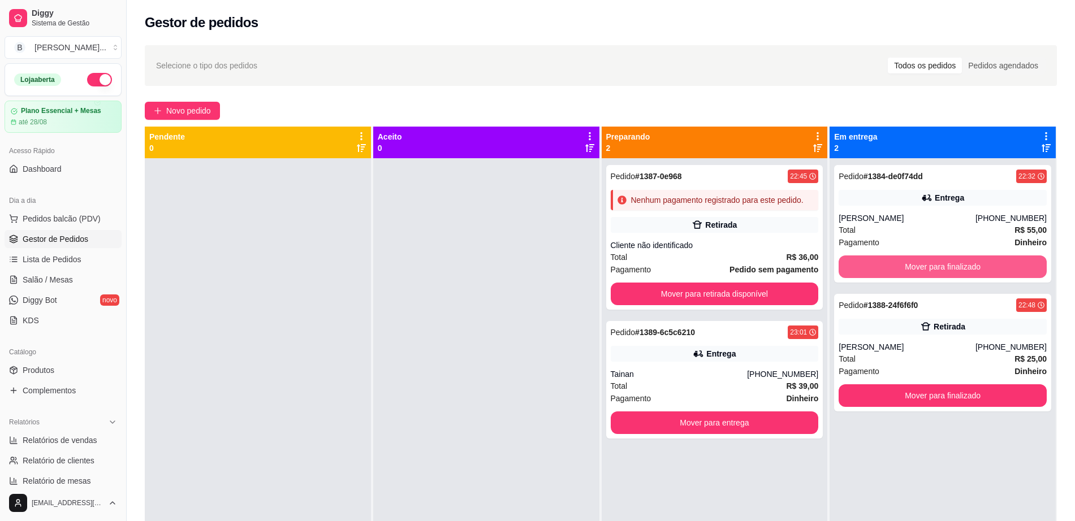
click at [980, 268] on button "Mover para finalizado" at bounding box center [943, 267] width 208 height 23
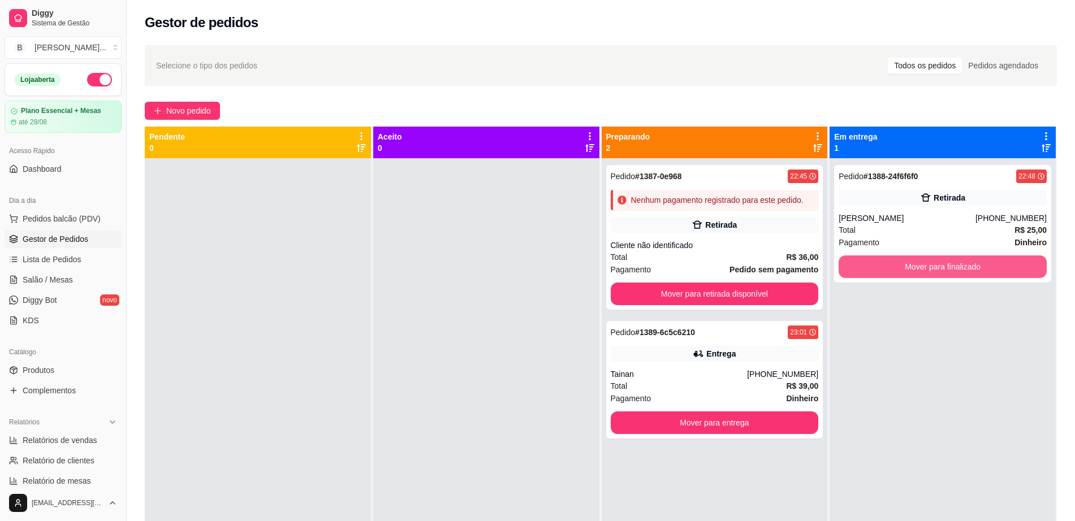
click at [980, 268] on button "Mover para finalizado" at bounding box center [943, 267] width 208 height 23
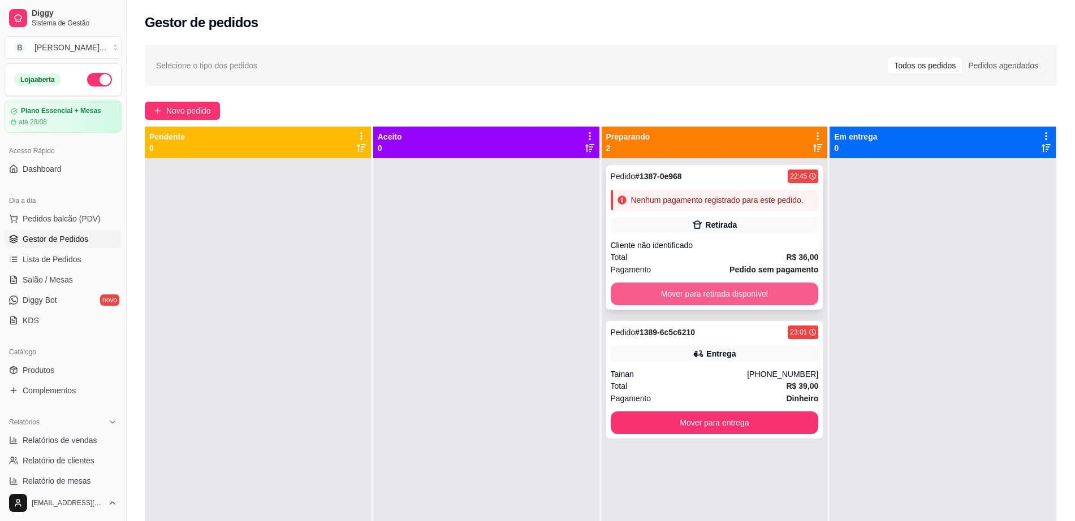
click at [700, 288] on button "Mover para retirada disponível" at bounding box center [715, 294] width 208 height 23
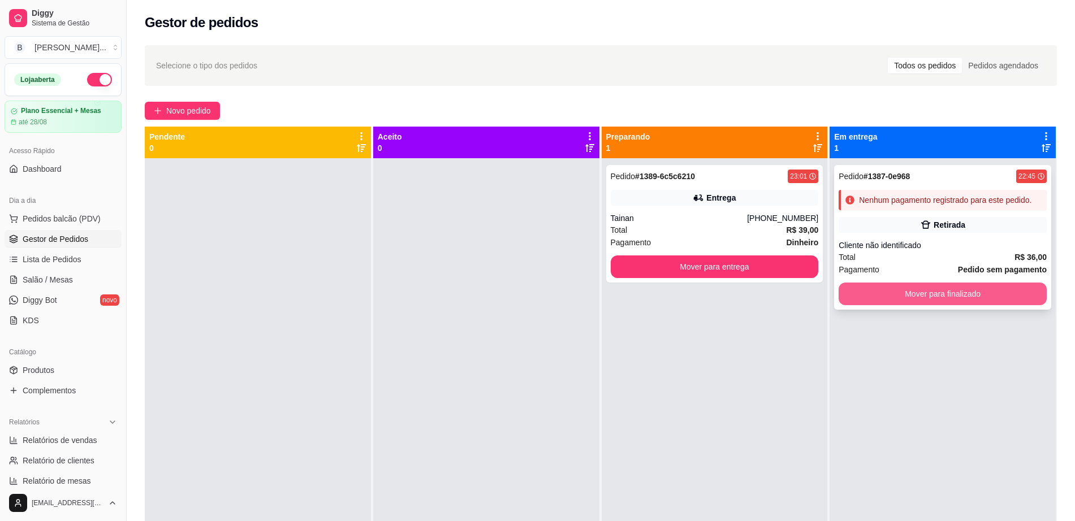
click at [953, 291] on button "Mover para finalizado" at bounding box center [943, 294] width 208 height 23
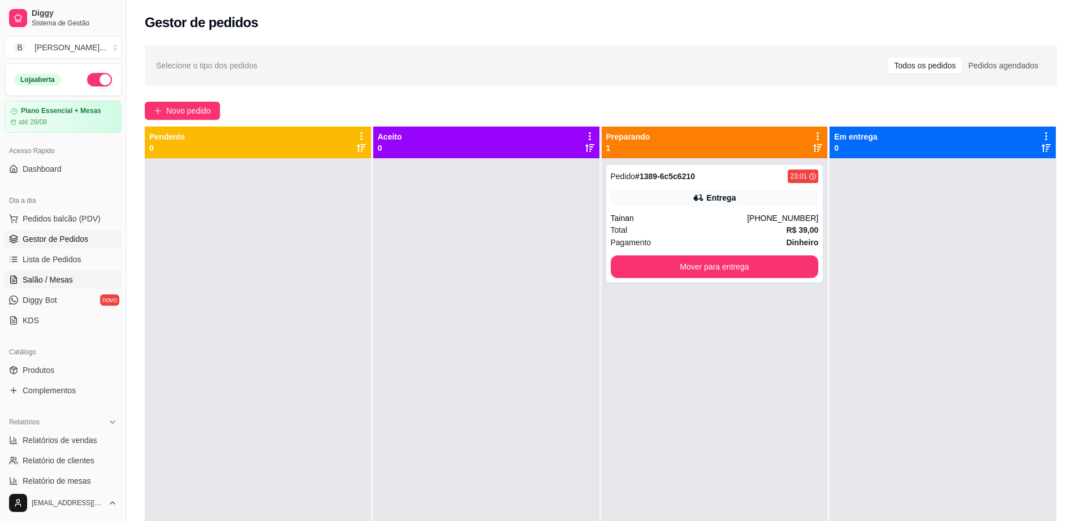
click at [55, 283] on span "Salão / Mesas" at bounding box center [48, 279] width 50 height 11
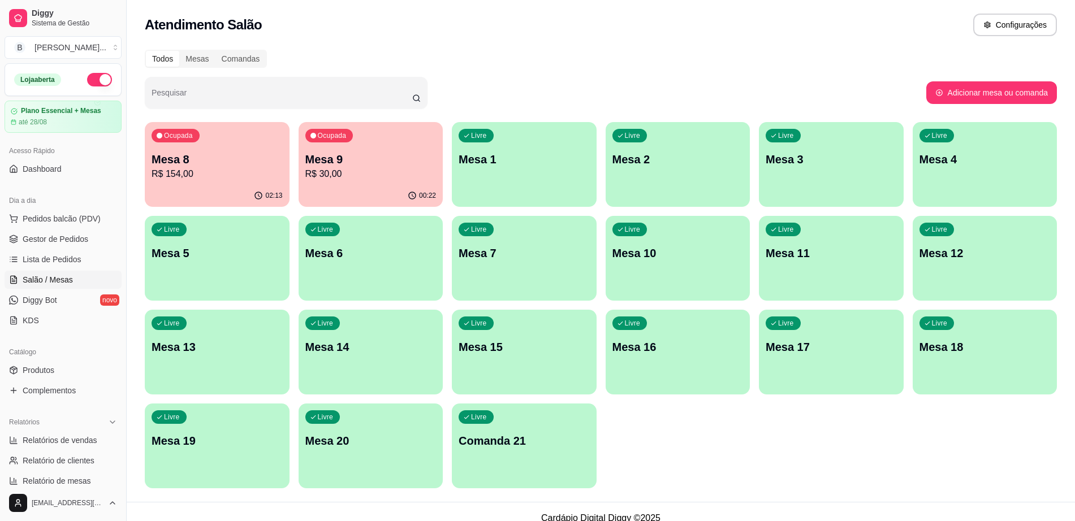
click at [223, 158] on p "Mesa 8" at bounding box center [217, 160] width 131 height 16
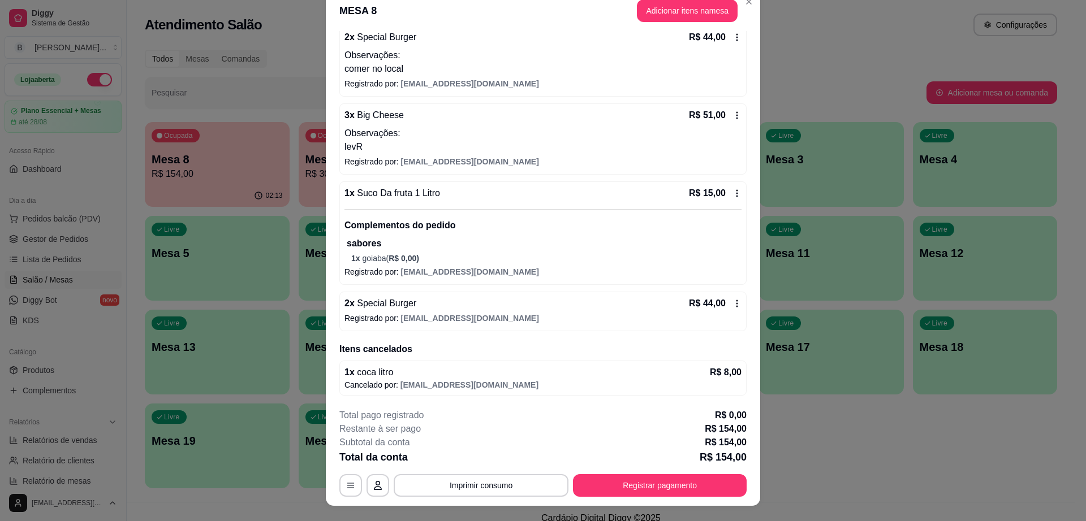
scroll to position [33, 0]
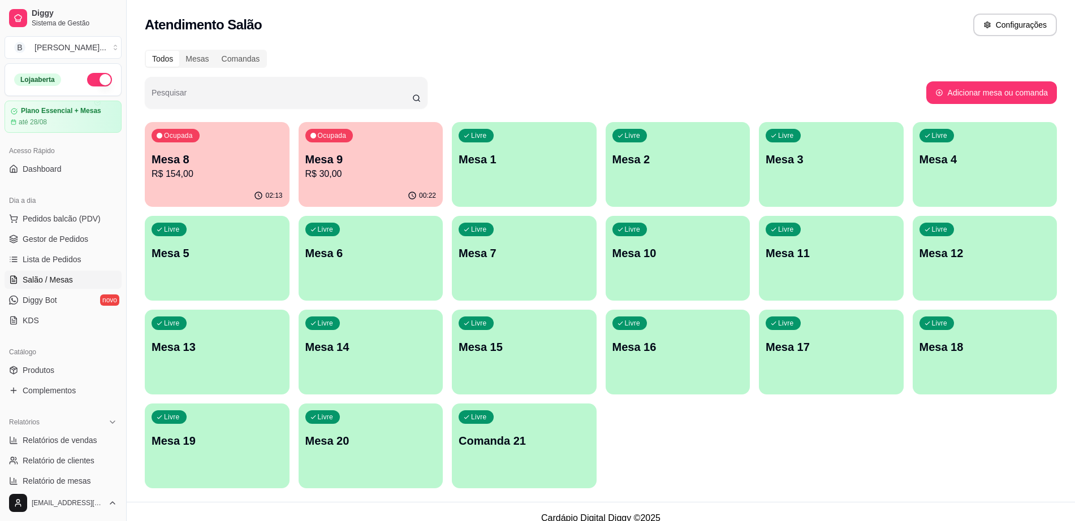
click at [394, 164] on p "Mesa 9" at bounding box center [370, 160] width 131 height 16
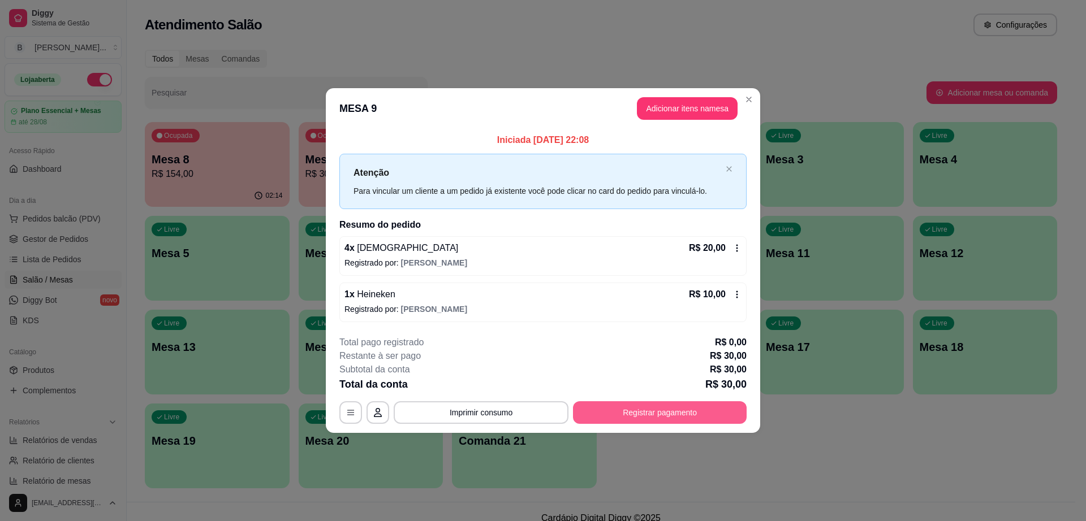
click at [671, 409] on button "Registrar pagamento" at bounding box center [660, 413] width 174 height 23
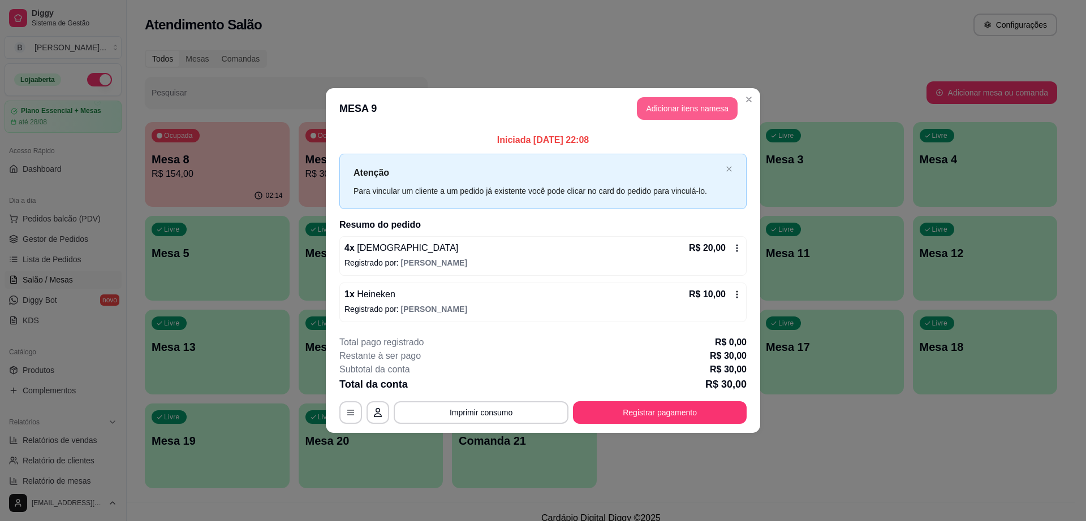
click at [691, 110] on button "Adicionar itens na mesa" at bounding box center [687, 108] width 101 height 23
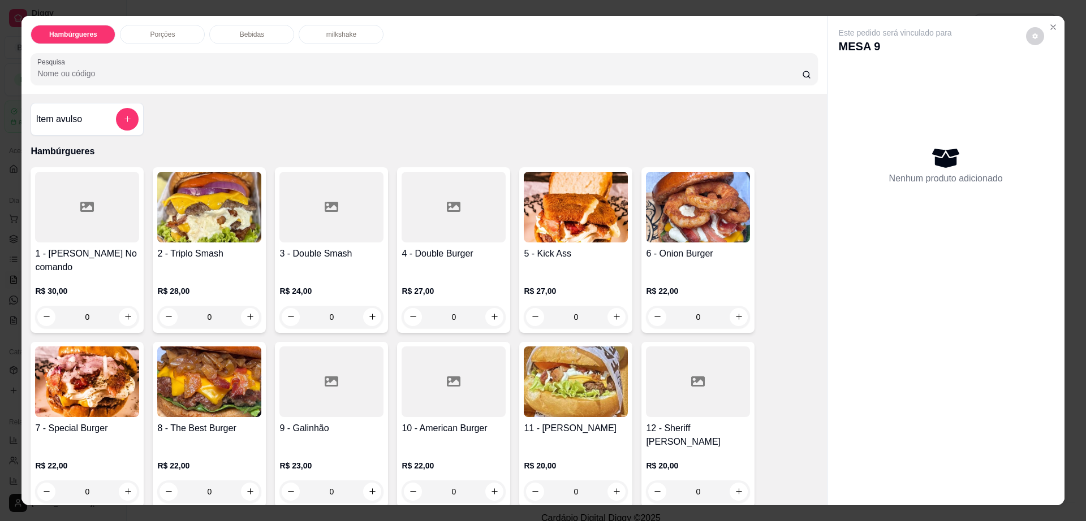
click at [248, 27] on div "Bebidas" at bounding box center [251, 34] width 85 height 19
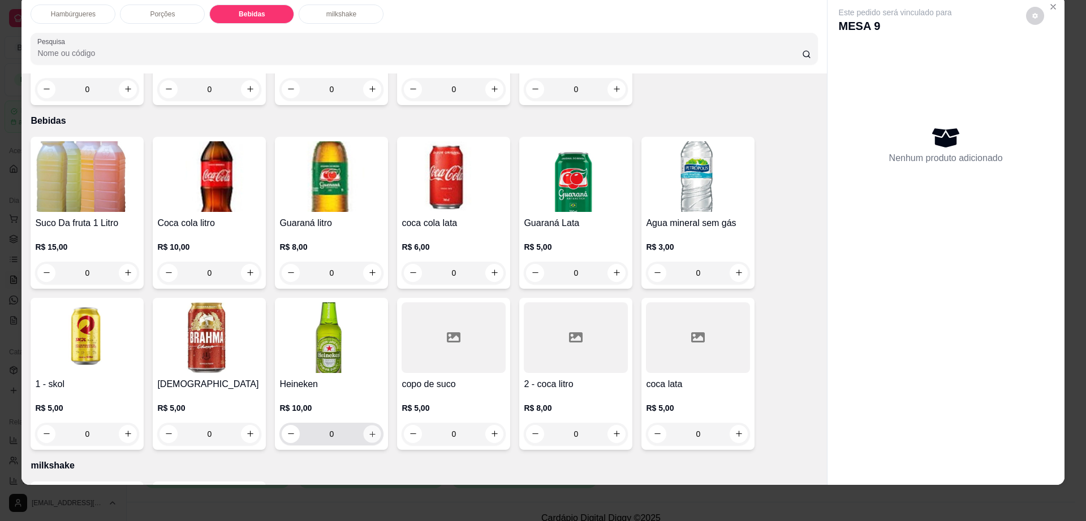
click at [368, 430] on icon "increase-product-quantity" at bounding box center [372, 434] width 8 height 8
type input "1"
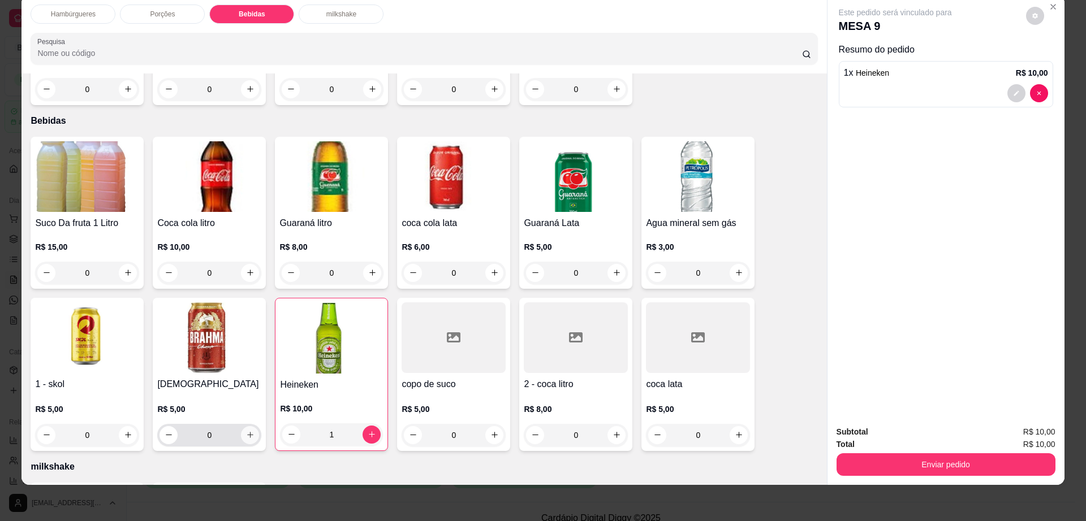
click at [246, 431] on icon "increase-product-quantity" at bounding box center [250, 435] width 8 height 8
click at [245, 430] on icon "increase-product-quantity" at bounding box center [249, 434] width 8 height 8
type input "2"
click at [1034, 10] on button "decrease-product-quantity" at bounding box center [1035, 16] width 18 height 18
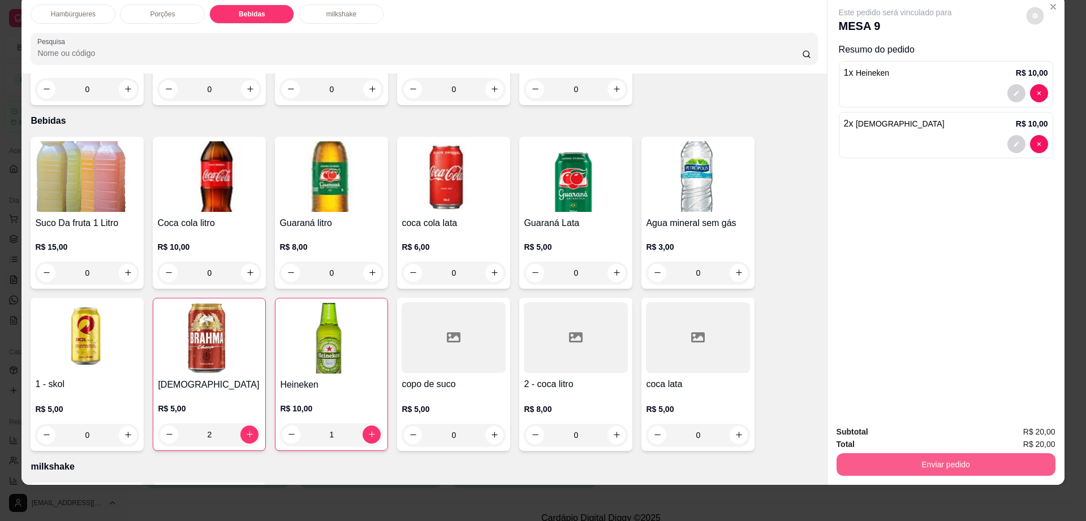
click at [909, 461] on button "Enviar pedido" at bounding box center [945, 465] width 219 height 23
click at [903, 444] on button "Não registrar e enviar pedido" at bounding box center [907, 436] width 114 height 21
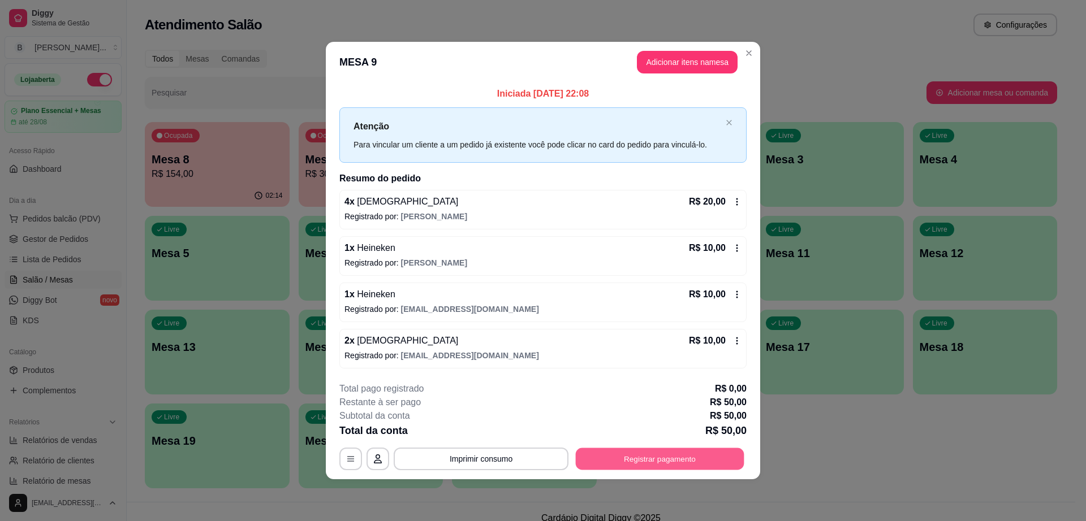
click at [675, 452] on button "Registrar pagamento" at bounding box center [660, 459] width 169 height 22
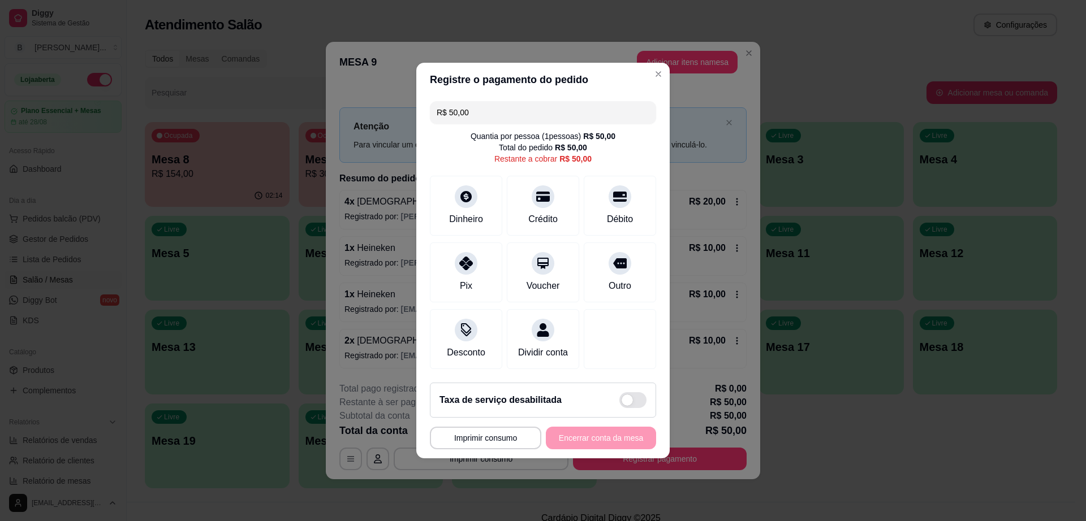
click at [528, 104] on input "R$ 50,00" at bounding box center [543, 112] width 213 height 23
click at [601, 200] on div "Débito" at bounding box center [620, 204] width 80 height 66
type input "R$ 20,00"
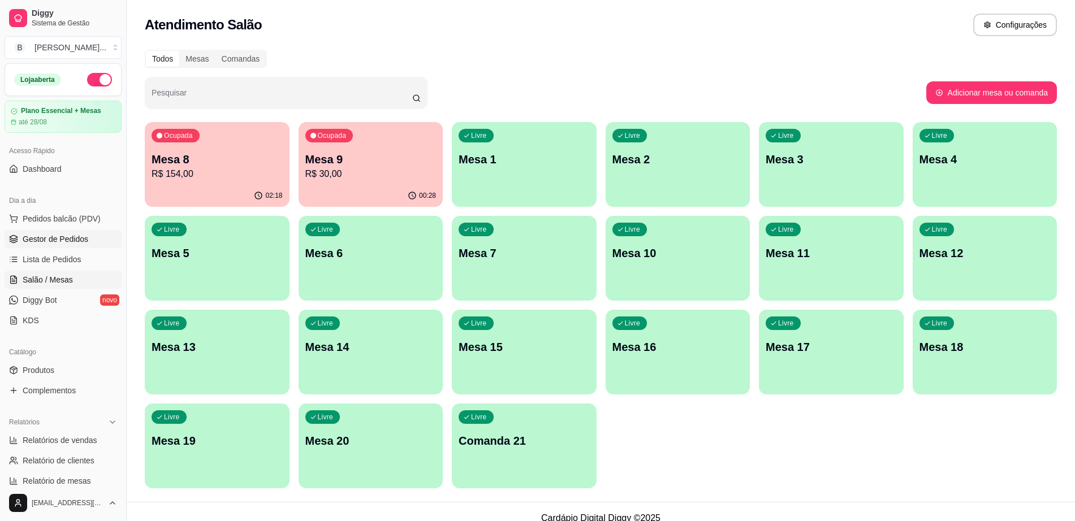
click at [84, 236] on span "Gestor de Pedidos" at bounding box center [56, 239] width 66 height 11
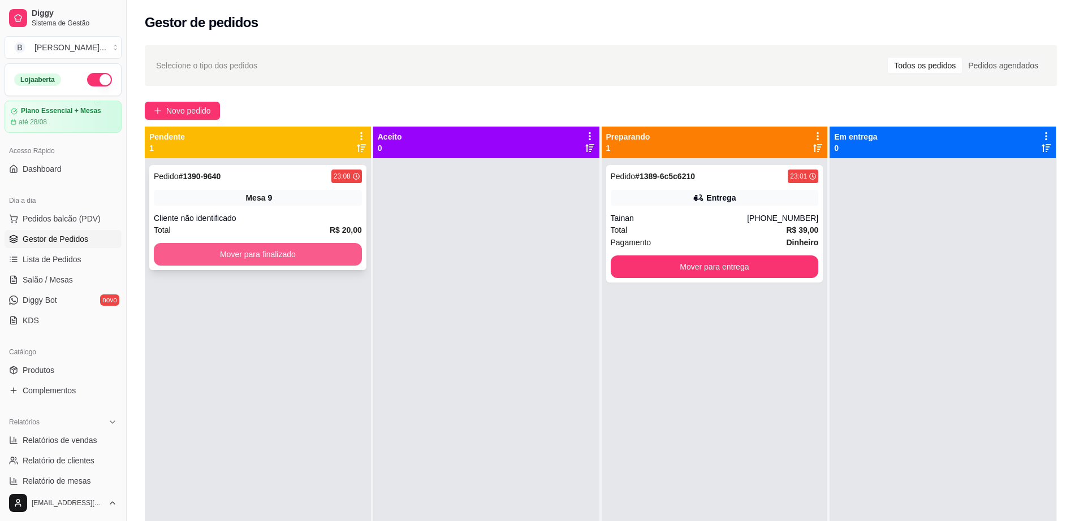
click at [301, 260] on button "Mover para finalizado" at bounding box center [258, 254] width 208 height 23
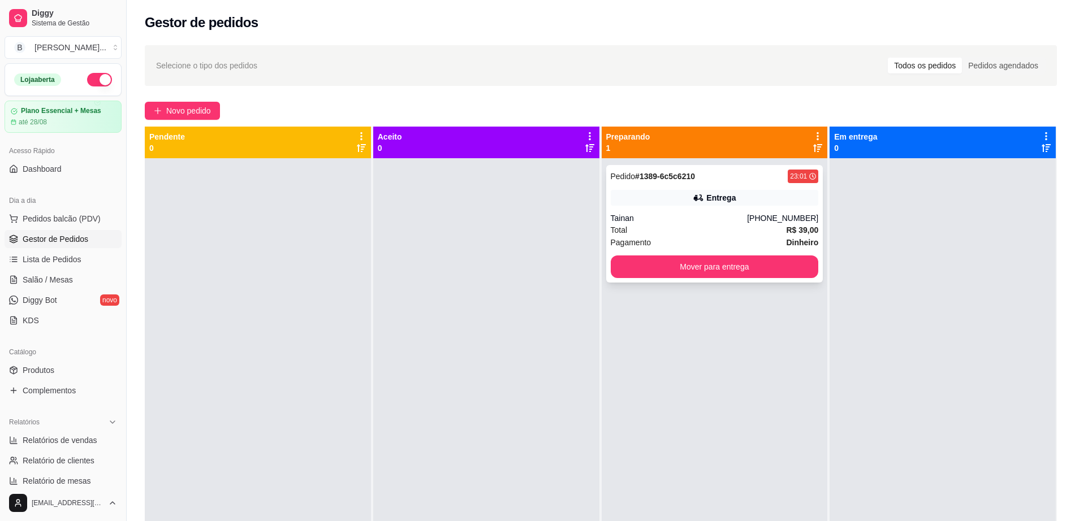
click at [693, 238] on div "Pagamento Dinheiro" at bounding box center [715, 242] width 208 height 12
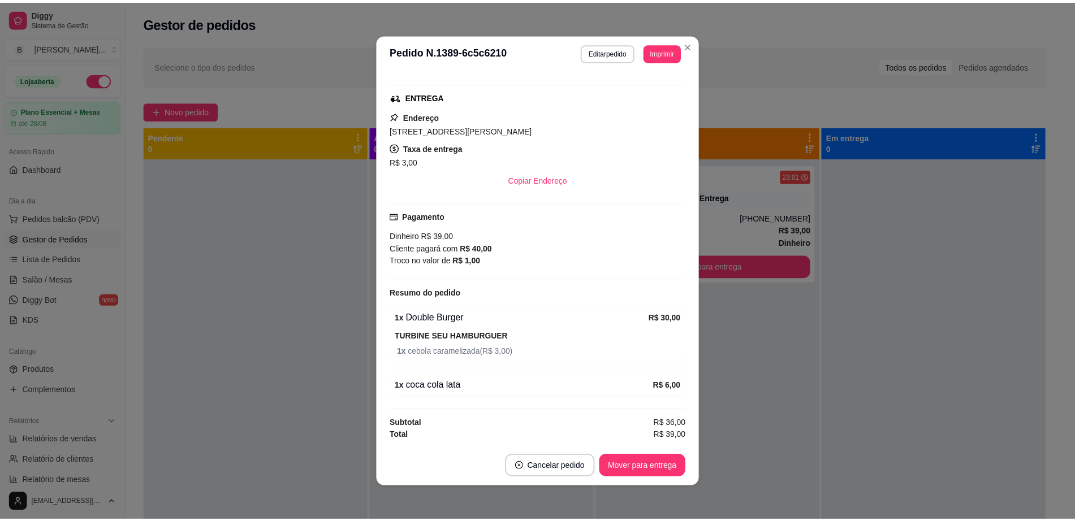
scroll to position [2, 0]
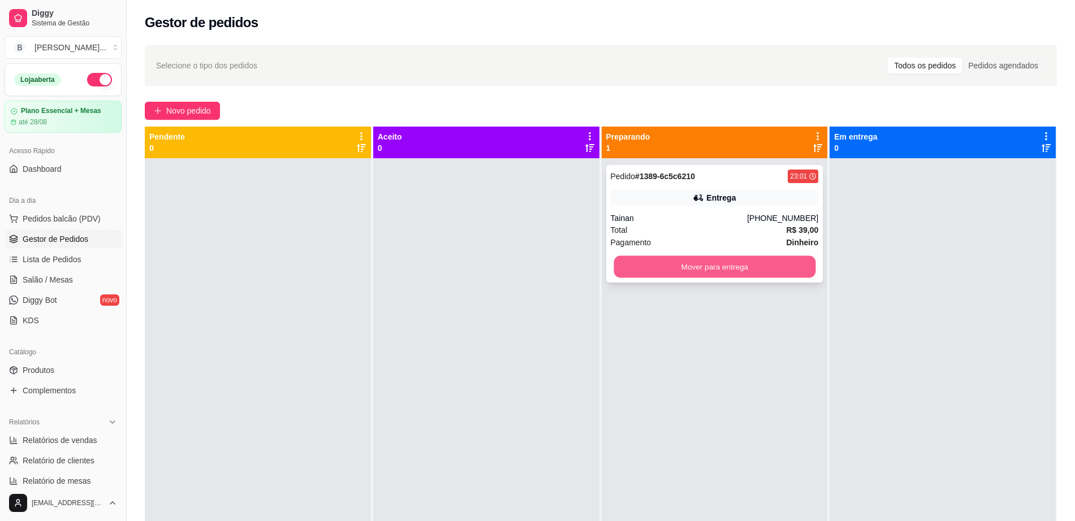
click at [683, 270] on button "Mover para entrega" at bounding box center [715, 267] width 202 height 22
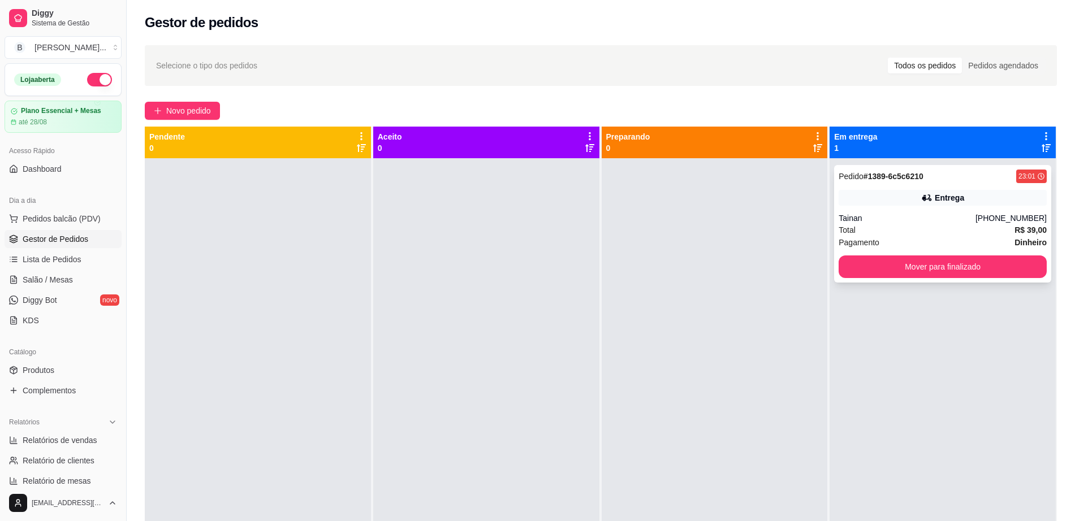
click at [899, 228] on div "Total R$ 39,00" at bounding box center [943, 230] width 208 height 12
